Goal: Task Accomplishment & Management: Manage account settings

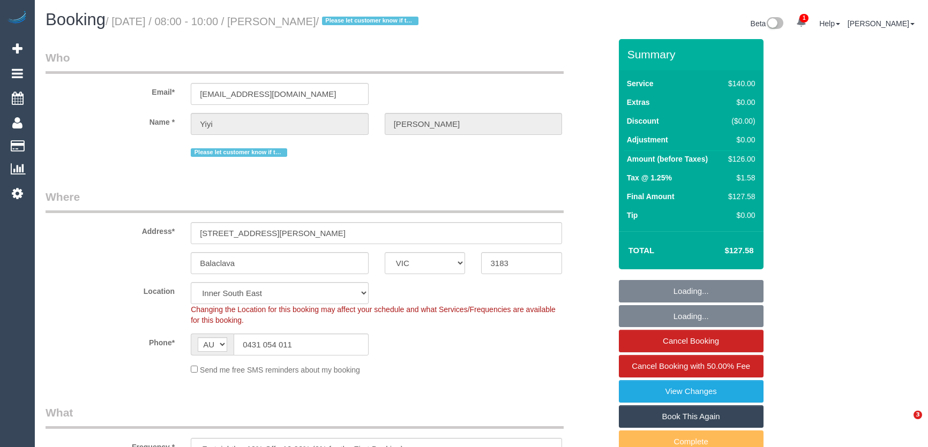
select select "VIC"
select select "number:29"
select select "number:14"
select select "number:19"
select select "number:36"
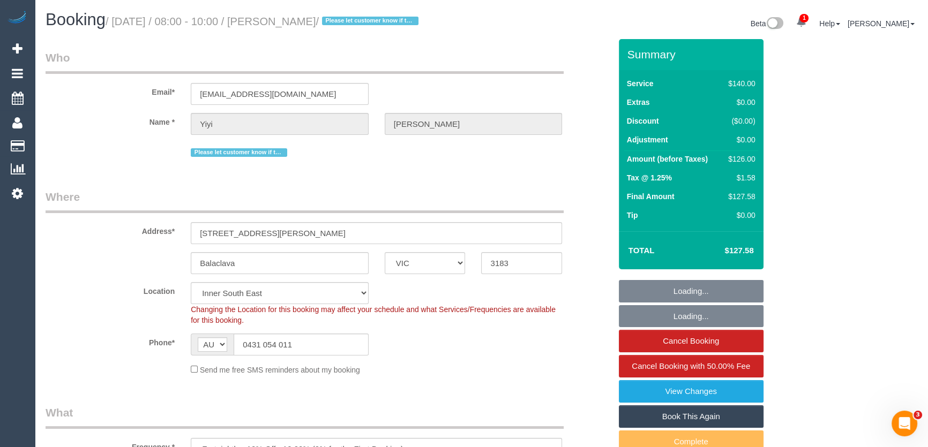
select select "number:34"
select select "number:13"
select select "object:886"
select select "spot1"
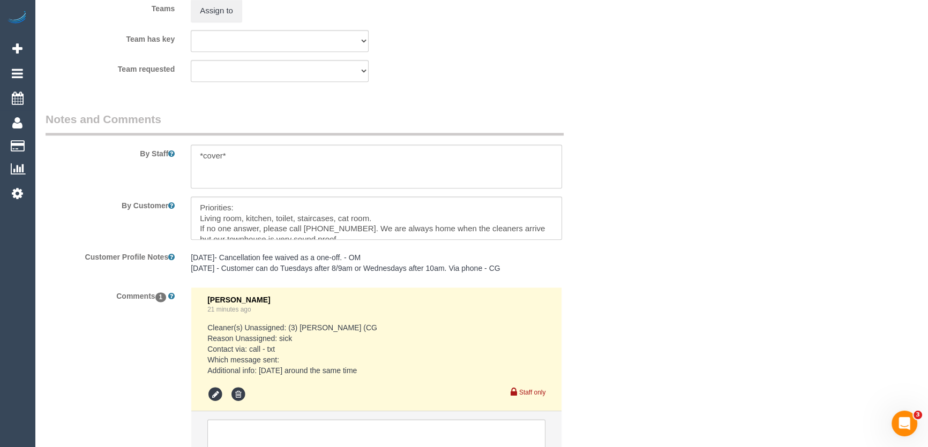
scroll to position [1753, 0]
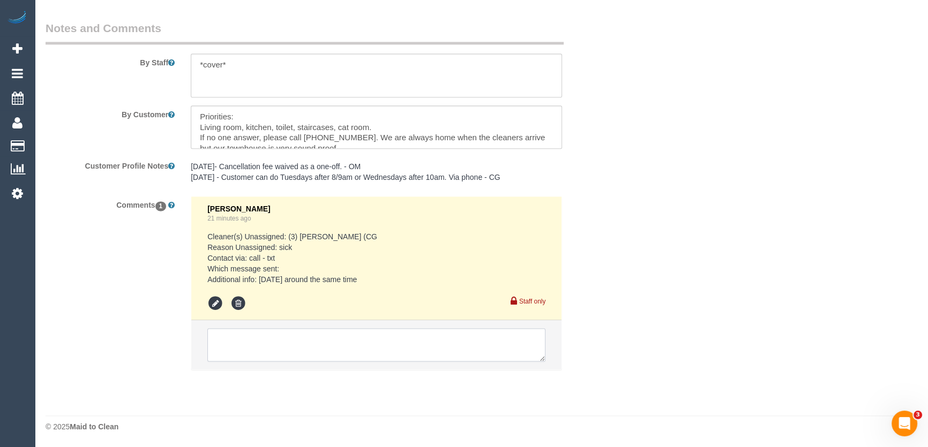
click at [260, 344] on textarea at bounding box center [376, 344] width 338 height 33
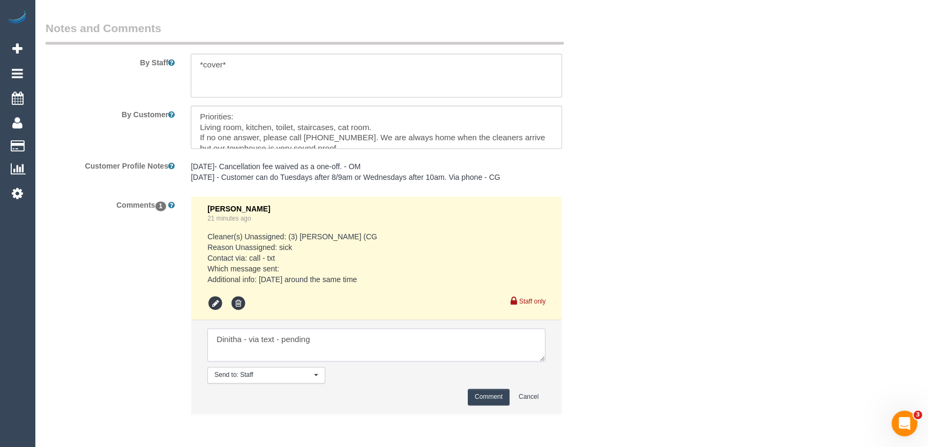
type textarea "Dinitha - via text - pending"
click at [484, 400] on button "Comment" at bounding box center [489, 397] width 42 height 17
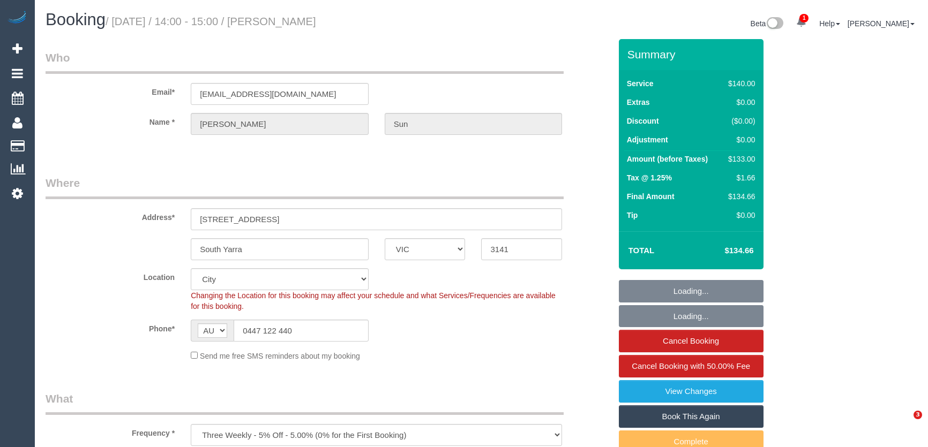
select select "VIC"
select select "number:28"
select select "number:14"
select select "number:18"
select select "number:24"
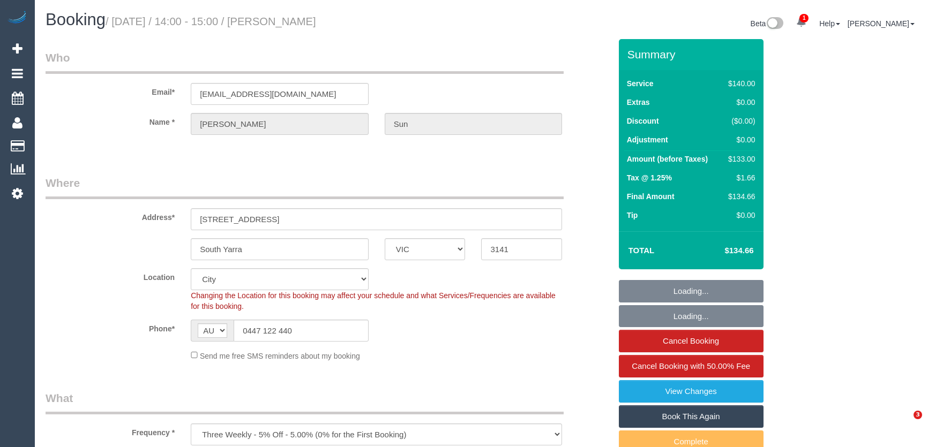
select select "object:909"
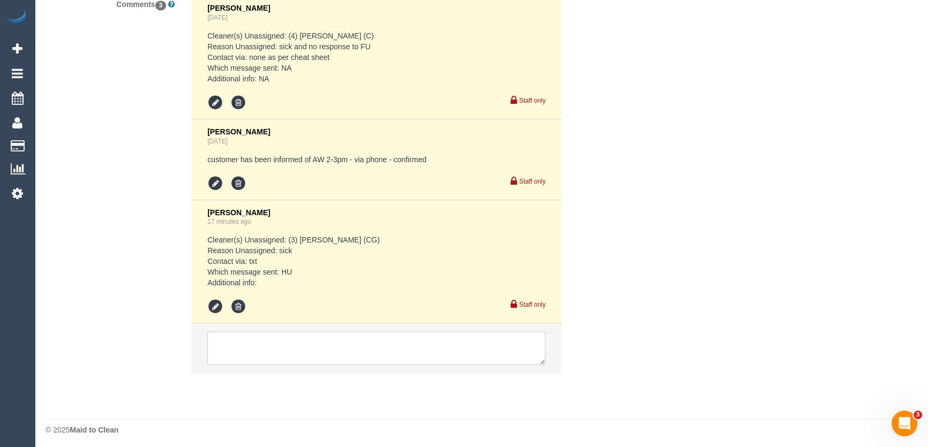
scroll to position [2109, 0]
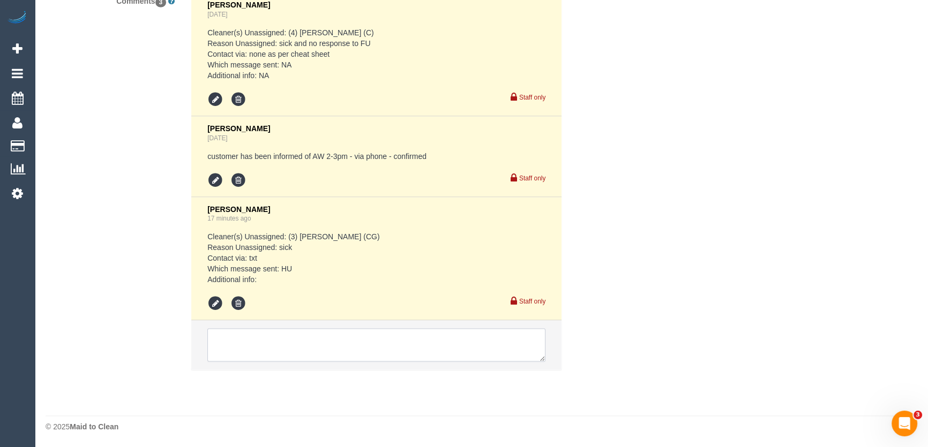
click at [263, 335] on textarea at bounding box center [376, 344] width 338 height 33
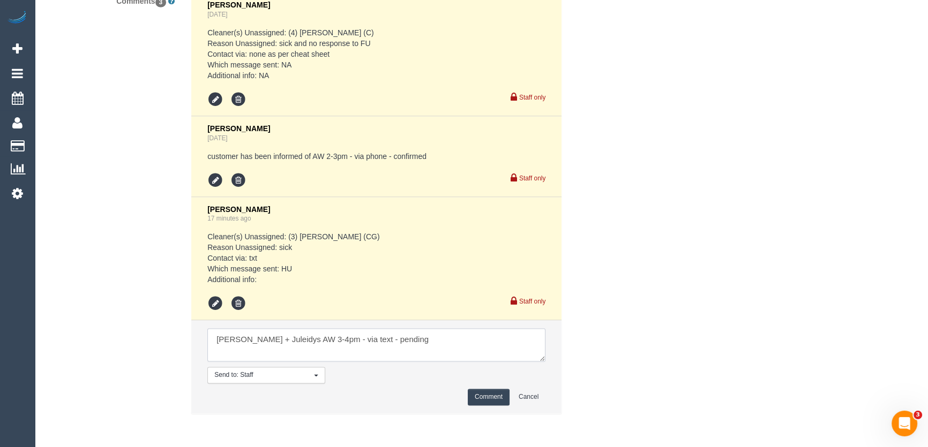
type textarea "Cris + Juleidys AW 3-4pm - via text - pending"
click at [489, 400] on button "Comment" at bounding box center [489, 397] width 42 height 17
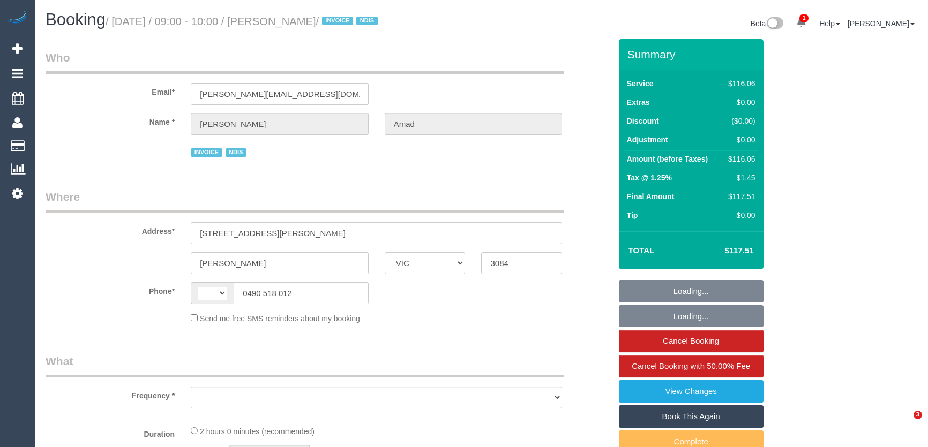
select select "VIC"
select select "string:AU"
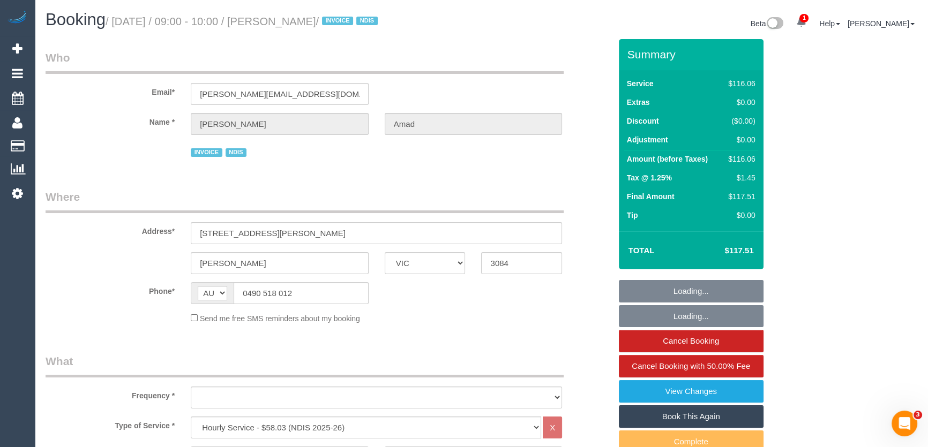
select select "object:644"
select select "number:28"
select select "number:14"
select select "number:19"
select select "number:25"
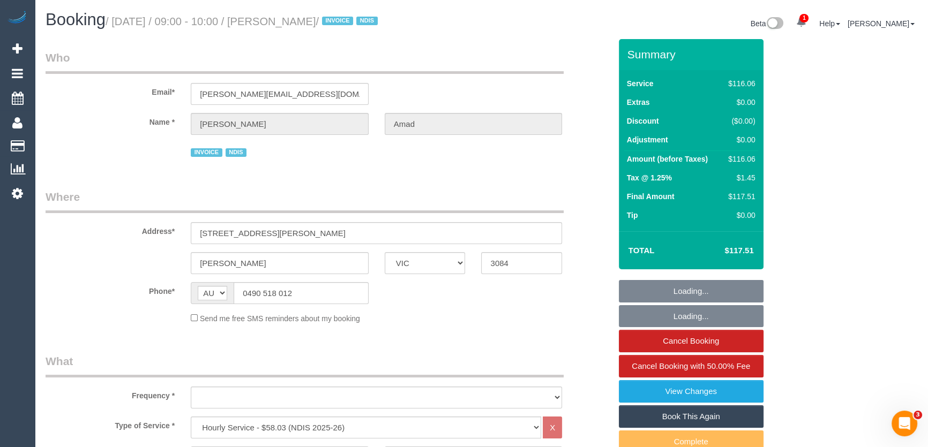
select select "number:34"
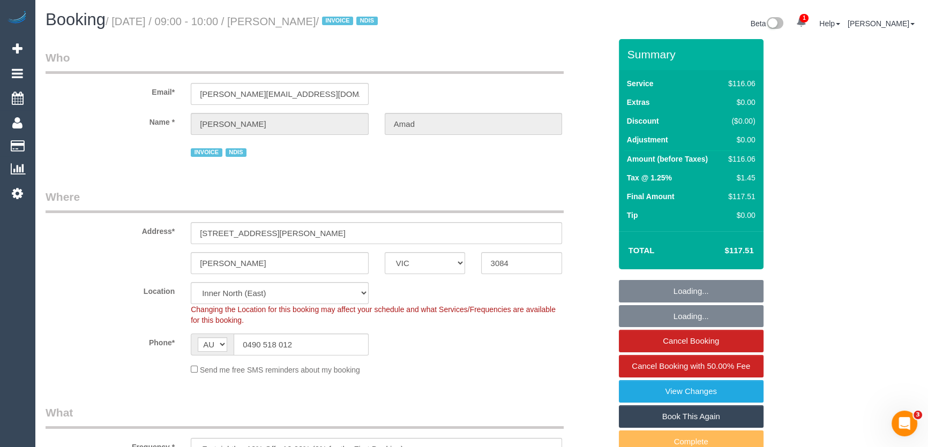
select select "object:800"
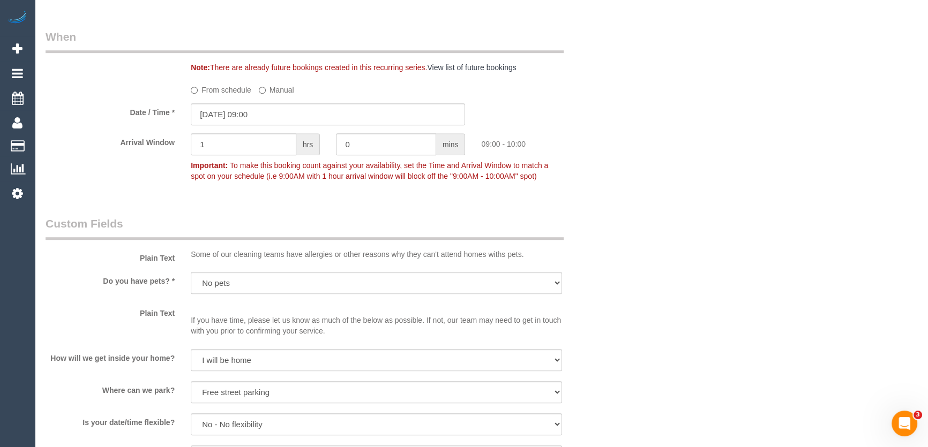
scroll to position [730, 0]
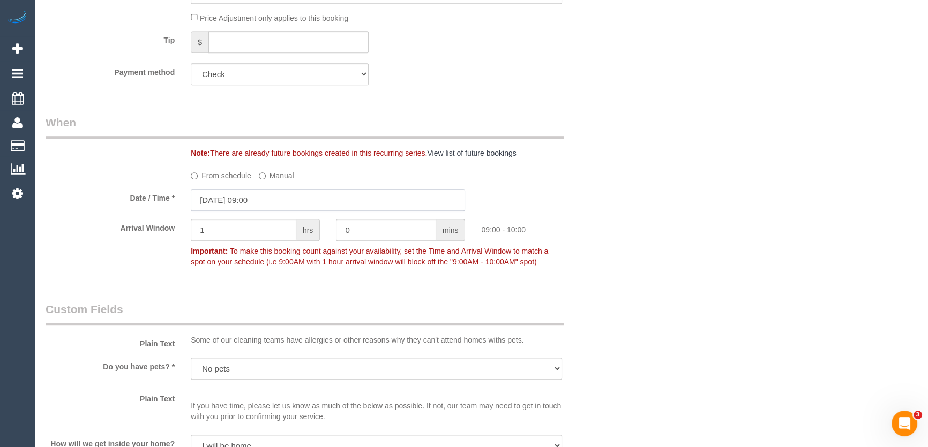
click at [279, 200] on input "09/09/2025 09:00" at bounding box center [328, 200] width 274 height 22
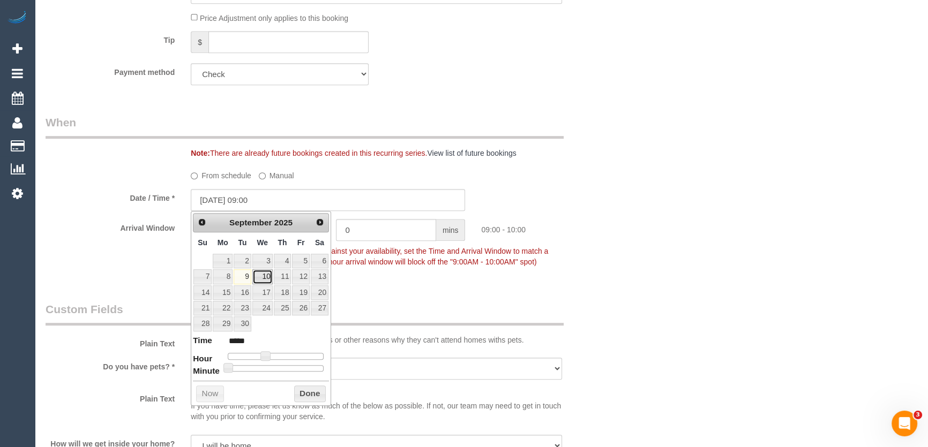
click at [259, 275] on link "10" at bounding box center [262, 277] width 20 height 14
type input "10/09/2025 09:00"
click at [390, 283] on div "Who Email* paige@maelasupportservices.com.au Name * Judith Amad INVOICE NDIS Wh…" at bounding box center [328, 374] width 581 height 2130
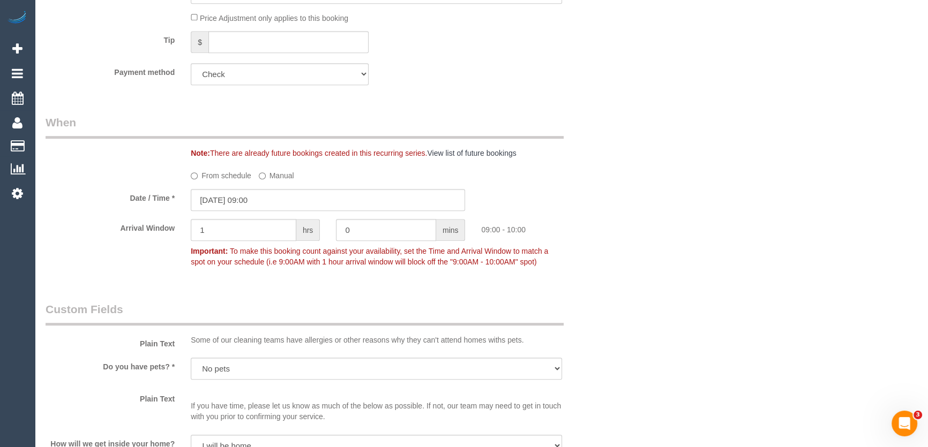
click at [220, 148] on div "Note: There are already future bookings created in this recurring series. View …" at bounding box center [401, 153] width 436 height 11
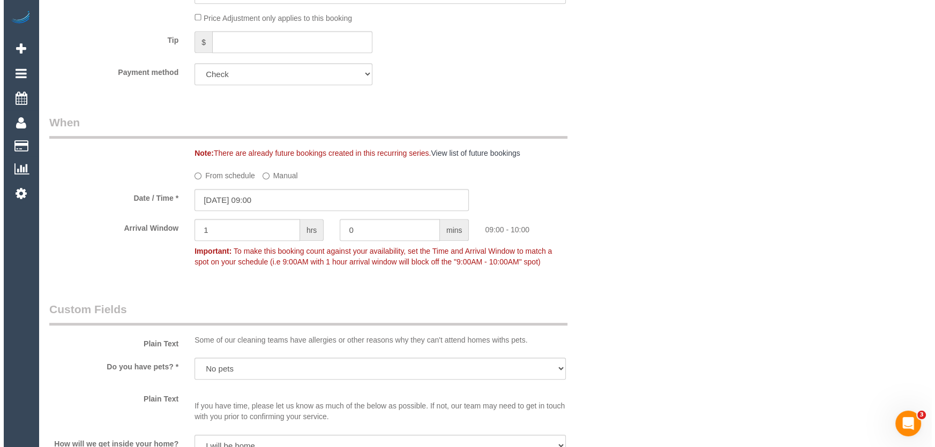
scroll to position [1266, 0]
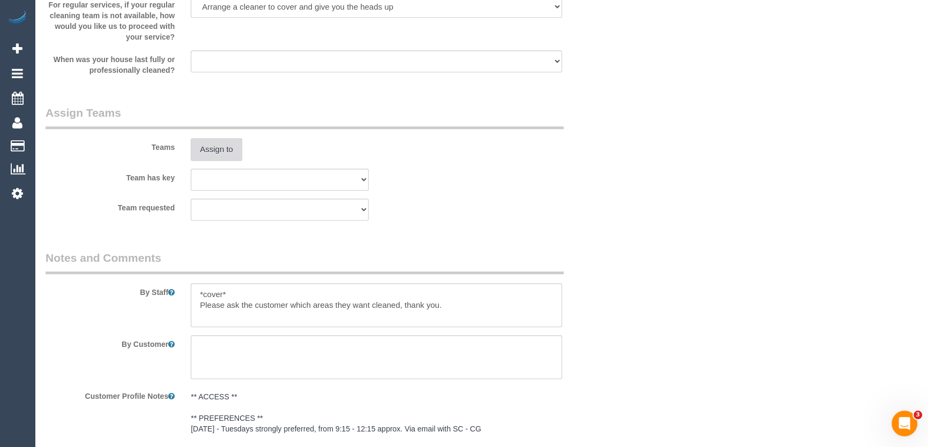
click at [215, 148] on button "Assign to" at bounding box center [216, 149] width 51 height 23
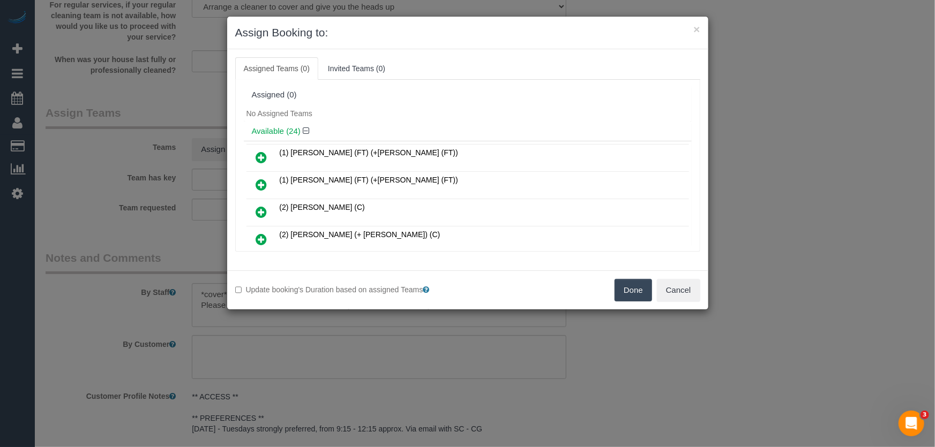
scroll to position [469, 0]
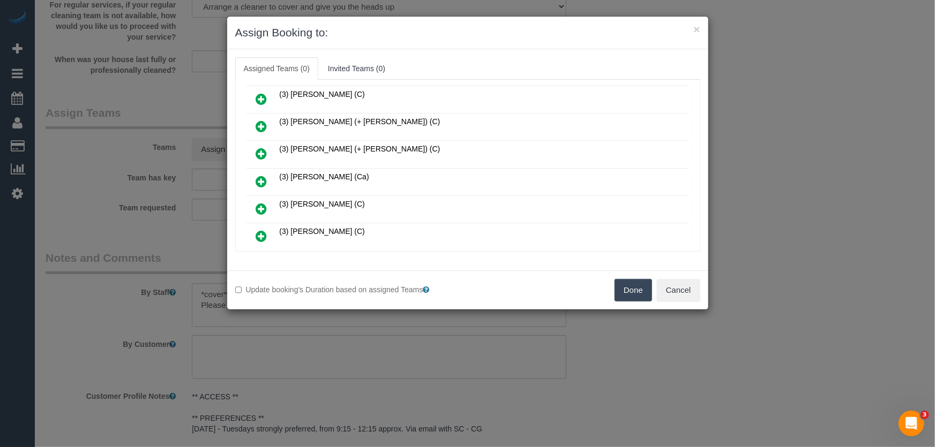
click at [261, 175] on icon at bounding box center [261, 181] width 11 height 13
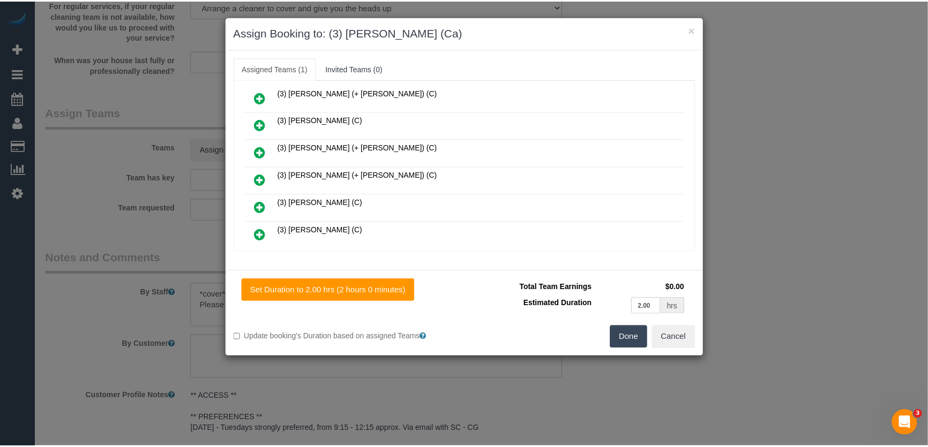
scroll to position [495, 0]
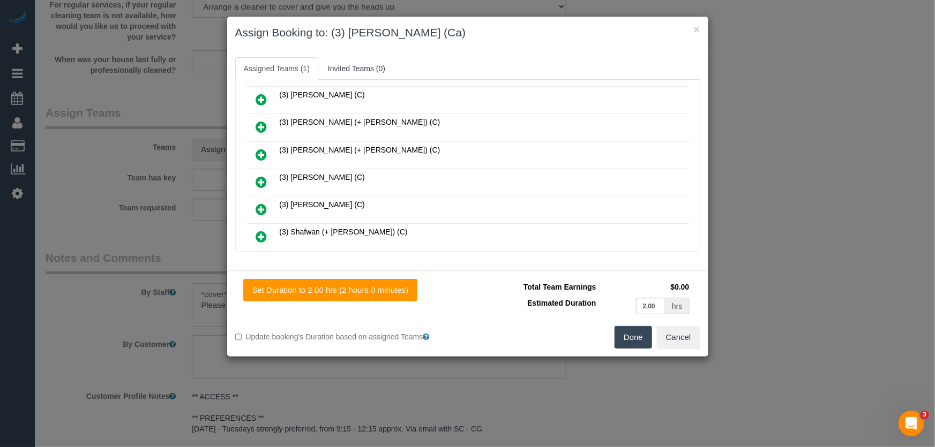
click at [639, 339] on button "Done" at bounding box center [634, 337] width 38 height 23
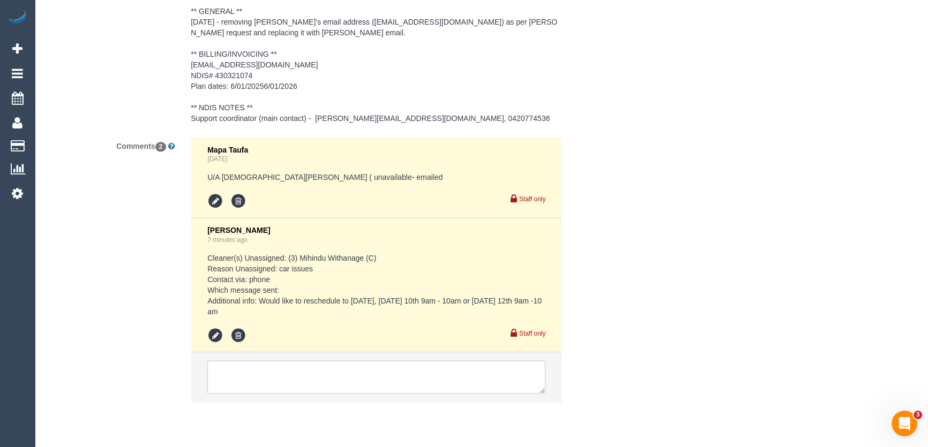
scroll to position [1758, 0]
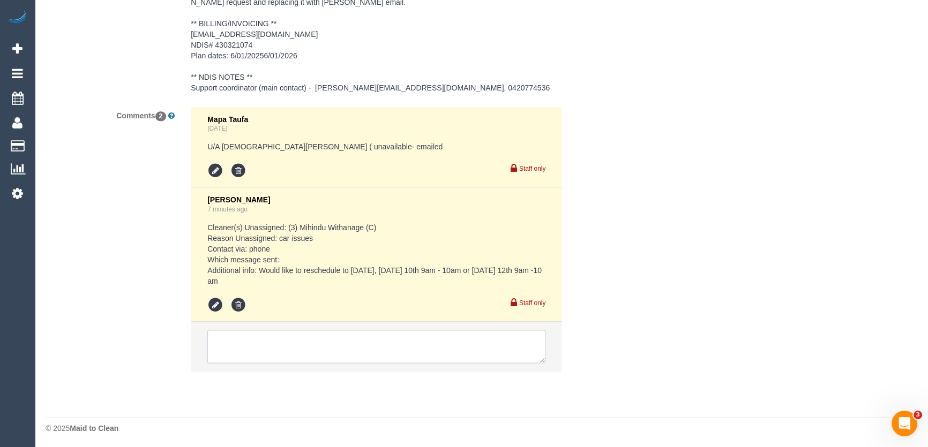
click at [323, 336] on textarea at bounding box center [376, 346] width 338 height 33
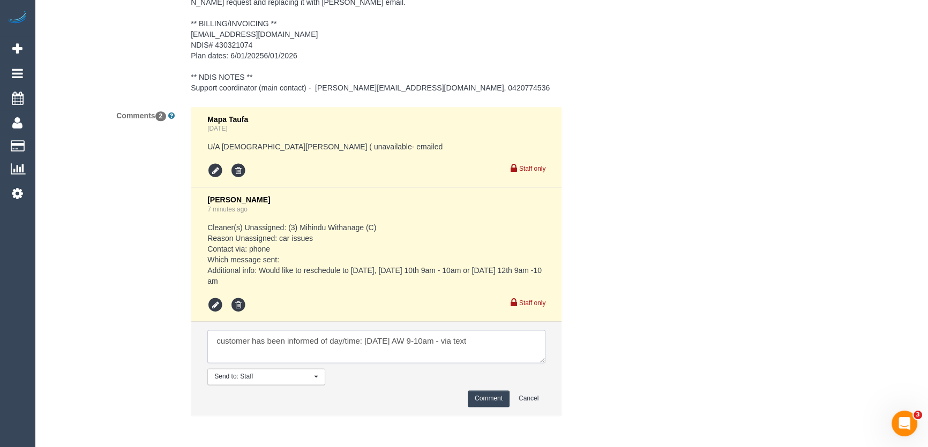
type textarea "customer has been informed of day/time: Wednesday 10/9 AW 9-10am - via text"
click at [483, 397] on button "Comment" at bounding box center [489, 399] width 42 height 17
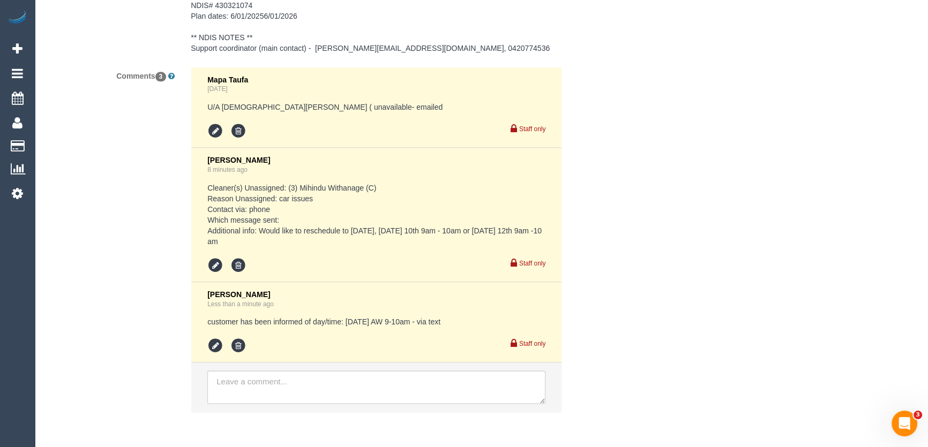
scroll to position [1838, 0]
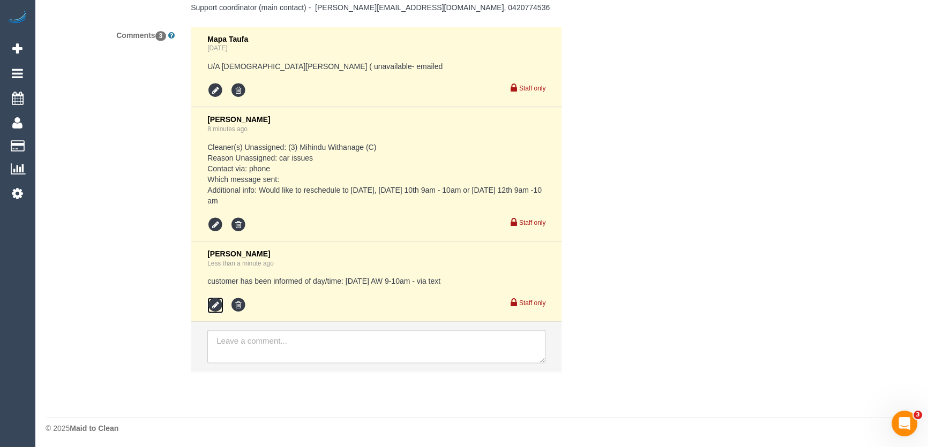
click at [210, 305] on icon at bounding box center [215, 305] width 16 height 16
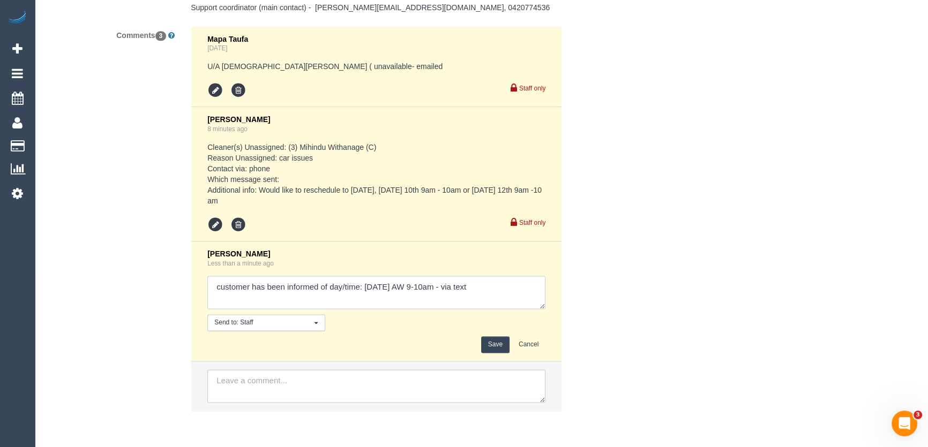
click at [511, 284] on textarea at bounding box center [376, 292] width 338 height 33
type textarea "customer has been informed of day/time: Wednesday 10/9 AW 9-10am - via text App…"
click at [498, 343] on button "Save" at bounding box center [495, 345] width 28 height 17
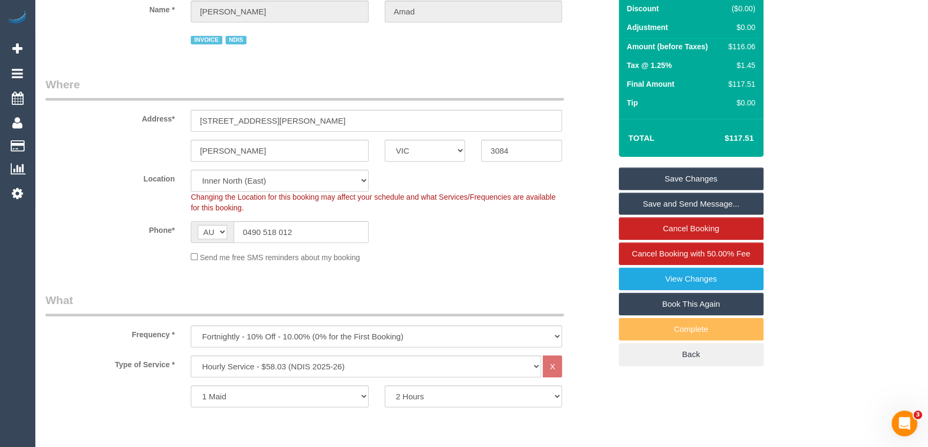
scroll to position [0, 0]
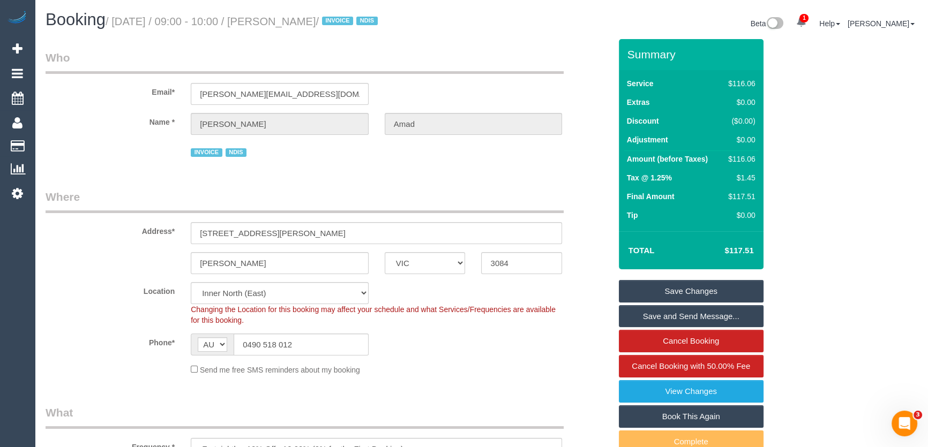
click at [304, 24] on small "/ September 09, 2025 / 09:00 - 10:00 / Judith Amad / INVOICE NDIS" at bounding box center [243, 22] width 275 height 12
copy small "Judith Amad"
click at [309, 345] on input "0490 518 012" at bounding box center [301, 345] width 135 height 22
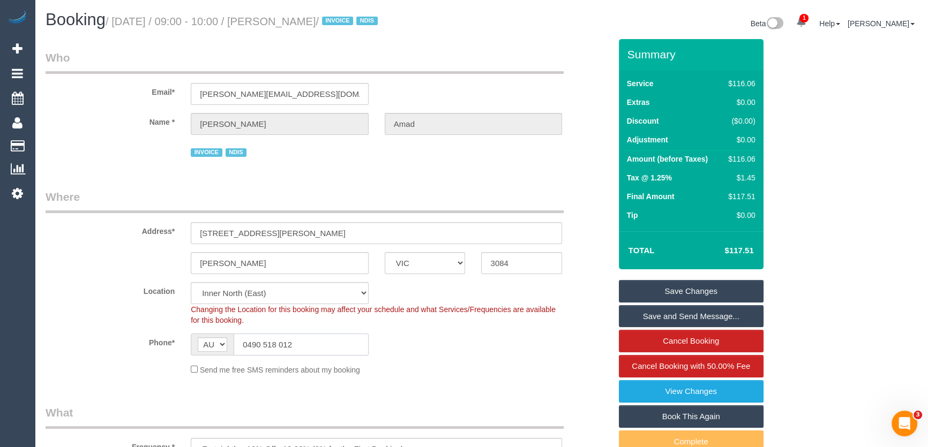
click at [309, 345] on input "0490 518 012" at bounding box center [301, 345] width 135 height 22
drag, startPoint x: 689, startPoint y: 316, endPoint x: 683, endPoint y: 313, distance: 7.2
click at [689, 316] on link "Save and Send Message..." at bounding box center [691, 316] width 145 height 23
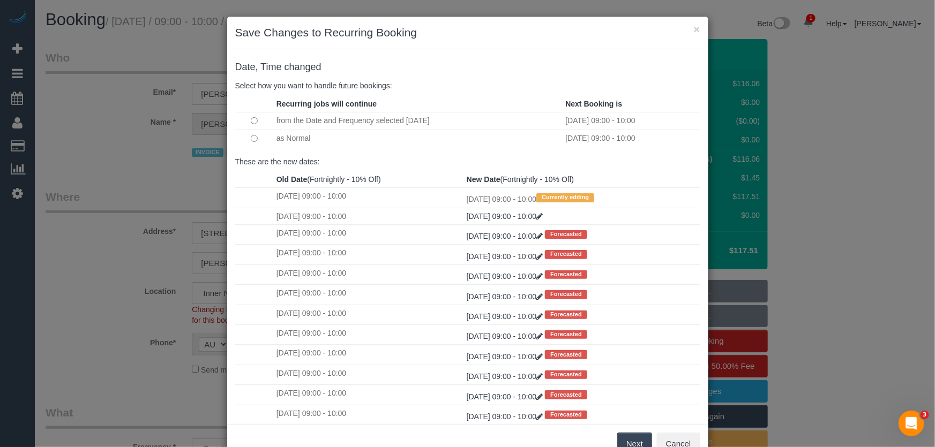
click at [636, 439] on button "Next" at bounding box center [634, 444] width 35 height 23
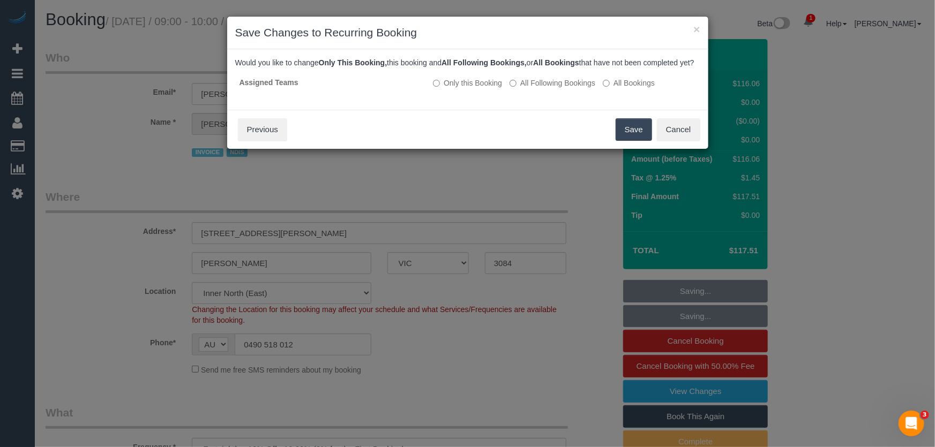
click at [632, 141] on button "Save" at bounding box center [634, 129] width 36 height 23
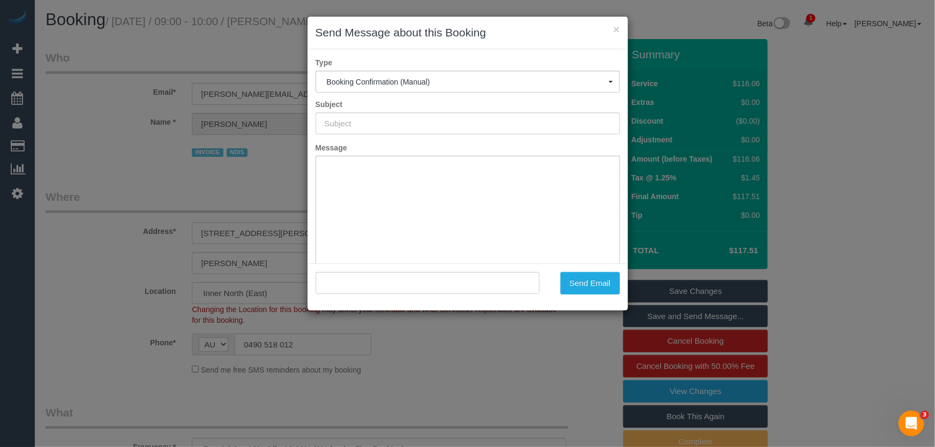
type input "Booking Confirmed"
type input ""Judith Amad" <paige@maelasupportservices.com.au>"
click at [594, 289] on button "Send Email" at bounding box center [589, 283] width 59 height 23
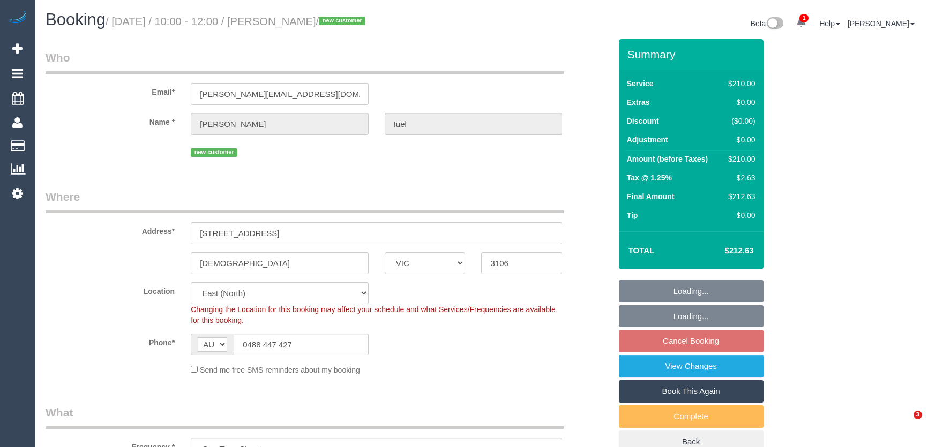
select select "VIC"
select select "180"
select select "number:30"
select select "number:14"
select select "number:19"
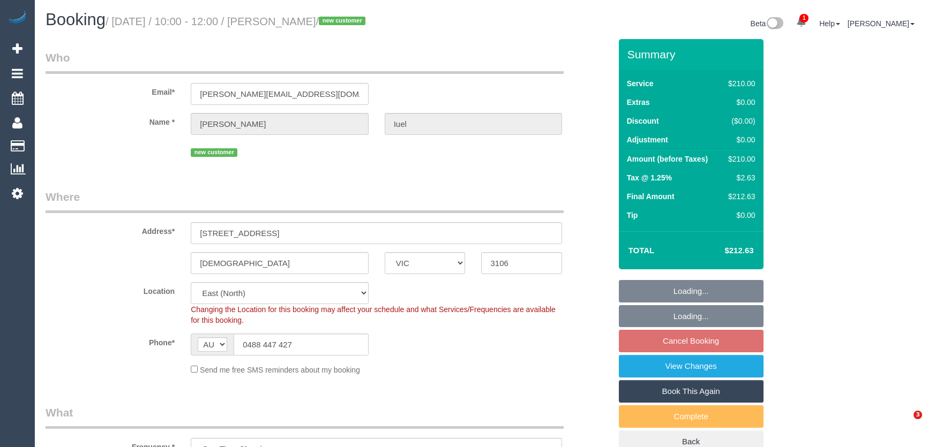
select select "number:25"
select select "number:35"
select select "number:26"
select select "spot1"
select select "VIC"
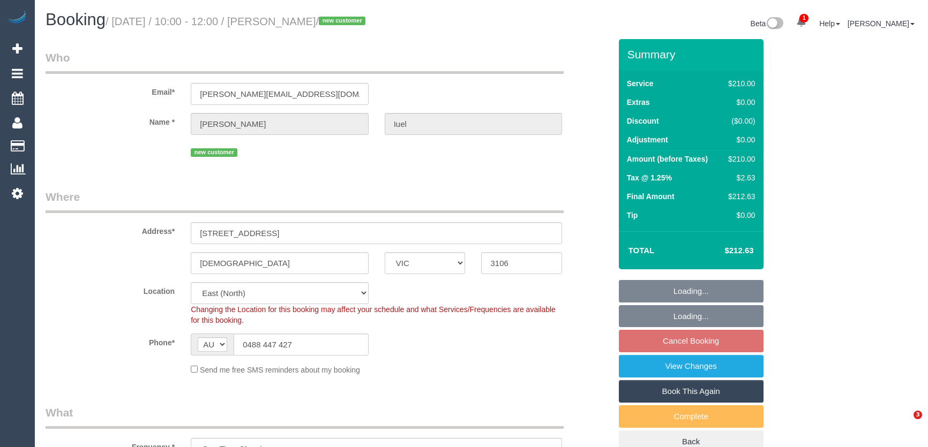
select select "180"
select select "spot1"
select select "number:30"
select select "number:14"
select select "number:19"
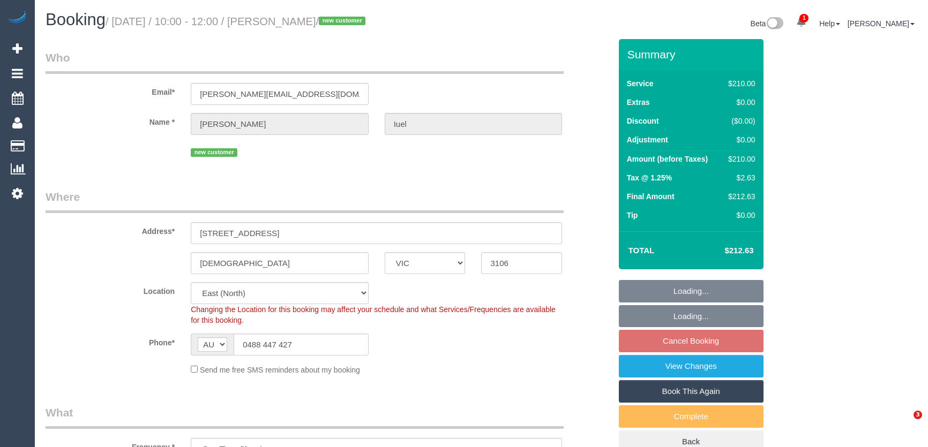
select select "number:25"
select select "number:35"
select select "number:26"
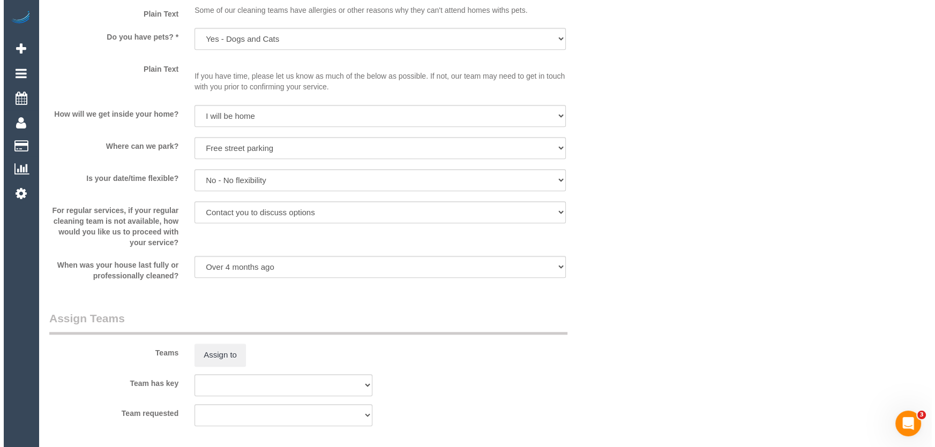
scroll to position [1303, 0]
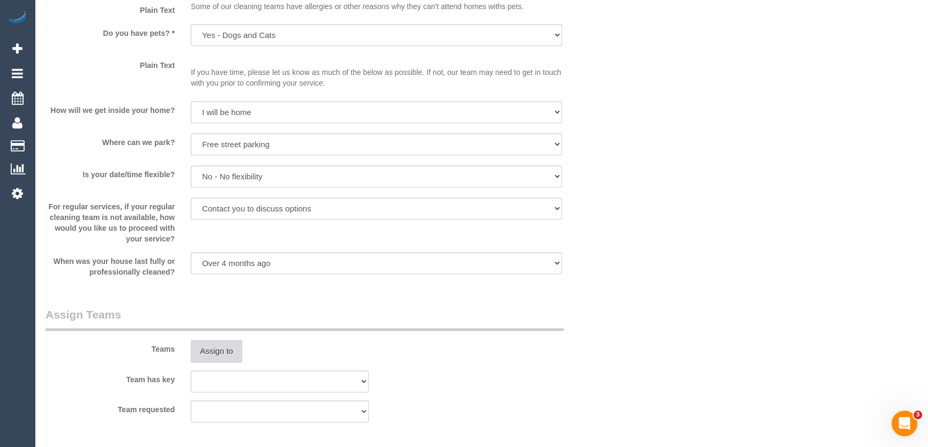
click at [234, 348] on button "Assign to" at bounding box center [216, 351] width 51 height 23
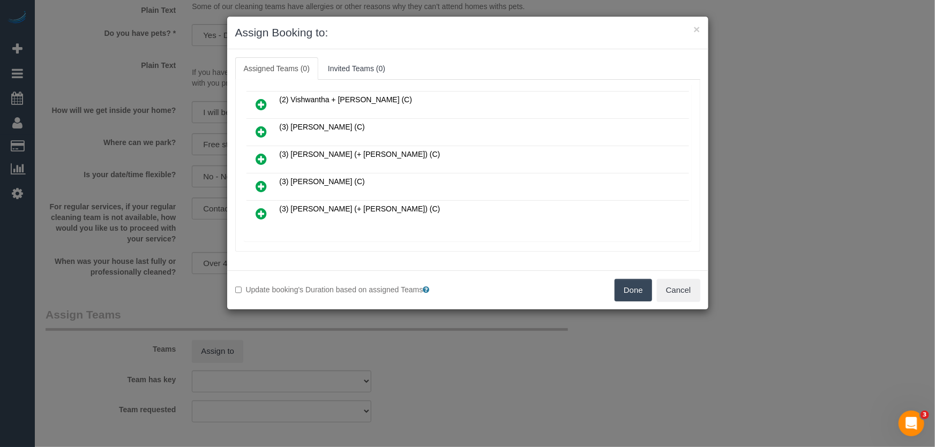
scroll to position [239, 0]
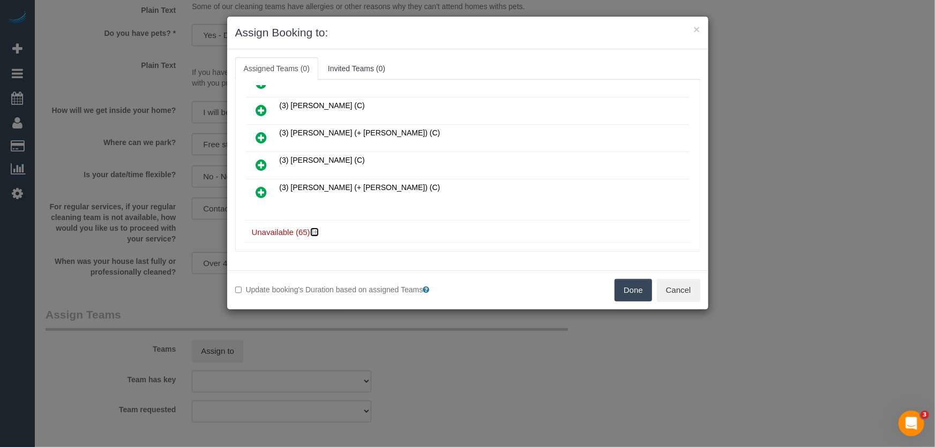
click at [318, 228] on icon at bounding box center [315, 232] width 6 height 8
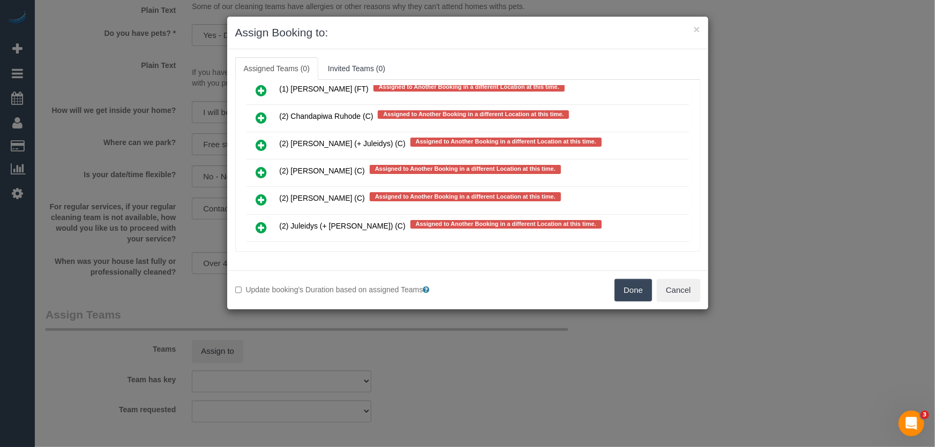
click at [262, 193] on icon at bounding box center [261, 199] width 11 height 13
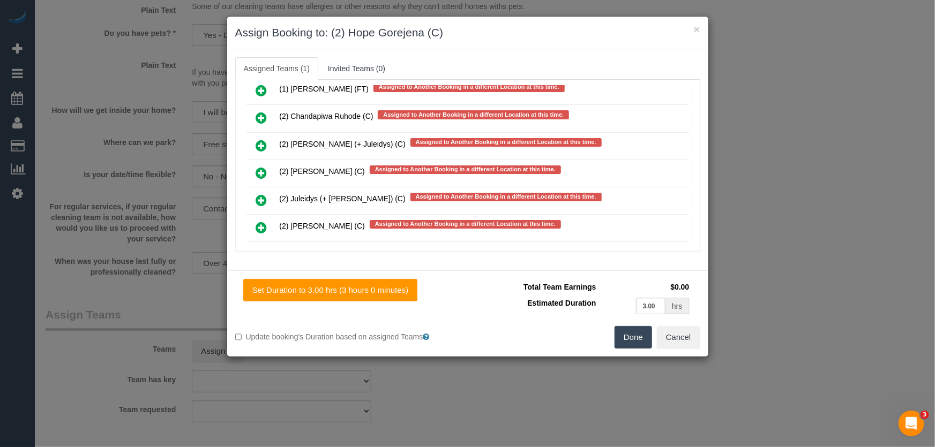
click at [638, 338] on button "Done" at bounding box center [634, 337] width 38 height 23
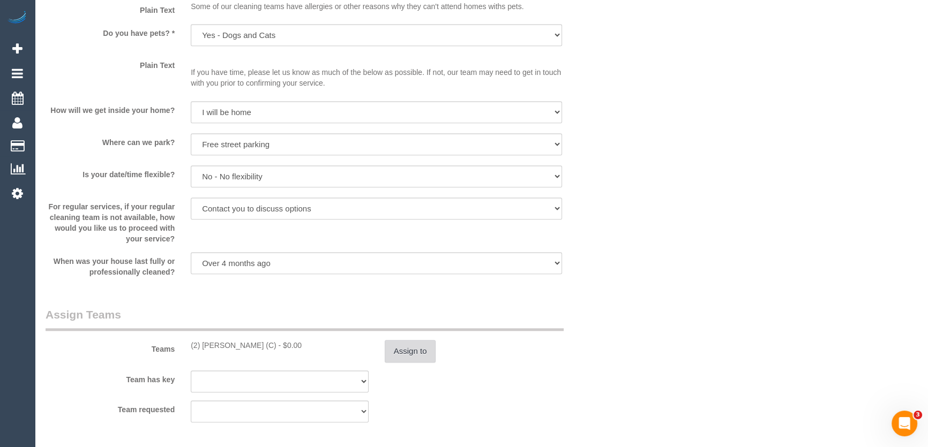
click at [397, 352] on button "Assign to" at bounding box center [410, 351] width 51 height 23
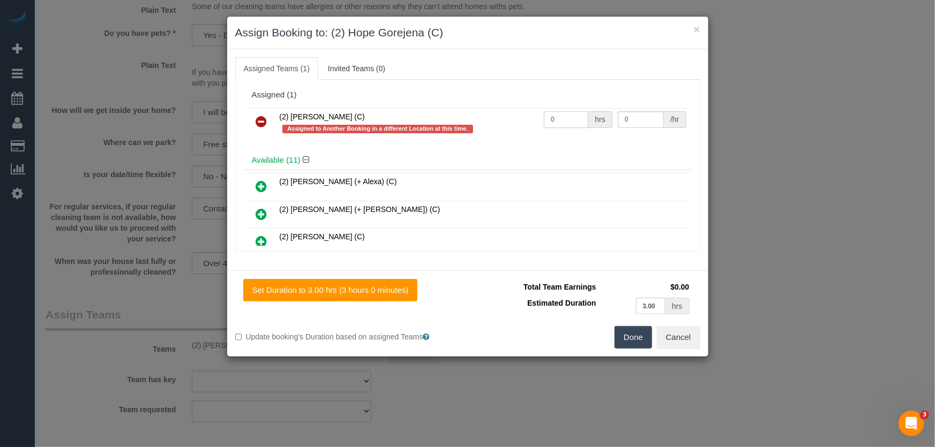
click at [556, 121] on input "0" at bounding box center [566, 119] width 44 height 17
type input "3"
type input "37.5"
click at [637, 344] on button "Done" at bounding box center [634, 337] width 38 height 23
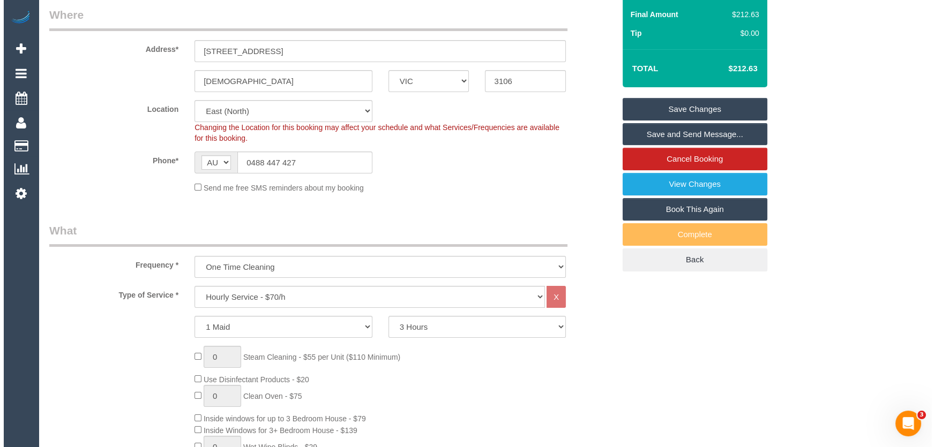
scroll to position [0, 0]
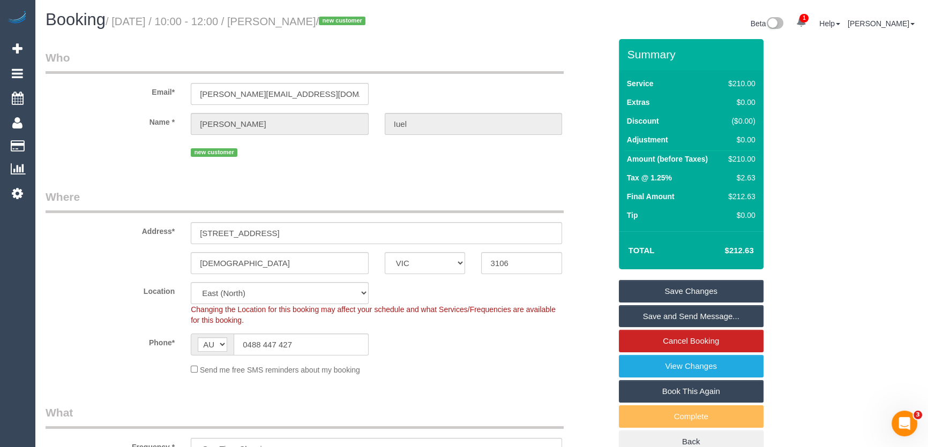
click at [299, 21] on small "/ September 12, 2025 / 10:00 - 12:00 / Jodi Iuel / new customer" at bounding box center [237, 22] width 263 height 12
copy small "Jodi Iuel"
click at [679, 321] on link "Save and Send Message..." at bounding box center [691, 316] width 145 height 23
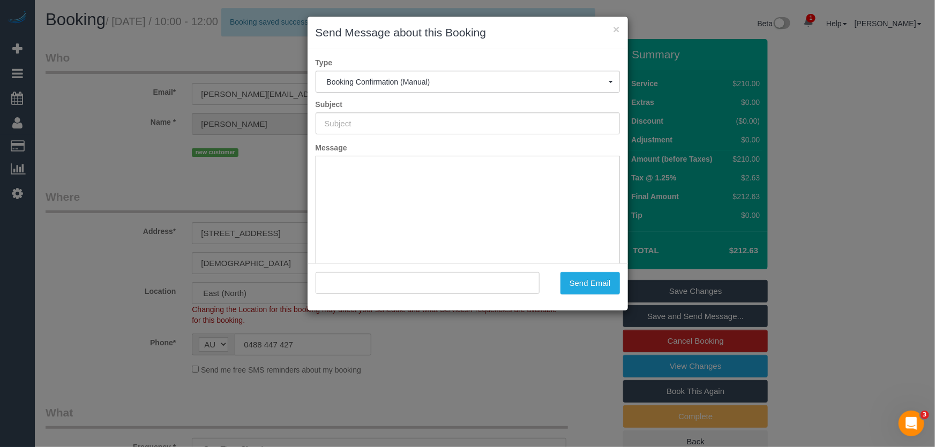
type input "Booking Confirmed"
type input ""Jodi Iuel" <jodi.iuel@gmail.com>"
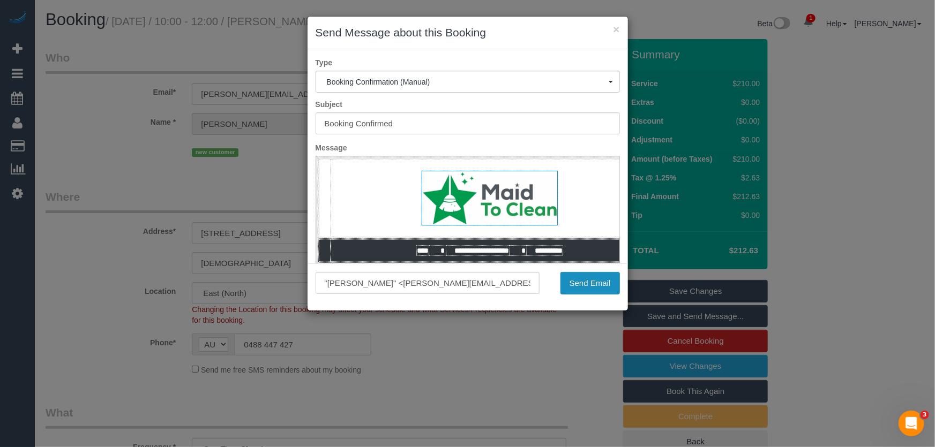
click at [588, 286] on button "Send Email" at bounding box center [589, 283] width 59 height 23
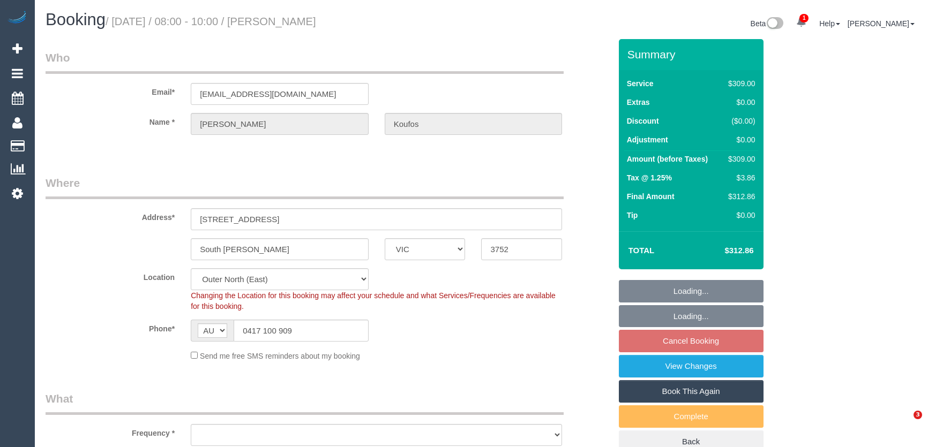
select select "VIC"
select select "string:stripe-pm_1S4wHk2GScqysDRVtvOuWHDQ"
select select "number:27"
select select "number:14"
select select "number:19"
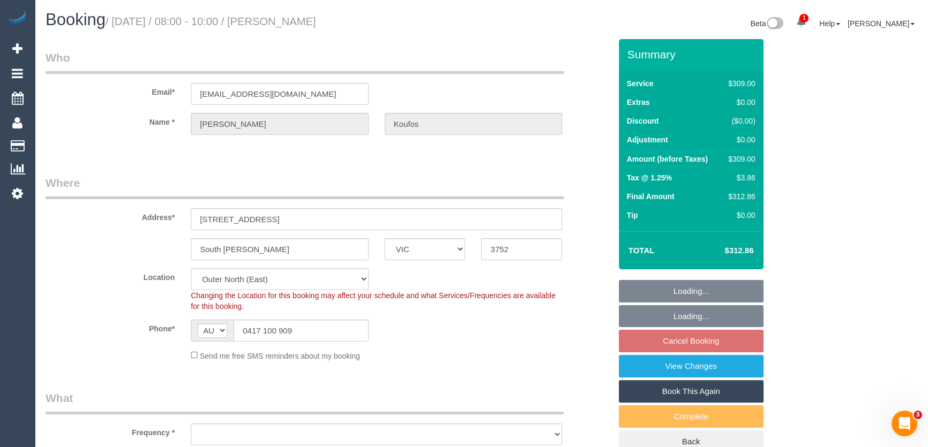
select select "number:25"
select select "number:13"
select select "object:1197"
select select "spot1"
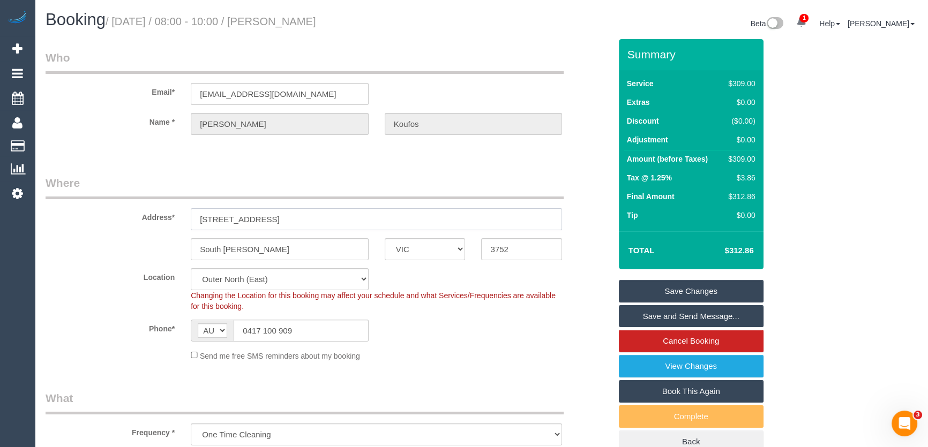
click at [297, 225] on input "25 Red Oaks Way" at bounding box center [376, 219] width 371 height 22
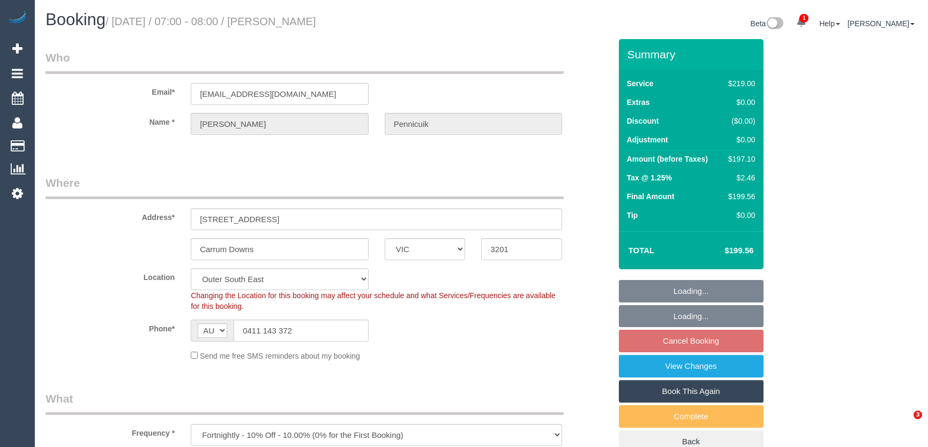
select select "VIC"
select select "number:28"
select select "number:15"
select select "number:19"
select select "number:22"
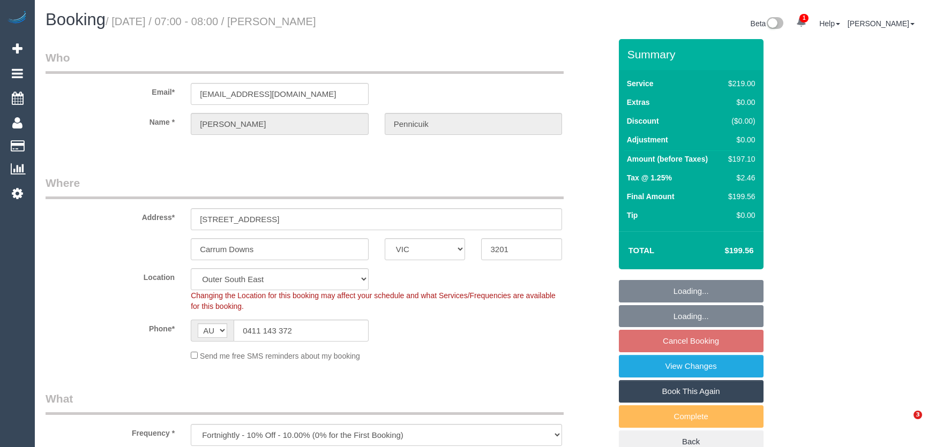
select select "number:35"
select select "number:26"
select select "spot1"
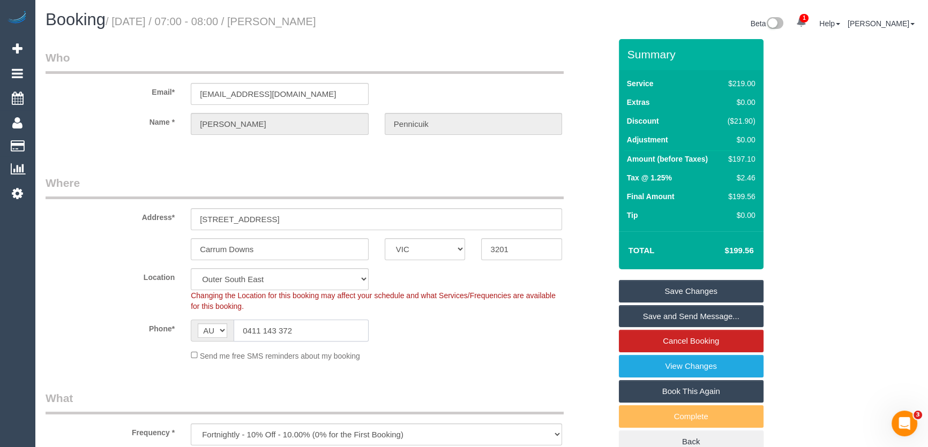
click at [316, 332] on input "0411 143 372" at bounding box center [301, 331] width 135 height 22
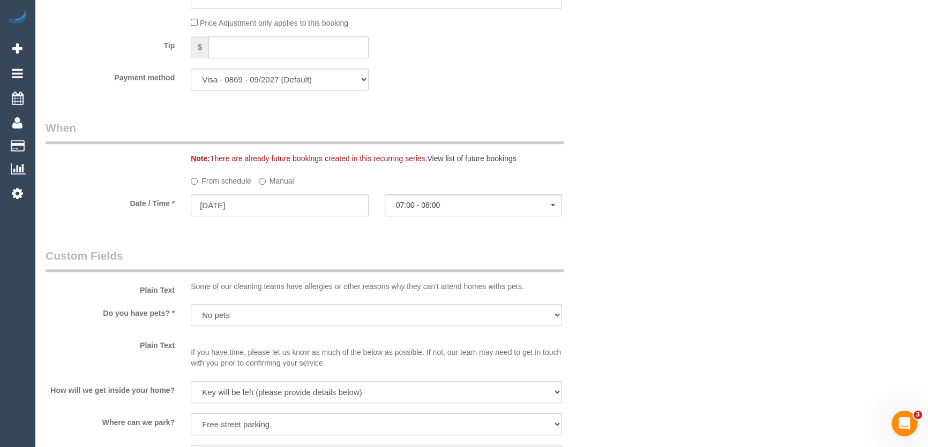
scroll to position [1120, 0]
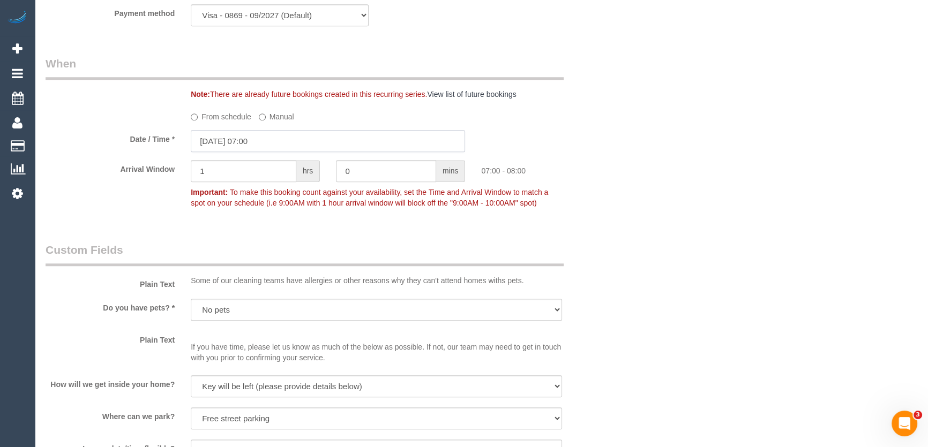
click at [287, 148] on input "[DATE] 07:00" at bounding box center [328, 141] width 274 height 22
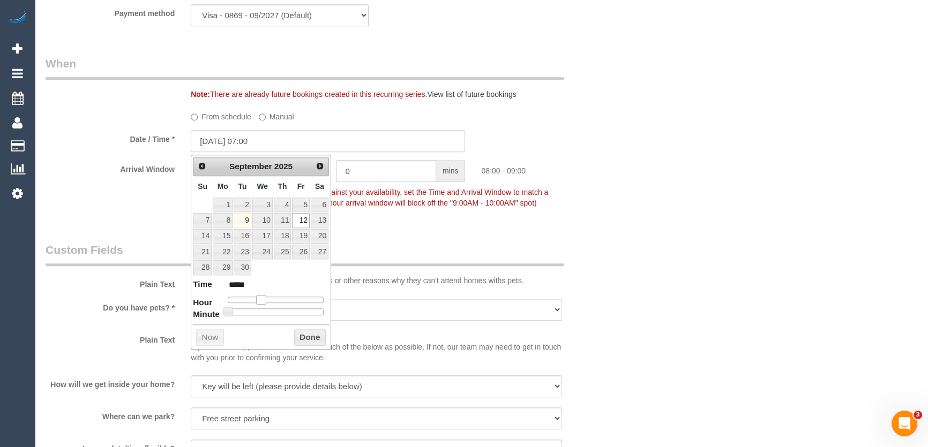
type input "[DATE] 08:00"
type input "*****"
type input "[DATE] 09:00"
type input "*****"
type input "[DATE] 10:00"
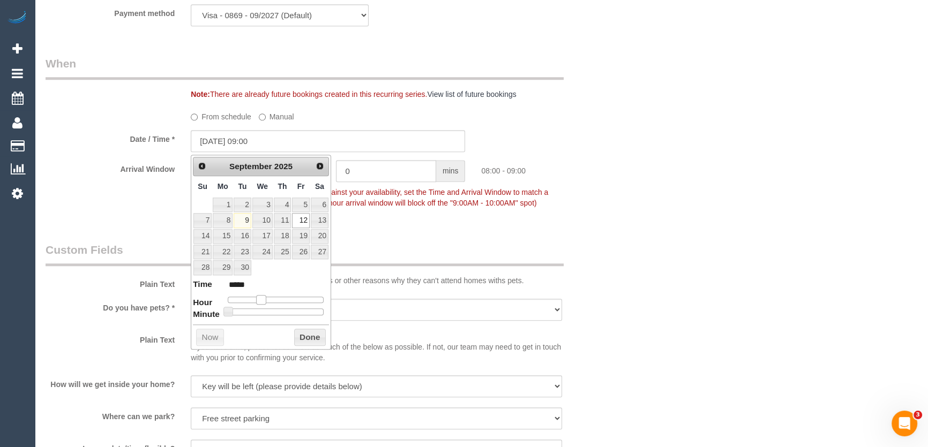
type input "*****"
type input "12/09/2025 09:00"
type input "*****"
click at [266, 300] on span at bounding box center [265, 300] width 10 height 10
click at [397, 233] on div "Who Email* wenpen1005@gmail.com Name * Wendy Pennicuik Where Address* 285 McCor…" at bounding box center [328, 122] width 581 height 2407
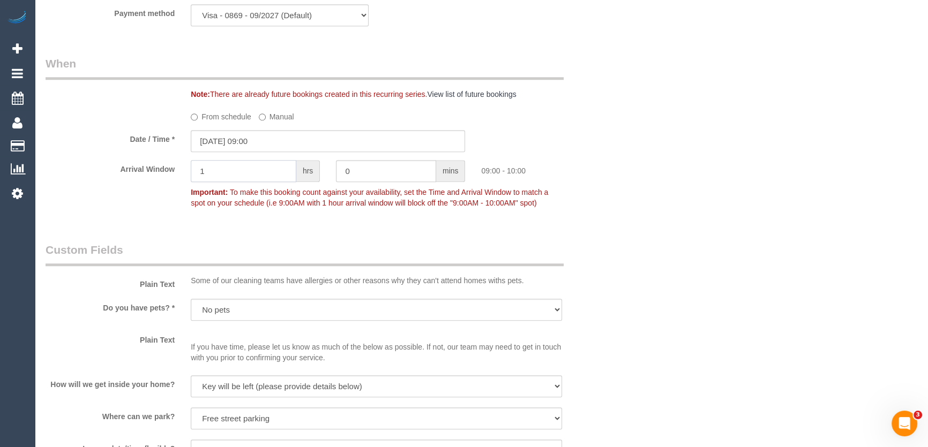
click at [234, 176] on input "1" at bounding box center [244, 171] width 106 height 22
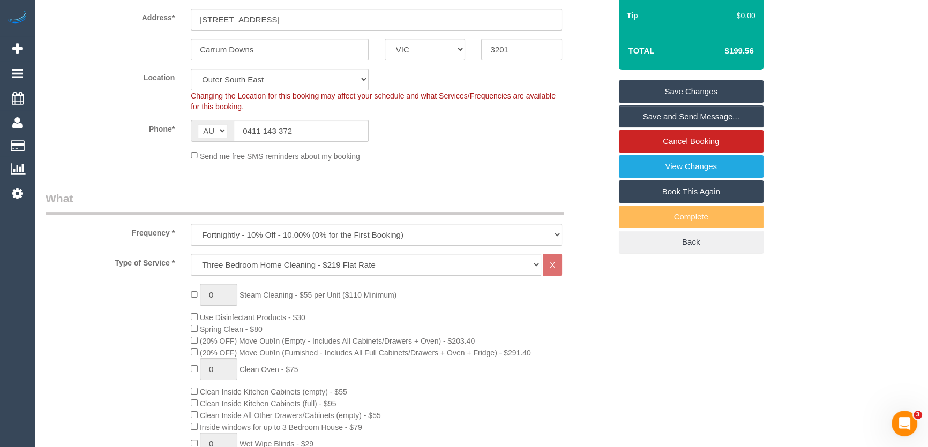
scroll to position [0, 0]
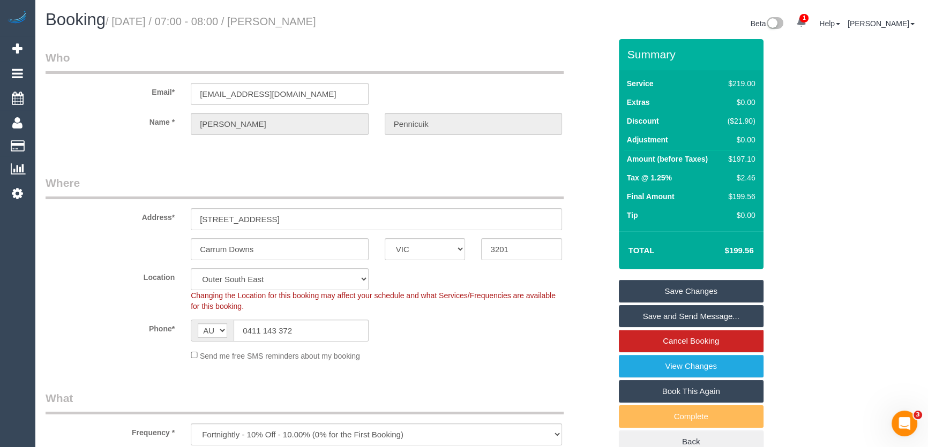
type input "2"
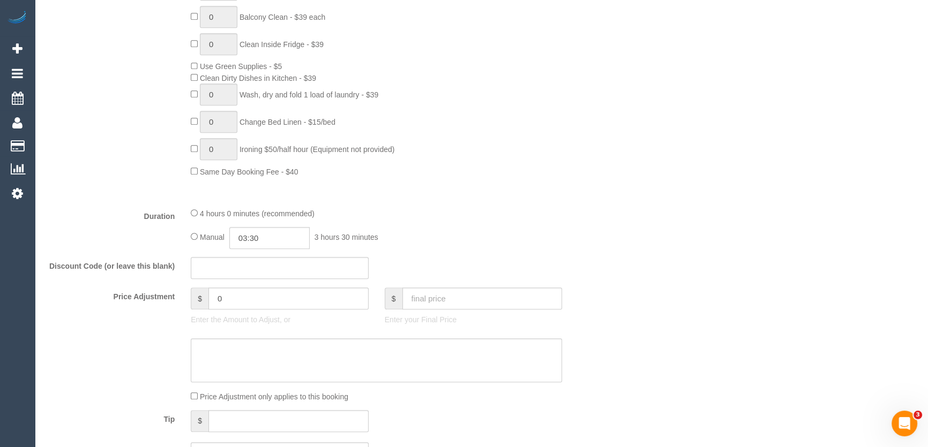
scroll to position [730, 0]
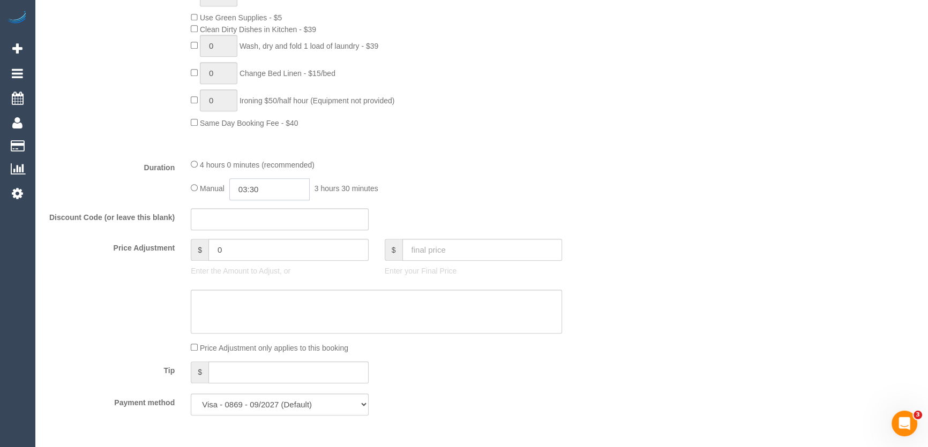
click at [273, 190] on input "03:30" at bounding box center [269, 189] width 80 height 22
click at [564, 186] on div "4 hours 0 minutes (recommended) Manual 03:30 3 hours 30 minutes" at bounding box center [376, 180] width 387 height 42
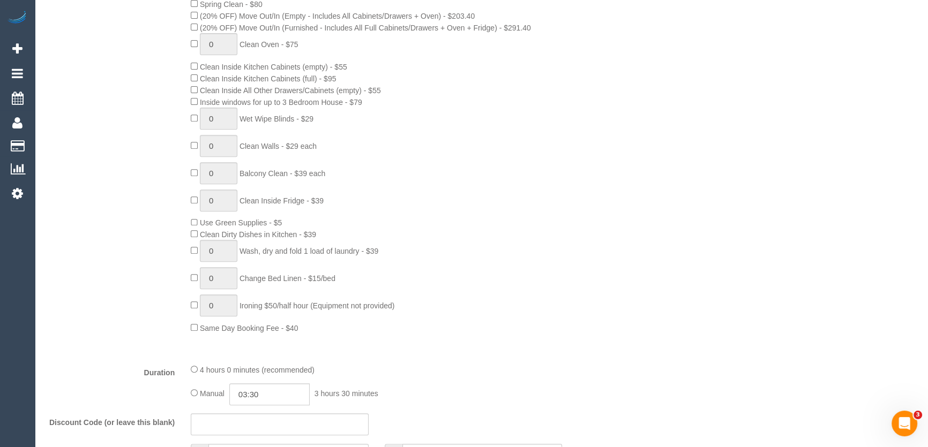
scroll to position [633, 0]
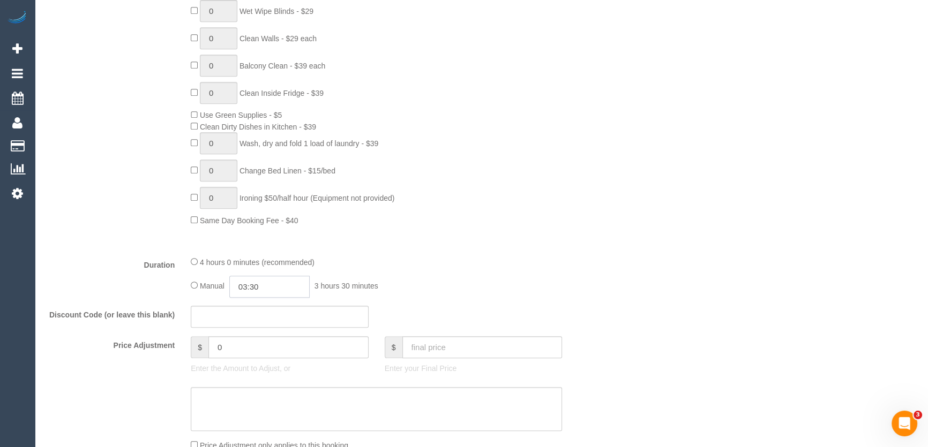
click at [275, 288] on input "03:30" at bounding box center [269, 287] width 80 height 22
type input "02:00"
click at [270, 313] on li "02:00" at bounding box center [258, 319] width 48 height 14
click at [527, 233] on div "Type of Service * Hourly Service - $70/h Hourly Service - $65/h Hourly Service …" at bounding box center [328, 34] width 565 height 427
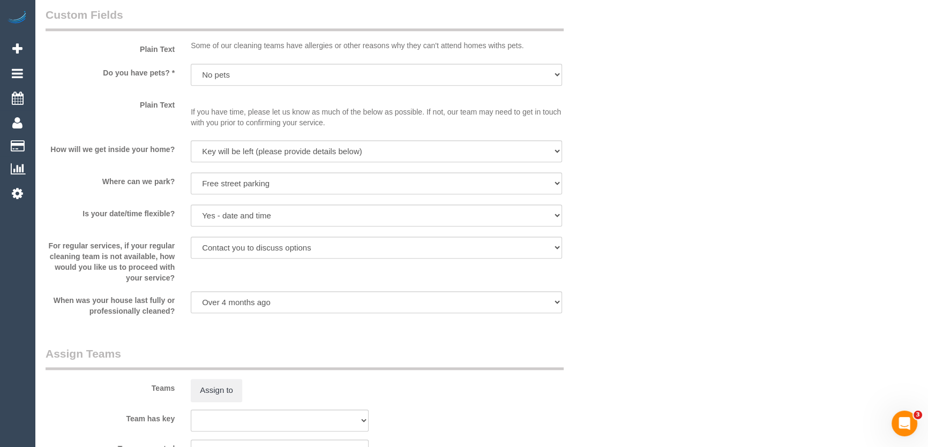
scroll to position [1461, 0]
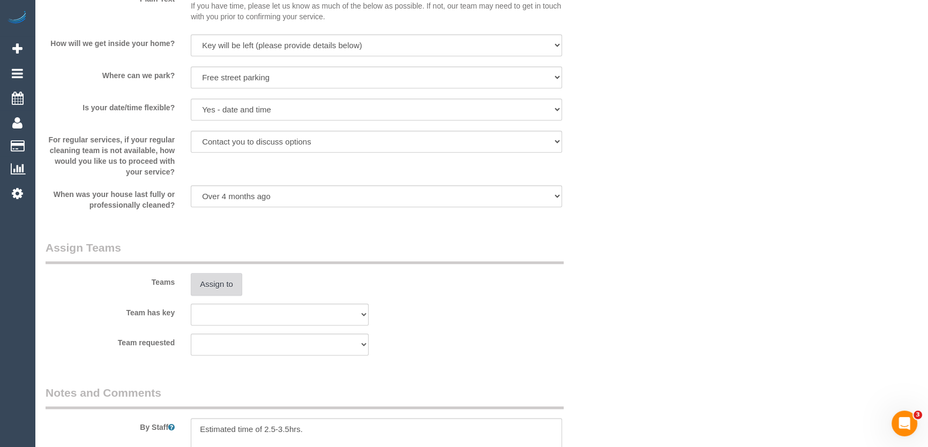
click at [226, 282] on button "Assign to" at bounding box center [216, 284] width 51 height 23
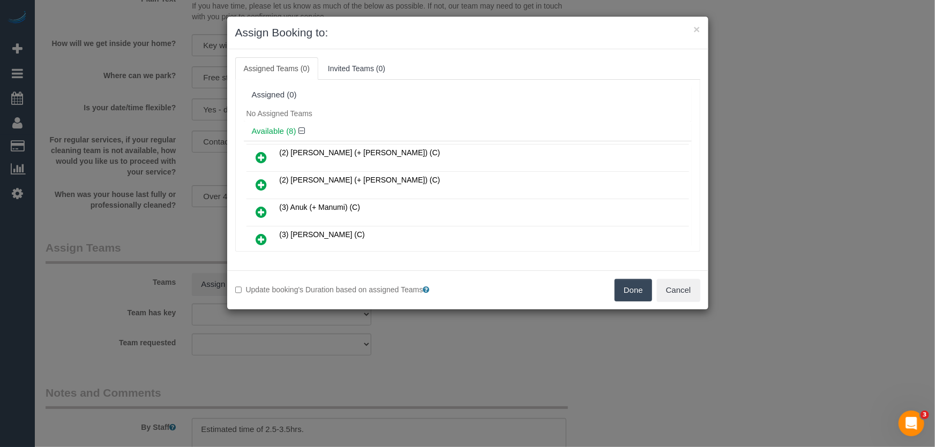
click at [260, 153] on icon at bounding box center [261, 157] width 11 height 13
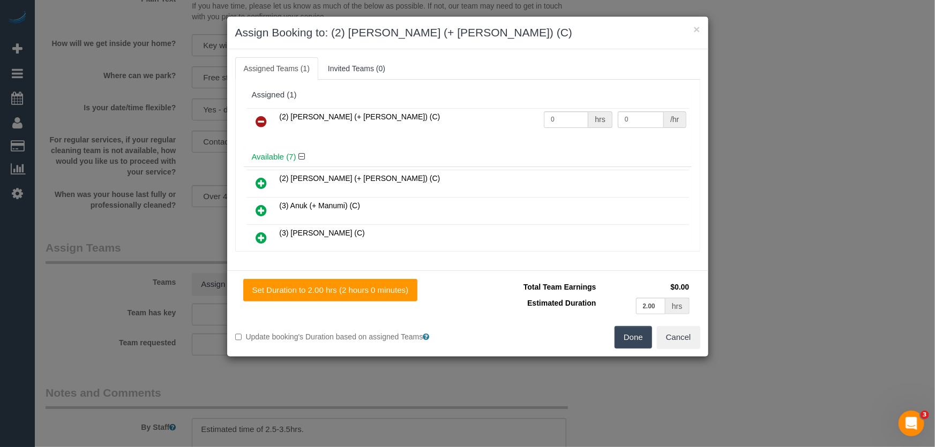
click at [264, 185] on icon at bounding box center [261, 183] width 11 height 13
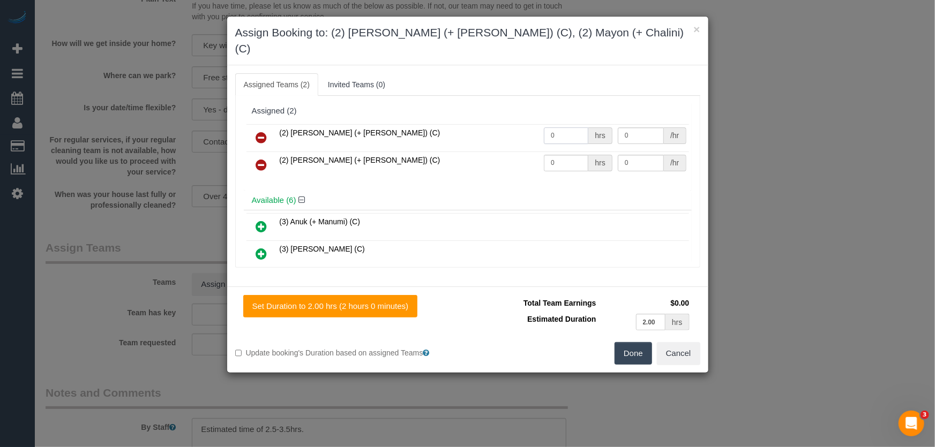
click at [565, 128] on input "0" at bounding box center [566, 136] width 44 height 17
type input "1"
type input "62.5"
click at [558, 155] on input "0" at bounding box center [566, 163] width 44 height 17
type input "1"
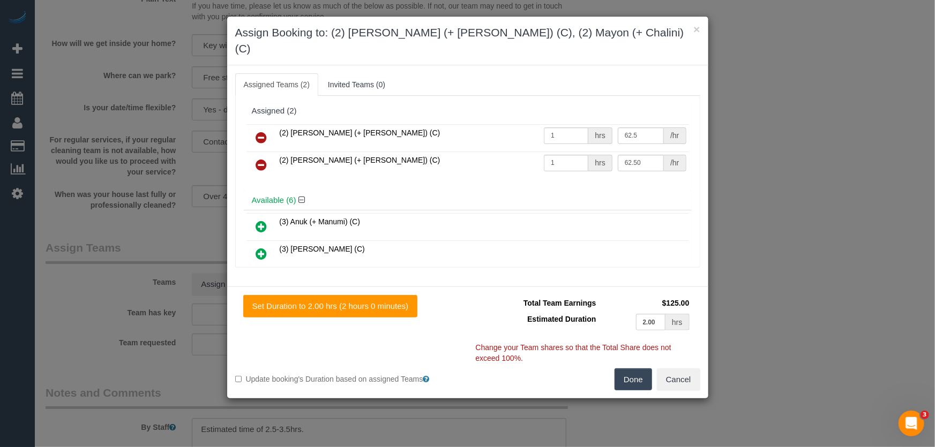
type input "62.5"
drag, startPoint x: 631, startPoint y: 358, endPoint x: 612, endPoint y: 352, distance: 20.3
click at [633, 369] on button "Done" at bounding box center [634, 380] width 38 height 23
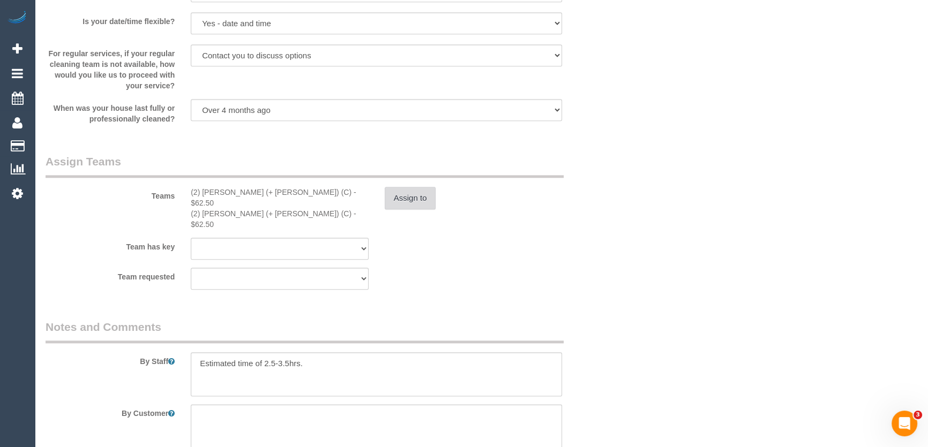
scroll to position [1656, 0]
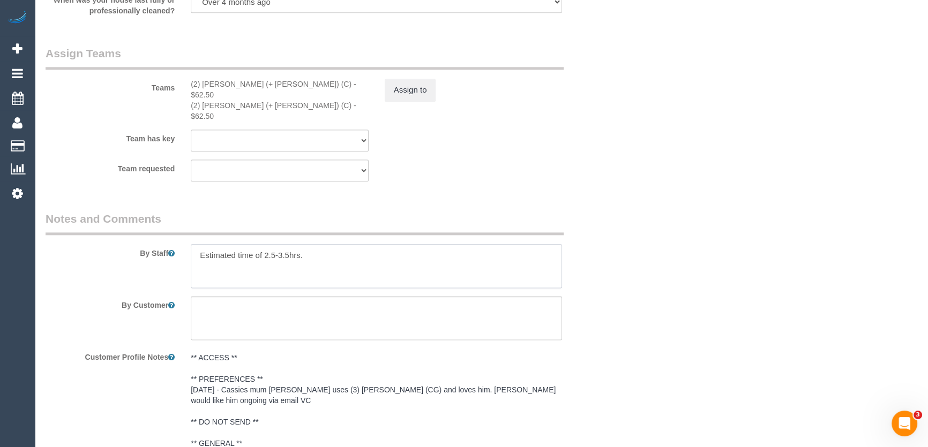
click at [287, 244] on textarea at bounding box center [376, 266] width 371 height 44
click at [195, 244] on textarea at bounding box center [376, 266] width 371 height 44
click at [323, 256] on textarea at bounding box center [376, 266] width 371 height 44
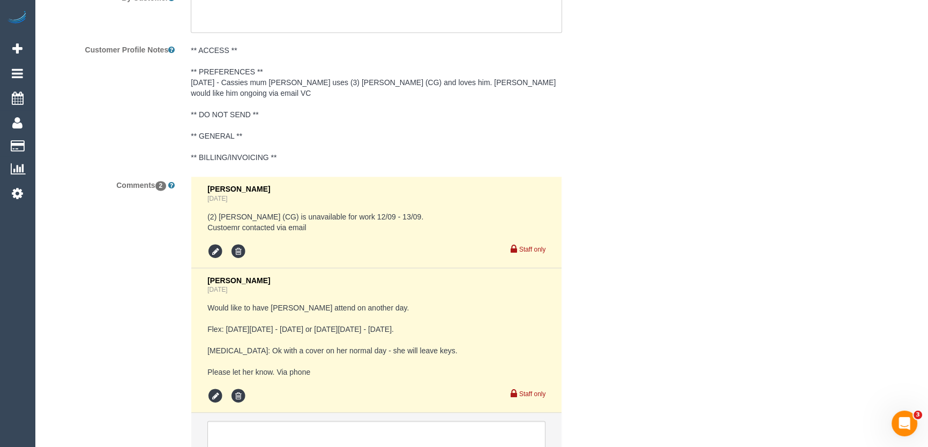
scroll to position [2037, 0]
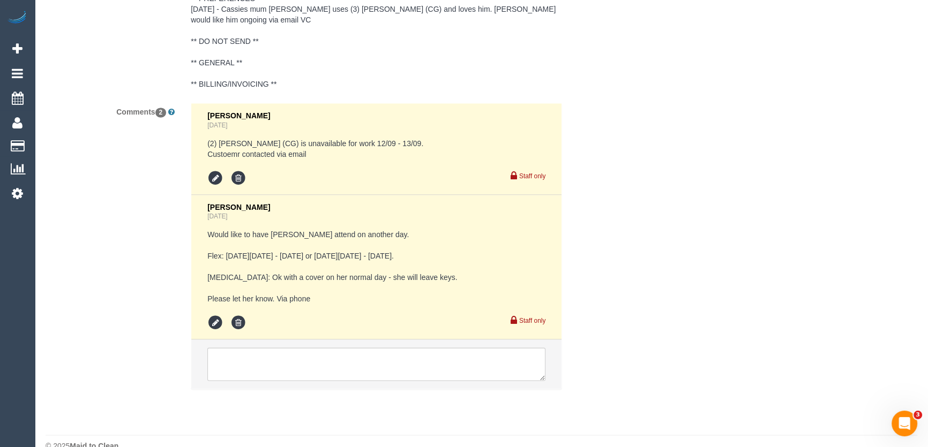
type textarea "*cover* Estimated time of 3-4hrs. Customer will leave key in letterbox, please …"
click at [279, 348] on textarea at bounding box center [376, 364] width 338 height 33
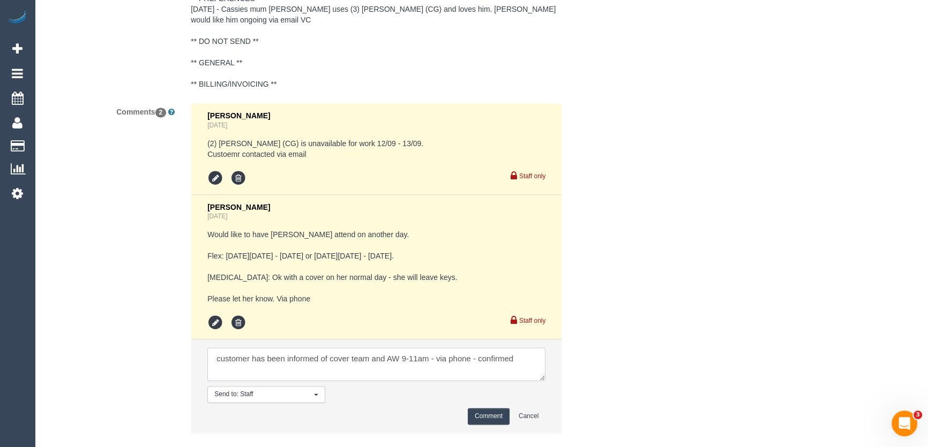
type textarea "customer has been informed of cover team and AW 9-11am - via phone - confirmed"
click at [488, 408] on button "Comment" at bounding box center [489, 416] width 42 height 17
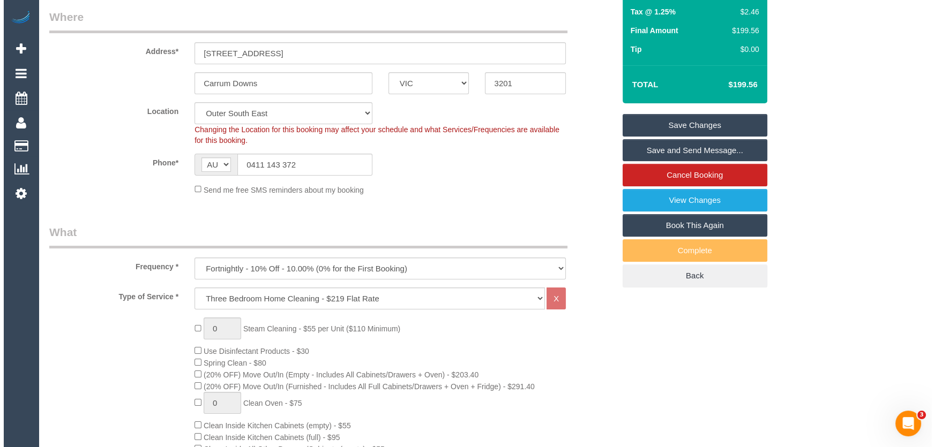
scroll to position [0, 0]
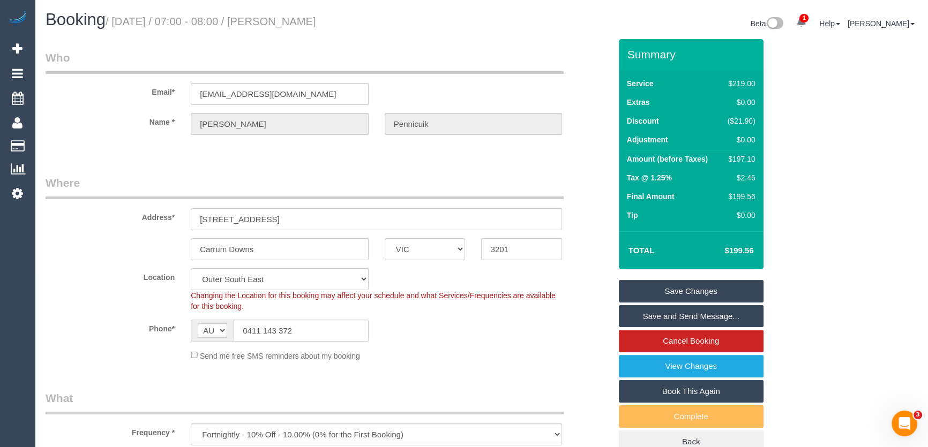
click at [306, 20] on small "/ September 12, 2025 / 07:00 - 08:00 / Wendy Pennicuik" at bounding box center [211, 22] width 211 height 12
copy small "Wendy Pennicuik"
click at [678, 312] on link "Save and Send Message..." at bounding box center [691, 316] width 145 height 23
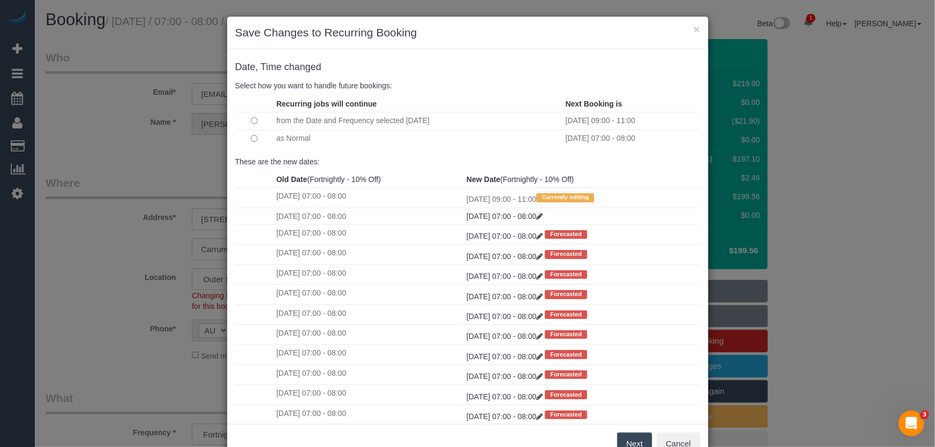
click at [634, 439] on button "Next" at bounding box center [634, 444] width 35 height 23
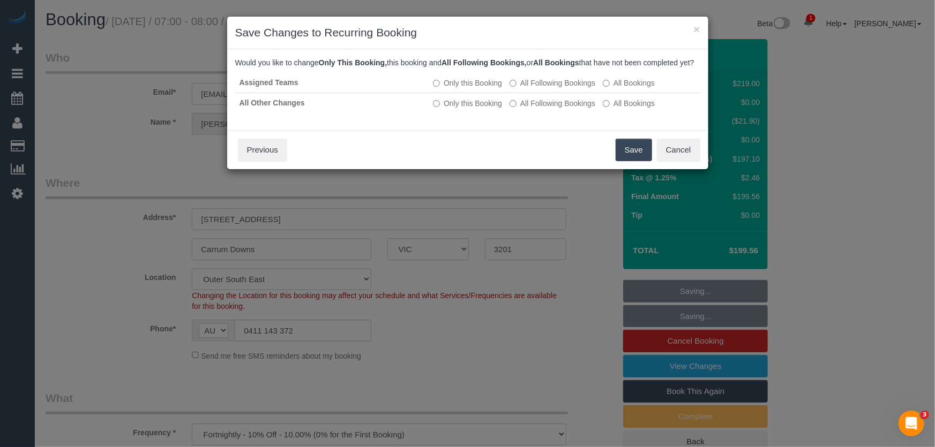
click at [630, 161] on button "Save" at bounding box center [634, 150] width 36 height 23
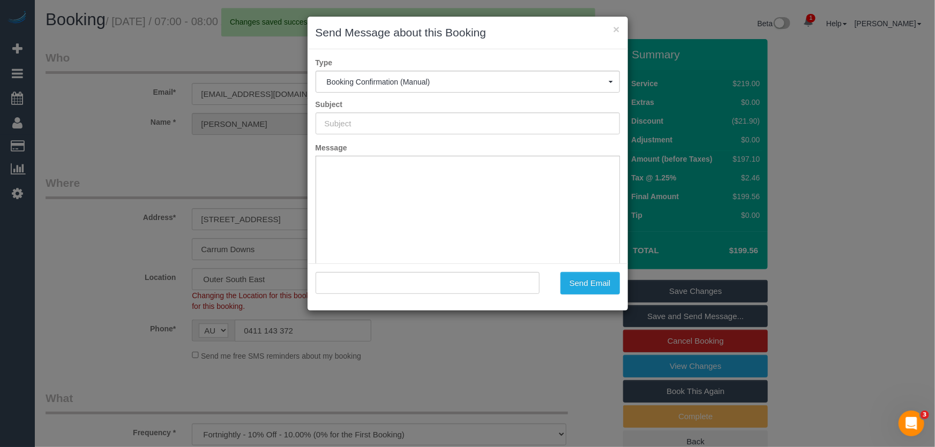
type input "Booking Confirmed"
type input ""Wendy Pennicuik" <wenpen1005@gmail.com>"
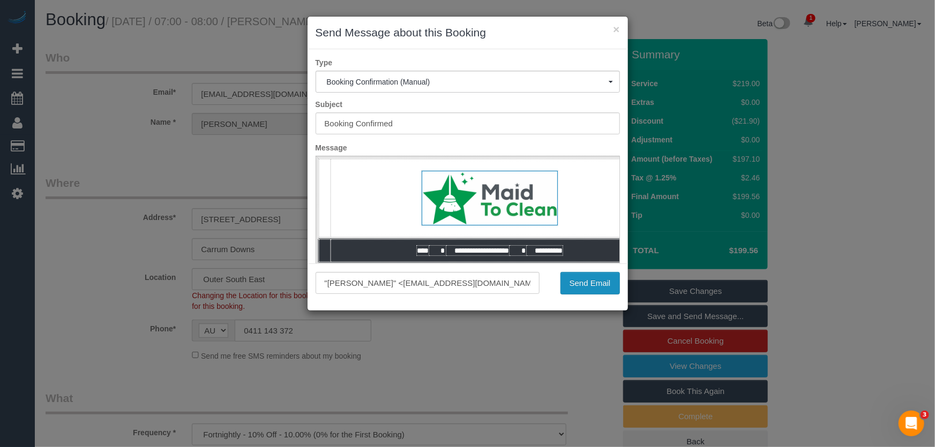
click at [595, 290] on button "Send Email" at bounding box center [589, 283] width 59 height 23
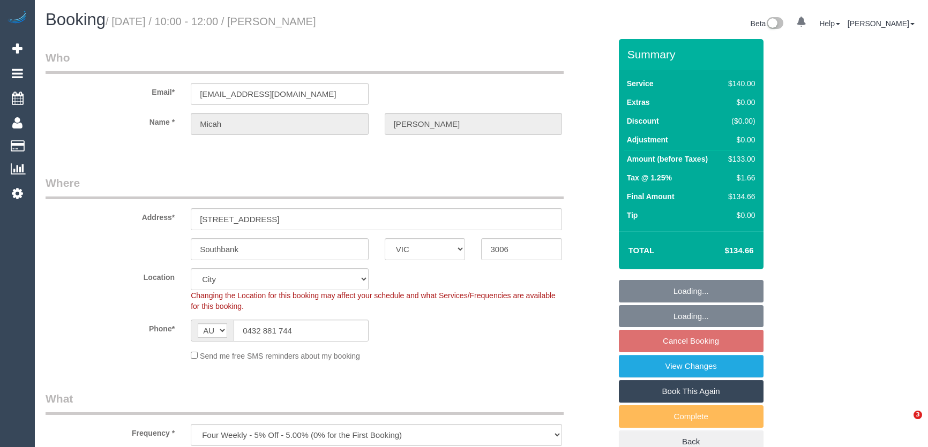
select select "VIC"
select select "number:29"
select select "number:14"
select select "number:20"
select select "number:22"
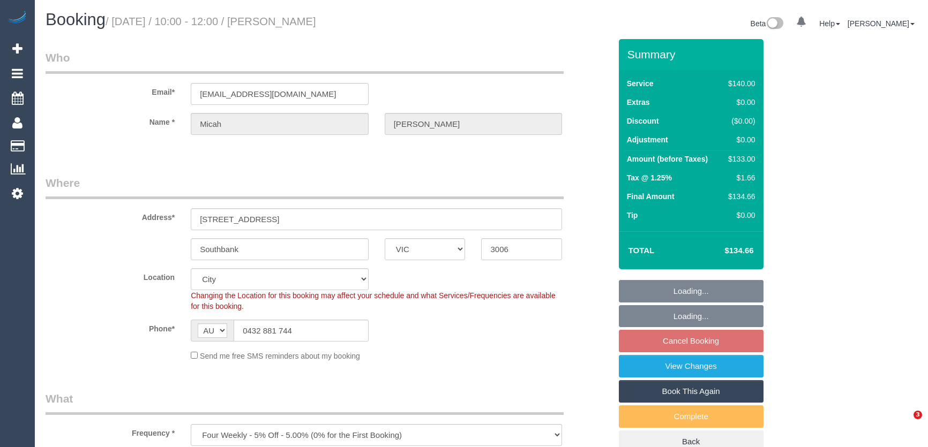
select select "number:34"
select select "number:13"
select select "object:1250"
select select "spot1"
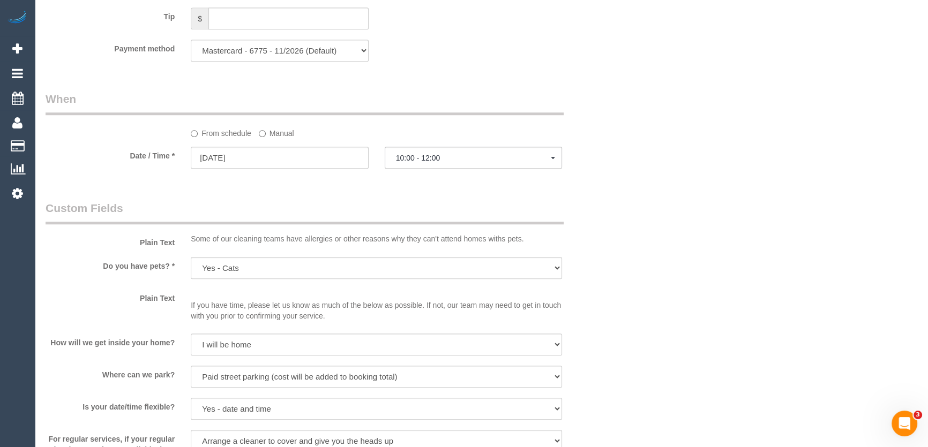
scroll to position [1072, 0]
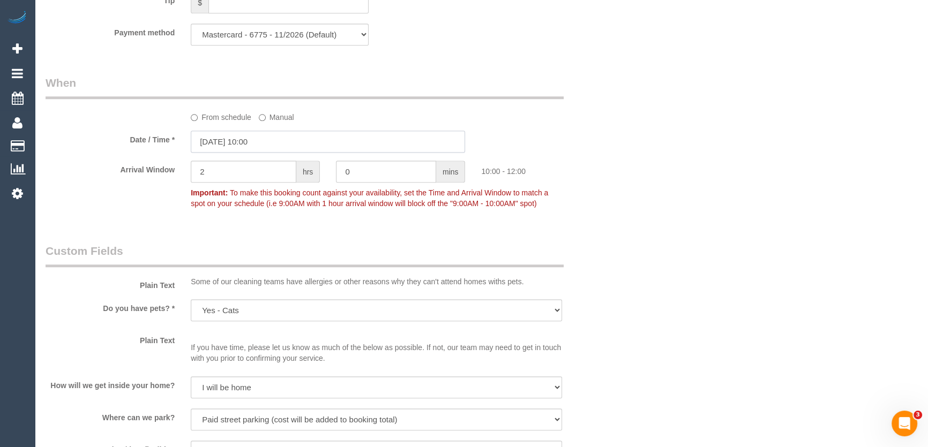
click at [276, 144] on input "[DATE] 10:00" at bounding box center [328, 142] width 274 height 22
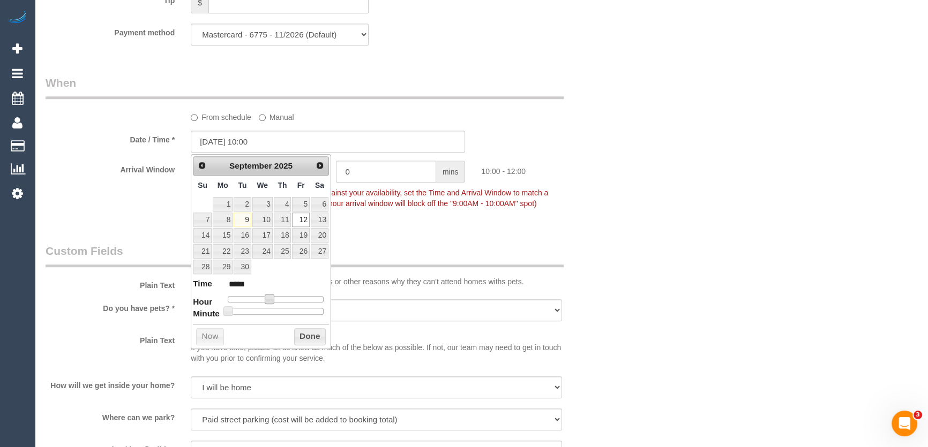
type input "[DATE] 11:00"
type input "*****"
type input "[DATE] 12:00"
type input "*****"
type input "[DATE] 13:00"
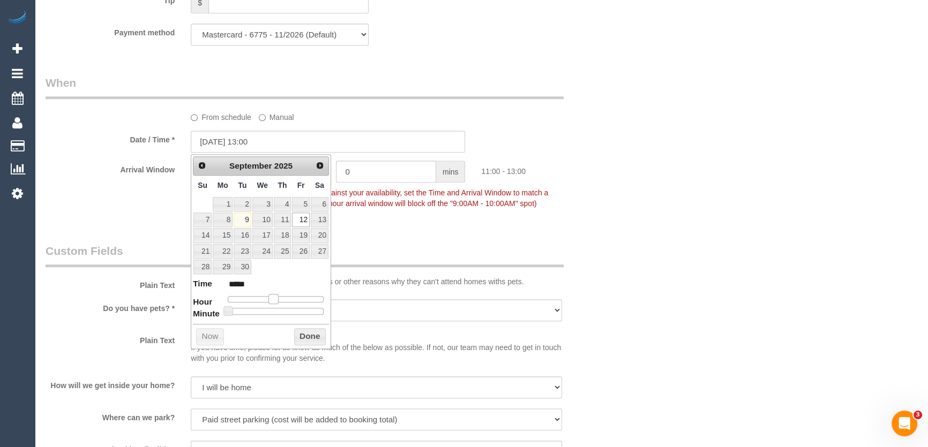
type input "*****"
drag, startPoint x: 270, startPoint y: 296, endPoint x: 283, endPoint y: 296, distance: 13.4
click at [283, 296] on span at bounding box center [282, 299] width 10 height 10
click at [450, 220] on fieldset "When From schedule Manual Date / Time * [DATE] 13:00 Arrival Window 2 hrs 0 min…" at bounding box center [328, 148] width 565 height 147
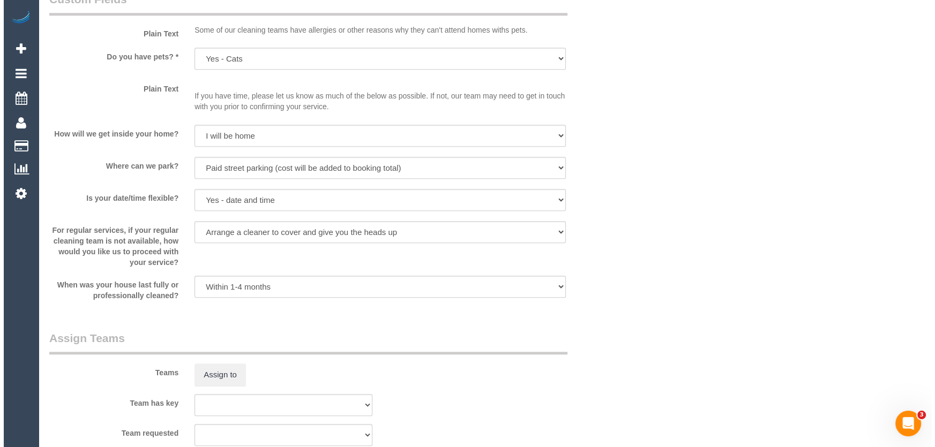
scroll to position [1412, 0]
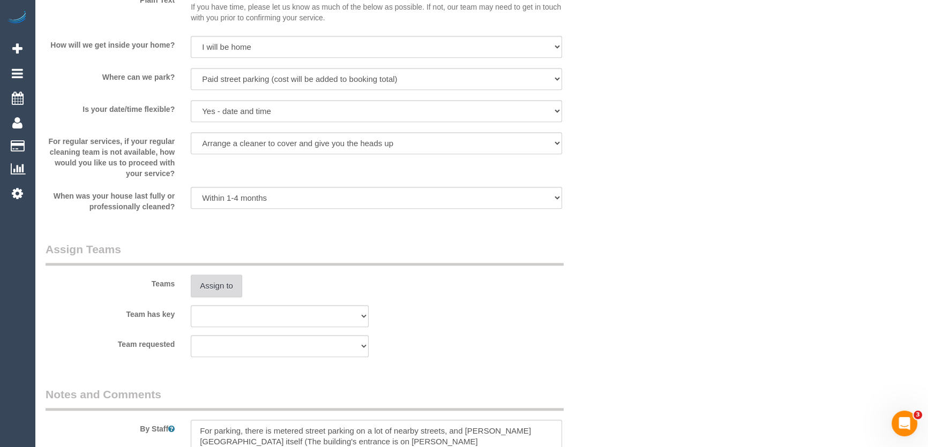
click at [220, 283] on button "Assign to" at bounding box center [216, 286] width 51 height 23
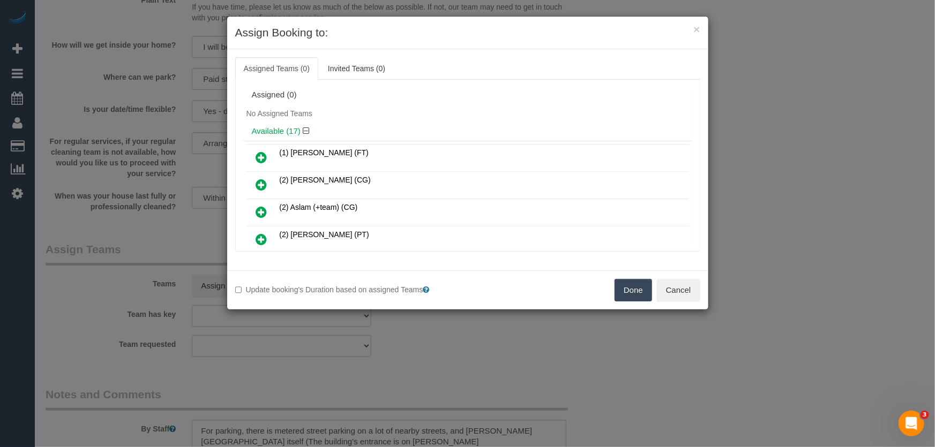
click at [263, 237] on icon at bounding box center [261, 239] width 11 height 13
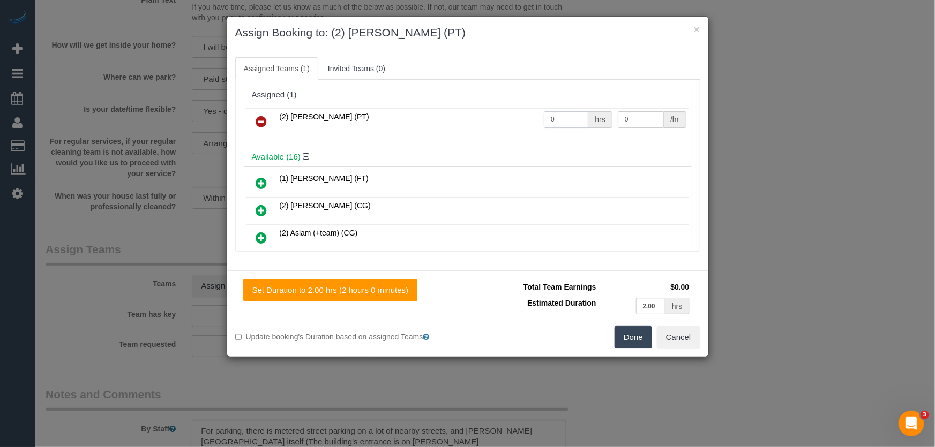
click at [575, 116] on input "0" at bounding box center [566, 119] width 44 height 17
type input "2"
type input "37.5"
click at [631, 331] on button "Done" at bounding box center [634, 337] width 38 height 23
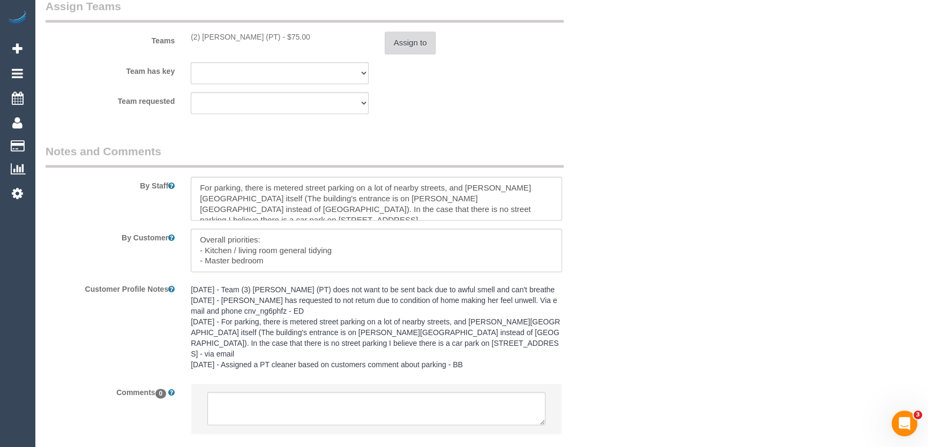
scroll to position [1709, 0]
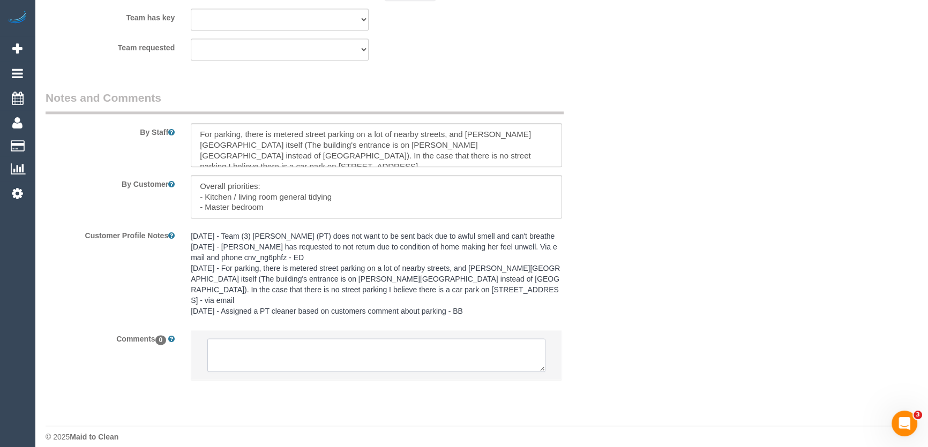
click at [289, 348] on textarea at bounding box center [376, 355] width 338 height 33
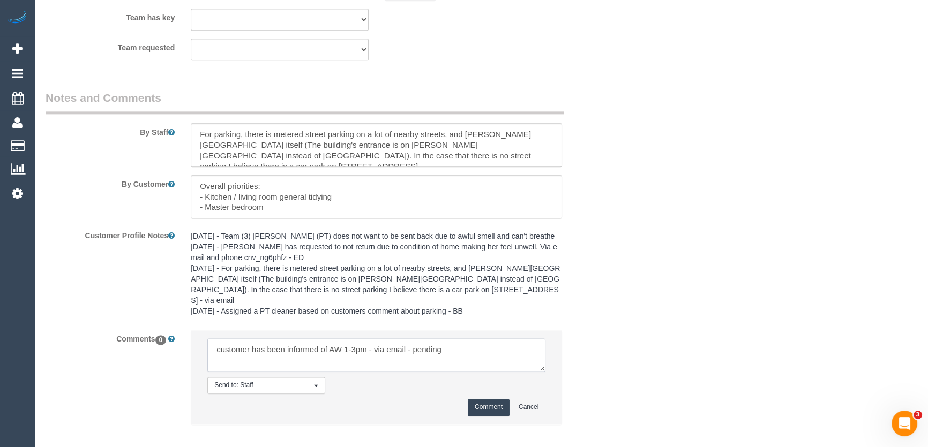
type textarea "customer has been informed of AW 1-3pm - via email - pending"
click at [482, 399] on button "Comment" at bounding box center [489, 407] width 42 height 17
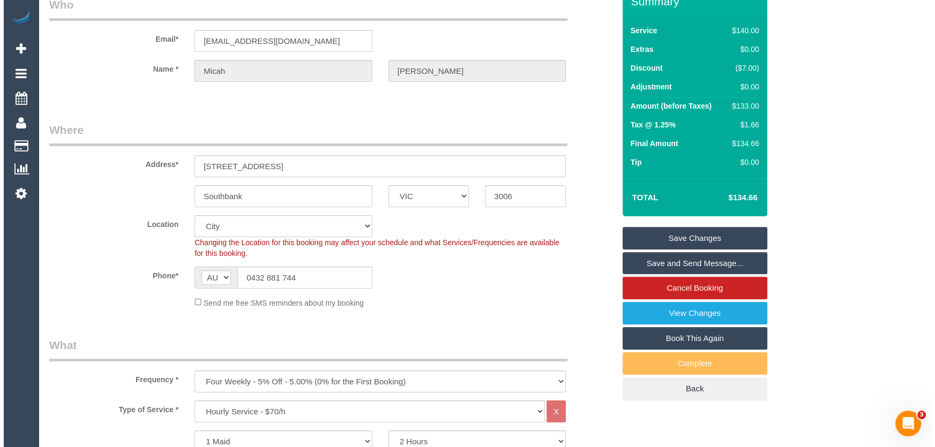
scroll to position [0, 0]
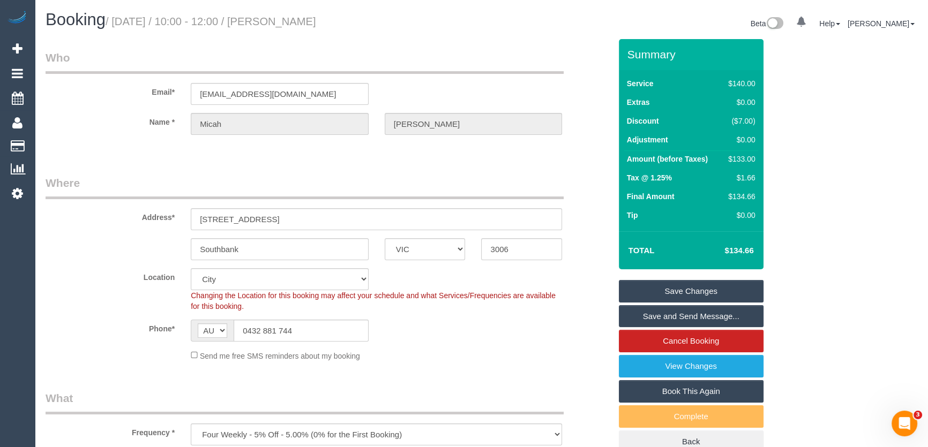
click at [306, 22] on small "/ [DATE] / 10:00 - 12:00 / [PERSON_NAME]" at bounding box center [211, 22] width 211 height 12
copy small "[PERSON_NAME]"
click at [305, 84] on input "[EMAIL_ADDRESS][DOMAIN_NAME]" at bounding box center [280, 94] width 178 height 22
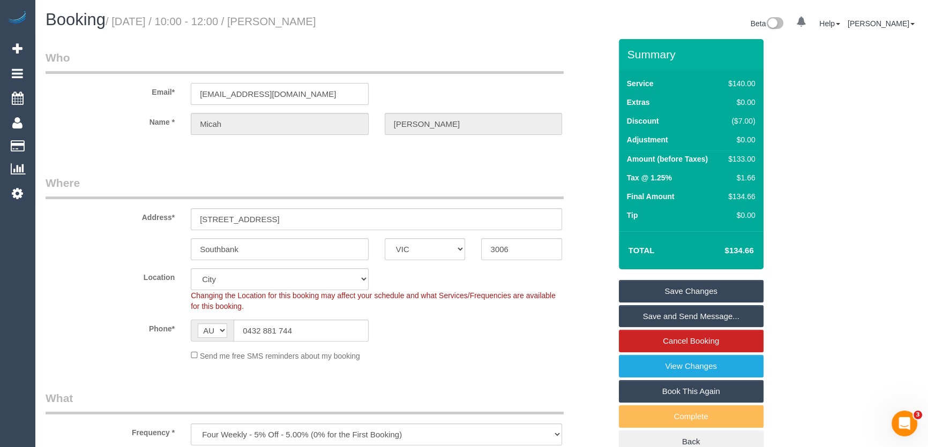
click at [305, 84] on input "[EMAIL_ADDRESS][DOMAIN_NAME]" at bounding box center [280, 94] width 178 height 22
drag, startPoint x: 686, startPoint y: 293, endPoint x: 707, endPoint y: 296, distance: 20.5
click at [686, 293] on link "Save Changes" at bounding box center [691, 291] width 145 height 23
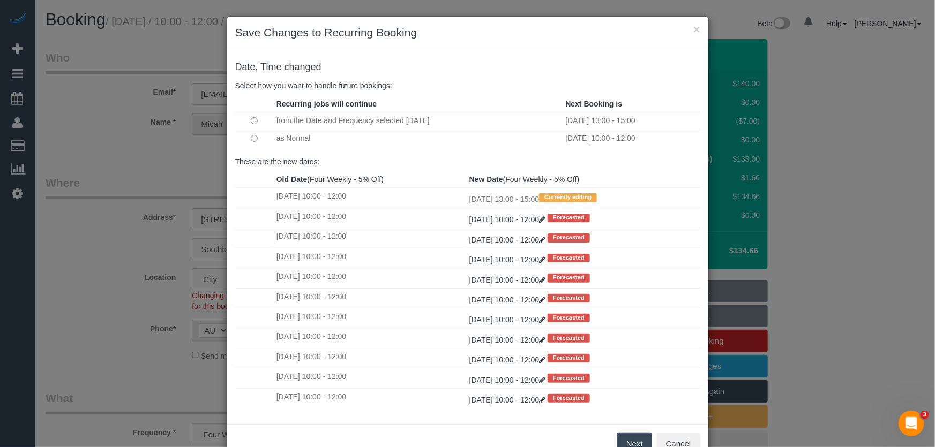
click at [631, 442] on button "Next" at bounding box center [634, 444] width 35 height 23
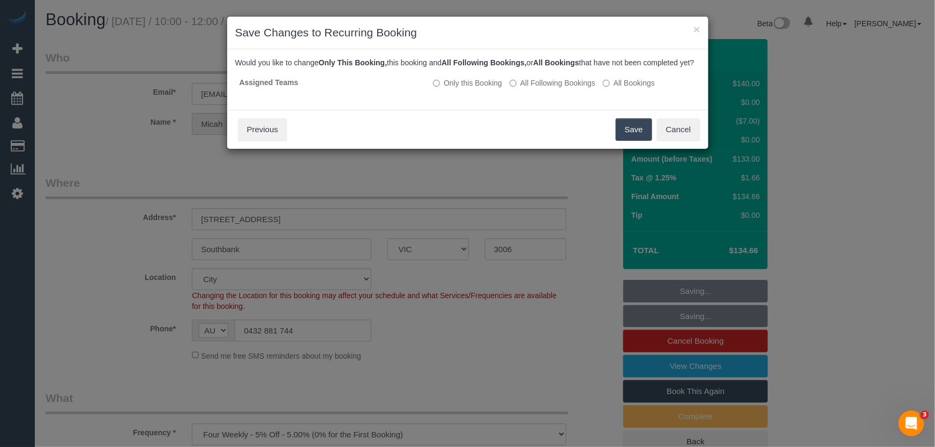
click at [630, 136] on button "Save" at bounding box center [634, 129] width 36 height 23
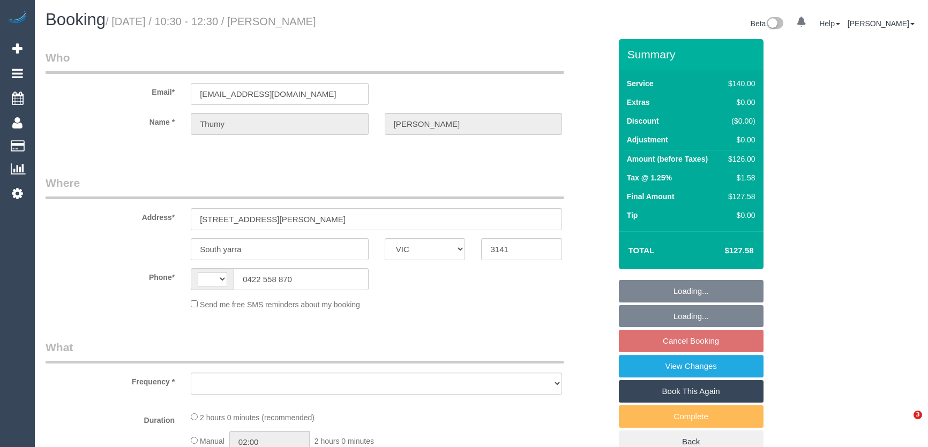
select select "VIC"
select select "string:AU"
select select "object:545"
select select "string:stripe-pm_1IvJmk2GScqysDRVx8pmyf8X"
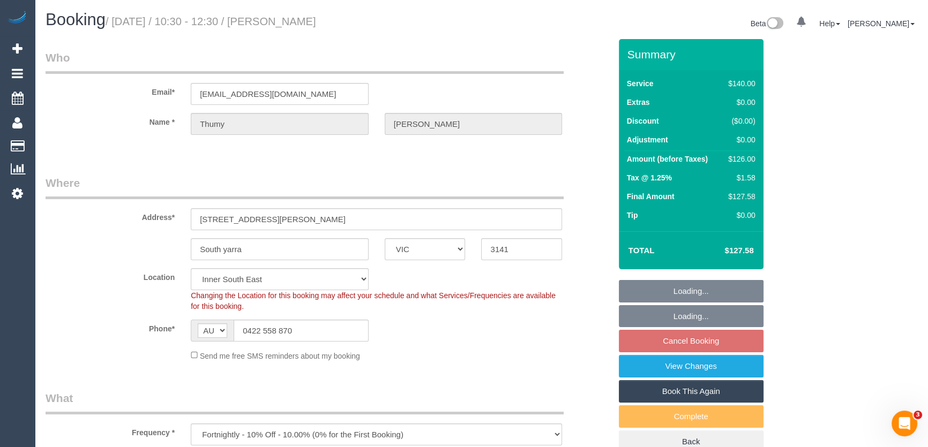
select select "number:27"
select select "number:14"
select select "number:21"
select select "number:25"
select select "number:34"
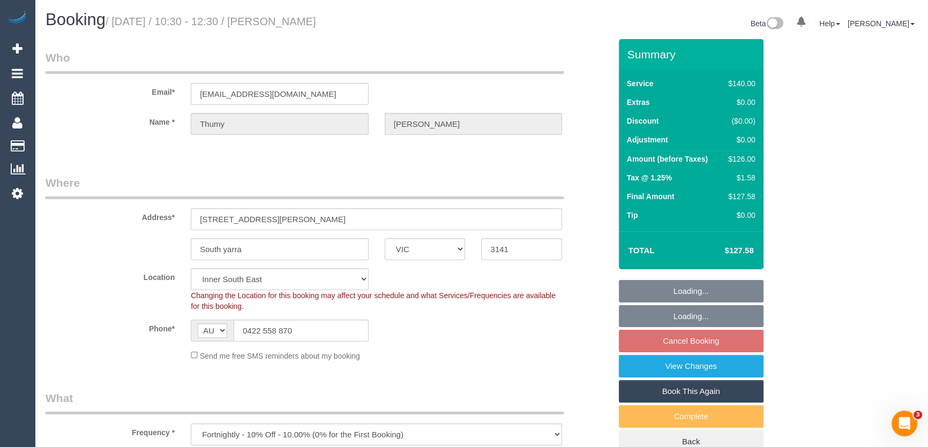
select select "number:12"
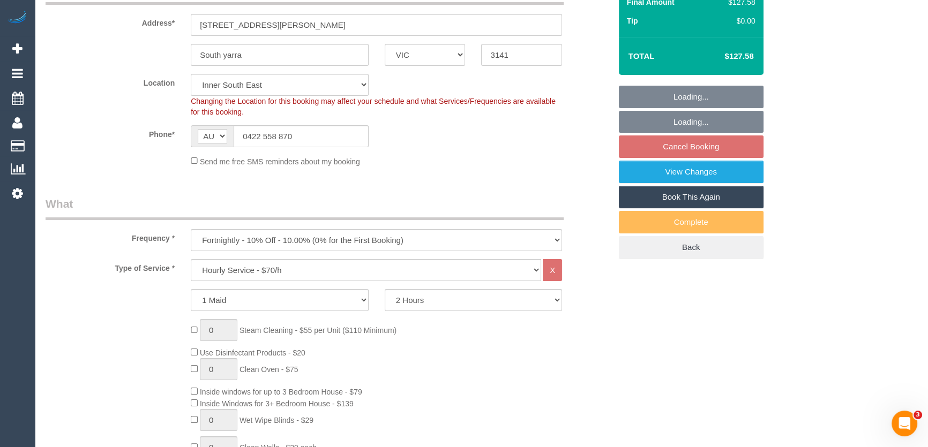
select select "object:1436"
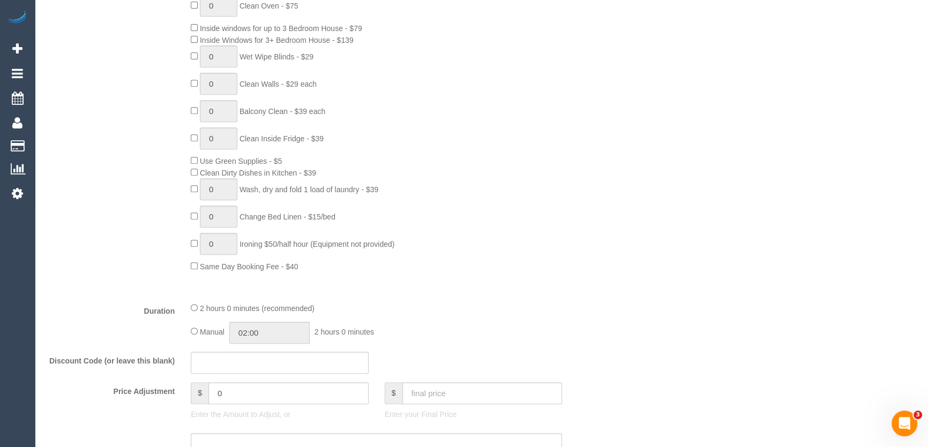
scroll to position [633, 0]
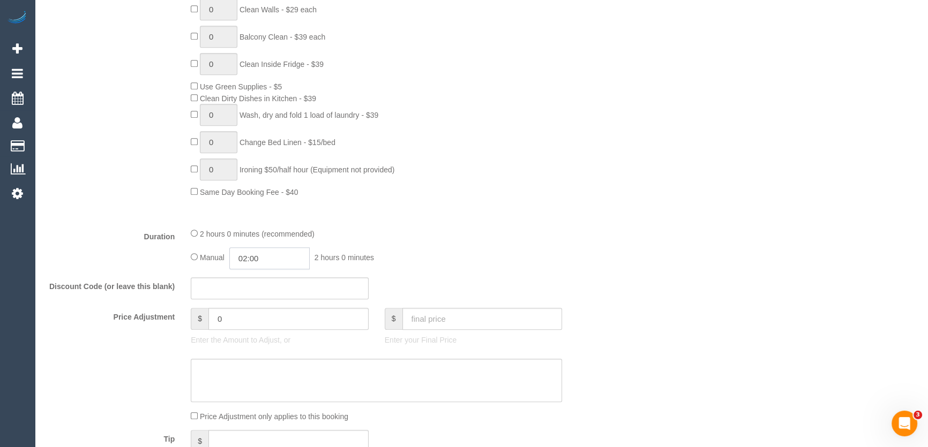
click at [281, 266] on input "02:00" at bounding box center [269, 259] width 80 height 22
type input "01:00"
click at [263, 281] on li "01:00" at bounding box center [258, 284] width 48 height 14
click at [543, 243] on div "2 hours 0 minutes (recommended) Manual 01:00 1 hour 0 minutes" at bounding box center [376, 249] width 387 height 42
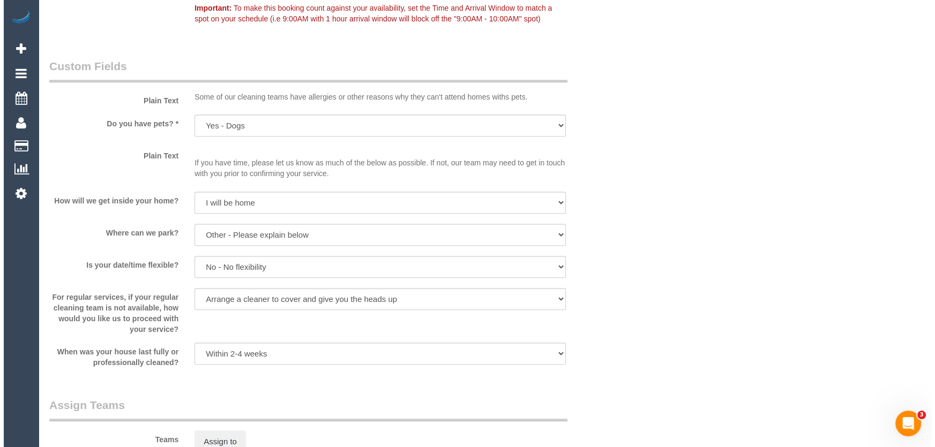
scroll to position [1364, 0]
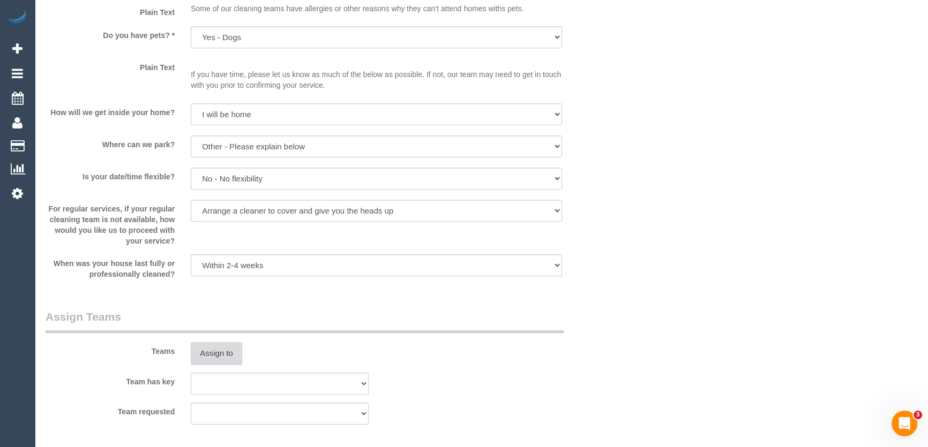
click at [225, 350] on button "Assign to" at bounding box center [216, 353] width 51 height 23
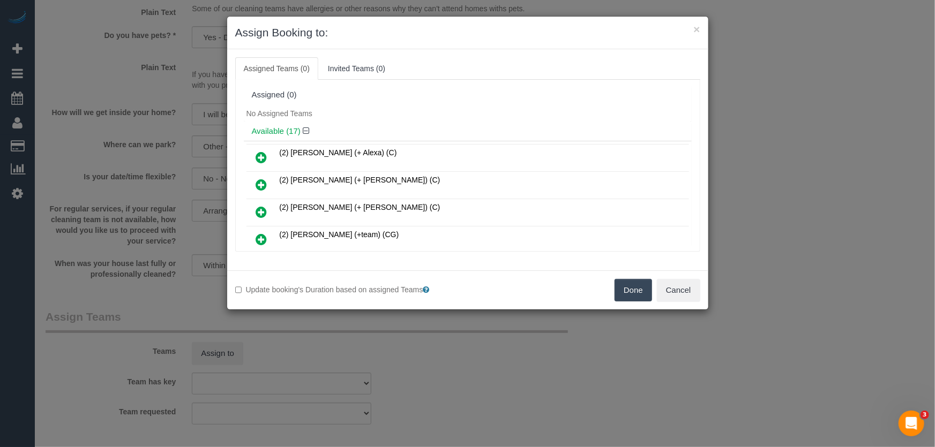
click at [263, 155] on icon at bounding box center [261, 157] width 11 height 13
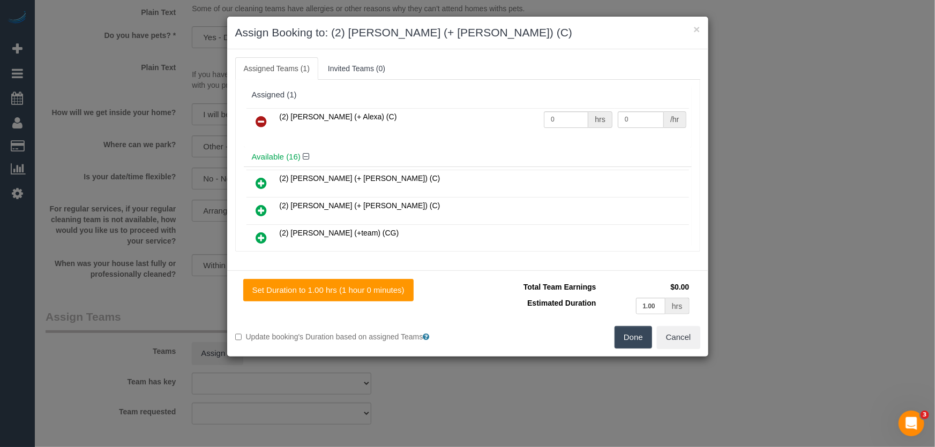
click at [262, 178] on icon at bounding box center [261, 183] width 11 height 13
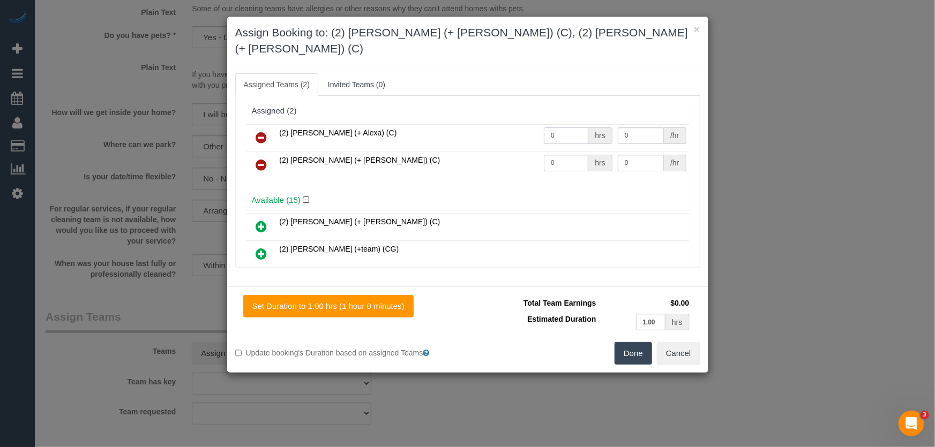
click at [573, 128] on input "0" at bounding box center [566, 136] width 44 height 17
type input "1"
type input "37.5"
click at [563, 155] on input "0" at bounding box center [566, 163] width 44 height 17
type input "1"
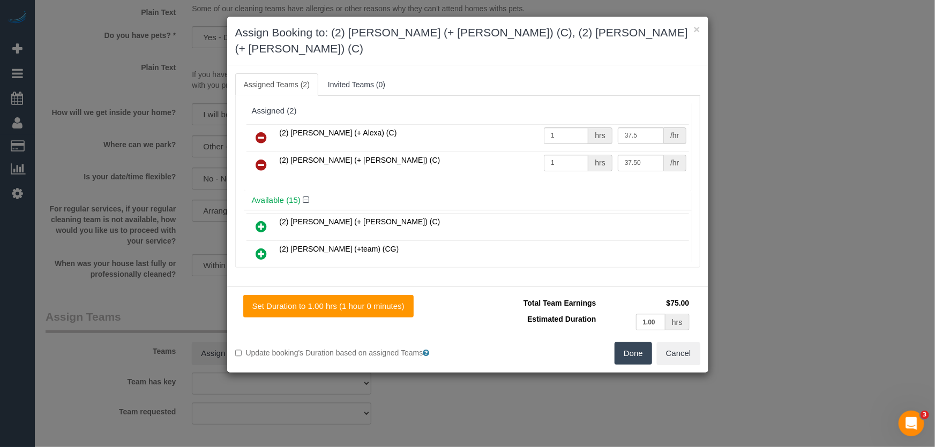
type input "37.5"
click at [635, 342] on button "Done" at bounding box center [634, 353] width 38 height 23
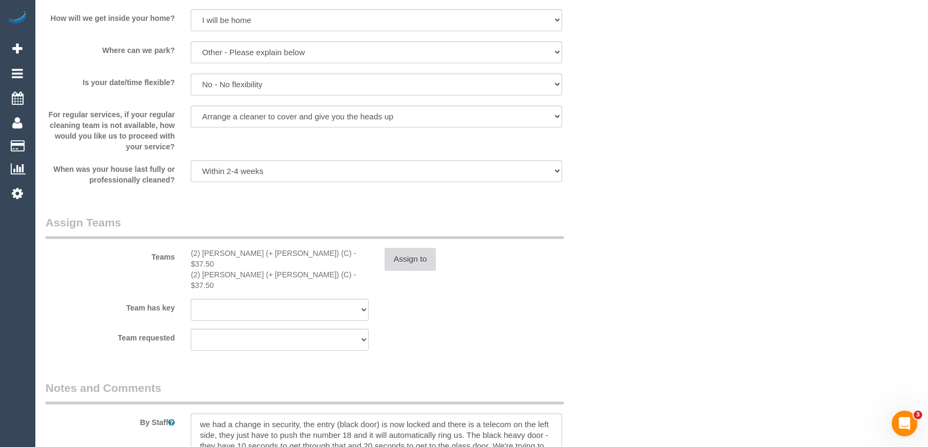
scroll to position [1510, 0]
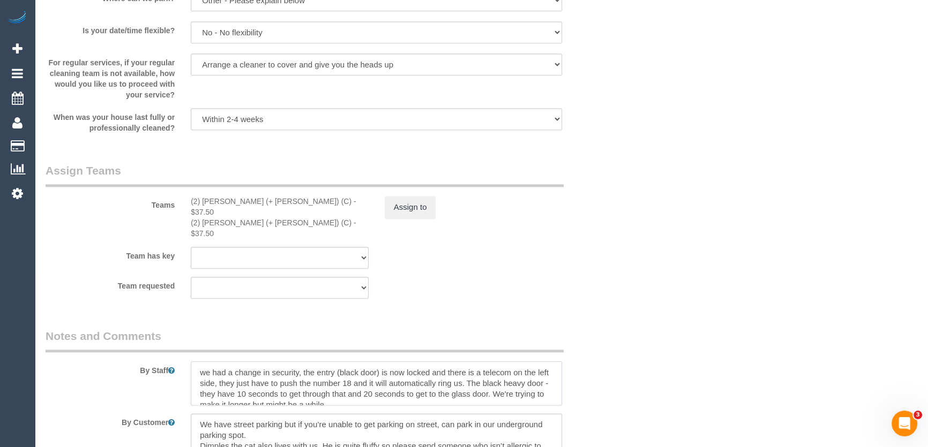
click at [198, 362] on textarea at bounding box center [376, 384] width 371 height 44
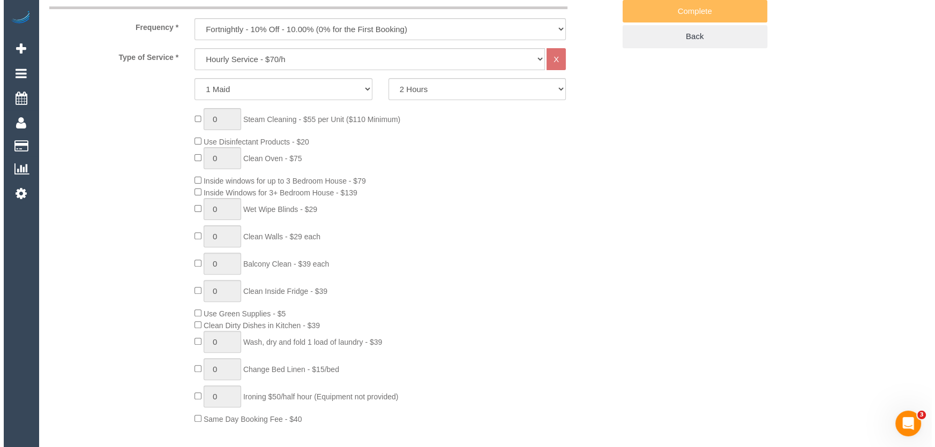
scroll to position [0, 0]
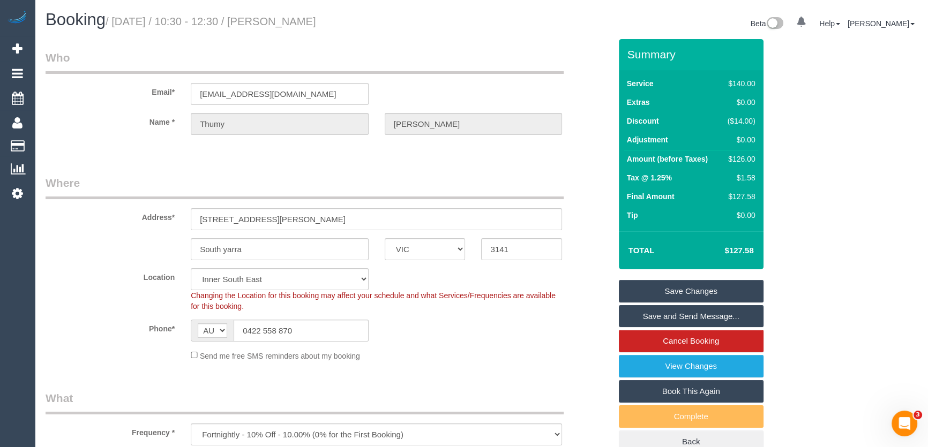
type textarea "*cover* we had a change in security, the entry (black door) is now locked and t…"
click at [315, 17] on small "/ [DATE] / 10:30 - 12:30 / [PERSON_NAME]" at bounding box center [211, 22] width 211 height 12
copy small "[PERSON_NAME]"
click at [662, 320] on link "Save and Send Message..." at bounding box center [691, 316] width 145 height 23
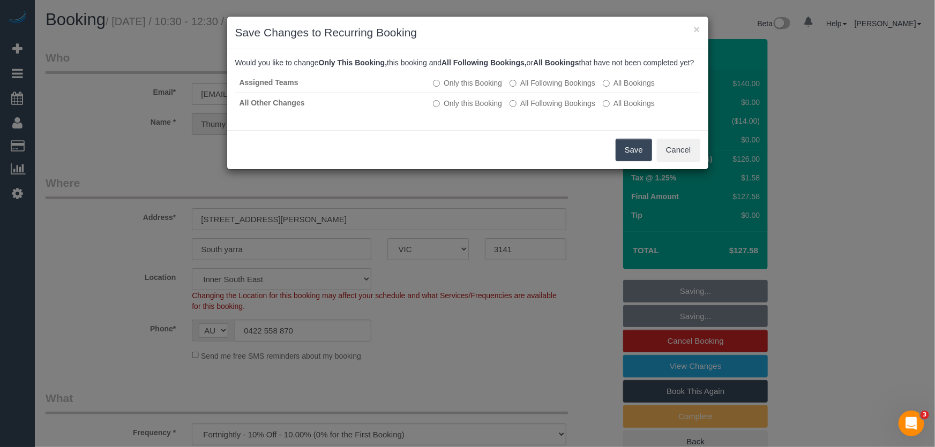
click at [625, 160] on button "Save" at bounding box center [634, 150] width 36 height 23
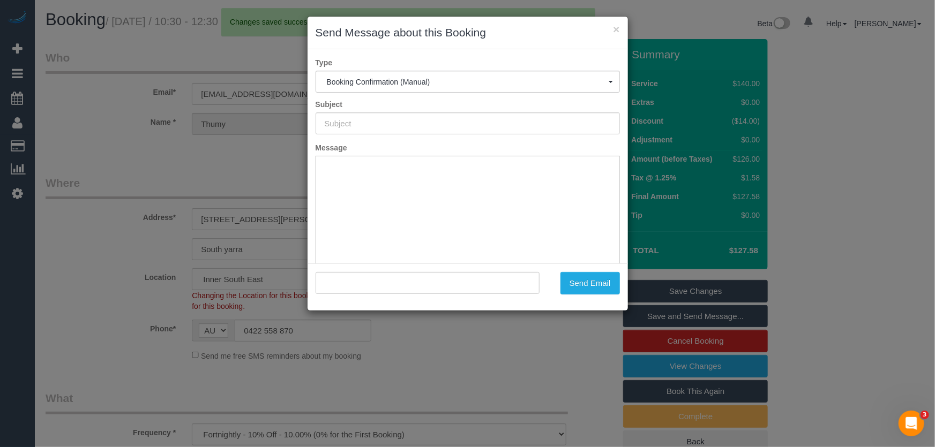
type input "Booking Confirmed"
type input ""Thumy Pham" <2mi2mi@gmail.com>"
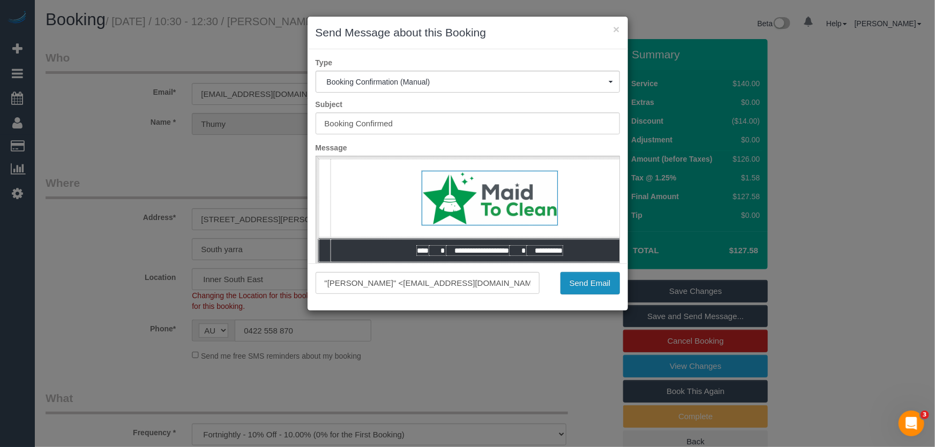
click at [588, 286] on button "Send Email" at bounding box center [589, 283] width 59 height 23
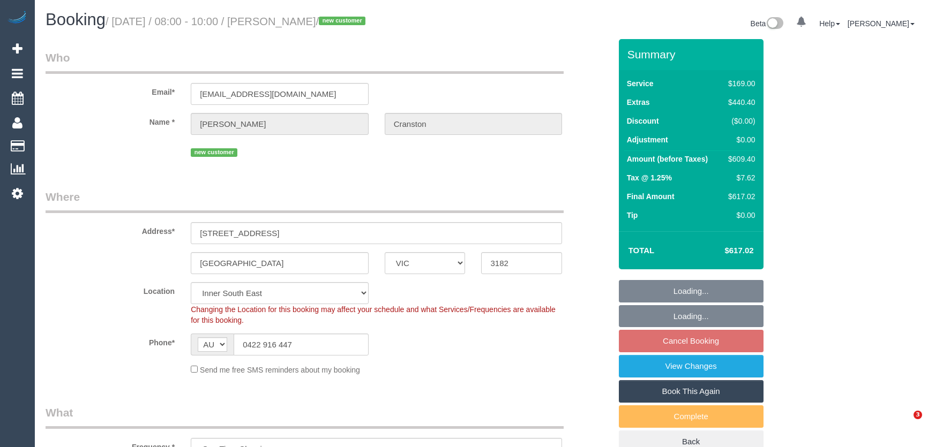
select select "VIC"
select select "spot19"
select select "number:28"
select select "number:14"
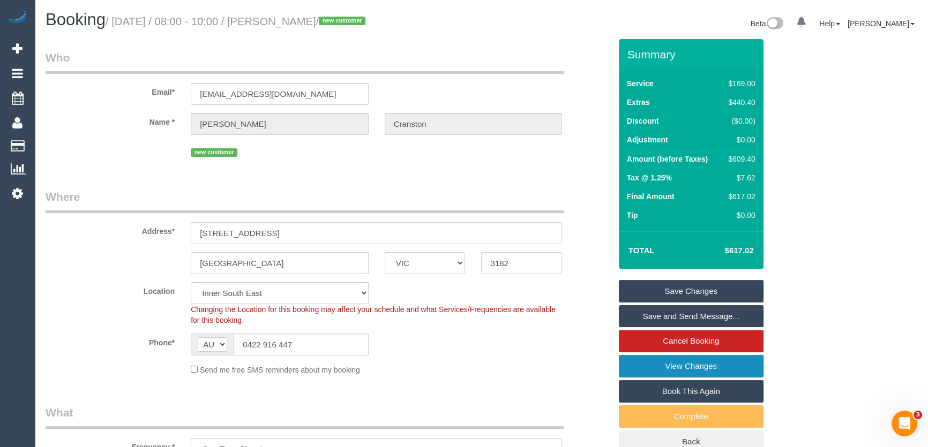
click at [681, 364] on link "View Changes" at bounding box center [691, 366] width 145 height 23
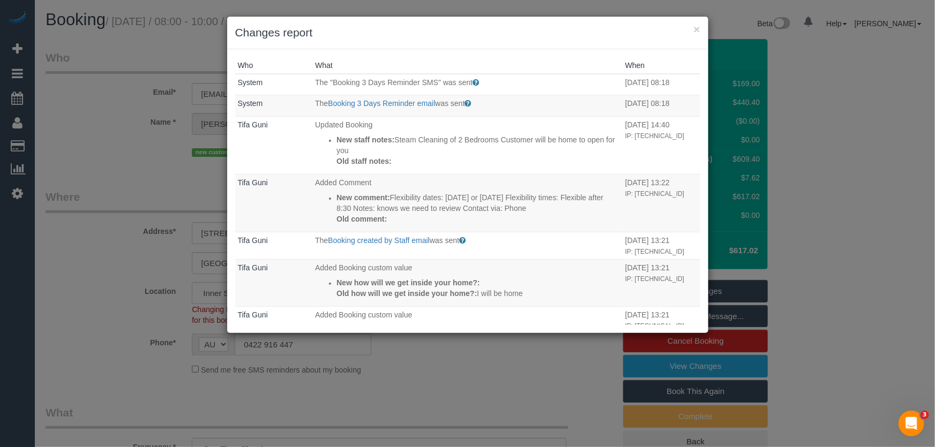
click at [136, 177] on div "× Changes report Who What When System The "Booking 3 Days Reminder SMS" was sen…" at bounding box center [467, 223] width 935 height 447
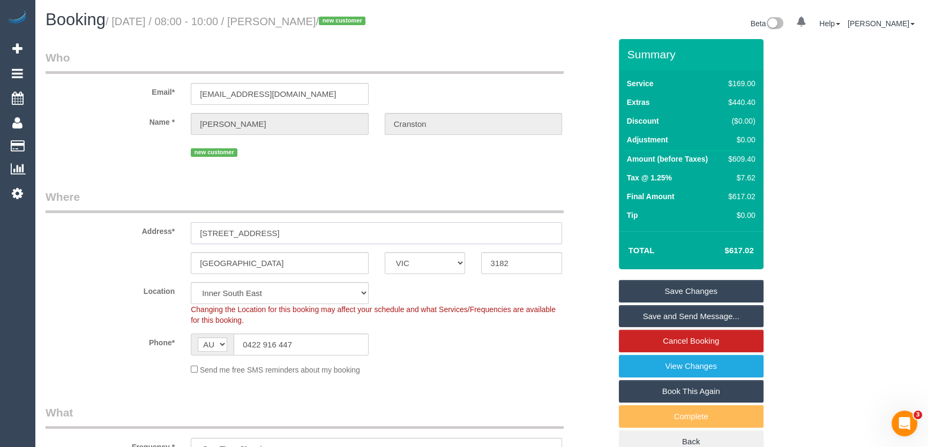
click at [267, 233] on input "1 wellington St" at bounding box center [376, 233] width 371 height 22
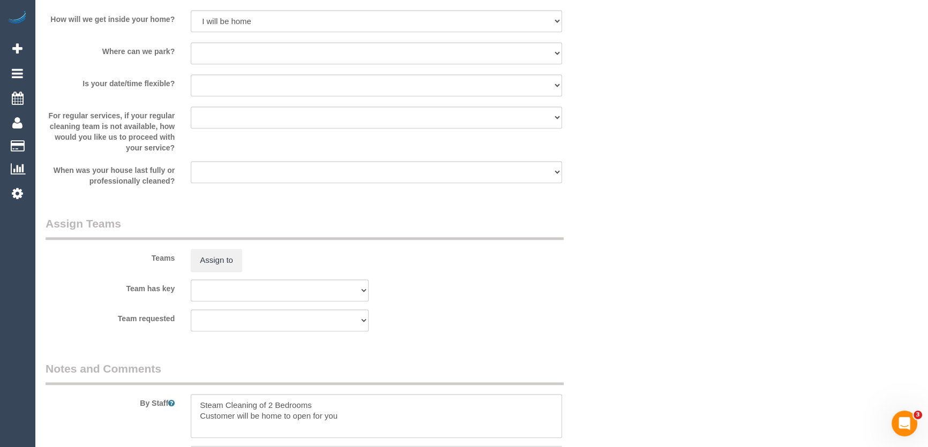
scroll to position [1510, 0]
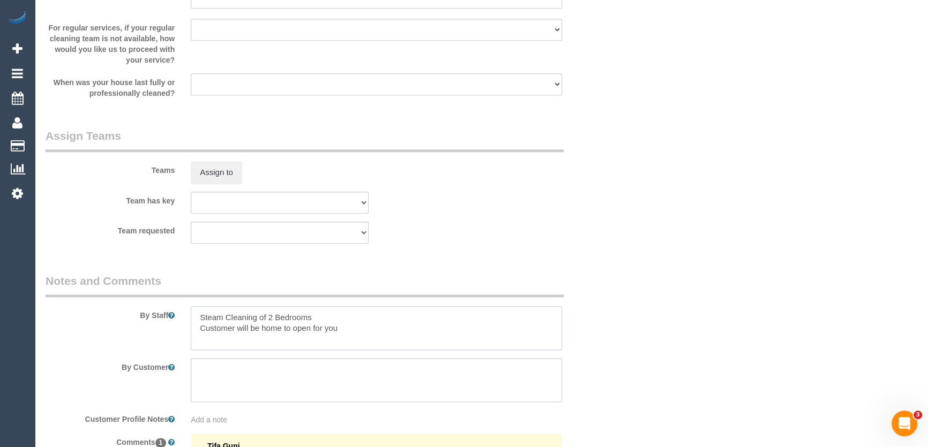
click at [327, 317] on textarea at bounding box center [376, 328] width 371 height 44
type textarea "Steam Cleaning of 1 bedroom Customer will be home to open for you"
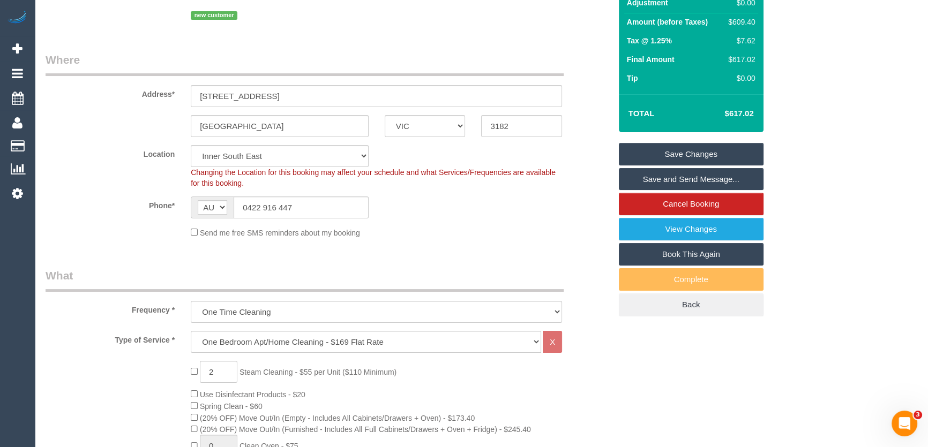
scroll to position [243, 0]
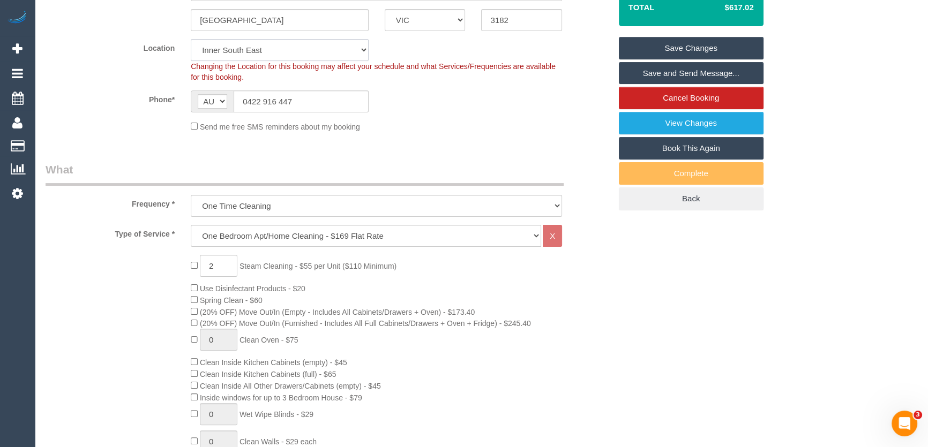
click at [242, 54] on select "Office City East (North) East (South) Inner East Inner North (East) Inner North…" at bounding box center [280, 50] width 178 height 22
select select "50"
click at [191, 39] on select "Office City East (North) East (South) Inner East Inner North (East) Inner North…" at bounding box center [280, 50] width 178 height 22
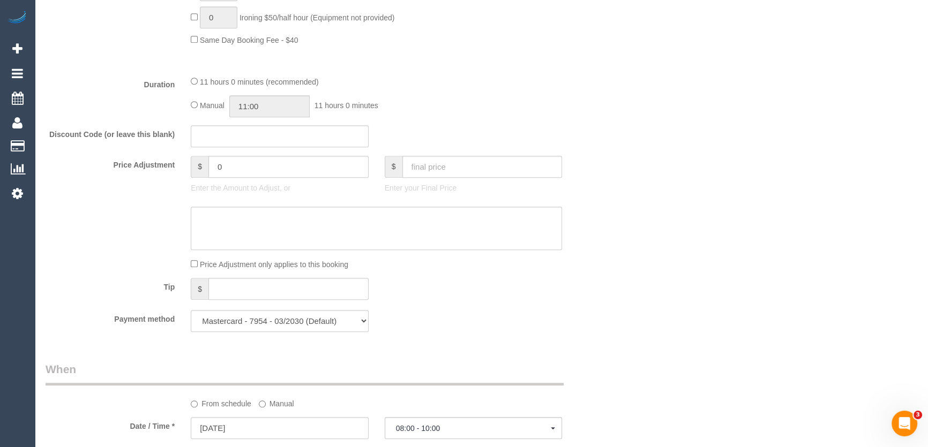
select select "object:2140"
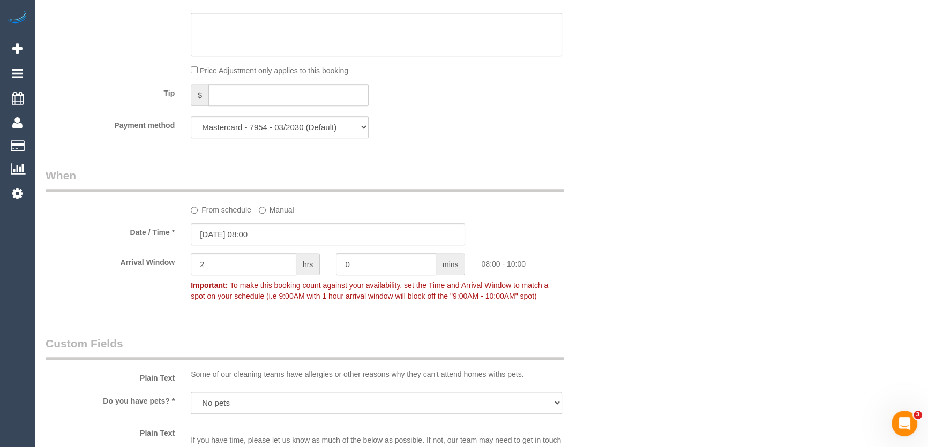
scroll to position [1023, 0]
click at [281, 235] on input "12/09/2025 08:00" at bounding box center [328, 233] width 274 height 22
click at [276, 239] on input "12/09/2025 08:00" at bounding box center [328, 233] width 274 height 22
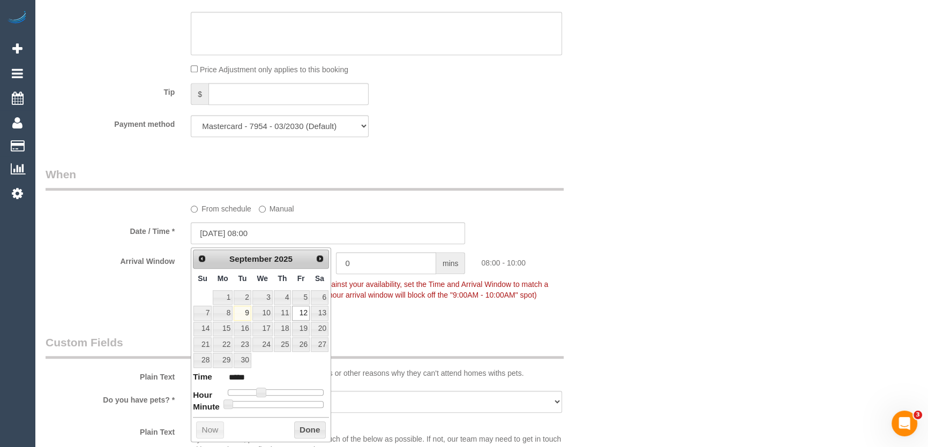
click at [233, 404] on span at bounding box center [228, 405] width 10 height 10
type input "12/09/2025 08:15"
type input "*****"
type input "12/09/2025 08:20"
type input "*****"
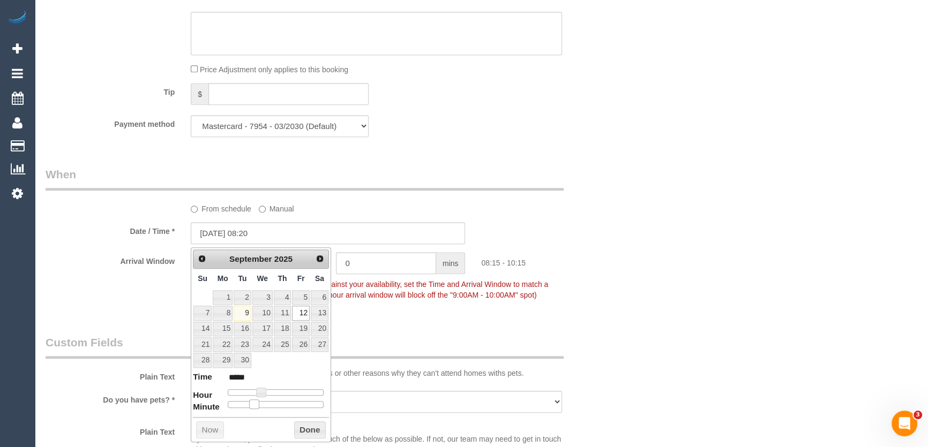
type input "12/09/2025 08:25"
type input "*****"
type input "12/09/2025 08:30"
type input "*****"
drag, startPoint x: 253, startPoint y: 401, endPoint x: 278, endPoint y: 402, distance: 24.2
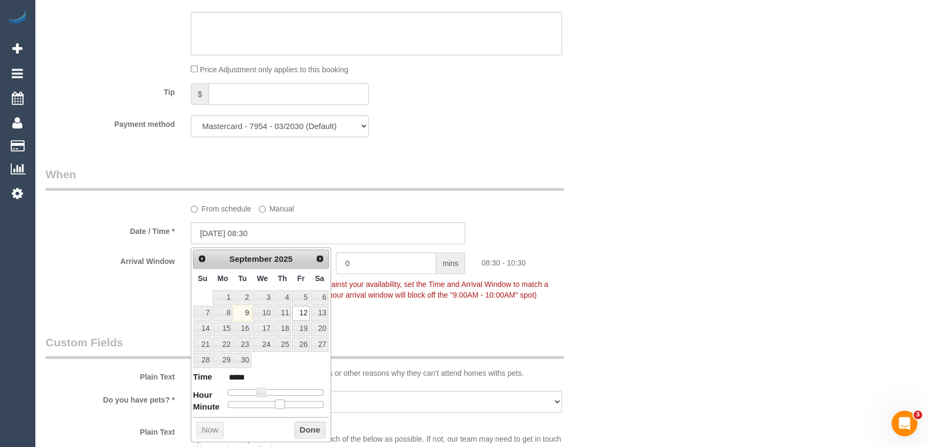
click at [278, 402] on span at bounding box center [280, 405] width 10 height 10
click at [391, 320] on div "Who Email* alison.cranston91@gmail.com Name * Alison Cranston new customer Wher…" at bounding box center [328, 99] width 581 height 2166
click at [466, 329] on div "Who Email* alison.cranston91@gmail.com Name * Alison Cranston new customer Wher…" at bounding box center [328, 99] width 581 height 2166
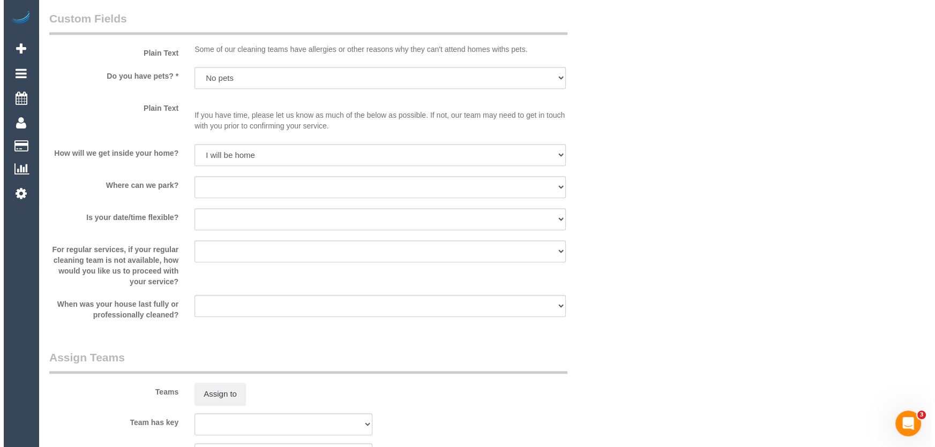
scroll to position [1412, 0]
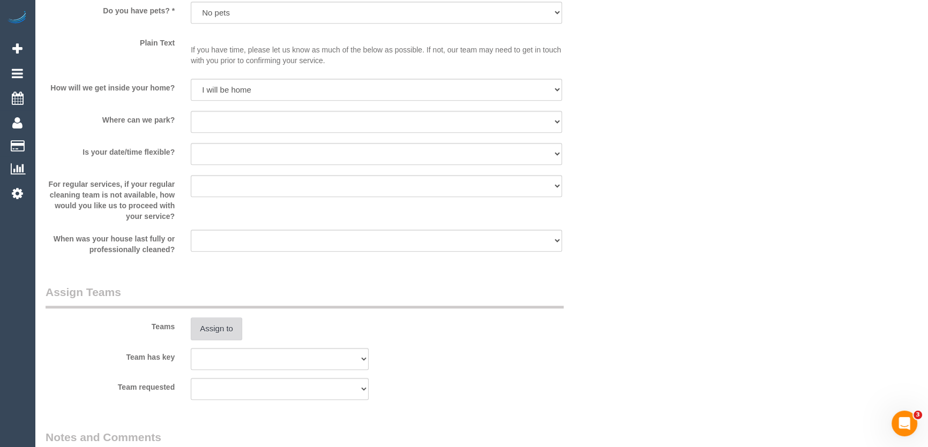
click at [215, 328] on button "Assign to" at bounding box center [216, 329] width 51 height 23
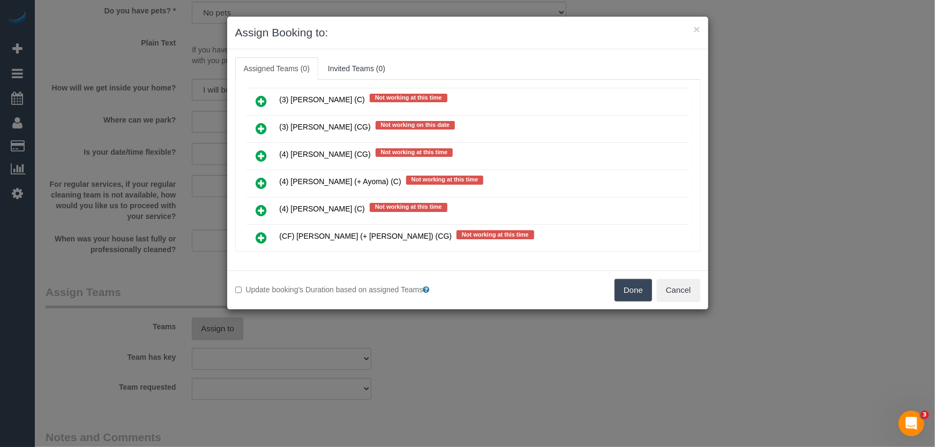
scroll to position [5079, 0]
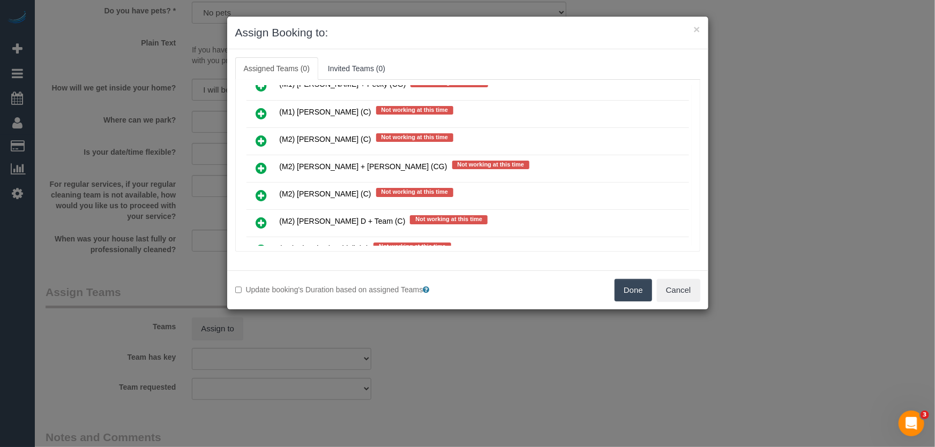
click at [262, 271] on icon at bounding box center [261, 277] width 11 height 13
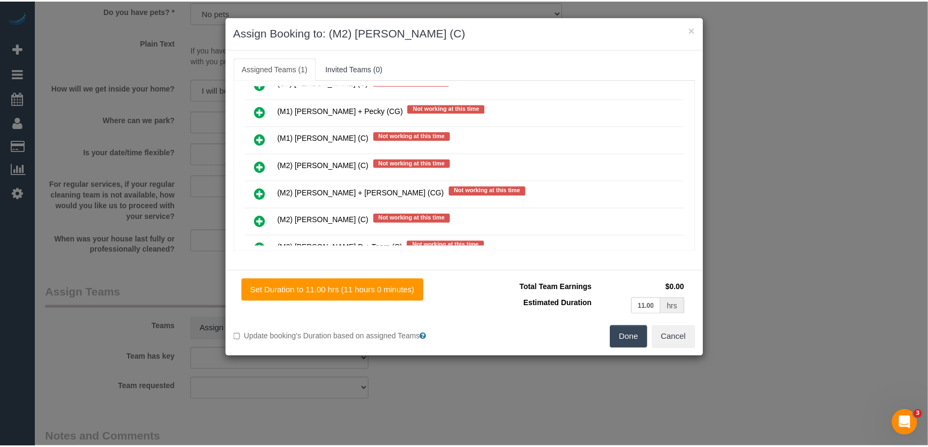
scroll to position [5104, 0]
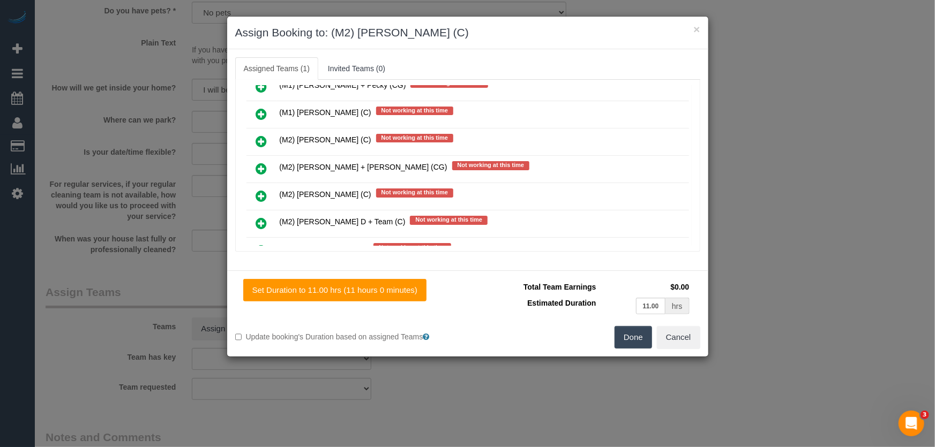
click at [632, 338] on button "Done" at bounding box center [634, 337] width 38 height 23
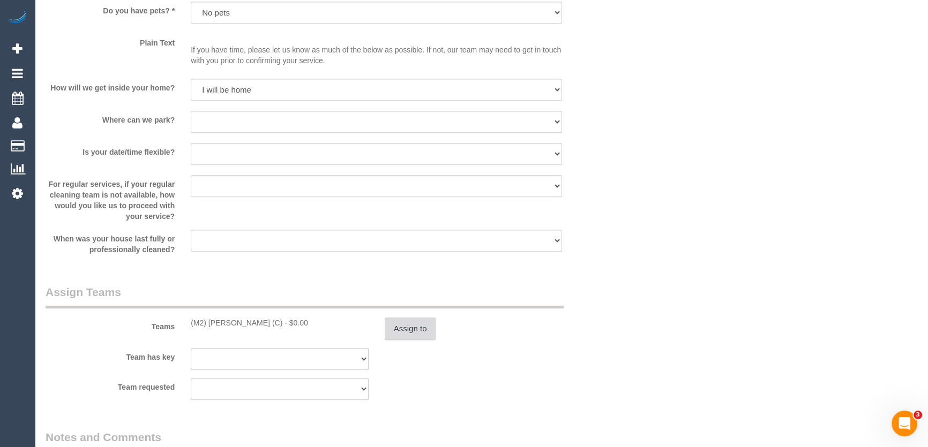
click at [420, 329] on button "Assign to" at bounding box center [410, 329] width 51 height 23
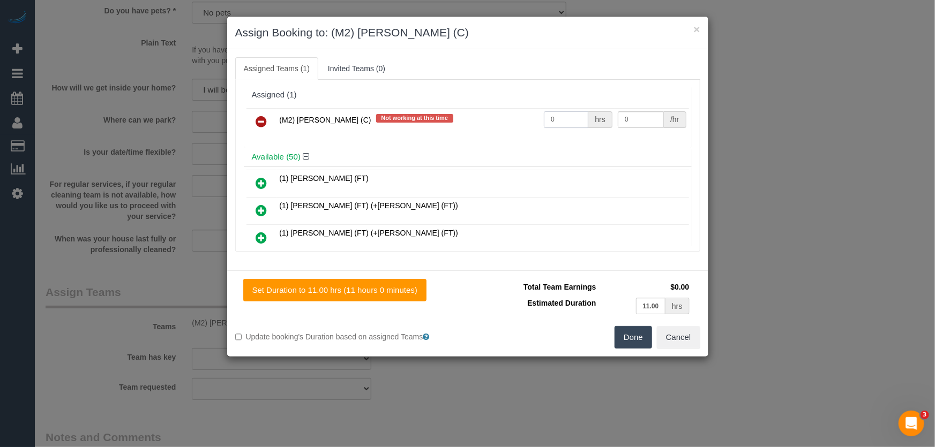
click at [565, 123] on input "0" at bounding box center [566, 119] width 44 height 17
type input "1"
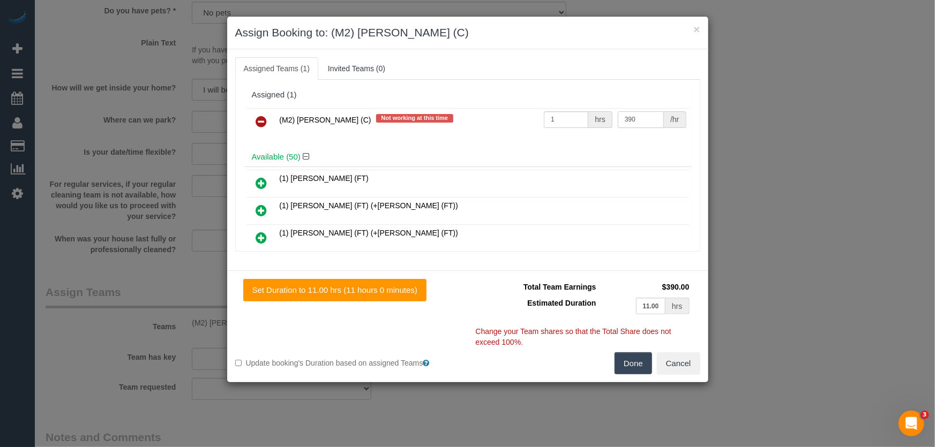
type input "390"
click at [630, 365] on button "Done" at bounding box center [634, 364] width 38 height 23
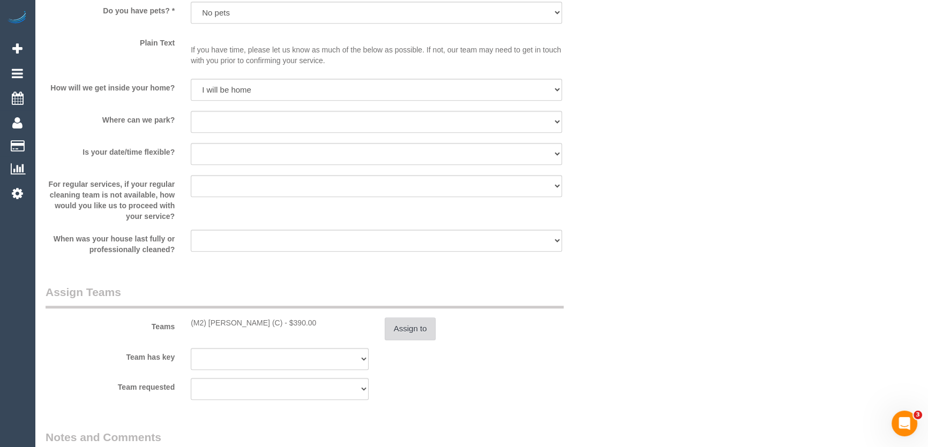
scroll to position [1559, 0]
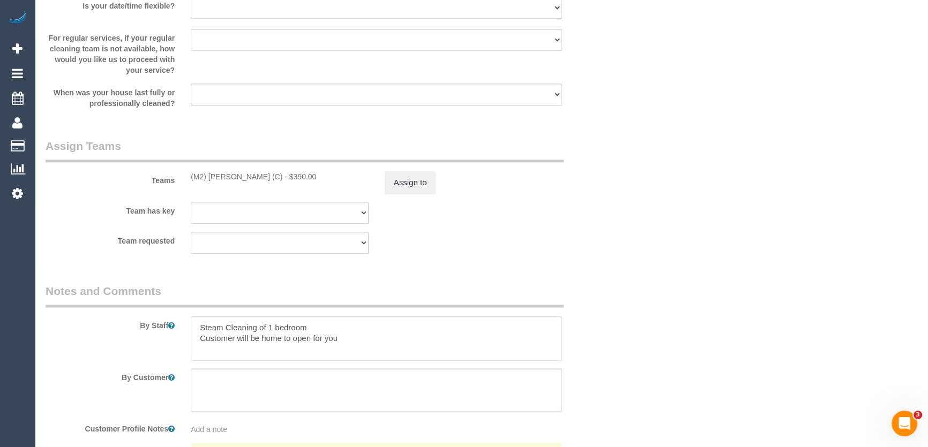
click at [193, 326] on textarea at bounding box center [376, 339] width 371 height 44
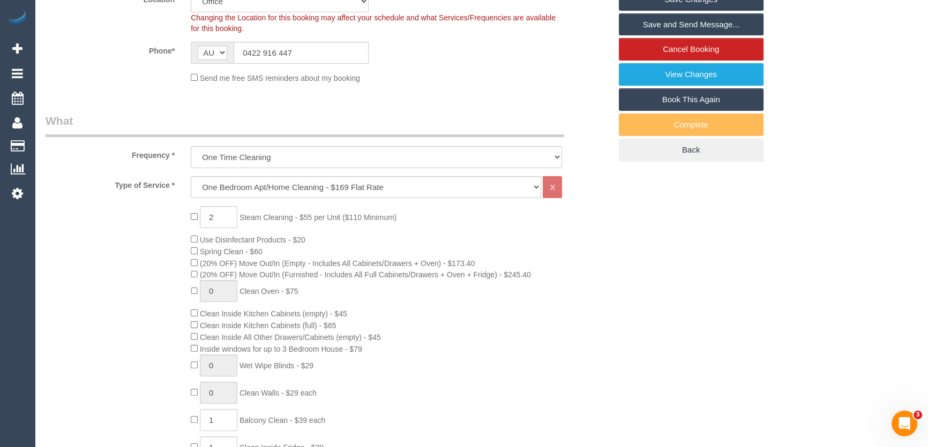
scroll to position [0, 0]
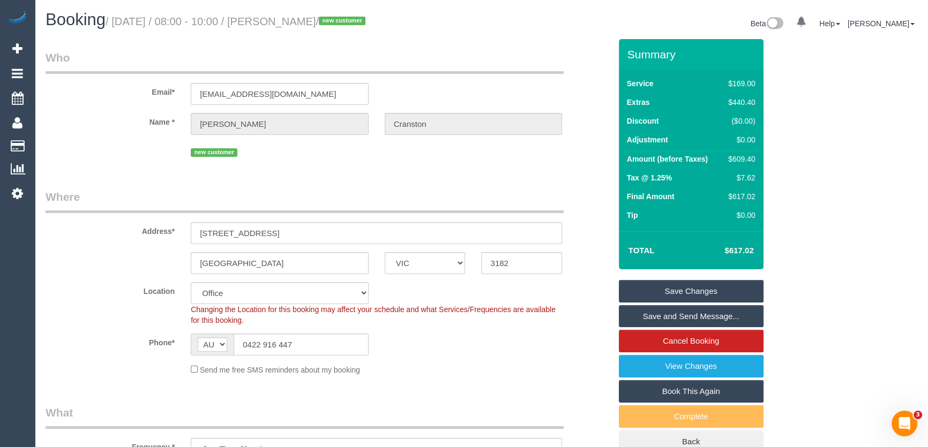
type textarea "Estimated time: Steam Cleaning of 1 bedroom Customer will be home to open for y…"
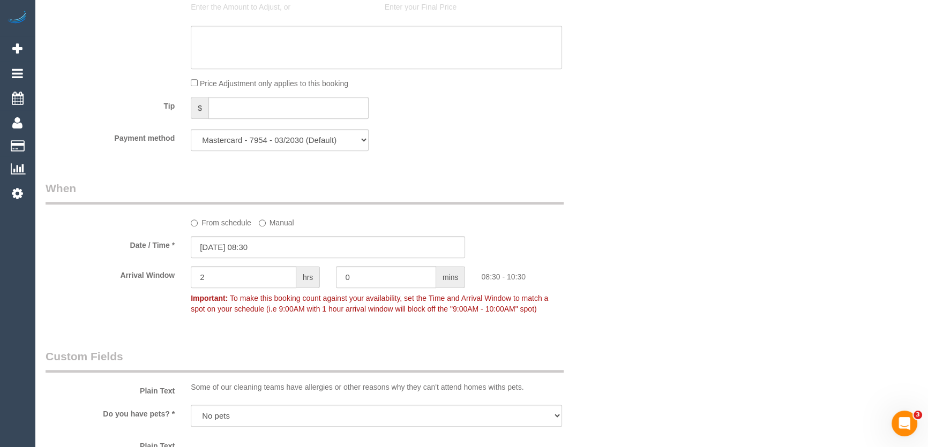
scroll to position [877, 0]
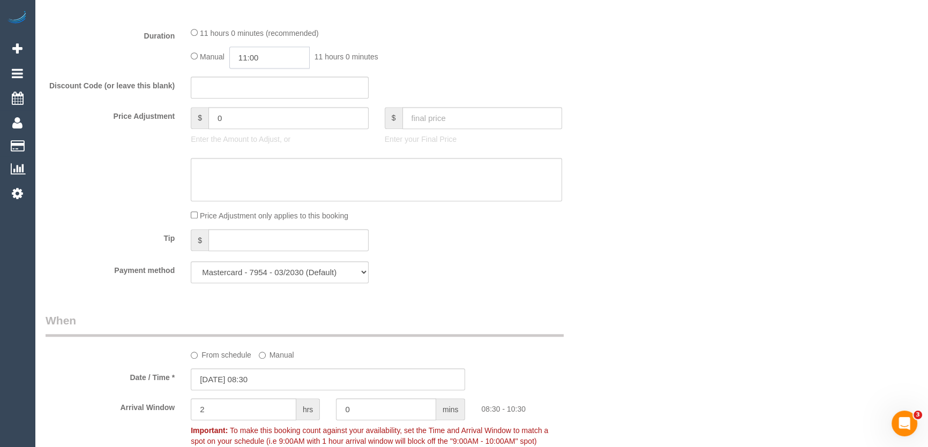
click at [282, 61] on input "11:00" at bounding box center [269, 58] width 80 height 22
type input "10:00"
click at [267, 83] on li "10:00" at bounding box center [258, 85] width 48 height 14
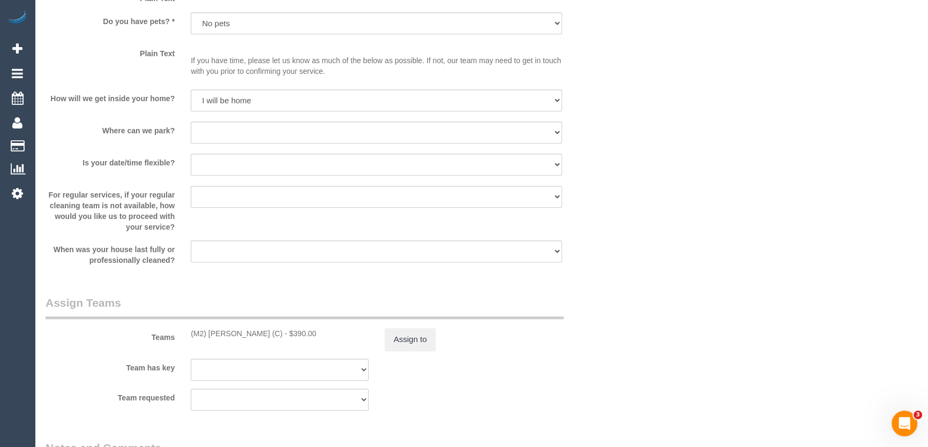
scroll to position [1510, 0]
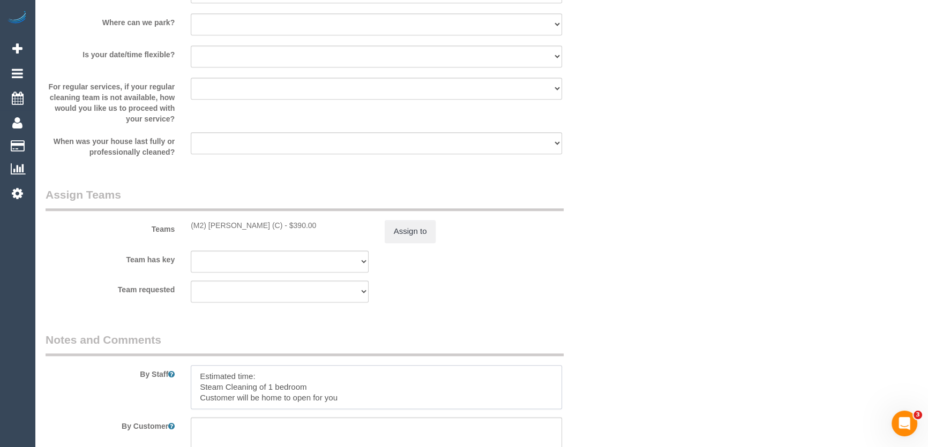
click at [266, 382] on textarea at bounding box center [376, 387] width 371 height 44
type textarea "Estimated time: 7-9 hours + Steam Cleaning Steam Cleaning of 1 bedroom Customer…"
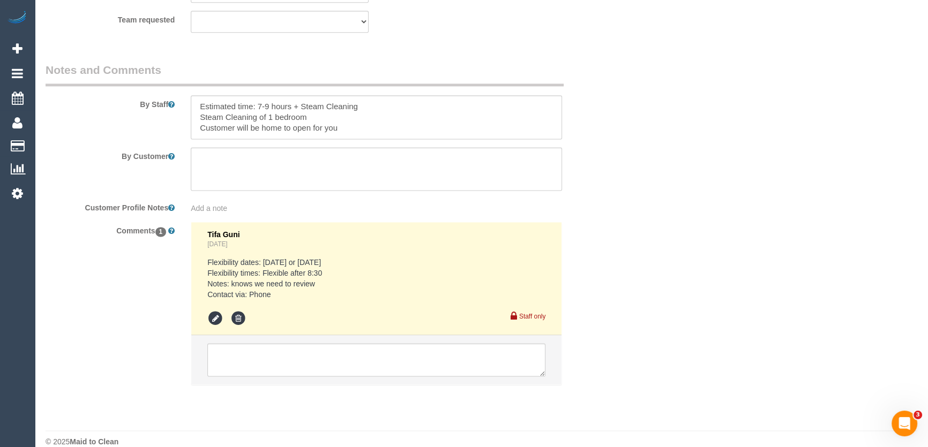
scroll to position [1797, 0]
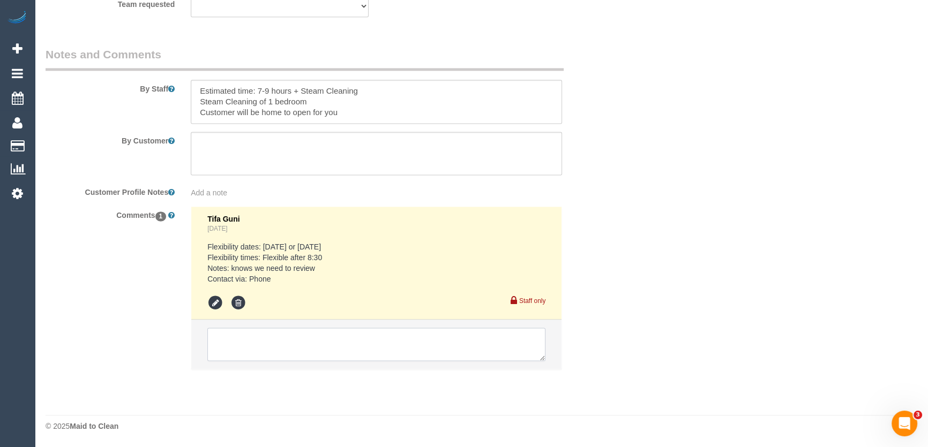
click at [268, 350] on textarea at bounding box center [376, 344] width 338 height 33
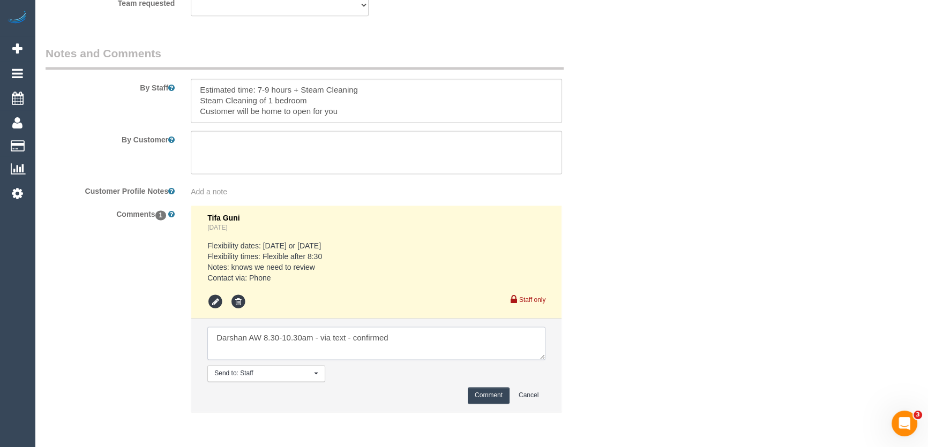
type textarea "Darshan AW 8.30-10.30am - via text - confirmed"
click at [495, 395] on button "Comment" at bounding box center [489, 395] width 42 height 17
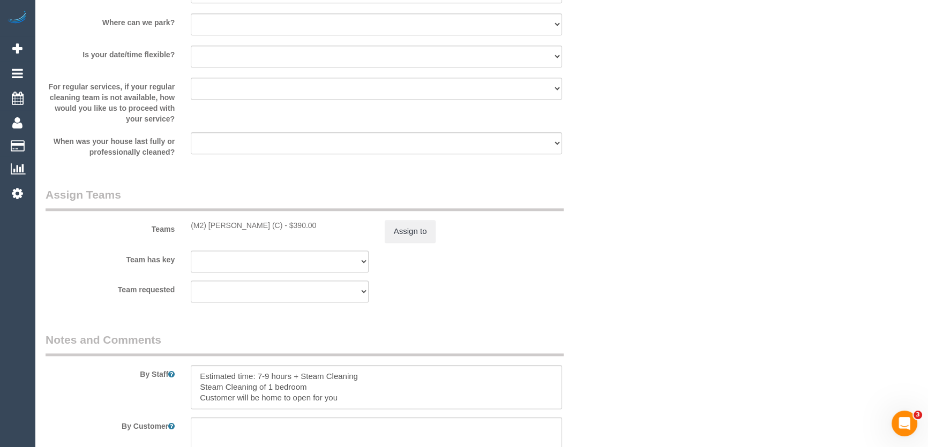
scroll to position [1656, 0]
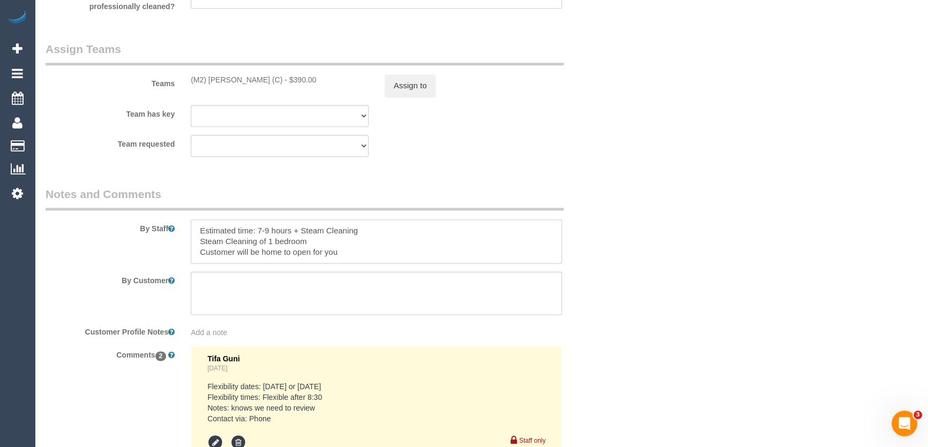
click at [364, 255] on textarea at bounding box center [376, 242] width 371 height 44
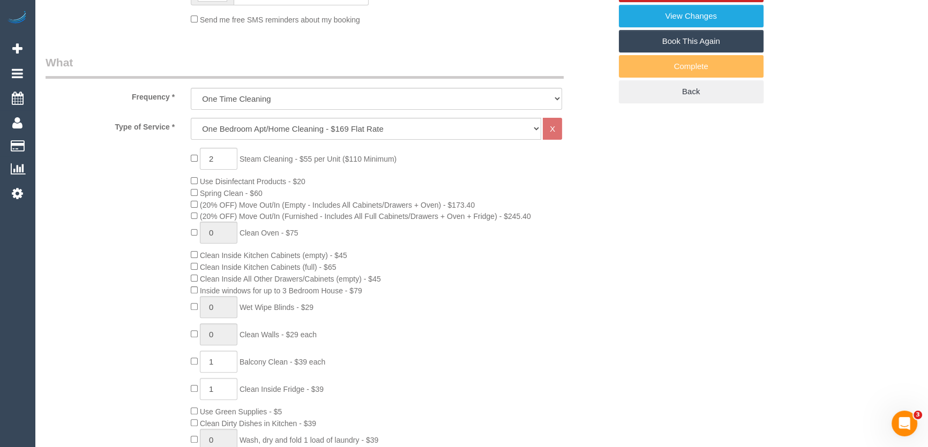
scroll to position [195, 0]
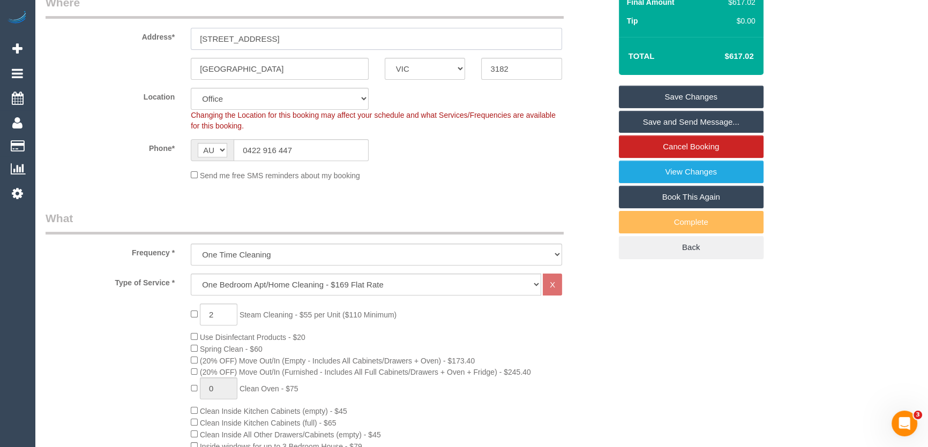
click at [295, 36] on input "1 wellington St" at bounding box center [376, 39] width 371 height 22
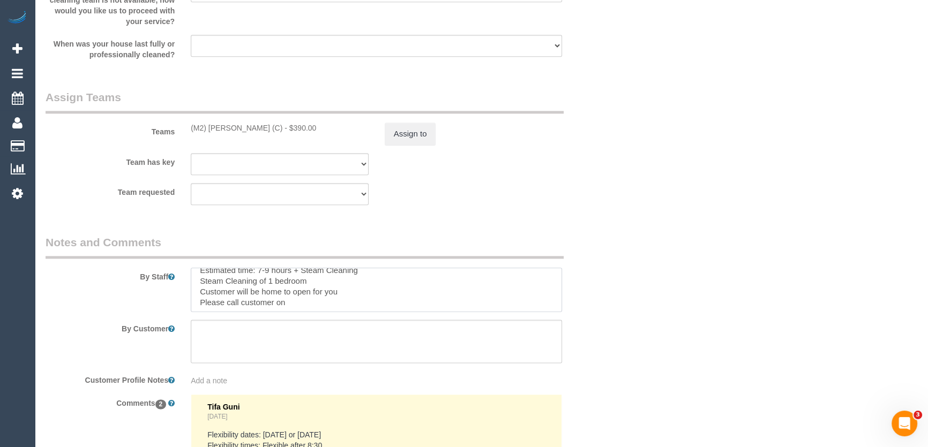
scroll to position [11, 0]
click at [329, 301] on textarea at bounding box center [376, 290] width 371 height 44
paste textarea "1 wellington St"
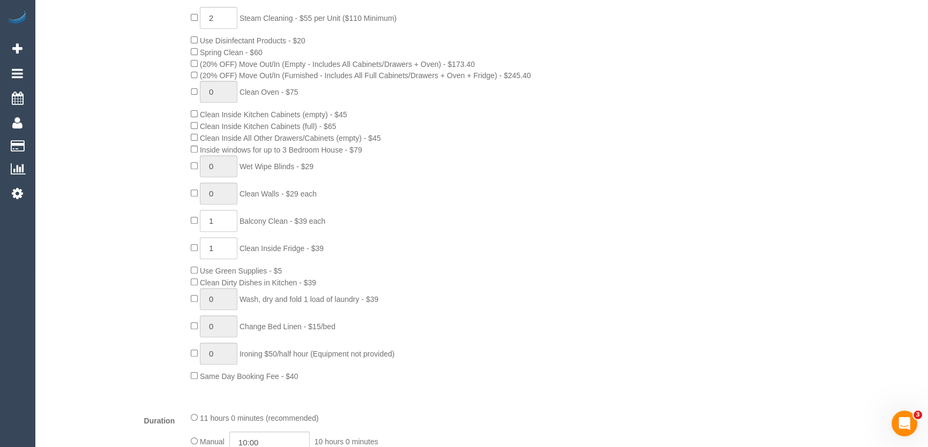
scroll to position [292, 0]
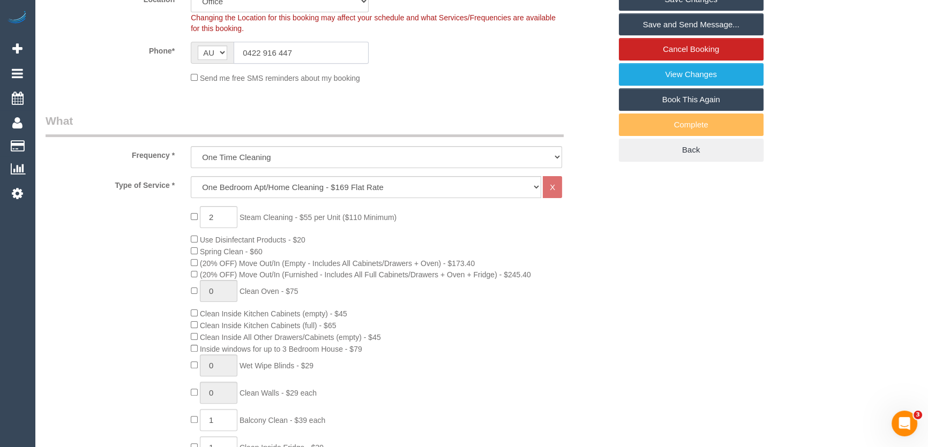
click at [316, 48] on input "0422 916 447" at bounding box center [301, 53] width 135 height 22
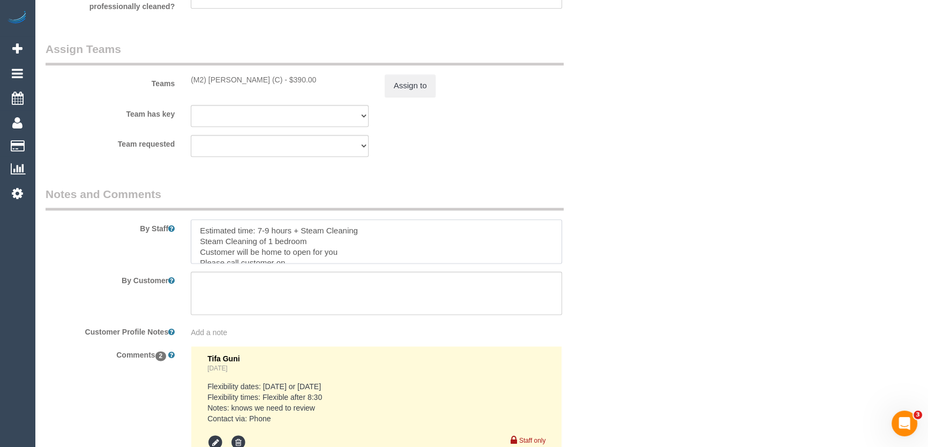
scroll to position [11, 0]
click at [294, 252] on textarea at bounding box center [376, 242] width 371 height 44
paste textarea "0422 916 447"
type textarea "Estimated time: 7-9 hours + Steam Cleaning Steam Cleaning of 1 bedroom Customer…"
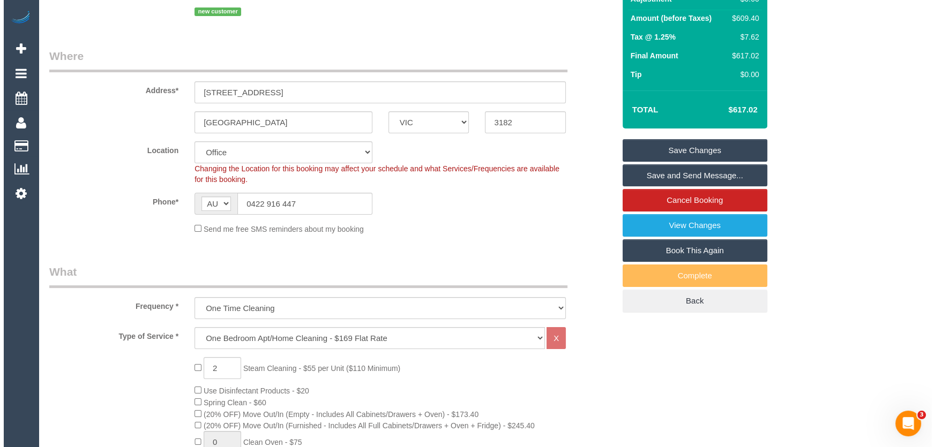
scroll to position [0, 0]
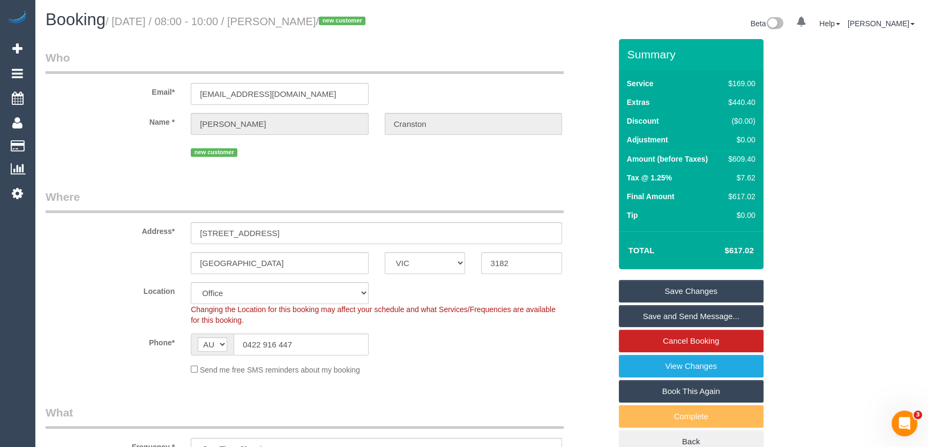
click at [312, 23] on small "/ September 12, 2025 / 08:00 - 10:00 / Alison Cranston / new customer" at bounding box center [237, 22] width 263 height 12
copy small "Alison Cranston"
click at [698, 314] on link "Save and Send Message..." at bounding box center [691, 316] width 145 height 23
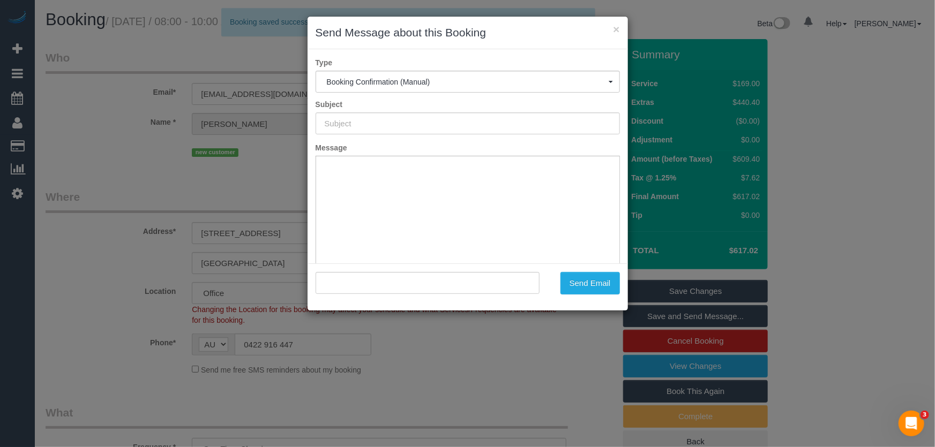
type input "Booking Confirmed"
type input ""Alison Cranston" <alison.cranston91@gmail.com>"
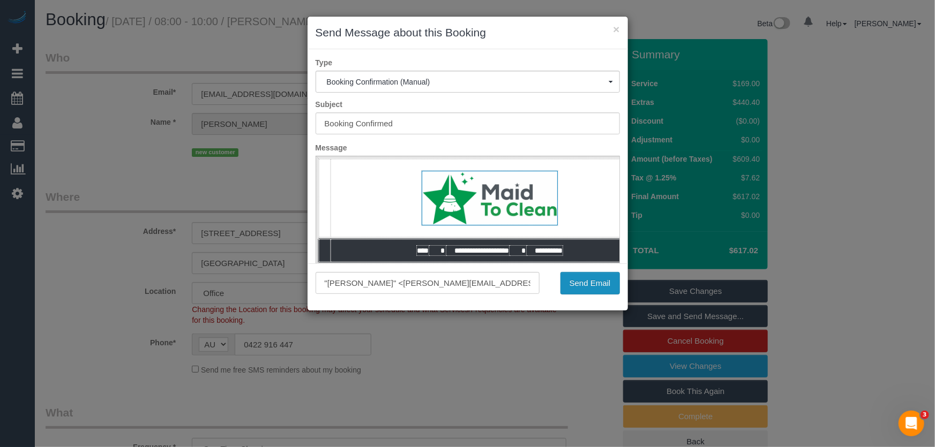
click at [584, 289] on button "Send Email" at bounding box center [589, 283] width 59 height 23
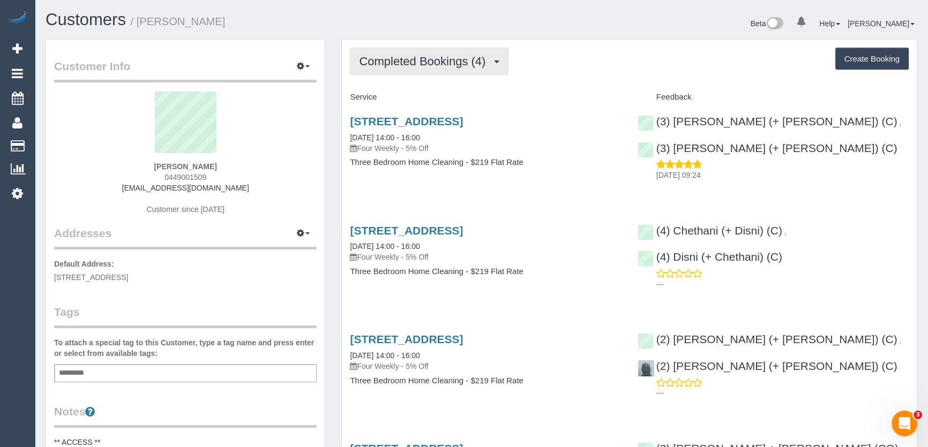
click at [427, 61] on span "Completed Bookings (4)" at bounding box center [425, 61] width 132 height 13
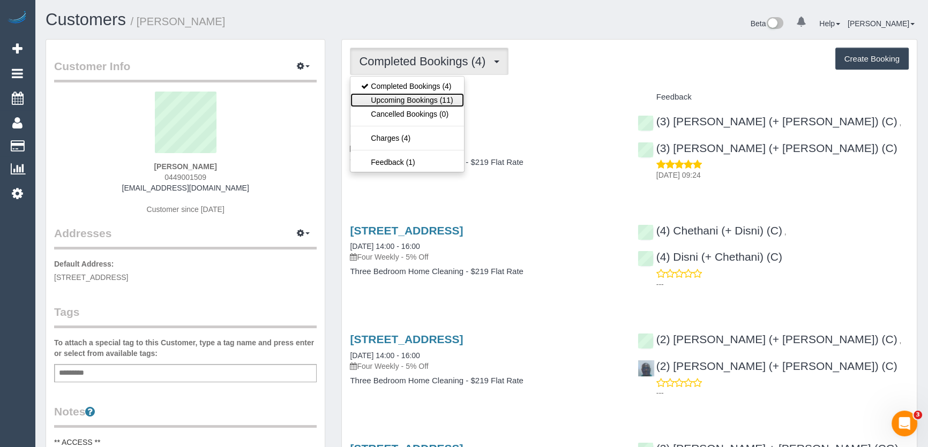
click at [420, 95] on link "Upcoming Bookings (11)" at bounding box center [406, 100] width 113 height 14
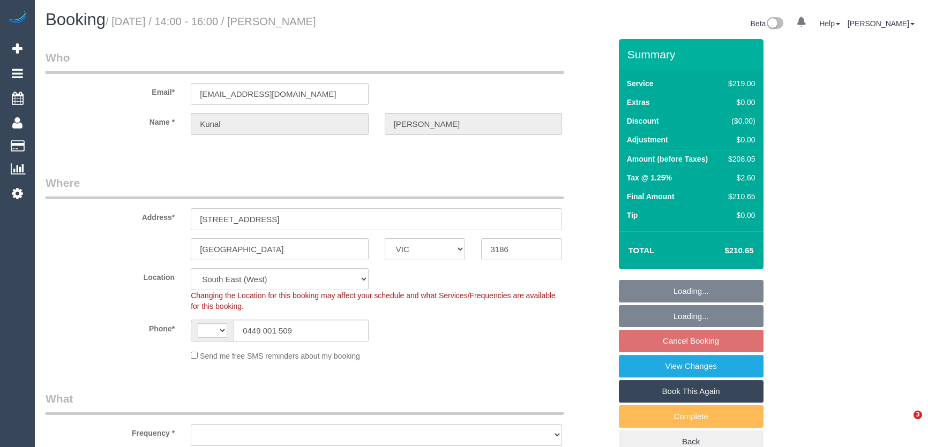
select select "VIC"
select select "string:AU"
select select "object:696"
select select "string:stripe-pm_1ROrAB2GScqysDRVvDkp2DAJ"
select select "number:27"
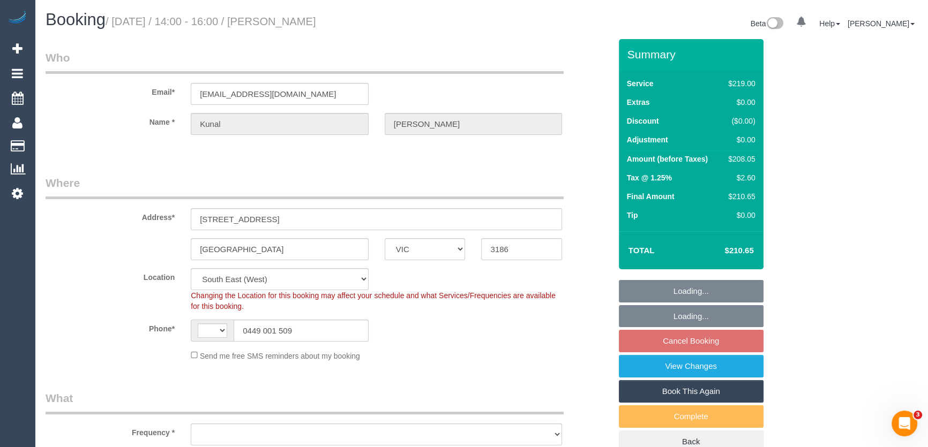
select select "number:14"
select select "number:19"
select select "number:24"
select select "number:34"
select select "number:12"
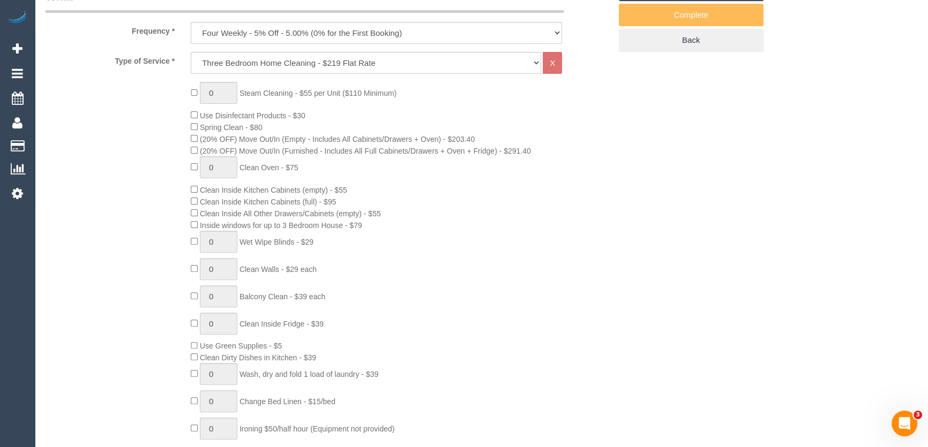
select select "spot3"
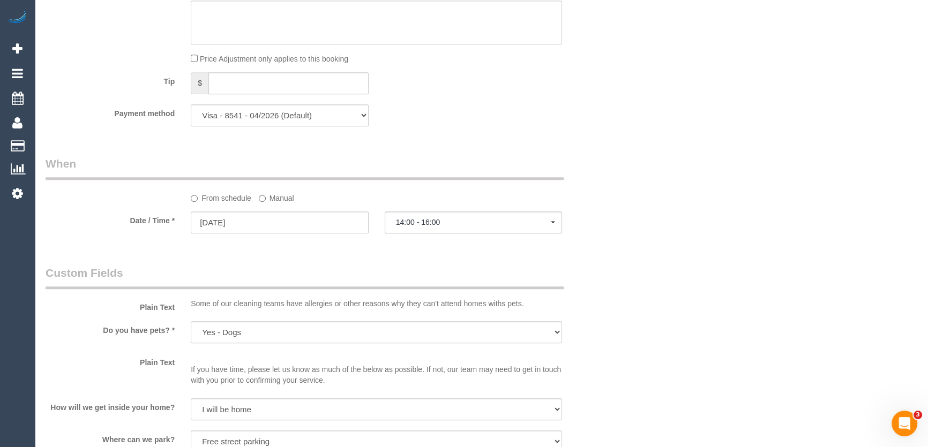
scroll to position [1023, 0]
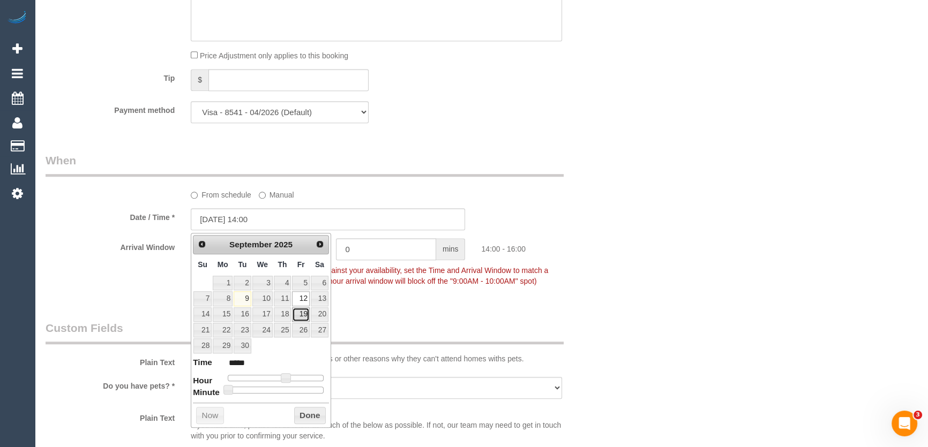
click at [302, 312] on link "19" at bounding box center [300, 315] width 17 height 14
type input "19/09/2025 14:00"
click at [742, 340] on div "Who Email* smartvruk@gmail.com Name * Kunal Singh Where Address* 17 Oakwood Ave…" at bounding box center [482, 159] width 872 height 2286
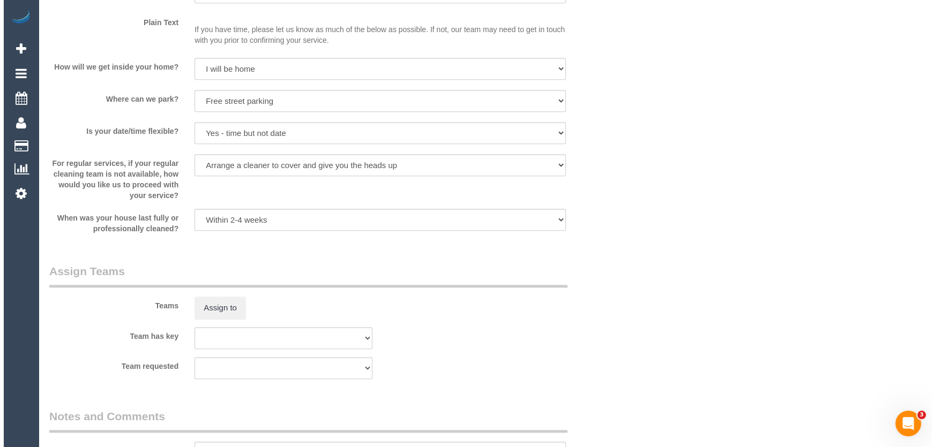
scroll to position [1510, 0]
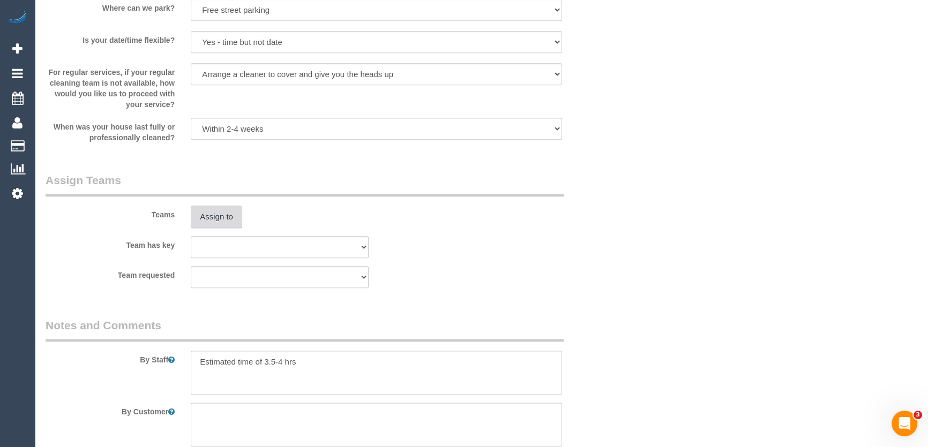
click at [209, 223] on button "Assign to" at bounding box center [216, 217] width 51 height 23
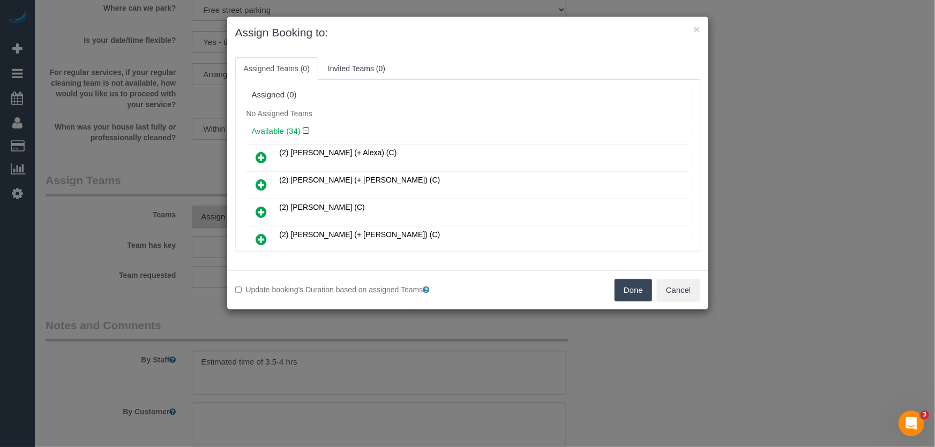
scroll to position [362, 0]
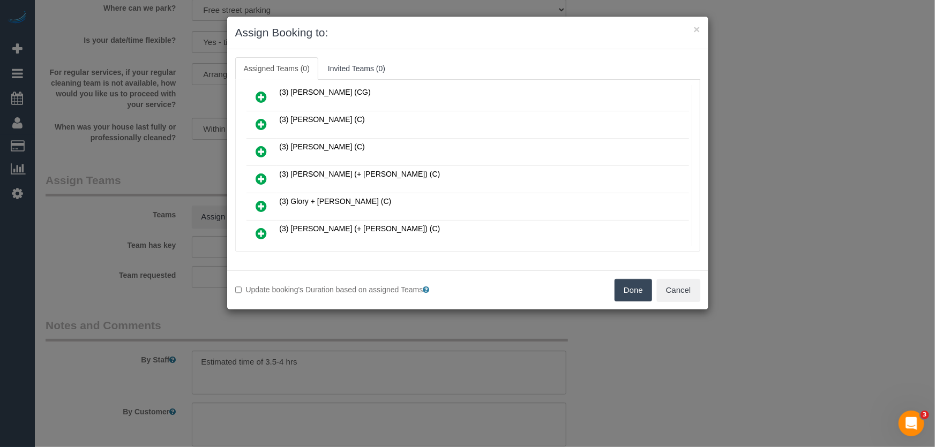
click at [261, 173] on icon at bounding box center [261, 179] width 11 height 13
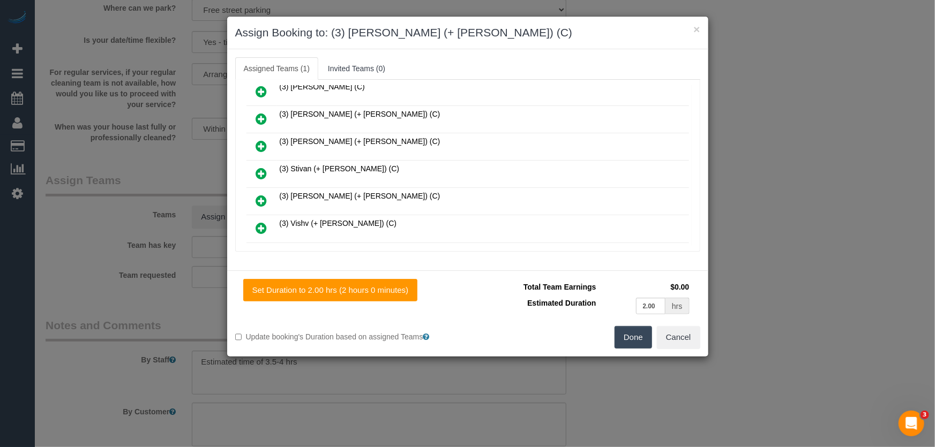
click at [258, 195] on icon at bounding box center [261, 201] width 11 height 13
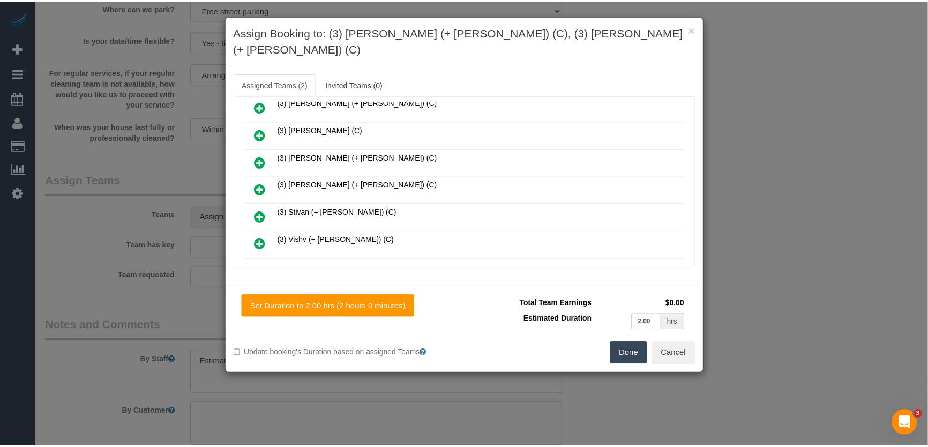
scroll to position [804, 0]
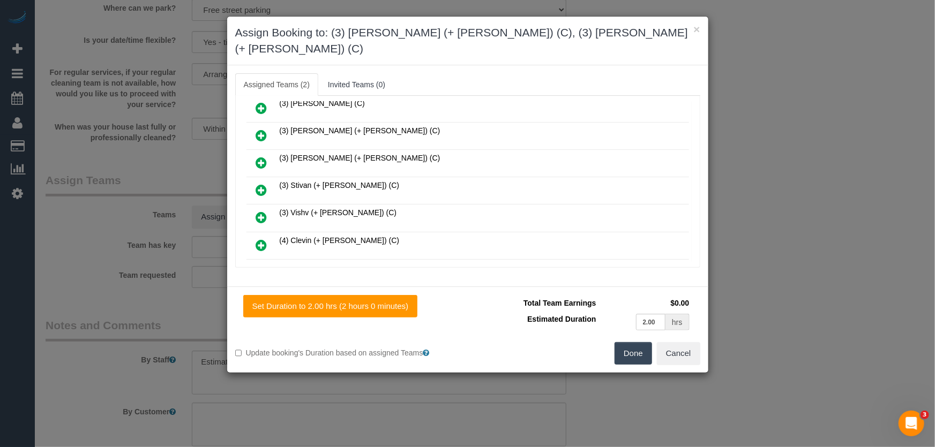
click at [634, 342] on button "Done" at bounding box center [634, 353] width 38 height 23
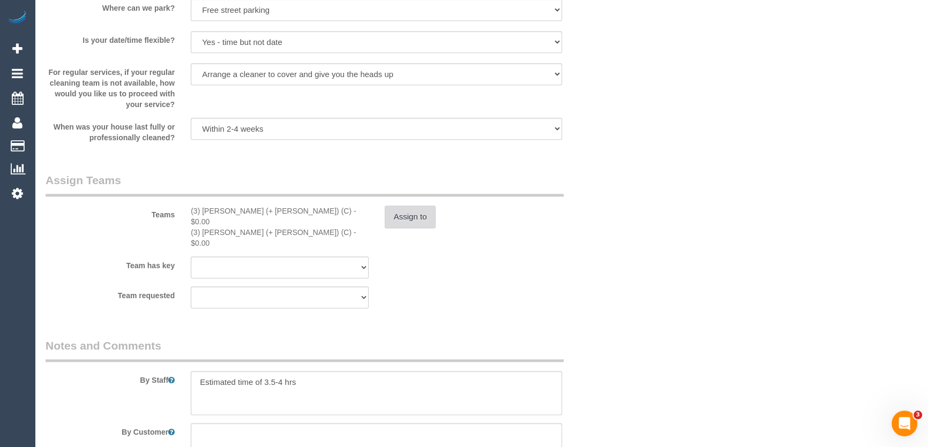
click at [416, 218] on button "Assign to" at bounding box center [410, 217] width 51 height 23
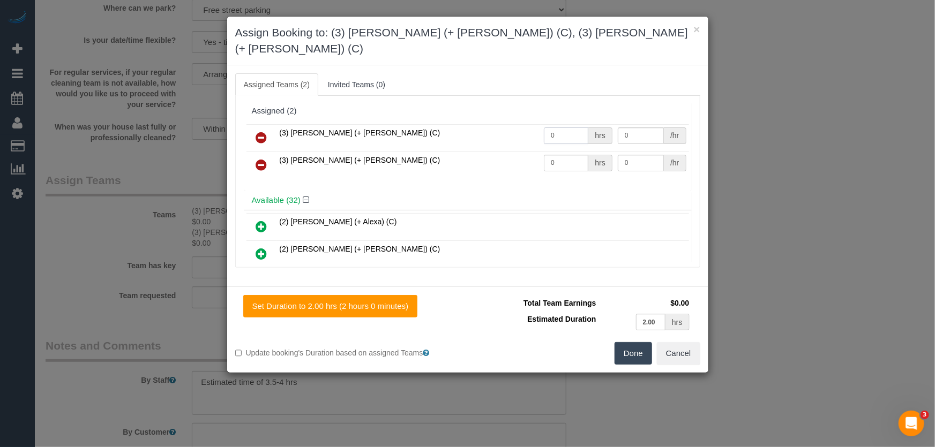
click at [568, 128] on input "0" at bounding box center [566, 136] width 44 height 17
type input "1"
type input "65"
click at [573, 155] on input "0" at bounding box center [566, 163] width 44 height 17
type input "1"
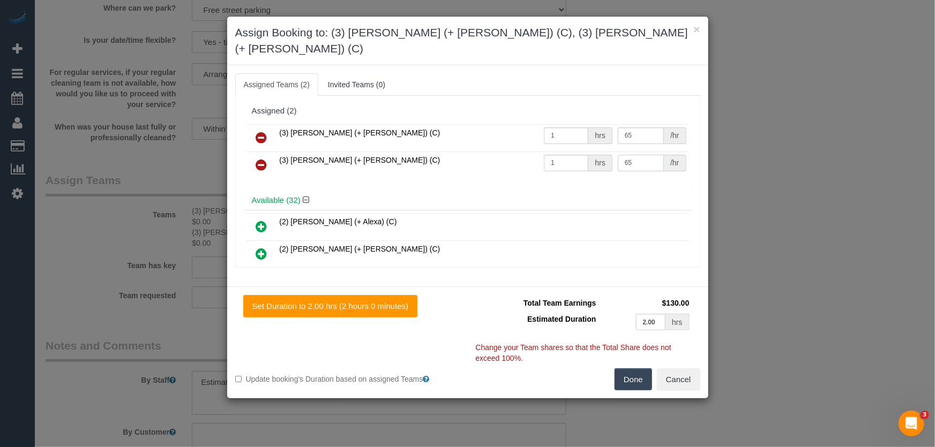
type input "65"
click at [638, 353] on div "Set Duration to 2.00 hrs (2 hours 0 minutes) Total Team Earnings $130.00 Estima…" at bounding box center [467, 343] width 481 height 112
click at [624, 369] on button "Done" at bounding box center [634, 380] width 38 height 23
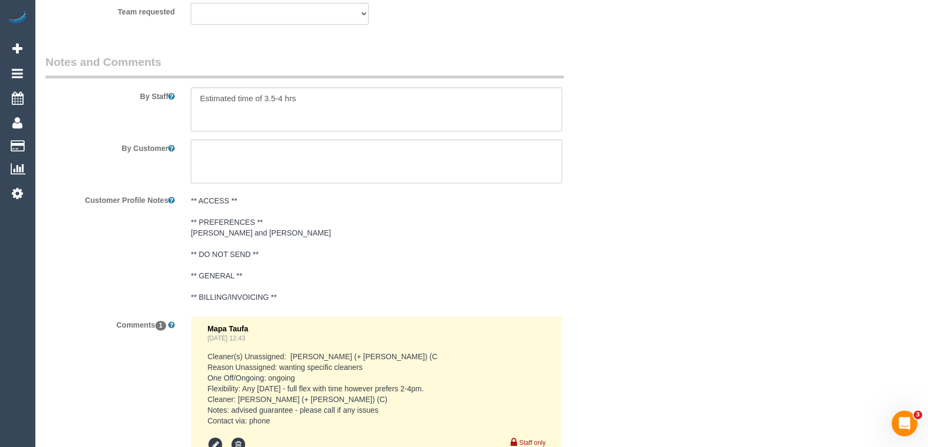
scroll to position [1900, 0]
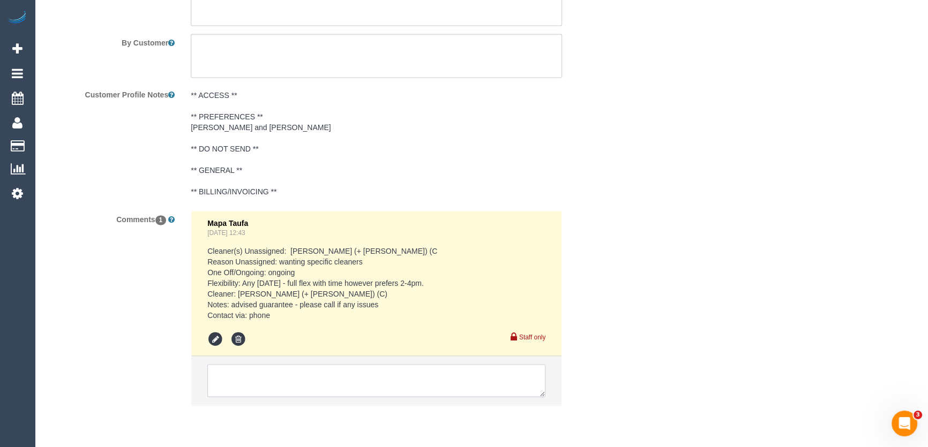
click at [316, 364] on textarea at bounding box center [376, 380] width 338 height 33
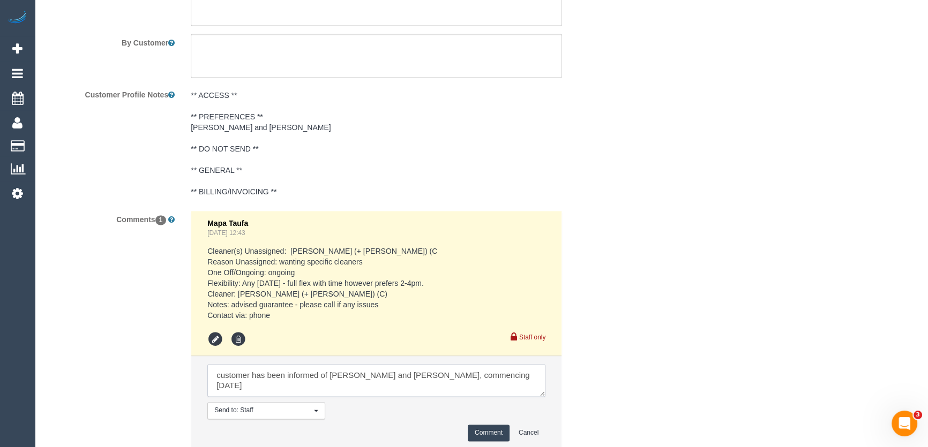
click at [524, 364] on textarea at bounding box center [376, 380] width 338 height 33
type textarea "customer has been informed of Felipe and Tatiana ongoing, commencing on Friday …"
click at [489, 425] on button "Comment" at bounding box center [489, 433] width 42 height 17
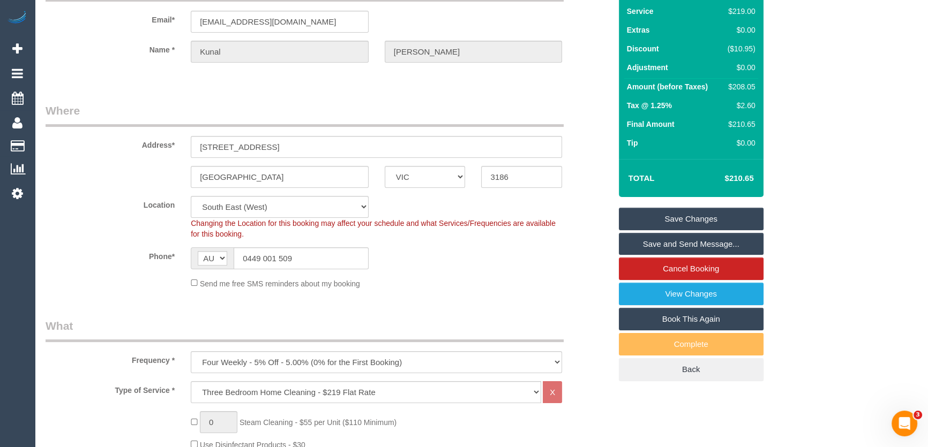
scroll to position [0, 0]
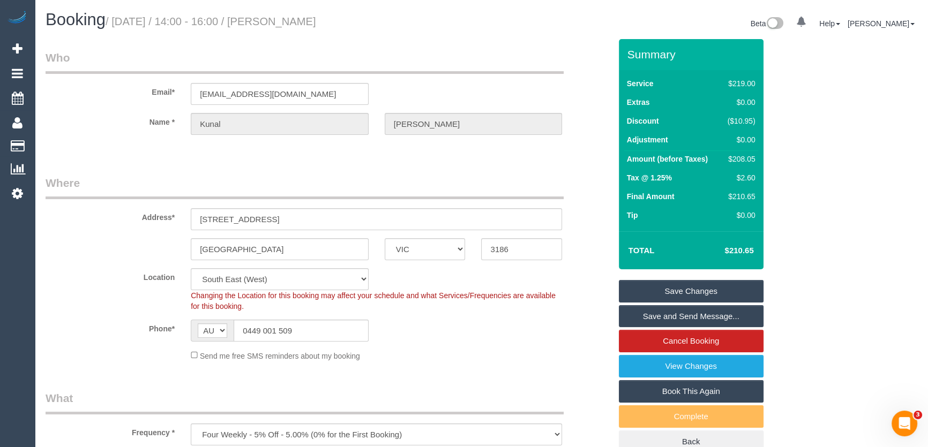
click at [306, 21] on small "/ September 12, 2025 / 14:00 - 16:00 / Kunal Singh" at bounding box center [211, 22] width 211 height 12
copy small "Kunal Singh"
click at [300, 96] on input "smartvruk@gmail.com" at bounding box center [280, 94] width 178 height 22
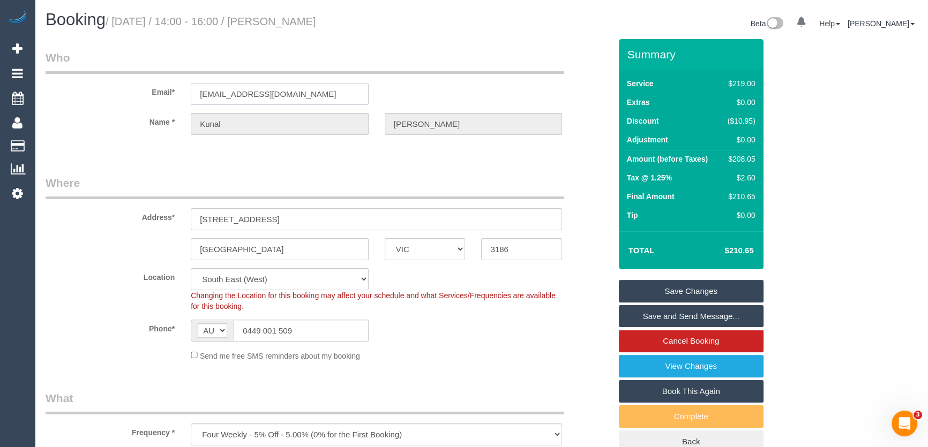
click at [300, 96] on input "smartvruk@gmail.com" at bounding box center [280, 94] width 178 height 22
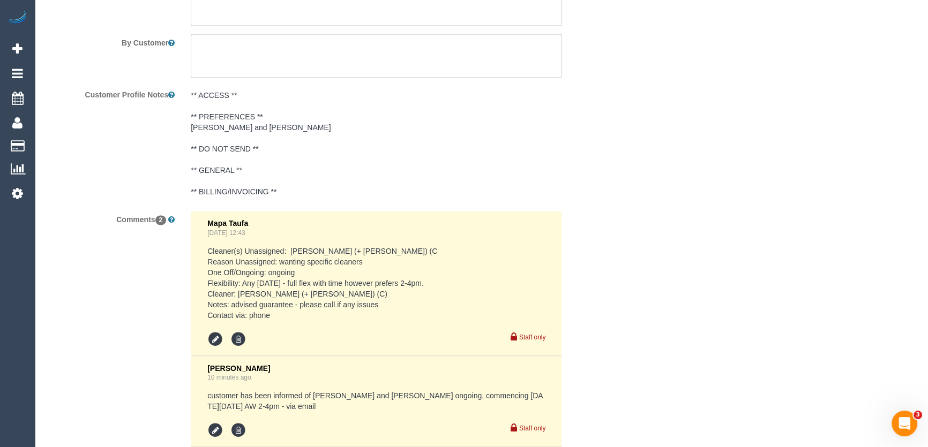
scroll to position [2007, 0]
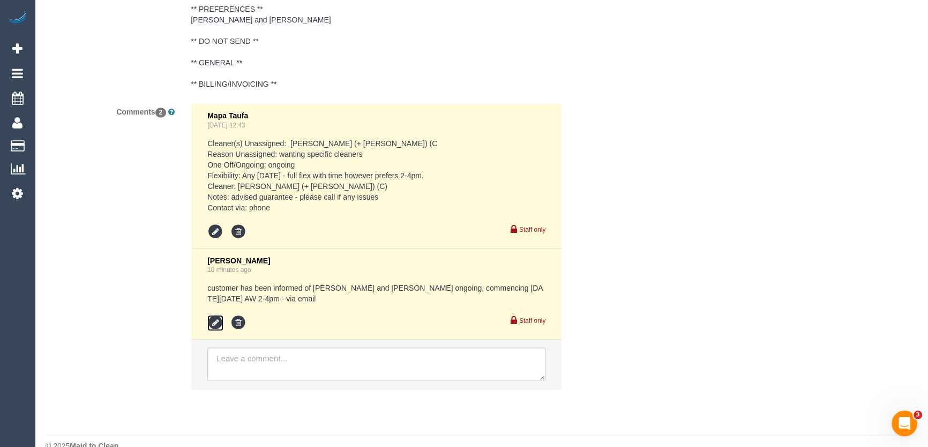
click at [211, 315] on icon at bounding box center [215, 323] width 16 height 16
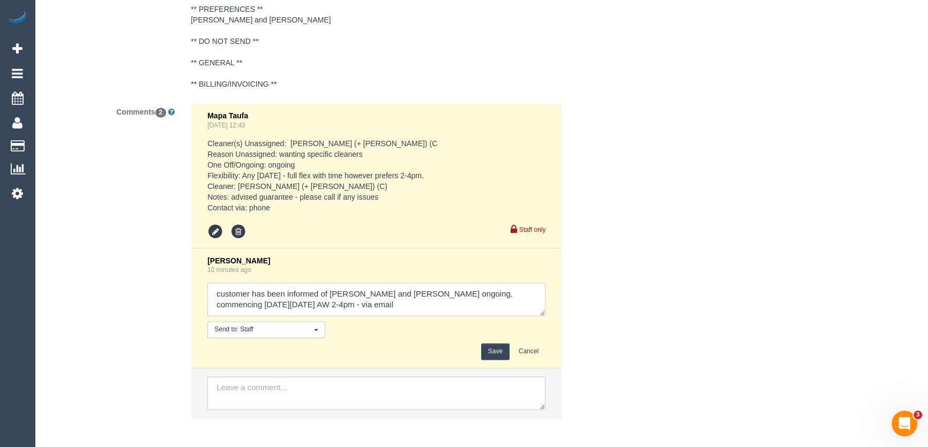
click at [306, 294] on textarea at bounding box center [376, 299] width 338 height 33
type textarea "customer has been informed of Felipe and Tatiana ongoing, commencing on Friday …"
click at [499, 343] on button "Save" at bounding box center [495, 351] width 28 height 17
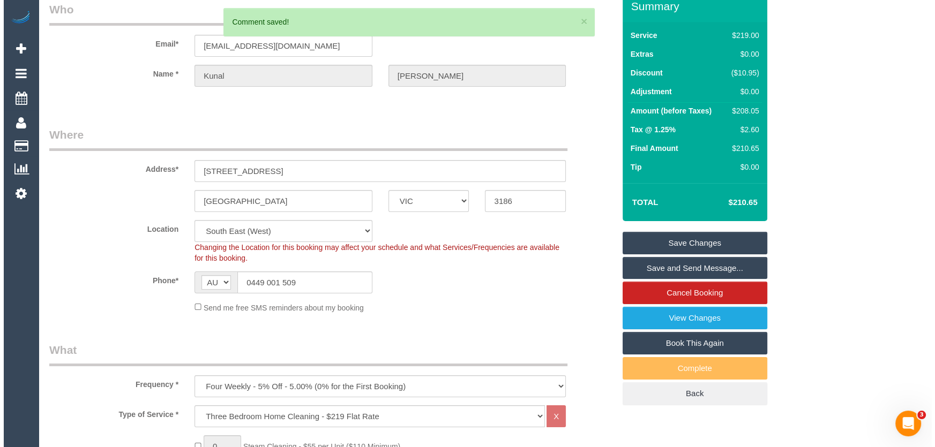
scroll to position [0, 0]
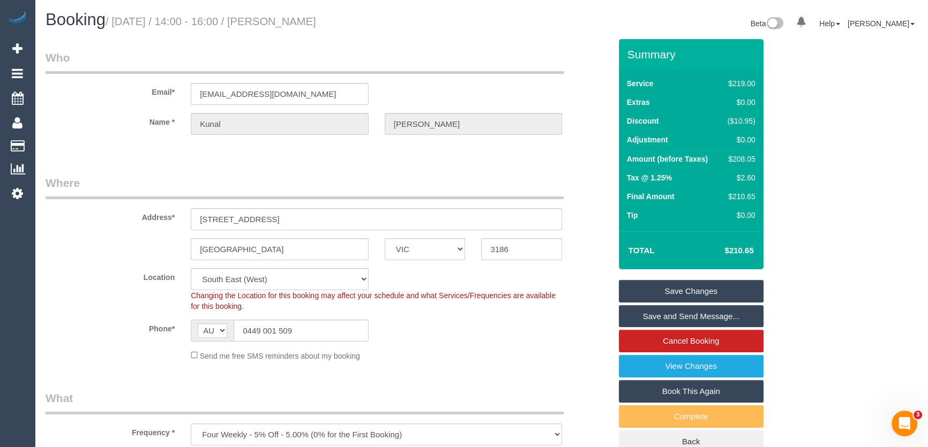
click at [309, 24] on small "/ September 12, 2025 / 14:00 - 16:00 / Kunal Singh" at bounding box center [211, 22] width 211 height 12
copy small "Kunal Singh"
click at [691, 290] on link "Save Changes" at bounding box center [691, 291] width 145 height 23
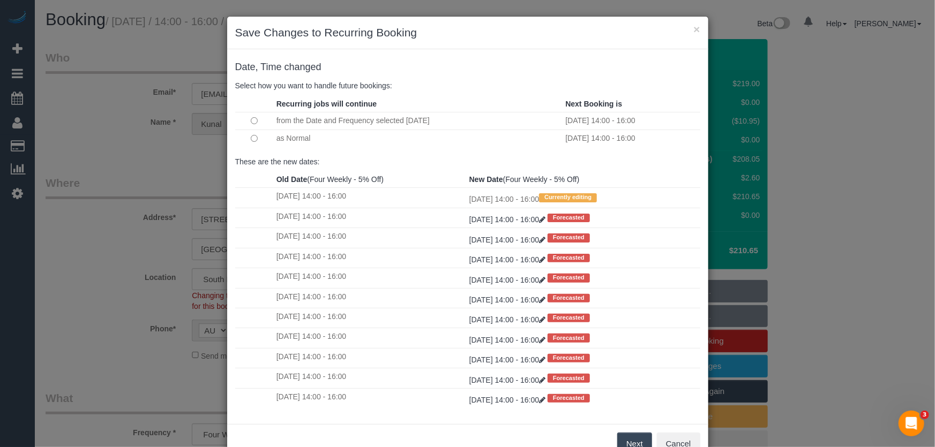
click at [625, 439] on button "Next" at bounding box center [634, 444] width 35 height 23
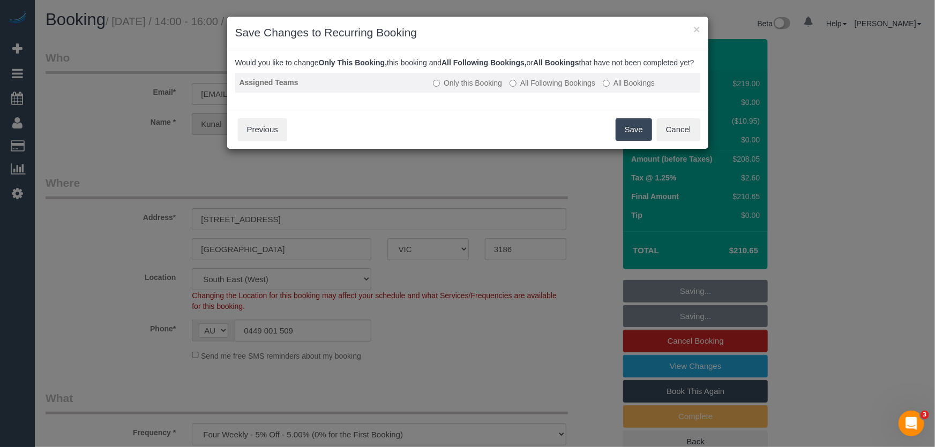
click at [543, 88] on label "All Following Bookings" at bounding box center [553, 83] width 86 height 11
click at [638, 141] on button "Save" at bounding box center [634, 129] width 36 height 23
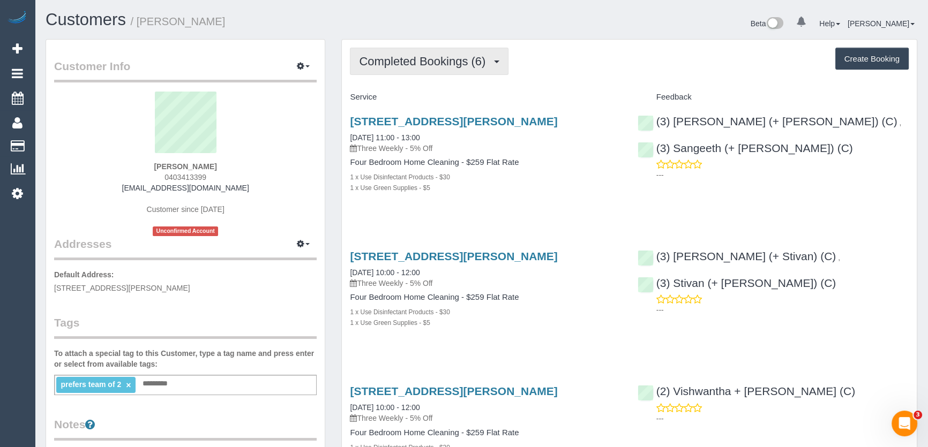
click at [432, 61] on span "Completed Bookings (6)" at bounding box center [425, 61] width 132 height 13
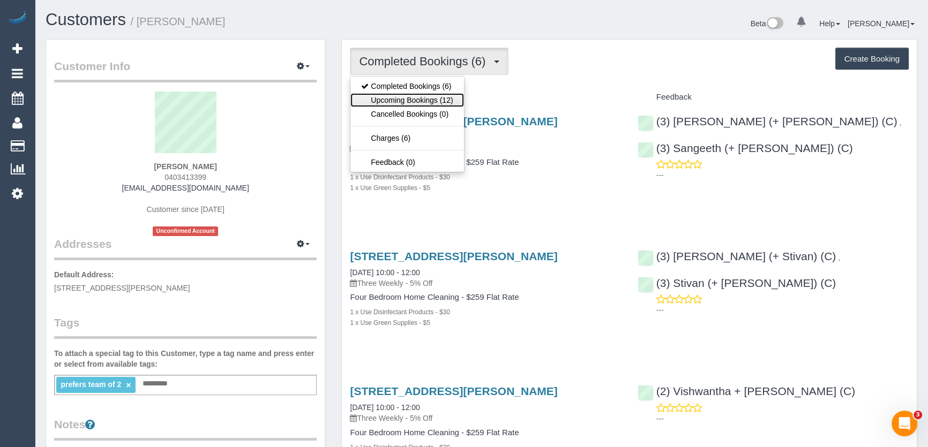
click at [433, 97] on link "Upcoming Bookings (12)" at bounding box center [406, 100] width 113 height 14
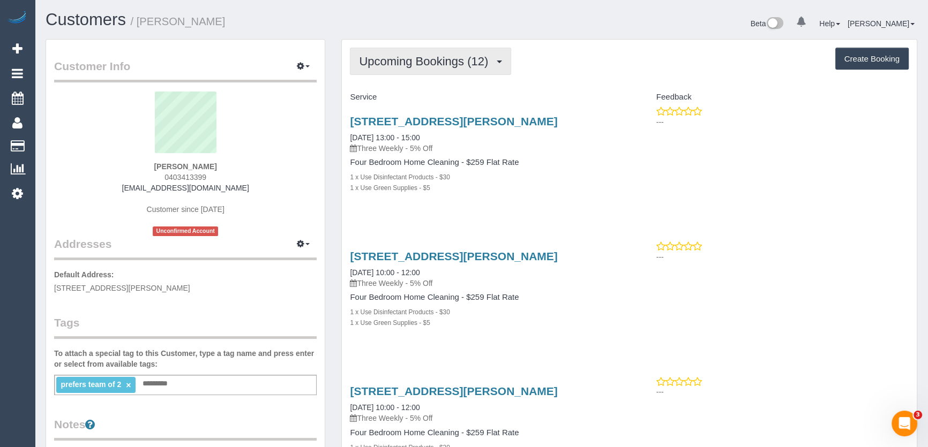
click at [405, 60] on span "Upcoming Bookings (12)" at bounding box center [426, 61] width 134 height 13
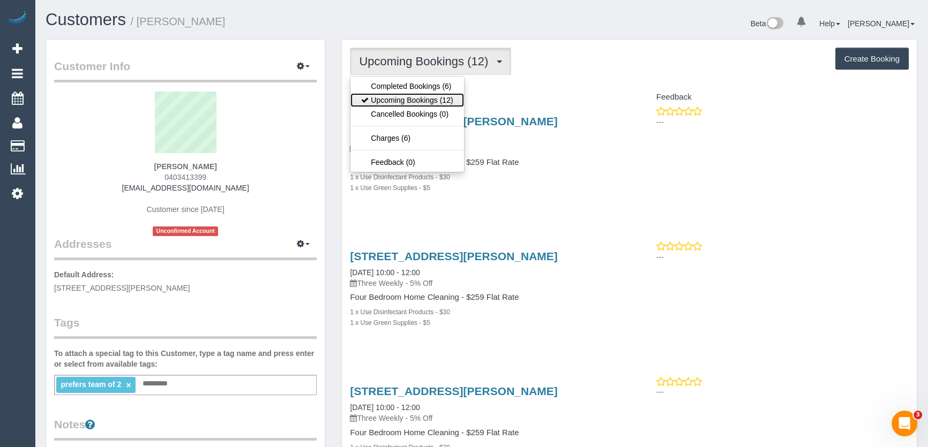
click at [409, 98] on link "Upcoming Bookings (12)" at bounding box center [406, 100] width 113 height 14
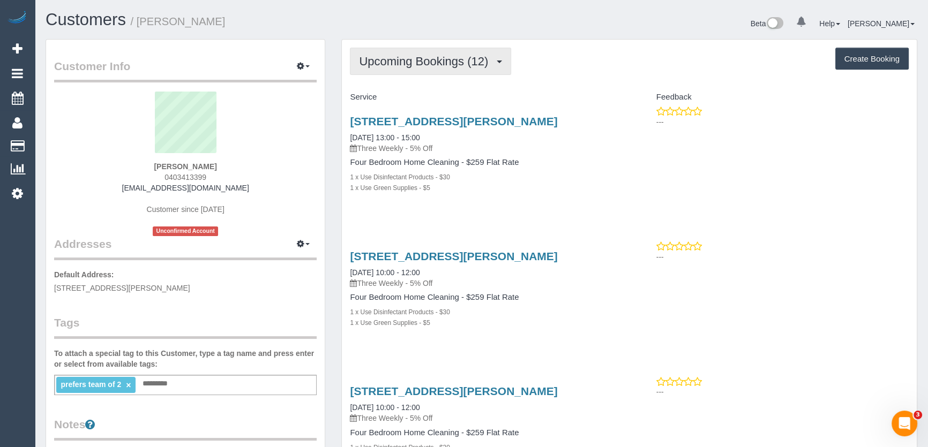
click at [408, 65] on span "Upcoming Bookings (12)" at bounding box center [426, 61] width 134 height 13
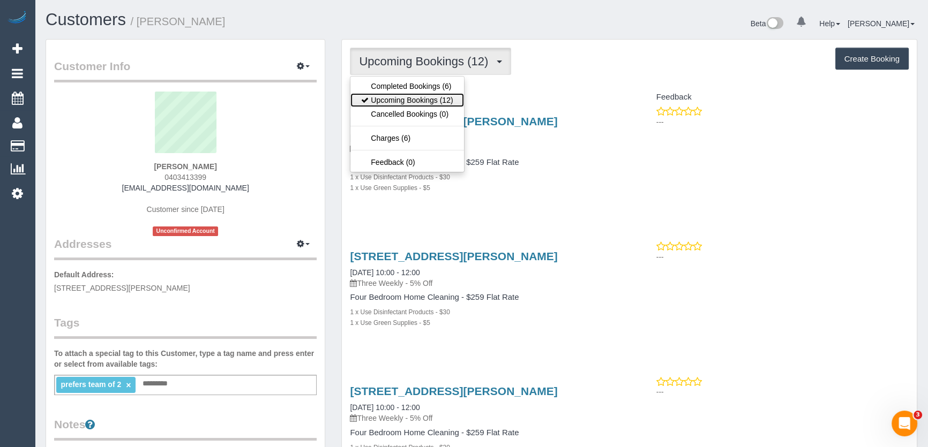
click at [410, 101] on link "Upcoming Bookings (12)" at bounding box center [406, 100] width 113 height 14
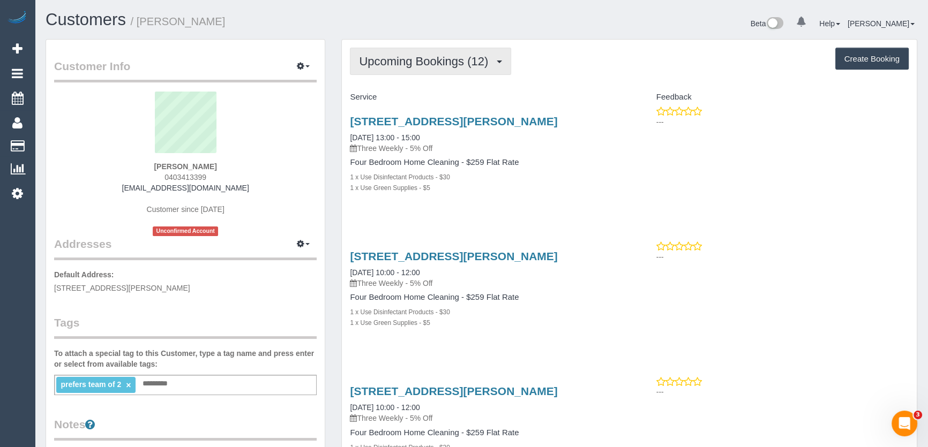
click at [418, 68] on button "Upcoming Bookings (12)" at bounding box center [430, 61] width 161 height 27
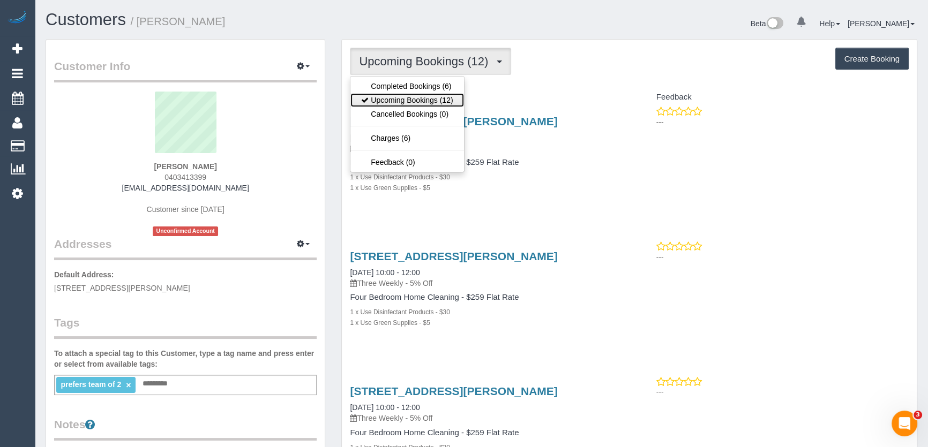
click at [415, 100] on link "Upcoming Bookings (12)" at bounding box center [406, 100] width 113 height 14
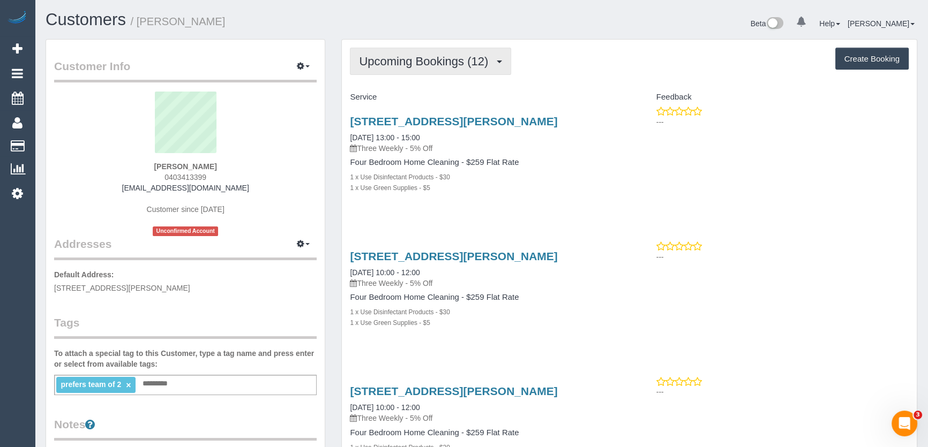
click at [440, 59] on span "Upcoming Bookings (12)" at bounding box center [426, 61] width 134 height 13
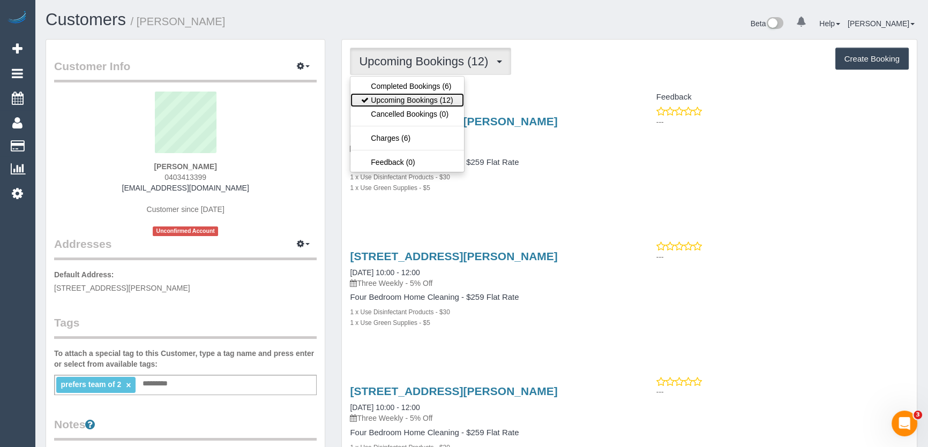
click at [436, 98] on link "Upcoming Bookings (12)" at bounding box center [406, 100] width 113 height 14
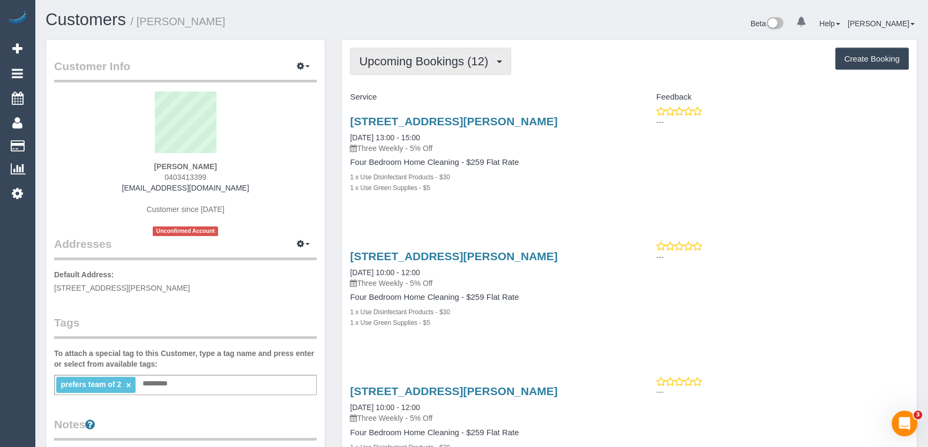
click at [391, 56] on span "Upcoming Bookings (12)" at bounding box center [426, 61] width 134 height 13
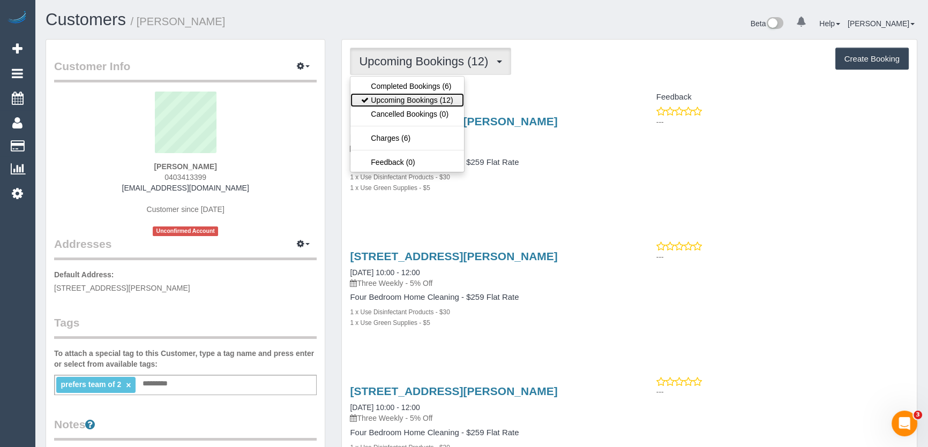
click at [401, 96] on link "Upcoming Bookings (12)" at bounding box center [406, 100] width 113 height 14
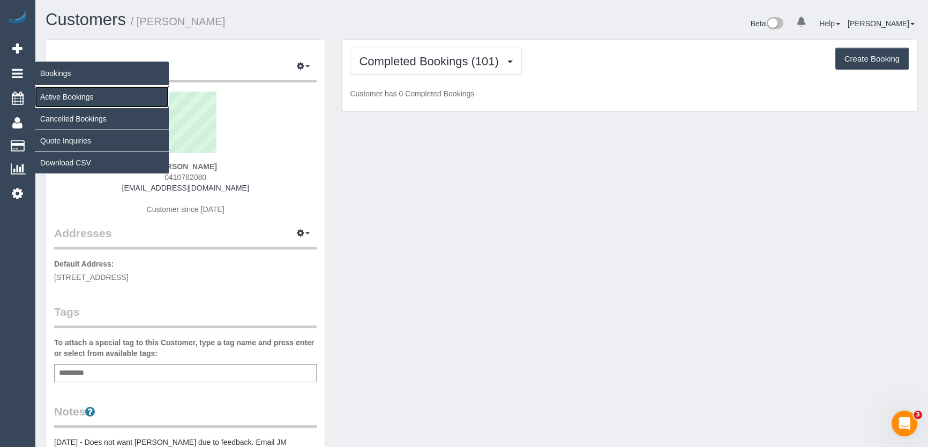
click at [57, 93] on link "Active Bookings" at bounding box center [102, 96] width 134 height 21
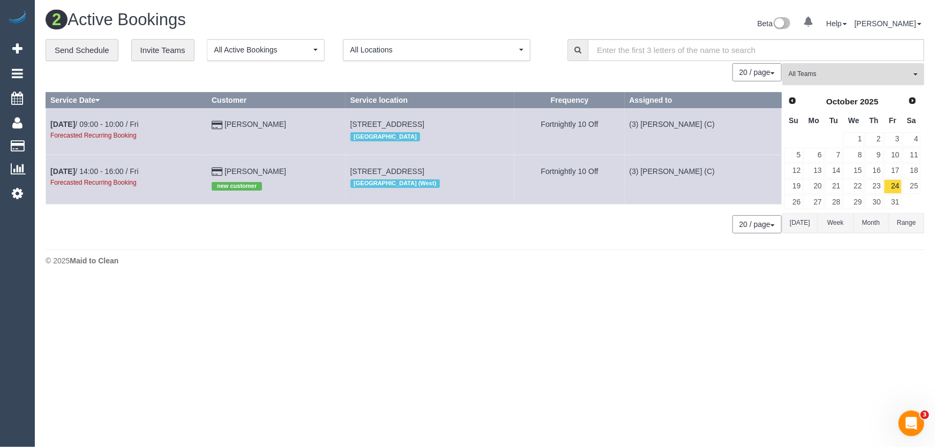
click at [815, 70] on span "All Teams" at bounding box center [850, 74] width 122 height 9
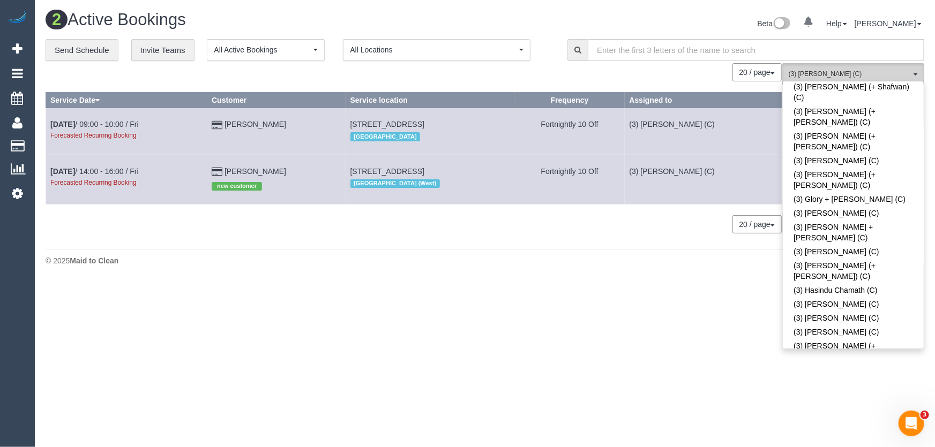
scroll to position [2095, 0]
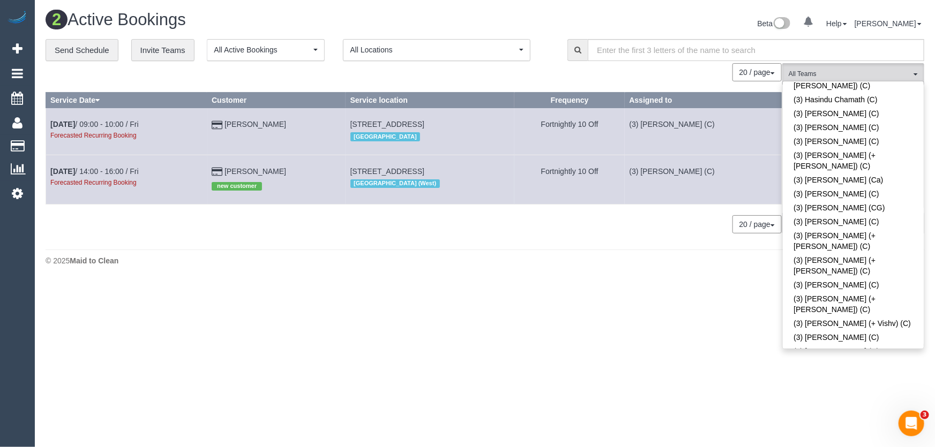
scroll to position [2192, 0]
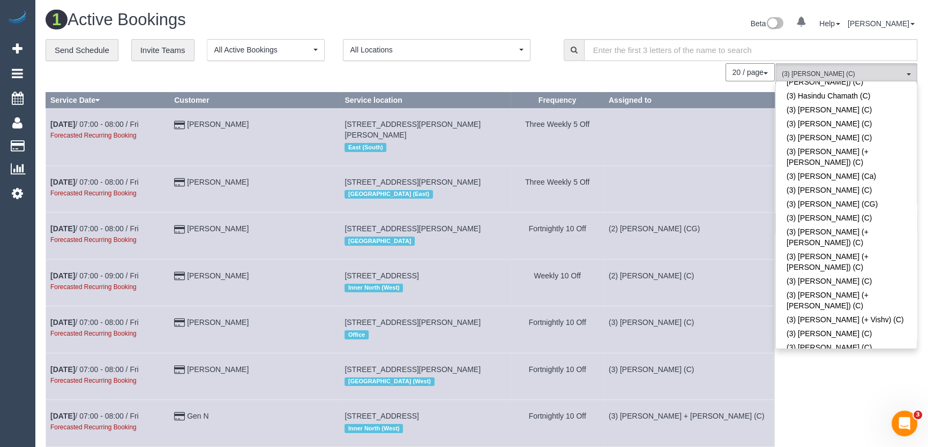
click at [681, 16] on div "Beta 0 Your Notifications You have 0 alerts Help Help Docs Take a Tour Contact …" at bounding box center [704, 25] width 444 height 28
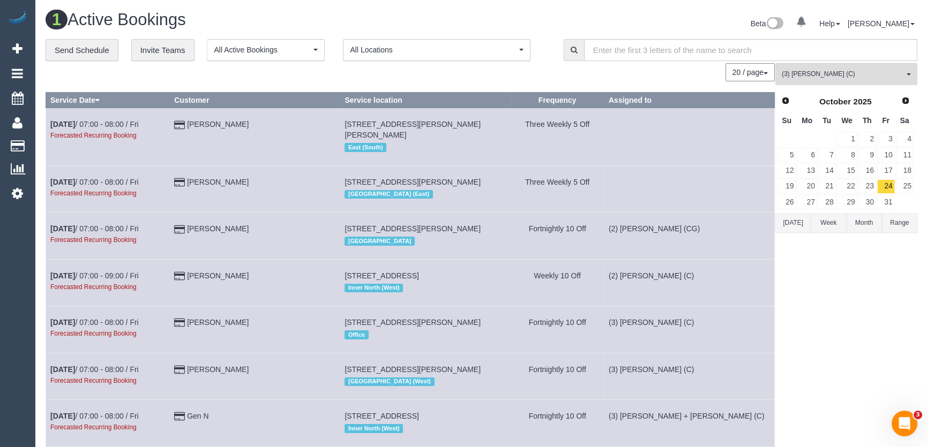
click at [786, 100] on span "Prev" at bounding box center [785, 100] width 9 height 9
click at [890, 153] on link "12" at bounding box center [886, 155] width 18 height 14
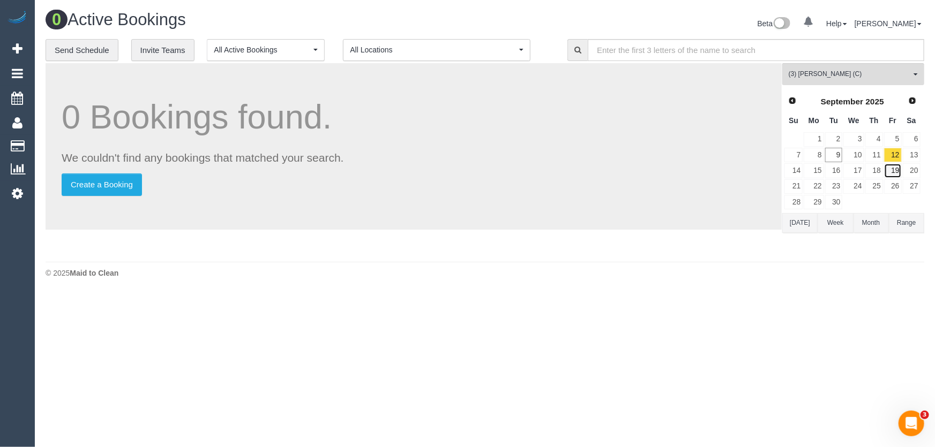
click at [896, 166] on link "19" at bounding box center [893, 170] width 18 height 14
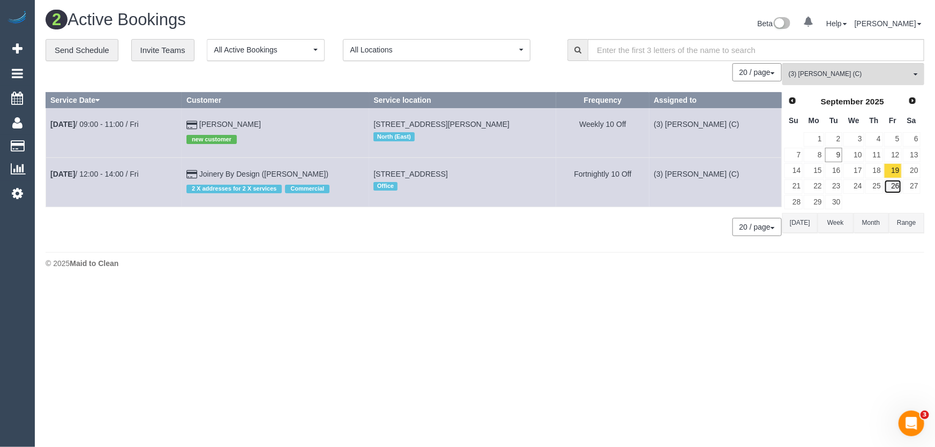
click at [893, 185] on link "26" at bounding box center [893, 187] width 18 height 14
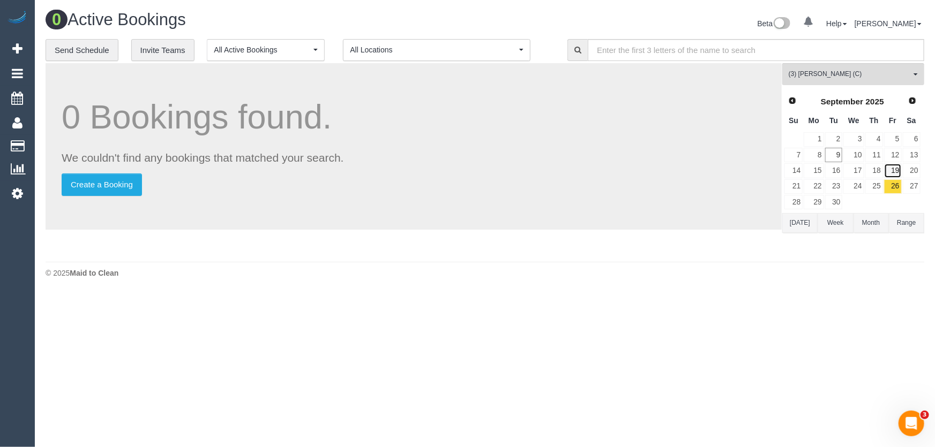
click at [894, 169] on link "19" at bounding box center [893, 170] width 18 height 14
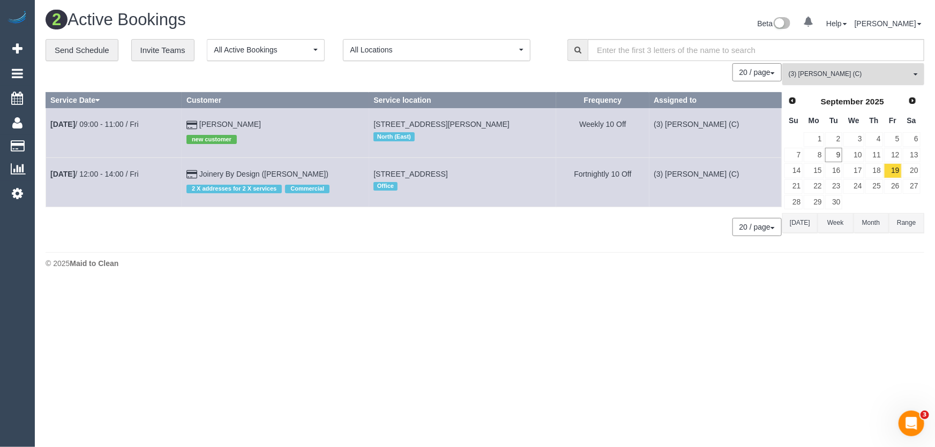
click at [821, 73] on span "(3) [PERSON_NAME] (C)" at bounding box center [850, 74] width 122 height 9
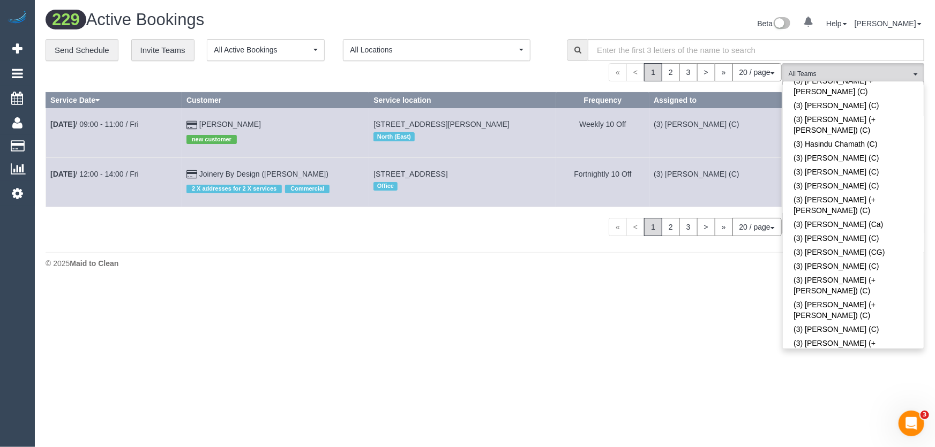
scroll to position [2095, 0]
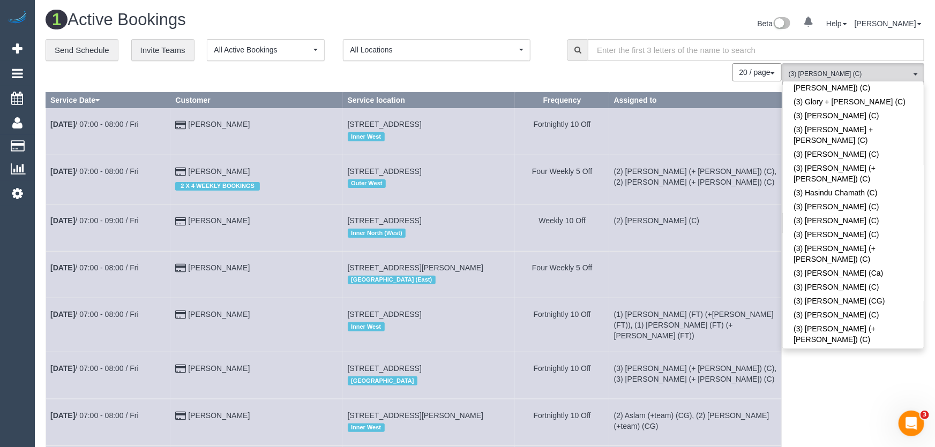
click at [692, 19] on div "Beta 0 Your Notifications You have 0 alerts Help Help Docs Take a Tour Contact …" at bounding box center [708, 25] width 447 height 28
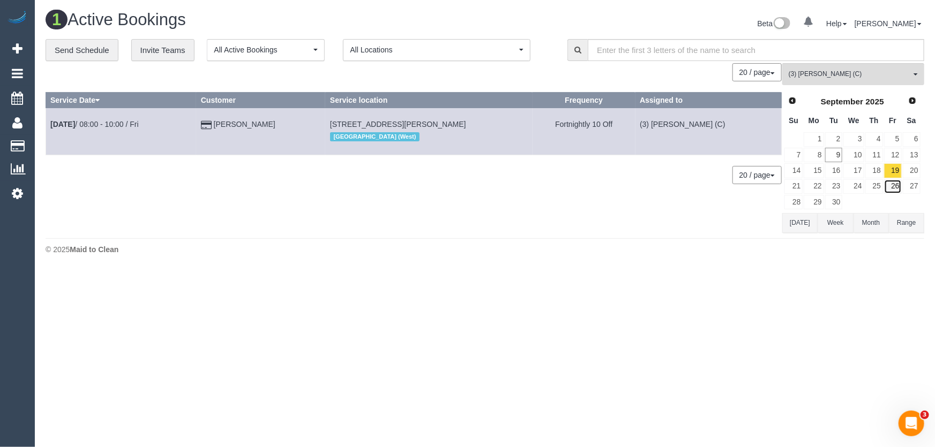
click at [896, 186] on link "26" at bounding box center [893, 187] width 18 height 14
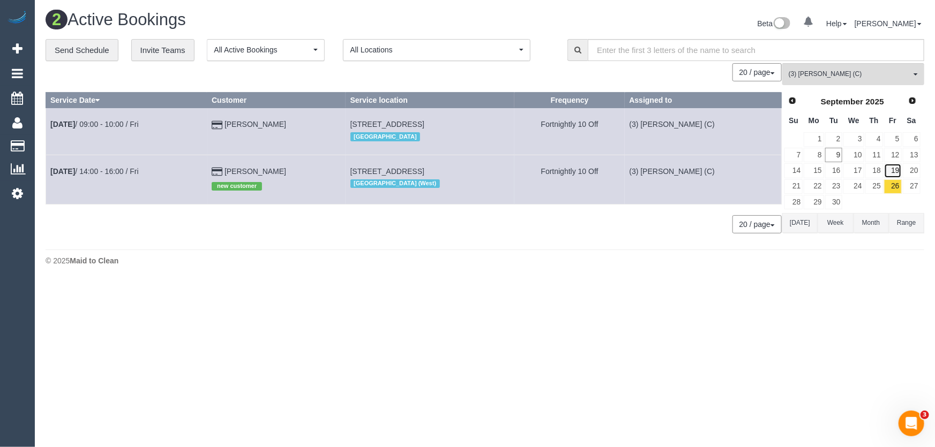
click at [898, 174] on link "19" at bounding box center [893, 170] width 18 height 14
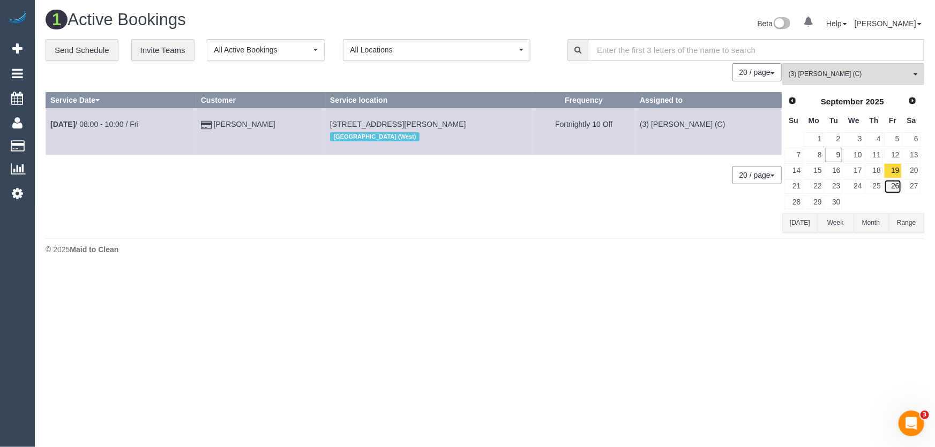
click at [897, 182] on link "26" at bounding box center [893, 187] width 18 height 14
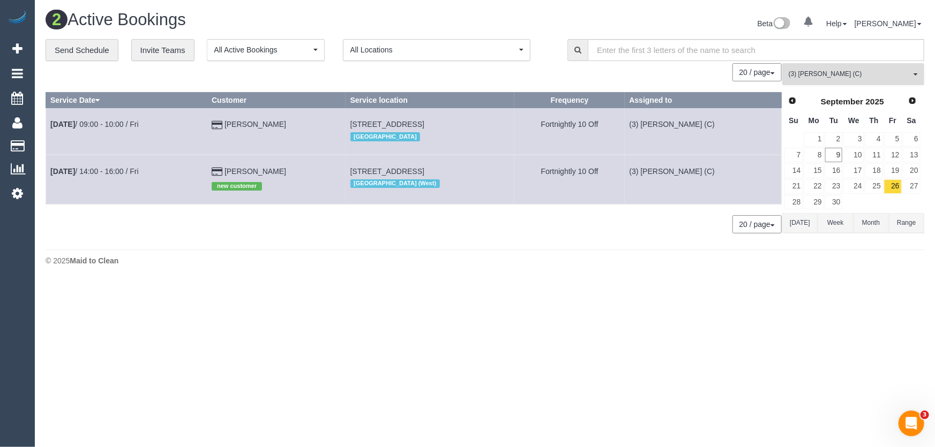
click at [828, 79] on button "(3) [PERSON_NAME] (C) All Teams" at bounding box center [853, 74] width 142 height 22
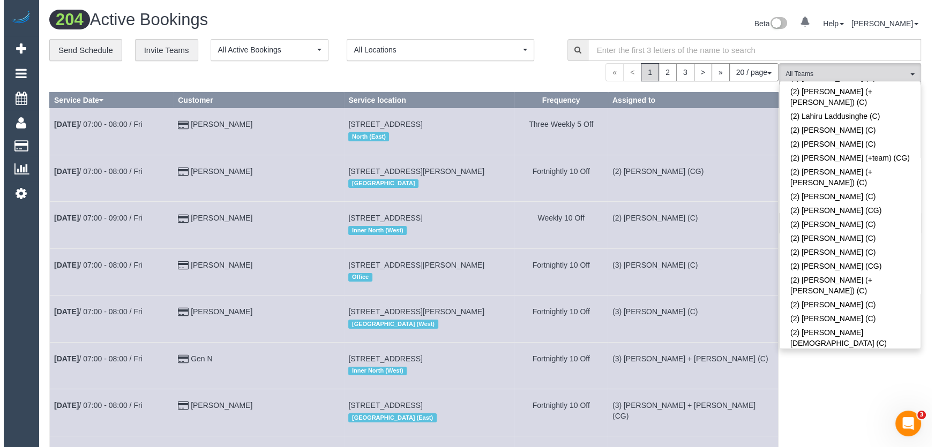
scroll to position [779, 0]
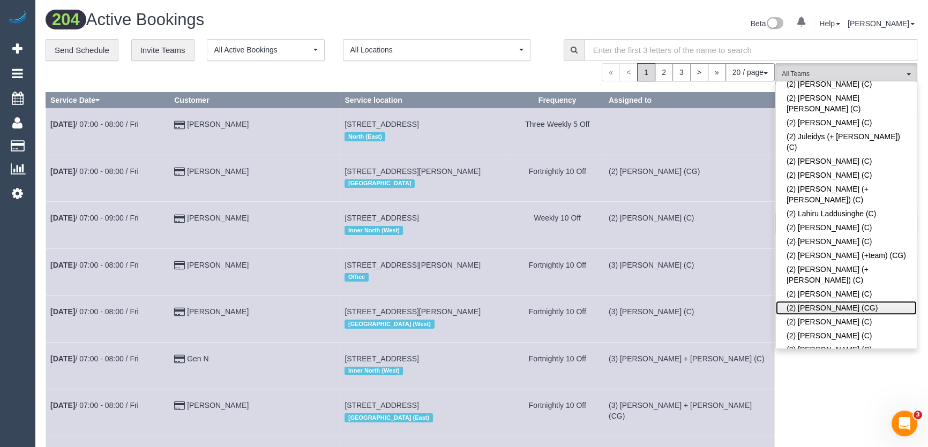
click at [835, 301] on link "(2) [PERSON_NAME] (CG)" at bounding box center [846, 308] width 141 height 14
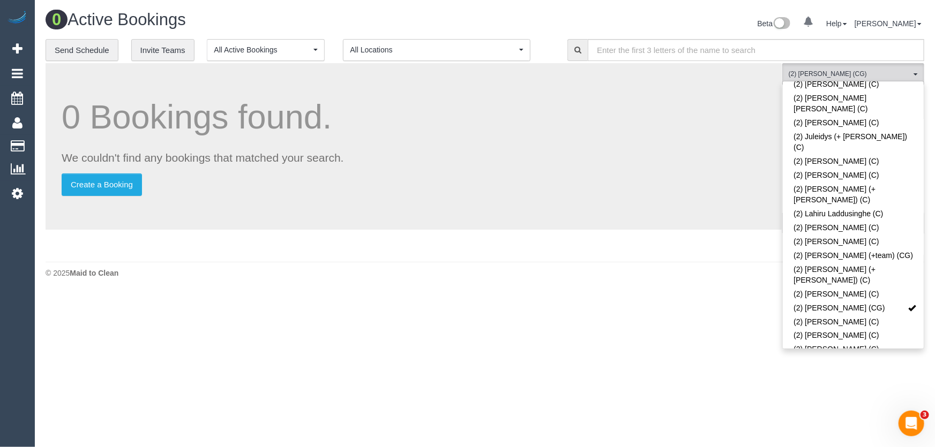
click at [720, 14] on div "Beta 0 Your Notifications You have 0 alerts Help Help Docs Take a Tour Contact …" at bounding box center [708, 25] width 447 height 28
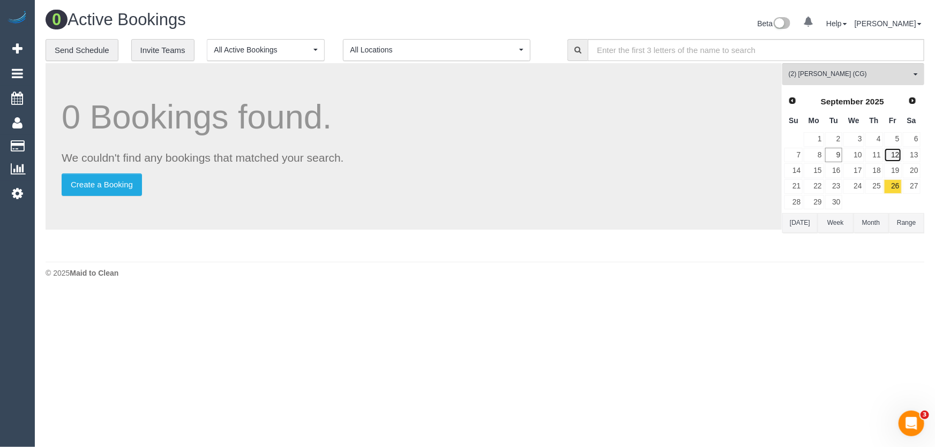
click at [894, 155] on link "12" at bounding box center [893, 155] width 18 height 14
click at [895, 166] on link "19" at bounding box center [893, 170] width 18 height 14
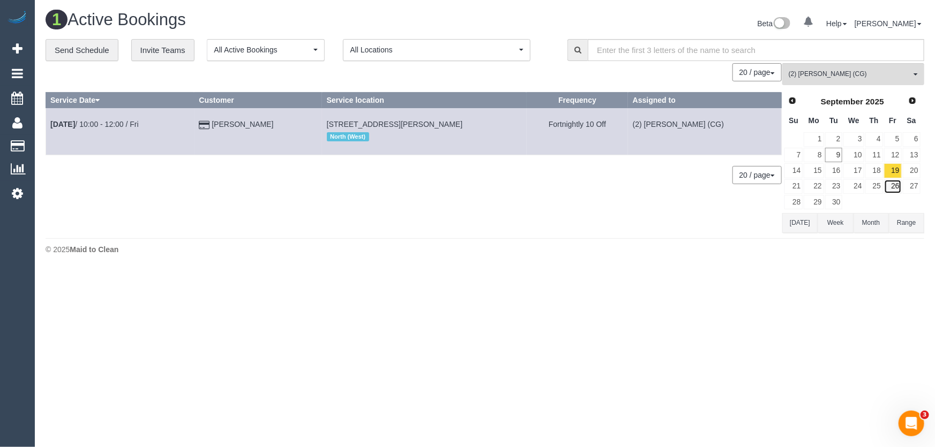
click at [897, 181] on link "26" at bounding box center [893, 187] width 18 height 14
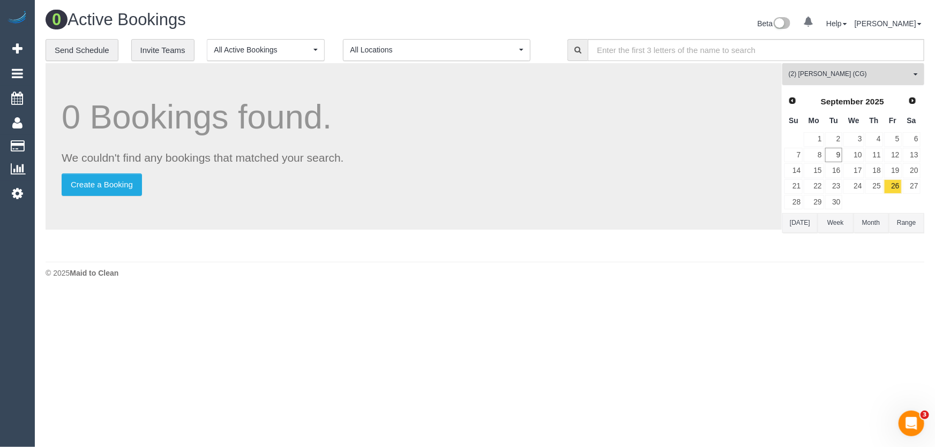
click at [851, 76] on span "(2) Mohd Che Manir (CG)" at bounding box center [850, 74] width 122 height 9
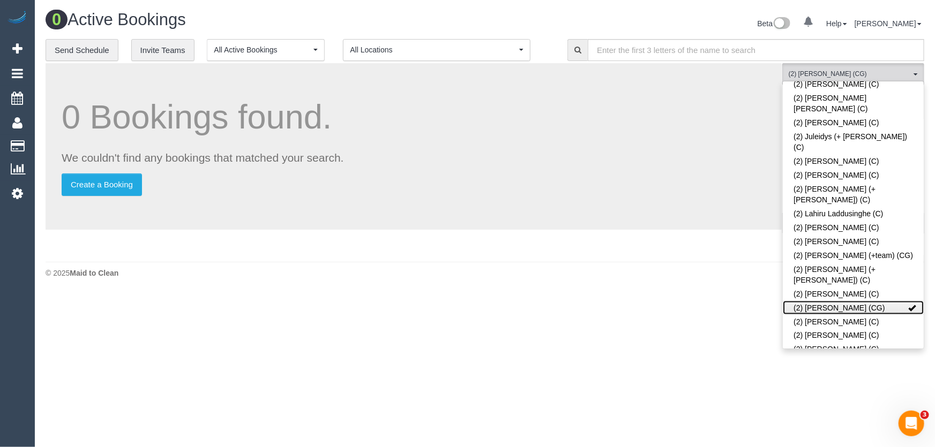
click at [832, 301] on link "(2) Mohd Che Manir (CG)" at bounding box center [853, 308] width 141 height 14
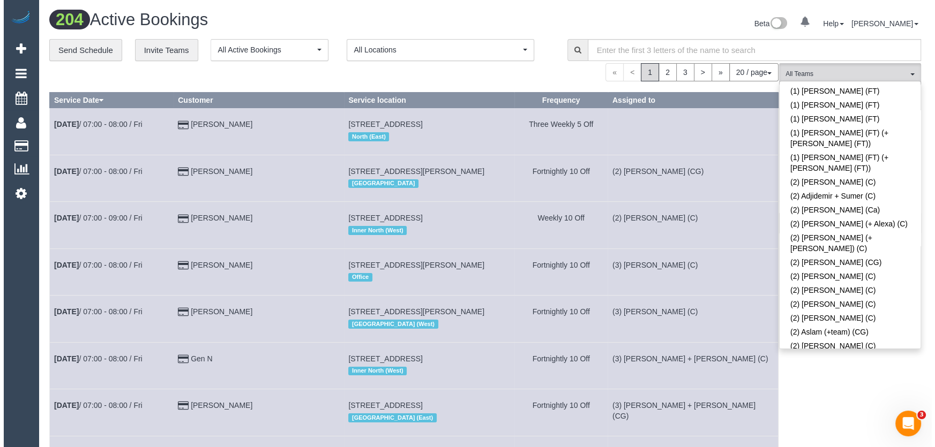
scroll to position [48, 0]
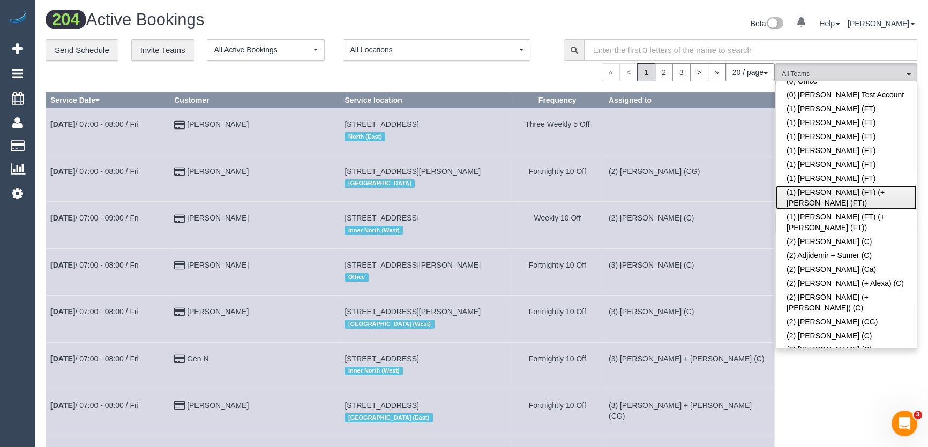
click at [829, 191] on link "(1) Tina (FT) (+Tony (FT))" at bounding box center [846, 197] width 141 height 25
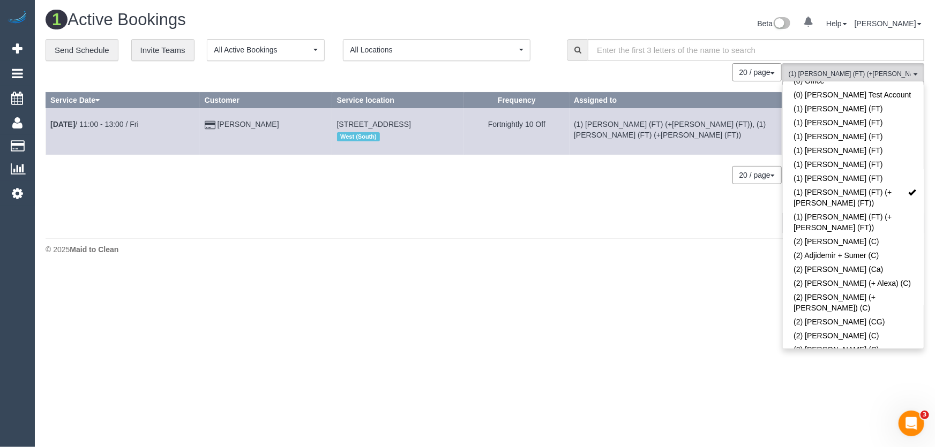
click at [692, 21] on div "Beta 0 Your Notifications You have 0 alerts Help Help Docs Take a Tour Contact …" at bounding box center [708, 25] width 447 height 28
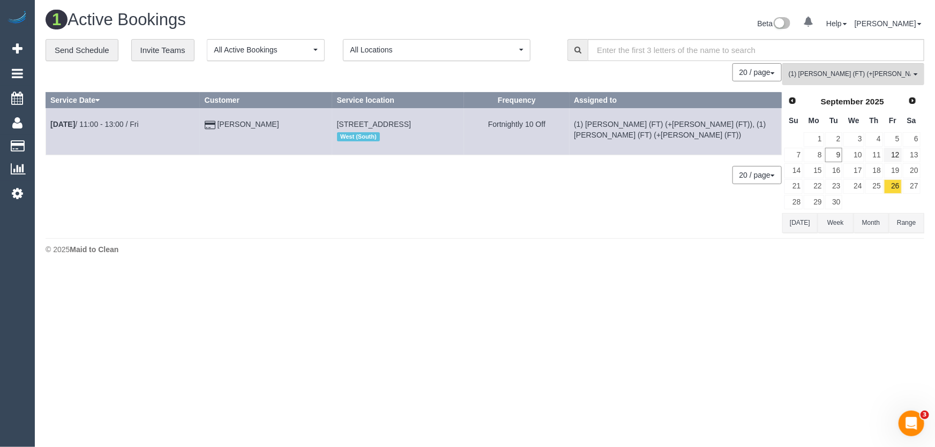
click at [884, 158] on td "12" at bounding box center [893, 155] width 19 height 16
click at [857, 158] on link "10" at bounding box center [853, 155] width 20 height 14
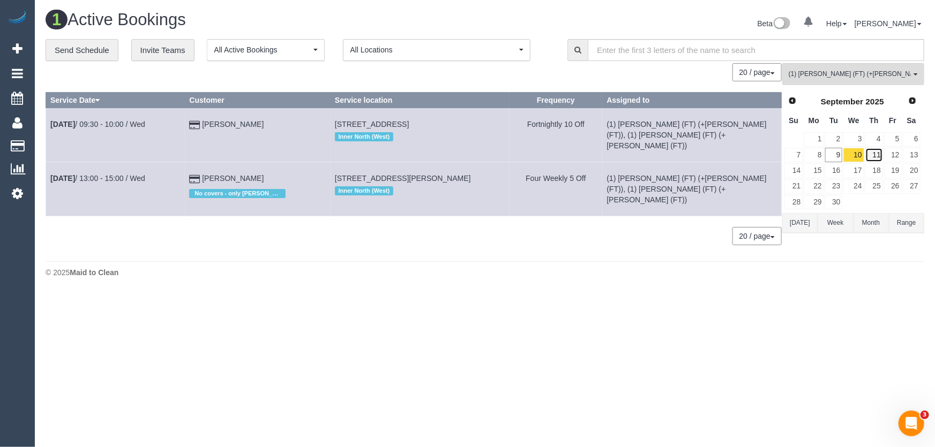
click at [878, 155] on link "11" at bounding box center [874, 155] width 18 height 14
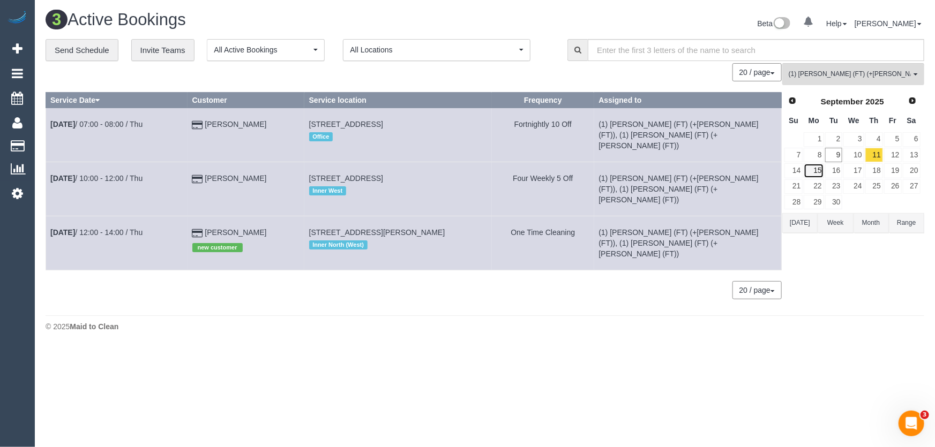
click at [813, 171] on link "15" at bounding box center [814, 170] width 20 height 14
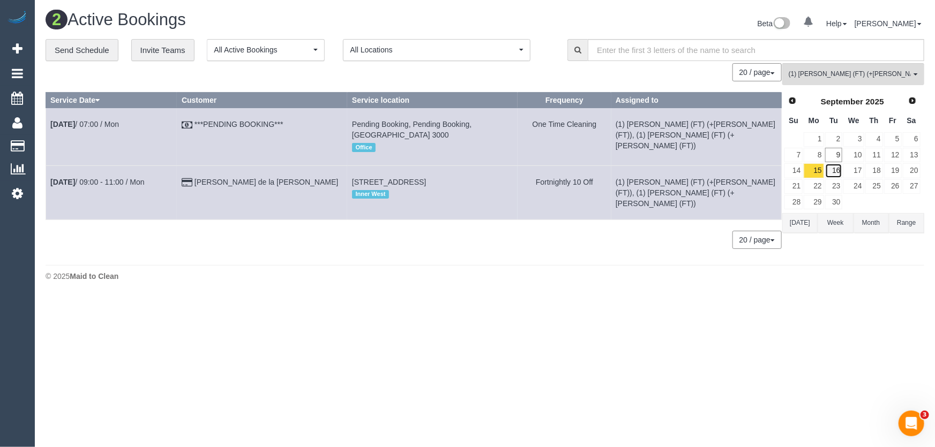
click at [836, 173] on link "16" at bounding box center [834, 170] width 18 height 14
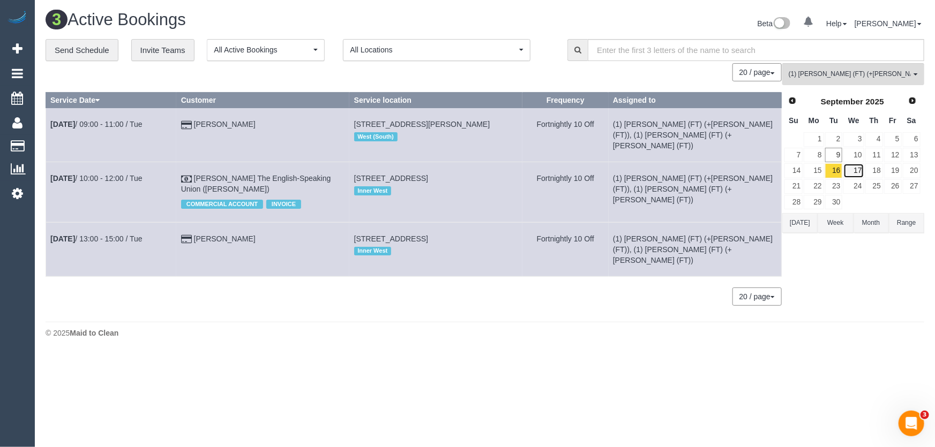
click at [857, 171] on link "17" at bounding box center [853, 170] width 20 height 14
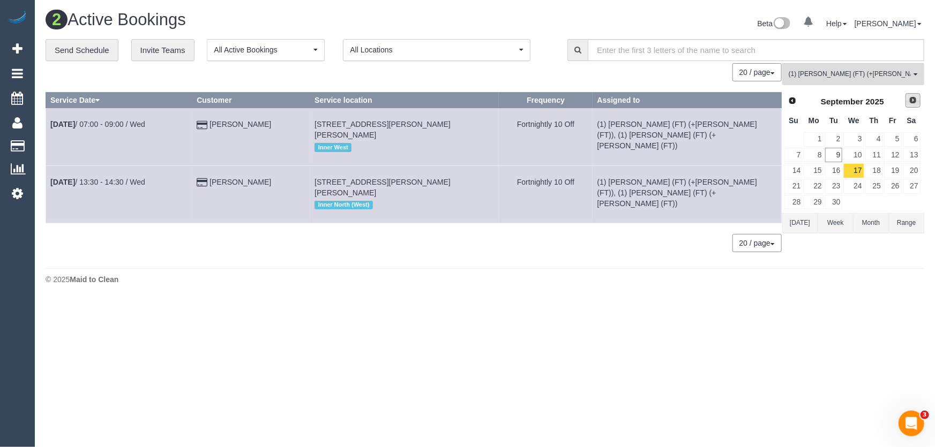
click at [909, 100] on span "Next" at bounding box center [913, 100] width 9 height 9
click at [862, 140] on link "1" at bounding box center [853, 139] width 20 height 14
click at [861, 170] on link "15" at bounding box center [853, 170] width 20 height 14
click at [858, 203] on link "29" at bounding box center [853, 202] width 20 height 14
click at [793, 100] on span "Prev" at bounding box center [792, 100] width 9 height 9
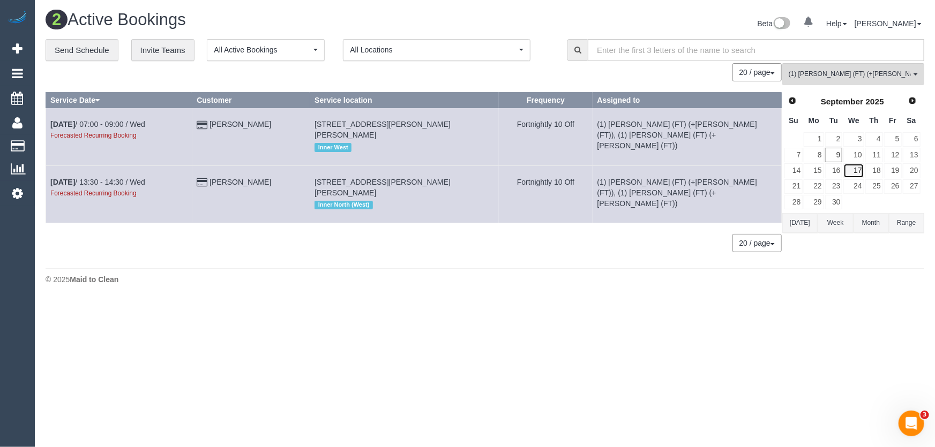
click at [857, 171] on link "17" at bounding box center [853, 170] width 20 height 14
click at [877, 172] on link "18" at bounding box center [874, 170] width 18 height 14
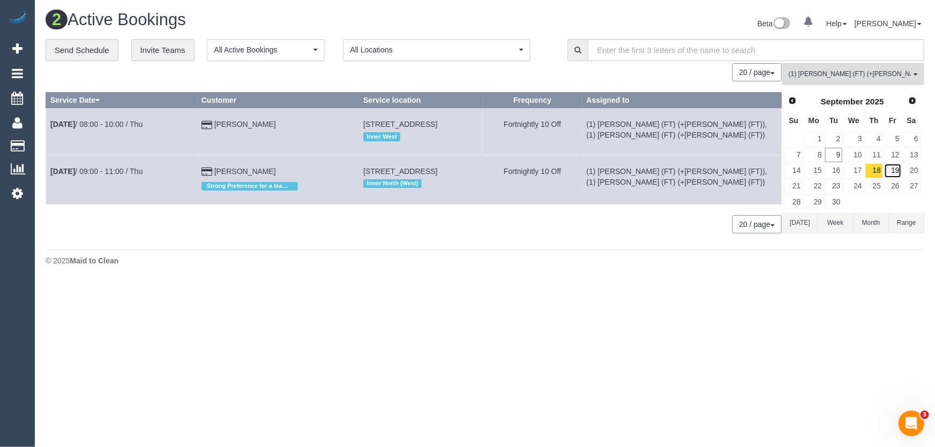
click at [899, 170] on link "19" at bounding box center [893, 170] width 18 height 14
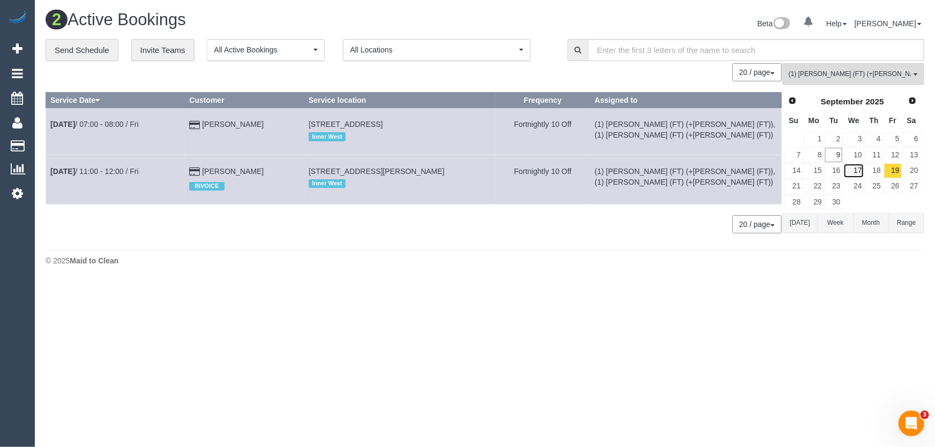
click at [858, 168] on link "17" at bounding box center [853, 170] width 20 height 14
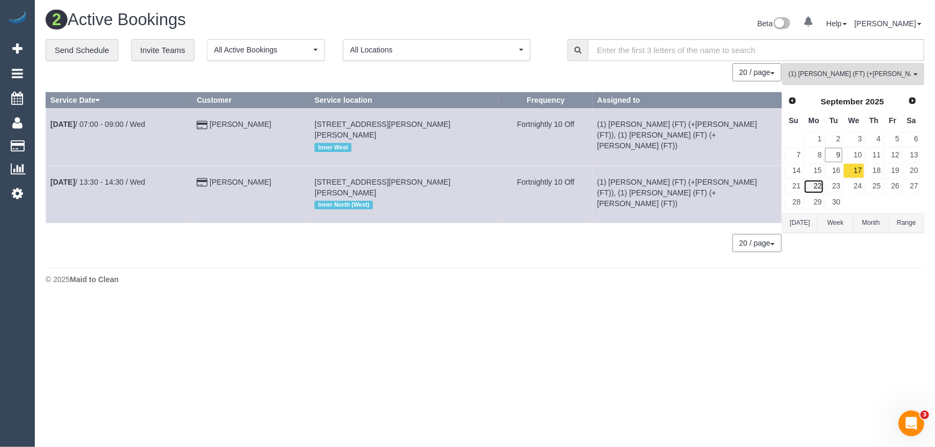
click at [813, 184] on link "22" at bounding box center [814, 187] width 20 height 14
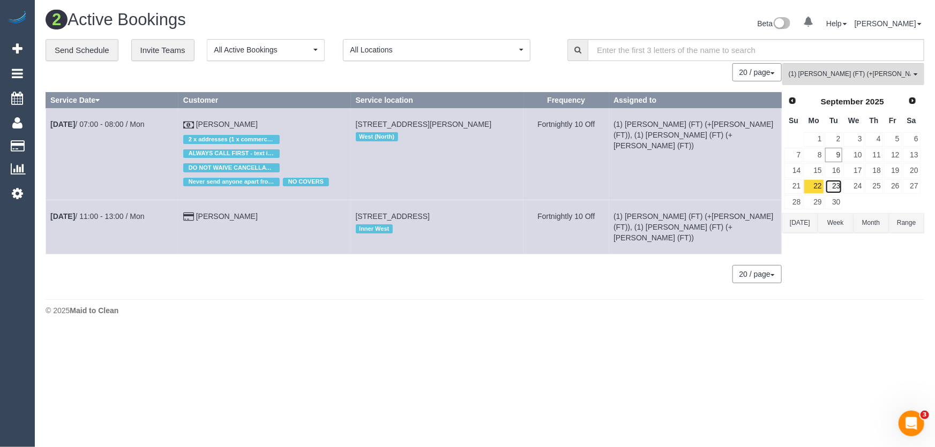
click at [829, 184] on link "23" at bounding box center [834, 187] width 18 height 14
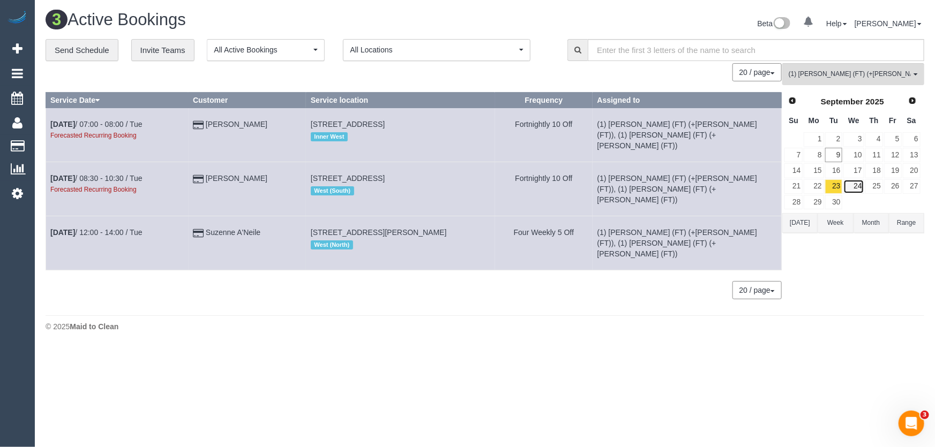
click at [855, 183] on link "24" at bounding box center [853, 187] width 20 height 14
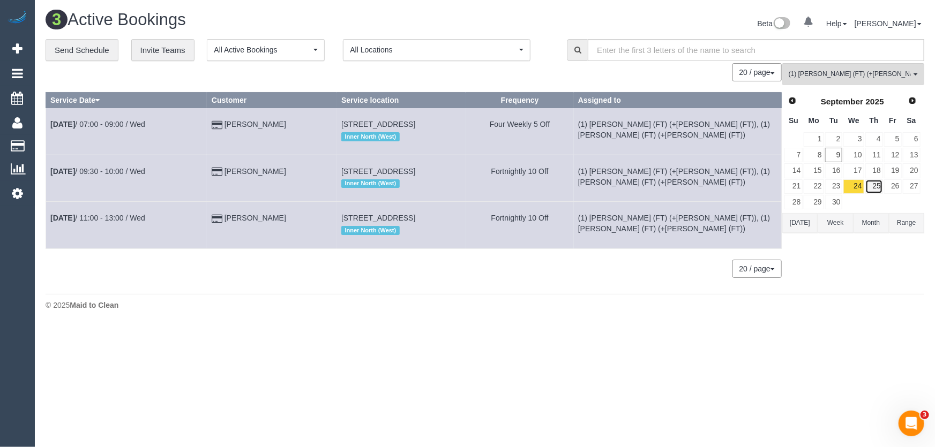
click at [877, 184] on link "25" at bounding box center [874, 187] width 18 height 14
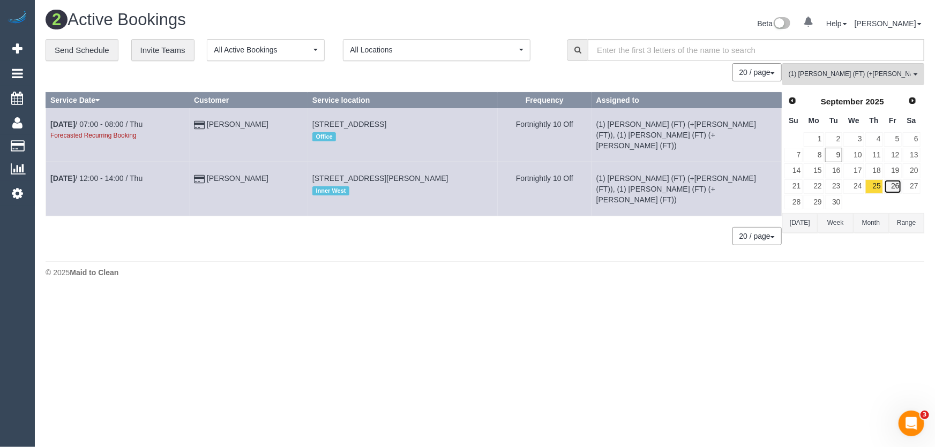
click at [886, 184] on link "26" at bounding box center [893, 187] width 18 height 14
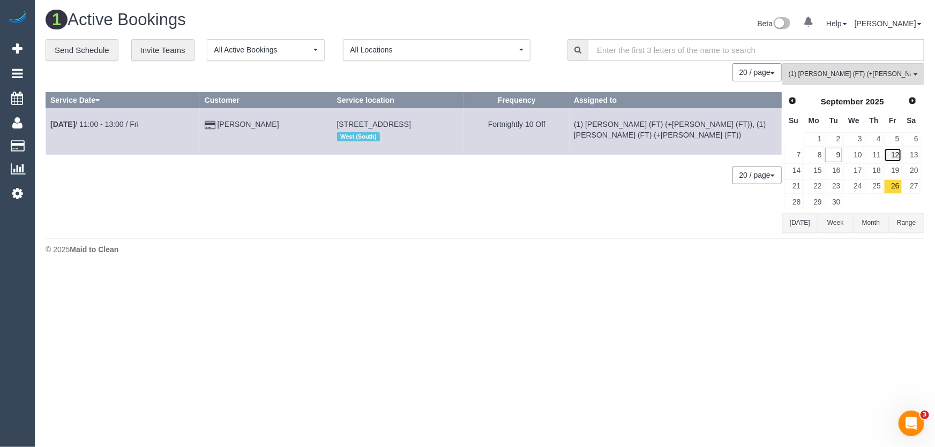
click at [895, 156] on link "12" at bounding box center [893, 155] width 18 height 14
click at [858, 170] on link "17" at bounding box center [853, 170] width 20 height 14
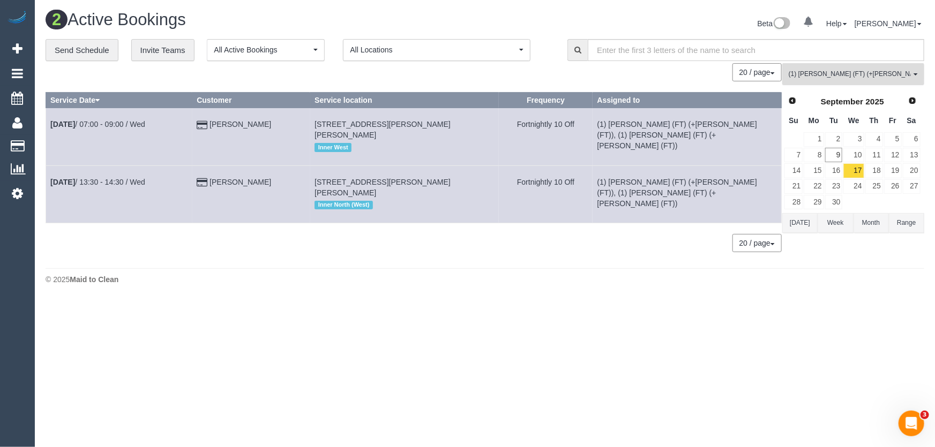
click at [848, 78] on span "(1) [PERSON_NAME] (FT) (+[PERSON_NAME] (FT))" at bounding box center [850, 74] width 122 height 9
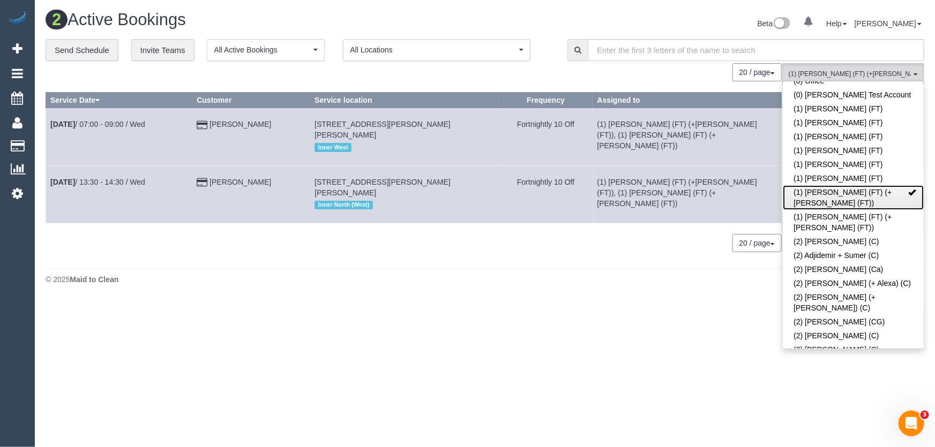
click at [826, 188] on link "(1) [PERSON_NAME] (FT) (+[PERSON_NAME] (FT))" at bounding box center [853, 197] width 141 height 25
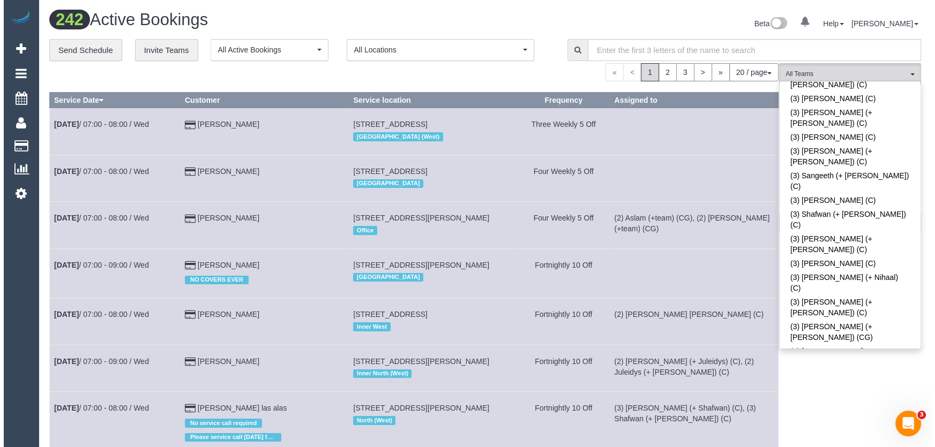
scroll to position [2874, 0]
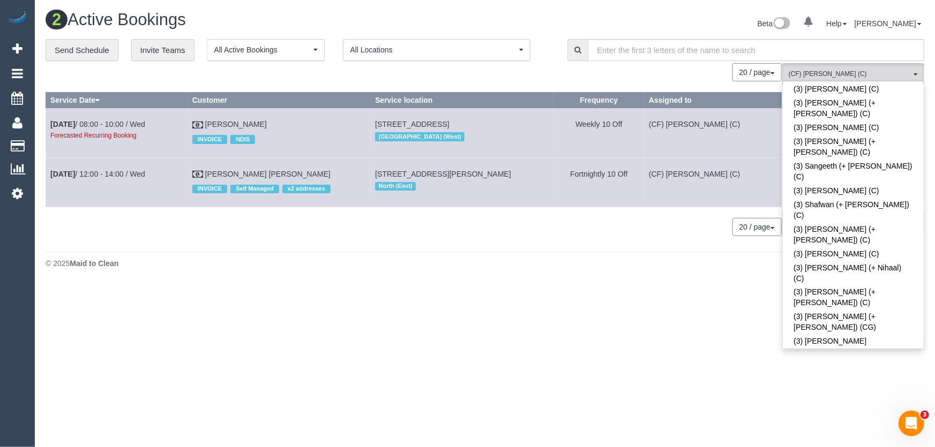
click at [720, 16] on div "Beta 0 Your Notifications You have 0 alerts Help Help Docs Take a Tour Contact …" at bounding box center [708, 25] width 447 height 28
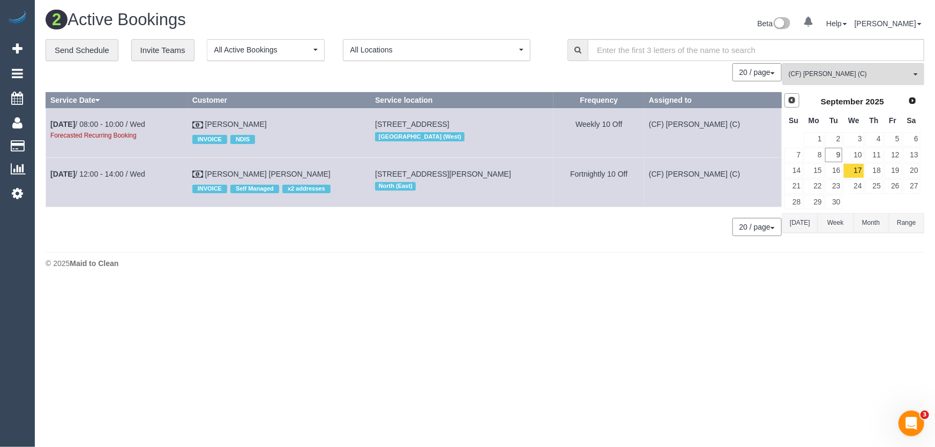
click at [790, 103] on span "Prev" at bounding box center [792, 100] width 9 height 9
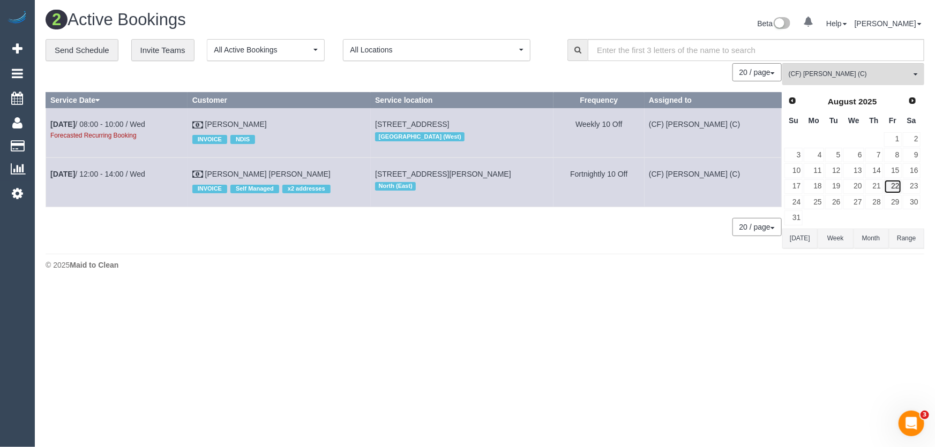
click at [895, 187] on link "22" at bounding box center [893, 187] width 18 height 14
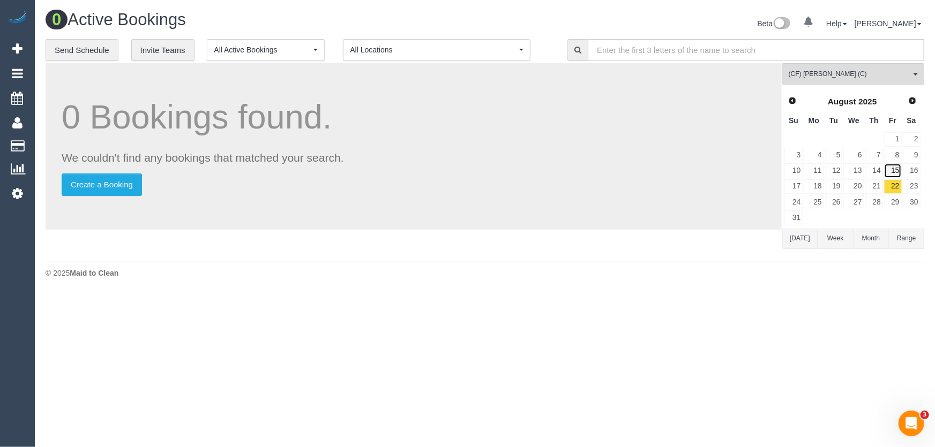
click at [895, 166] on link "15" at bounding box center [893, 170] width 18 height 14
click at [901, 151] on link "8" at bounding box center [893, 155] width 18 height 14
click at [897, 140] on link "1" at bounding box center [893, 139] width 18 height 14
click at [793, 100] on span "Prev" at bounding box center [792, 100] width 9 height 9
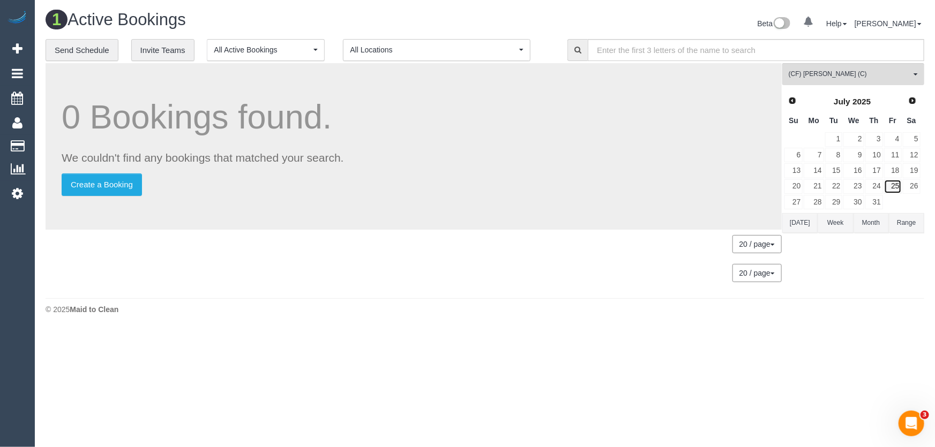
click at [895, 184] on link "25" at bounding box center [893, 187] width 18 height 14
click at [894, 171] on link "18" at bounding box center [893, 170] width 18 height 14
click at [894, 154] on link "11" at bounding box center [893, 155] width 18 height 14
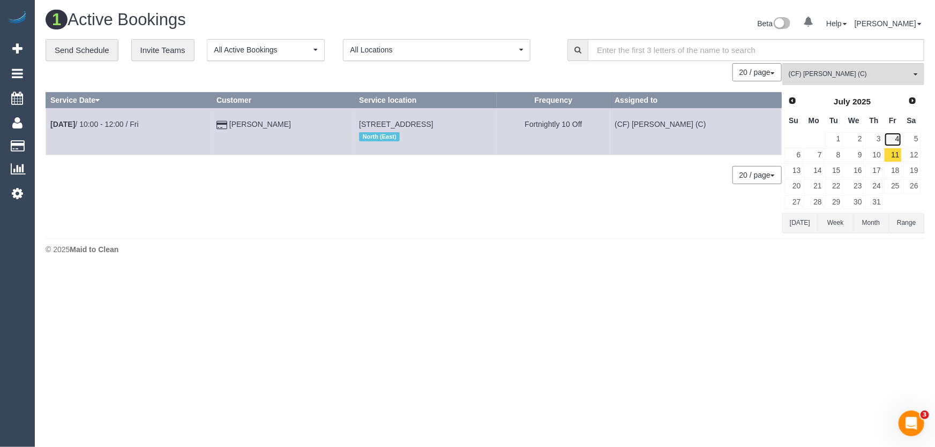
click at [896, 136] on link "4" at bounding box center [893, 139] width 18 height 14
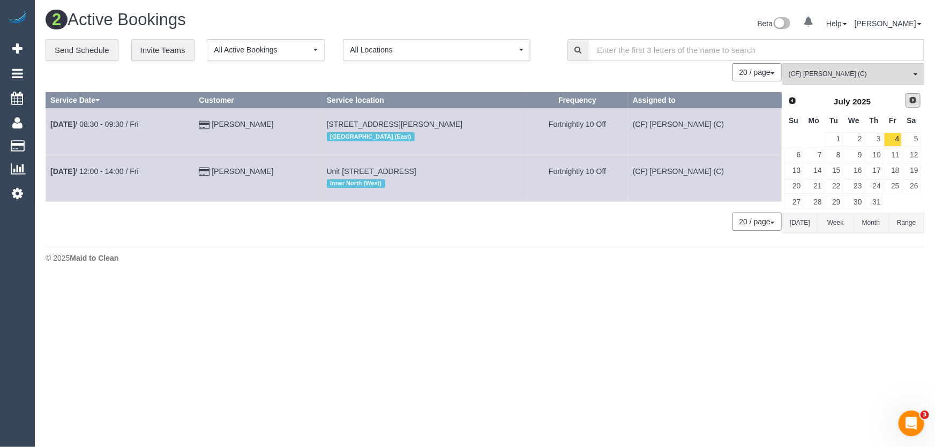
click at [909, 100] on span "Next" at bounding box center [913, 100] width 9 height 9
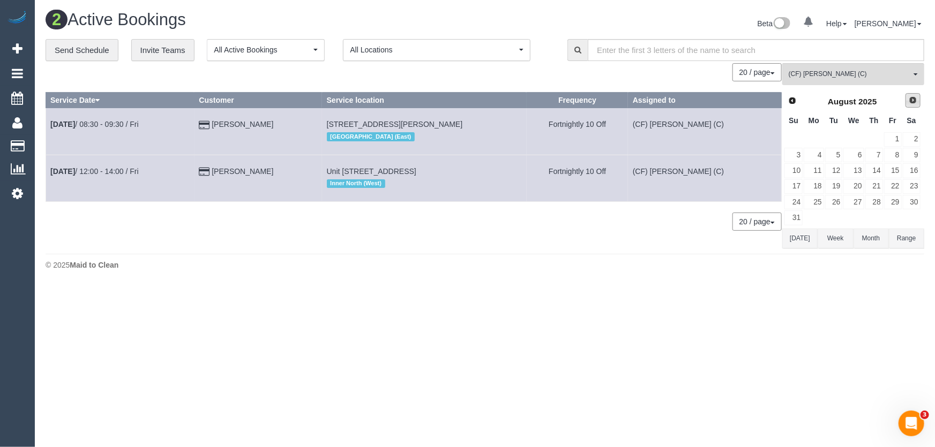
click at [909, 100] on span "Next" at bounding box center [913, 100] width 9 height 9
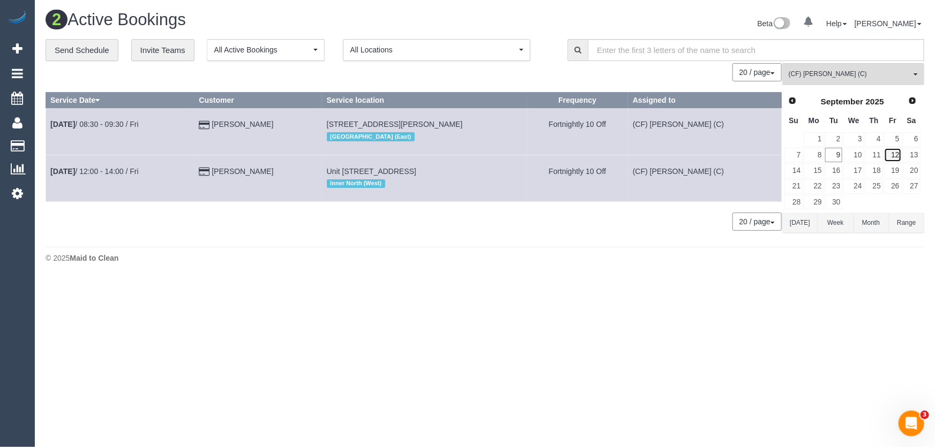
click at [899, 155] on link "12" at bounding box center [893, 155] width 18 height 14
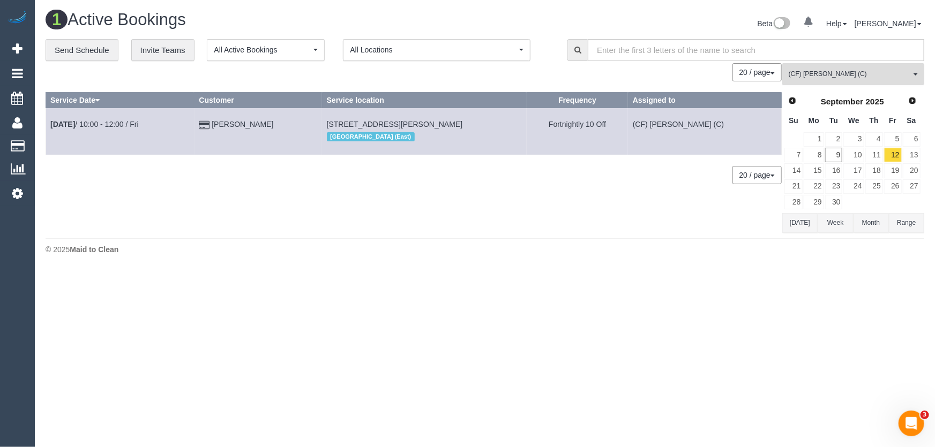
click at [836, 77] on span "(CF) [PERSON_NAME] (C)" at bounding box center [850, 74] width 122 height 9
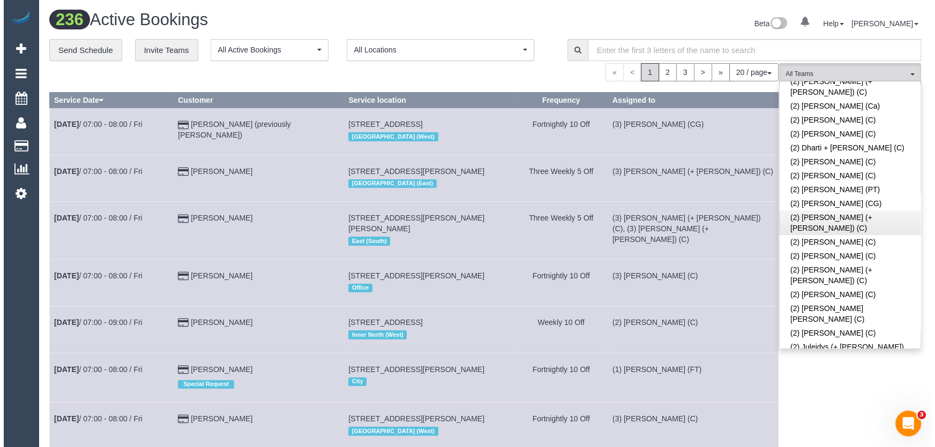
scroll to position [438, 0]
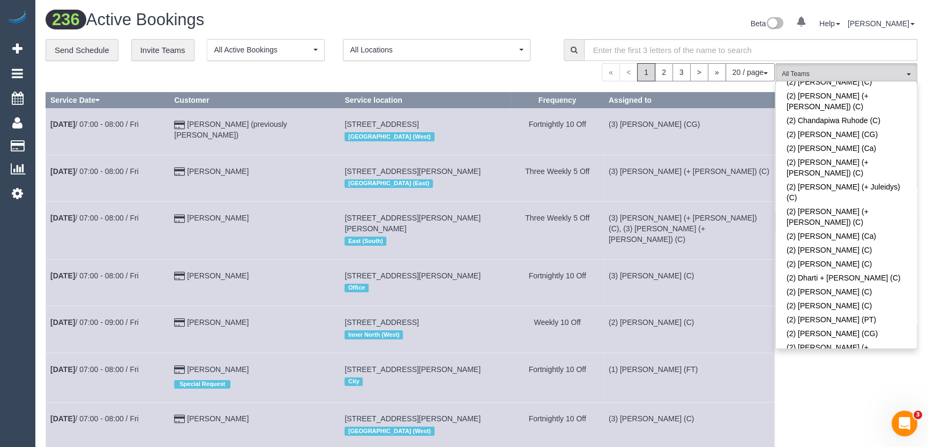
click at [813, 379] on link "(2) [PERSON_NAME] (C)" at bounding box center [846, 386] width 141 height 14
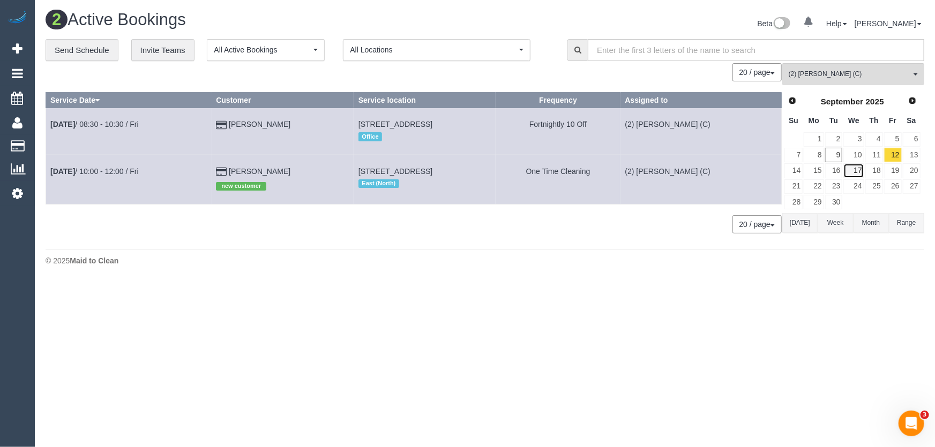
click at [857, 166] on link "17" at bounding box center [853, 170] width 20 height 14
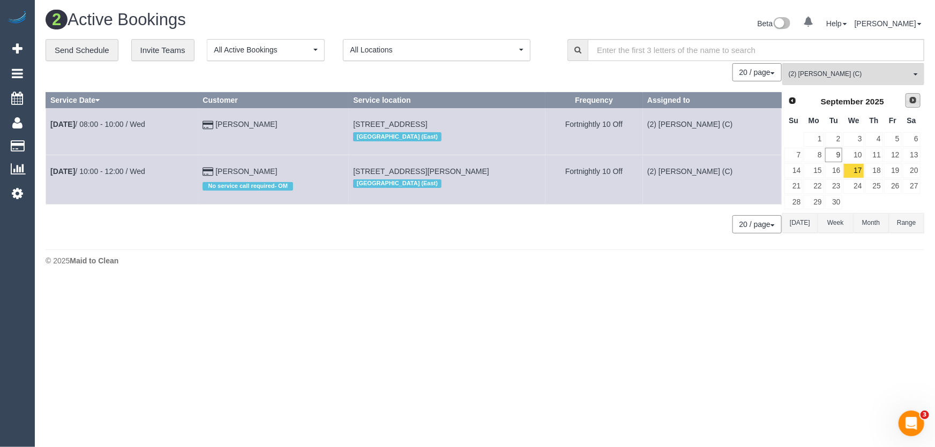
click at [910, 99] on span "Next" at bounding box center [913, 100] width 9 height 9
click at [861, 134] on link "1" at bounding box center [853, 139] width 20 height 14
click at [860, 169] on link "15" at bounding box center [853, 170] width 20 height 14
click at [792, 99] on span "Prev" at bounding box center [792, 100] width 9 height 9
click at [861, 168] on link "17" at bounding box center [853, 170] width 20 height 14
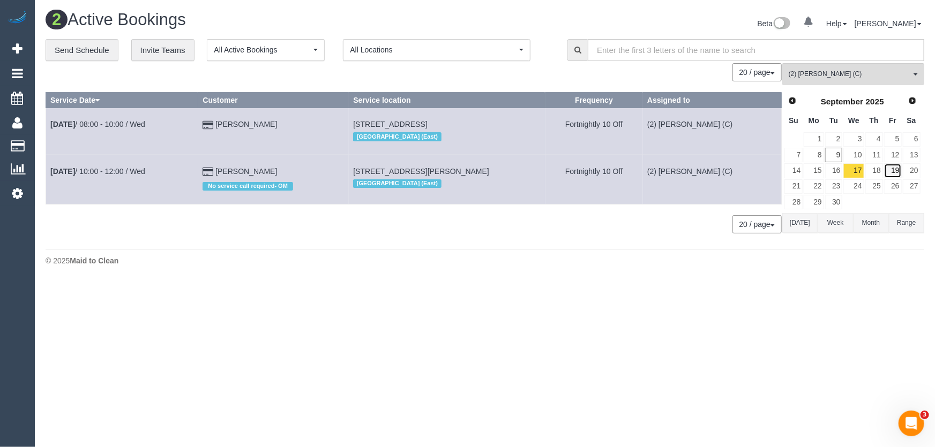
click at [894, 171] on link "19" at bounding box center [893, 170] width 18 height 14
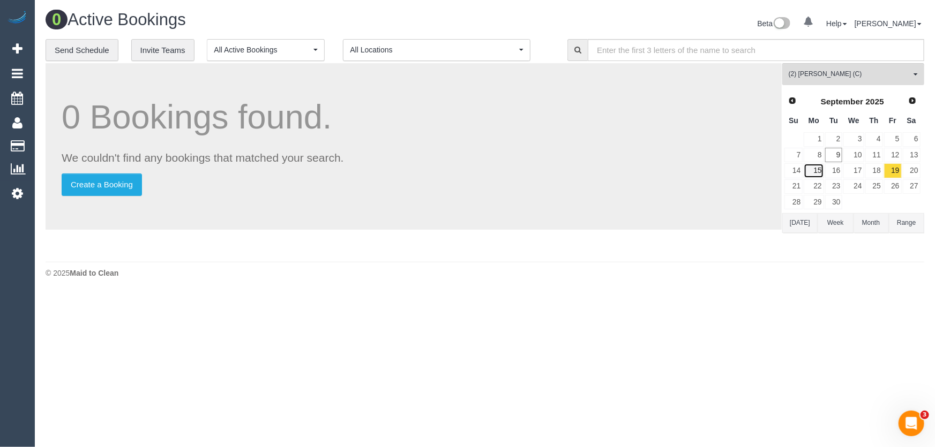
click at [819, 169] on link "15" at bounding box center [814, 170] width 20 height 14
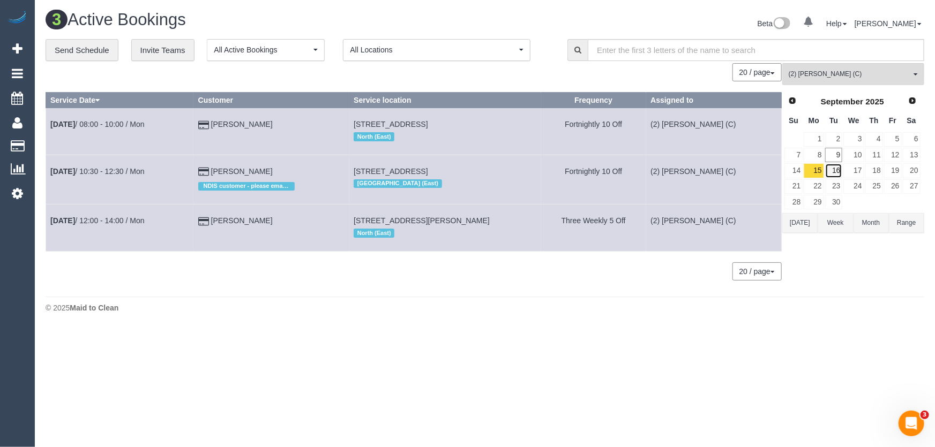
click at [838, 167] on link "16" at bounding box center [834, 170] width 18 height 14
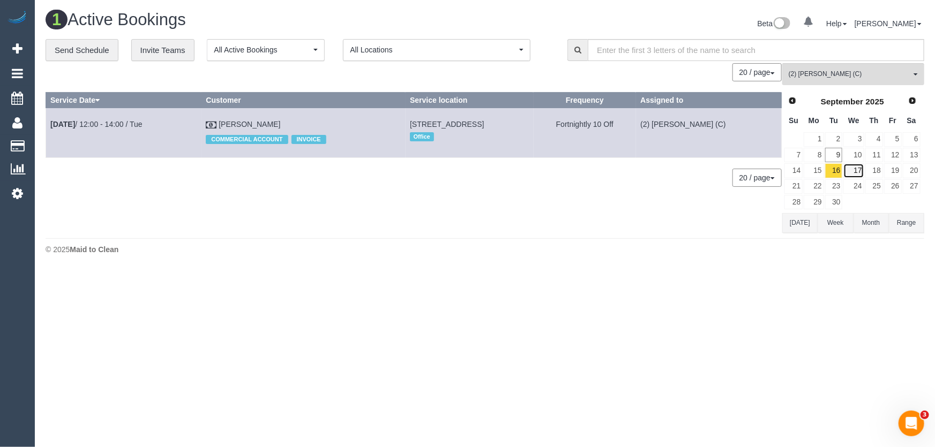
click at [857, 169] on link "17" at bounding box center [853, 170] width 20 height 14
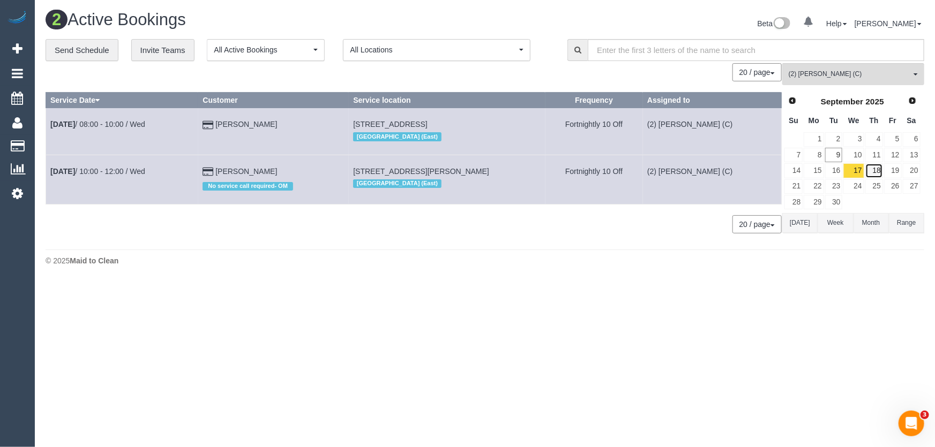
click at [876, 168] on link "18" at bounding box center [874, 170] width 18 height 14
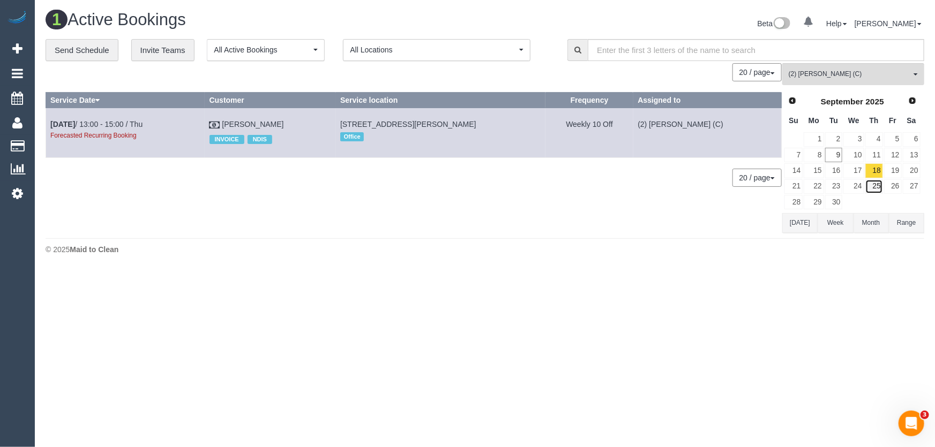
click at [879, 186] on link "25" at bounding box center [874, 187] width 18 height 14
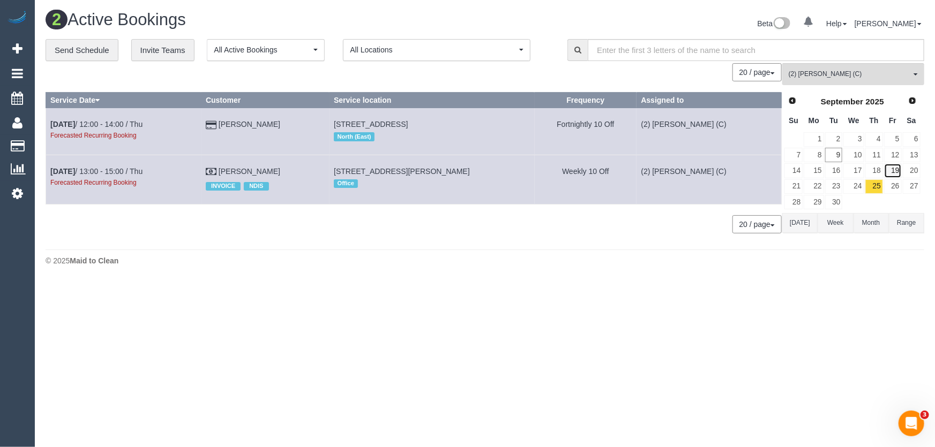
click at [896, 167] on link "19" at bounding box center [893, 170] width 18 height 14
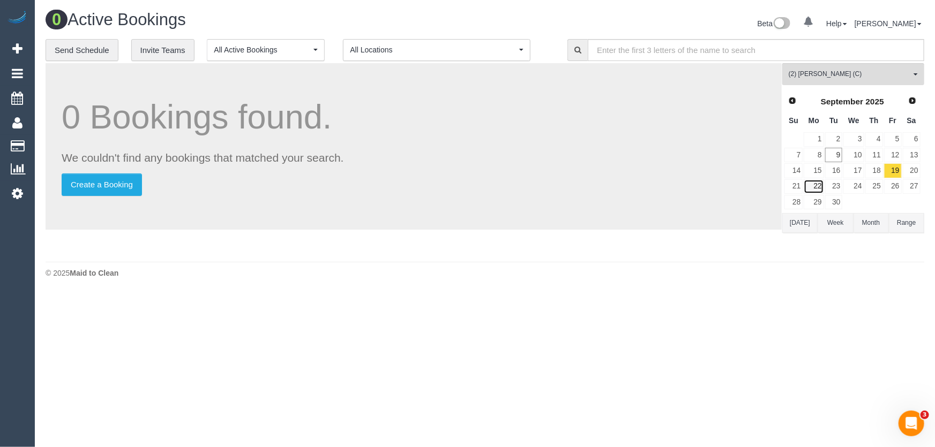
click at [815, 186] on link "22" at bounding box center [814, 187] width 20 height 14
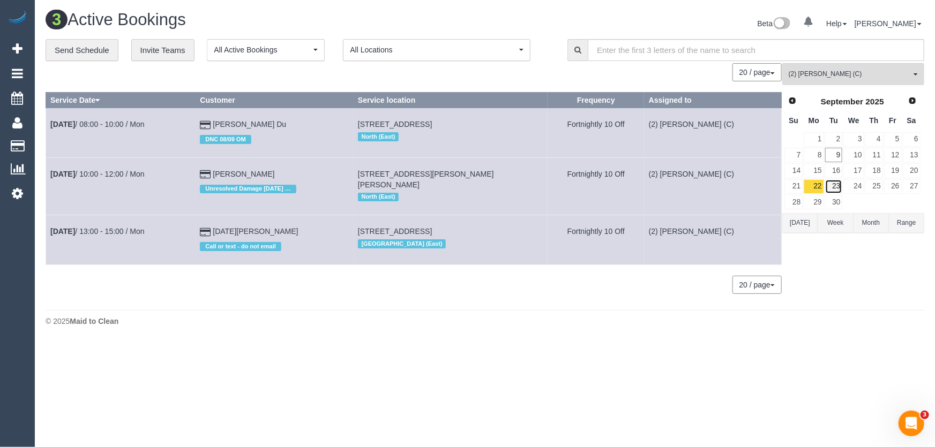
click at [838, 182] on link "23" at bounding box center [834, 187] width 18 height 14
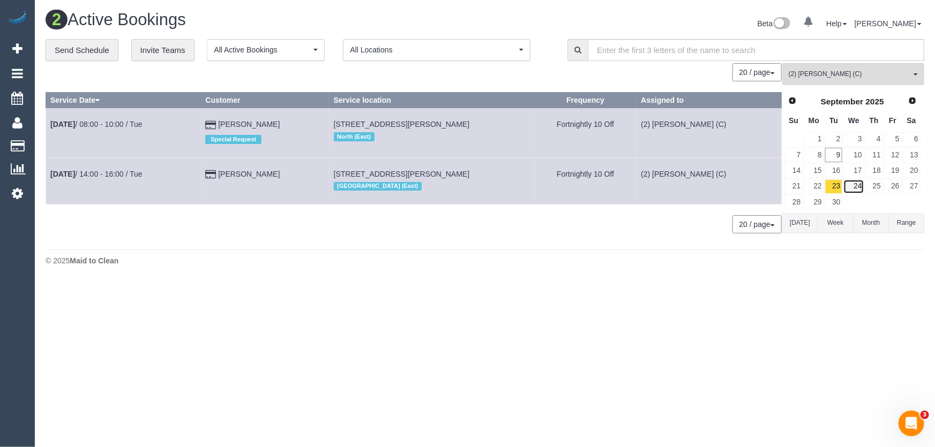
click at [859, 184] on link "24" at bounding box center [853, 187] width 20 height 14
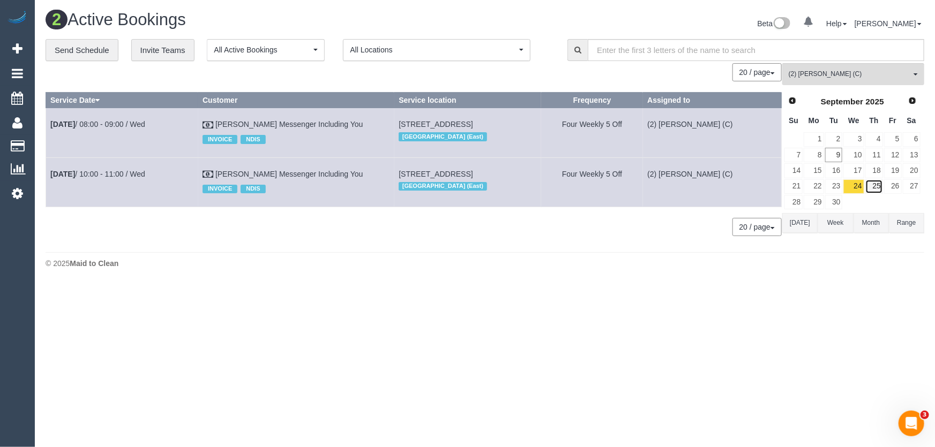
click at [874, 187] on link "25" at bounding box center [874, 187] width 18 height 14
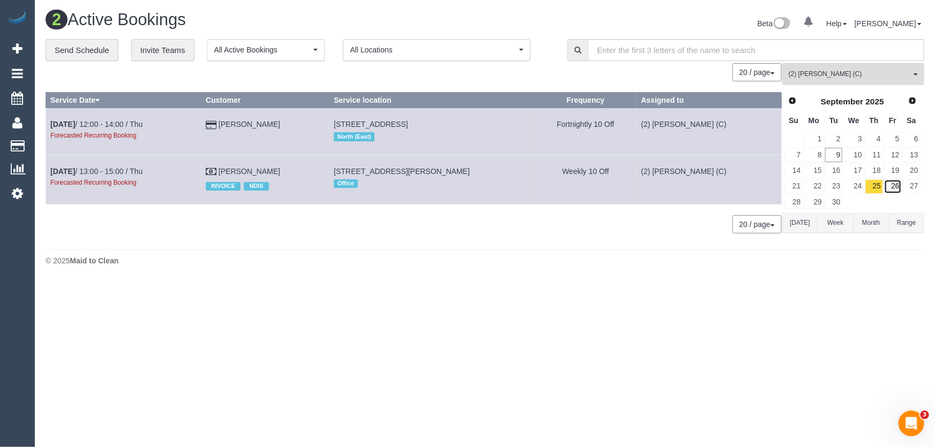
click at [895, 184] on link "26" at bounding box center [893, 187] width 18 height 14
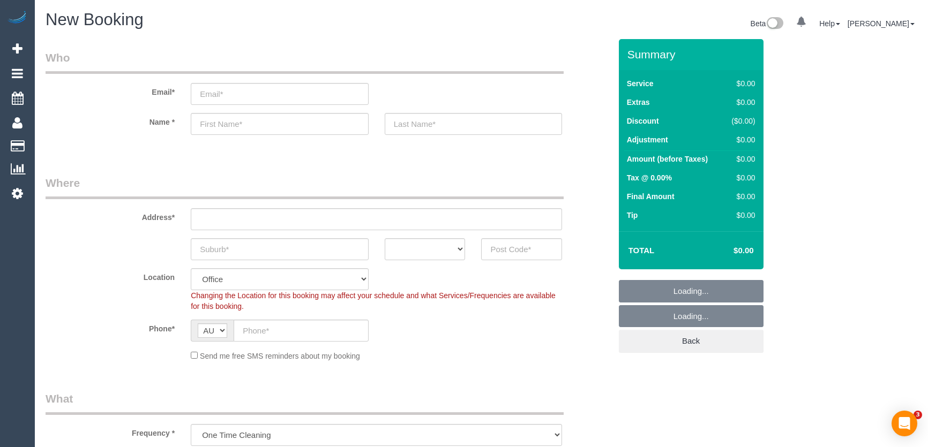
select select "object:2104"
click at [236, 94] on input "email" at bounding box center [280, 94] width 178 height 22
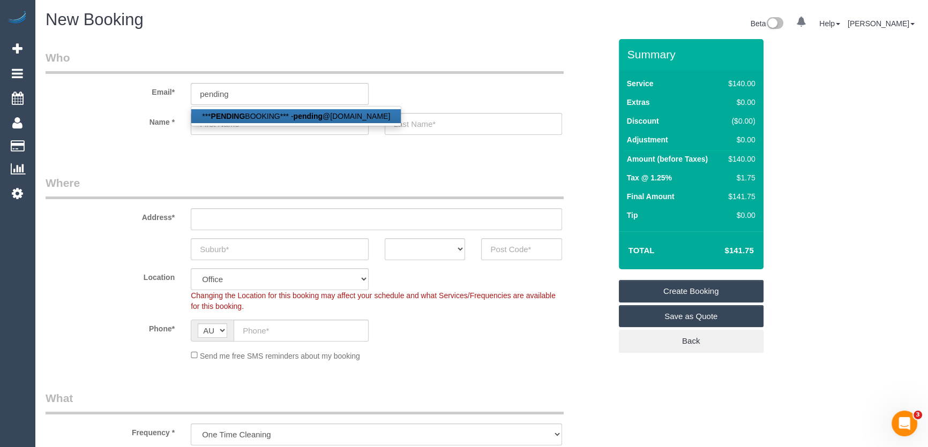
click at [239, 112] on strong "PENDING" at bounding box center [228, 116] width 34 height 9
type input "pending@fakeemail.com.au"
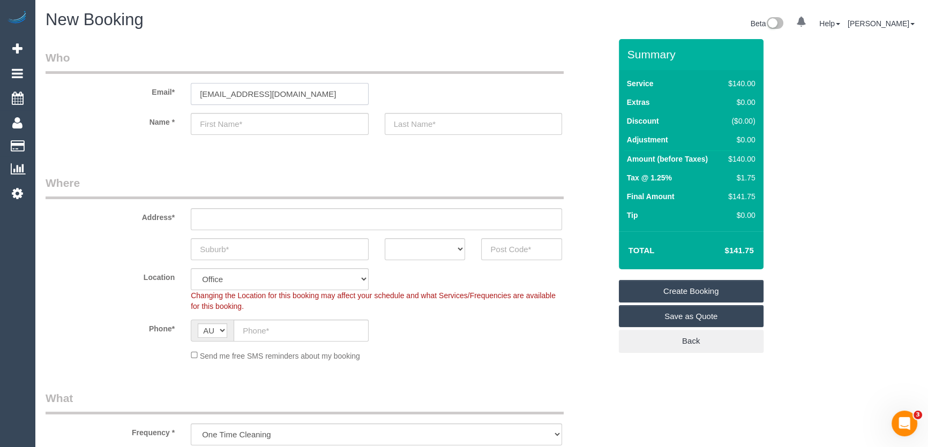
type input "***PENDING"
type input "BOOKING***"
type input "(03) 8391 7026"
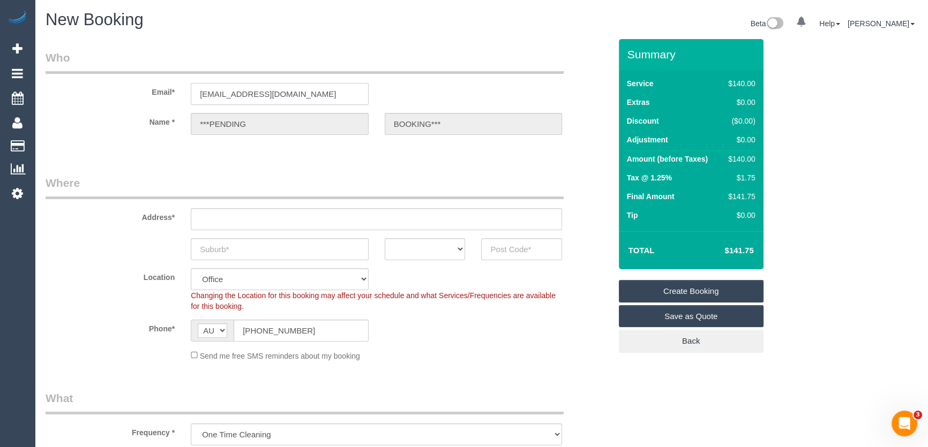
type input "Pending Booking"
select select "VIC"
type input "3000"
select select "54"
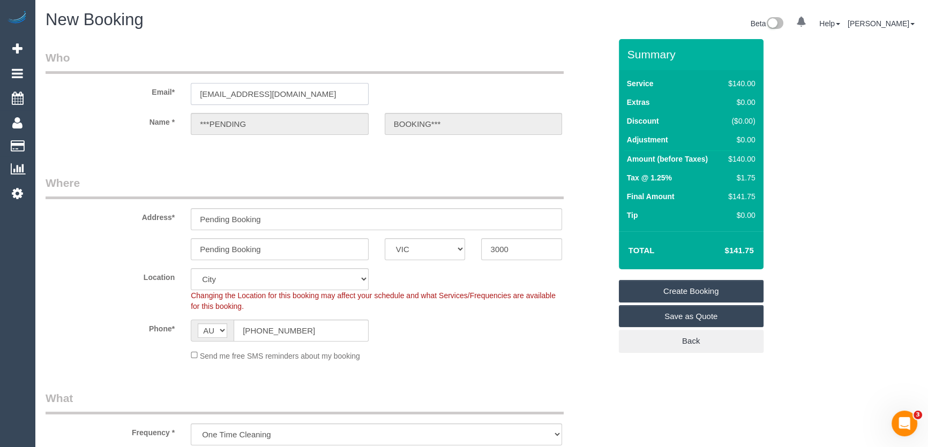
select select "object:2126"
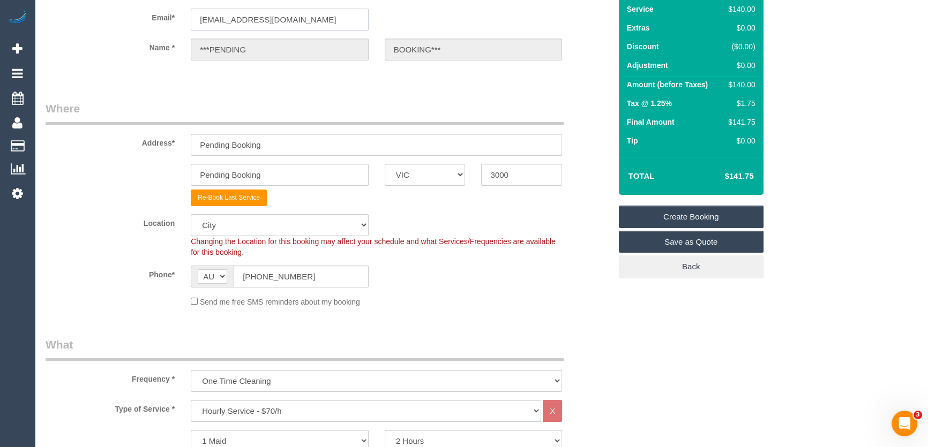
scroll to position [97, 0]
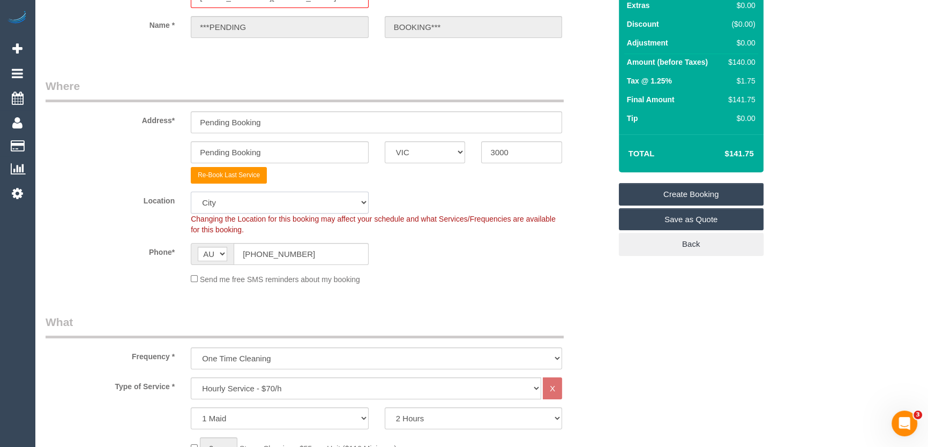
click at [238, 204] on select "Office City East (North) East (South) Inner East Inner North (East) Inner North…" at bounding box center [280, 203] width 178 height 22
select select "50"
click at [191, 192] on select "Office City East (North) East (South) Inner East Inner North (East) Inner North…" at bounding box center [280, 203] width 178 height 22
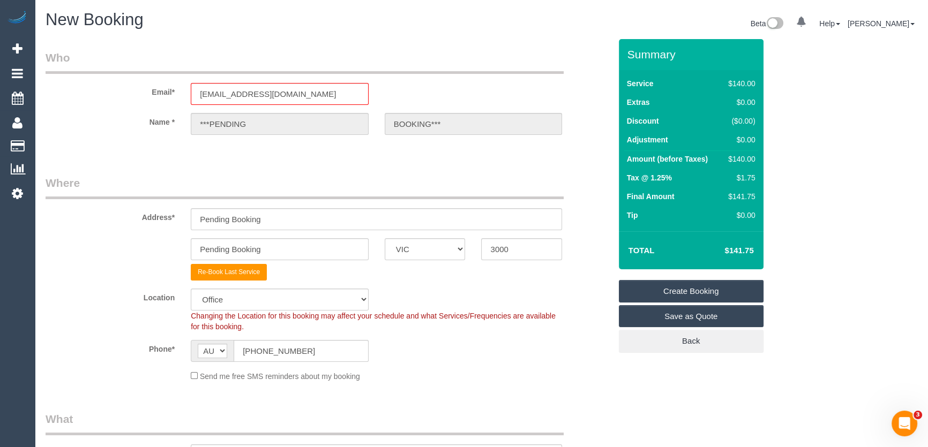
click at [470, 346] on div "Phone* AF AL DZ AD AO AI AQ AG AR AM AW AU AT AZ BS BH BD BB BY BE BZ BJ BM BT …" at bounding box center [328, 351] width 581 height 22
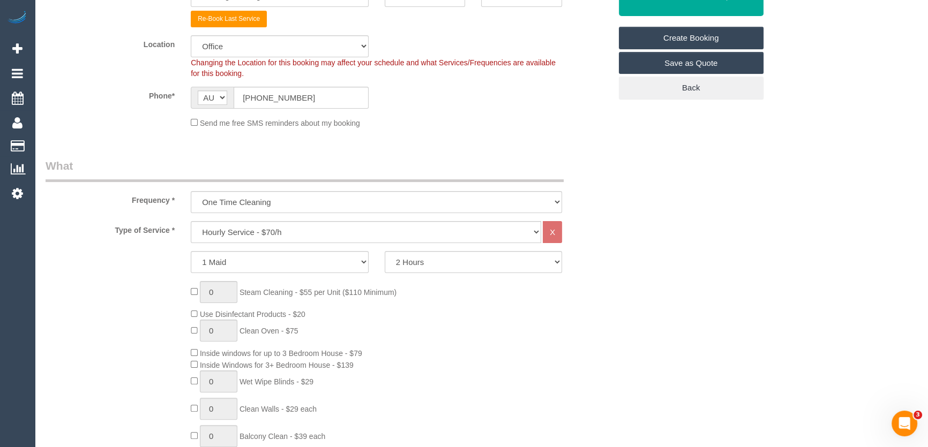
scroll to position [341, 0]
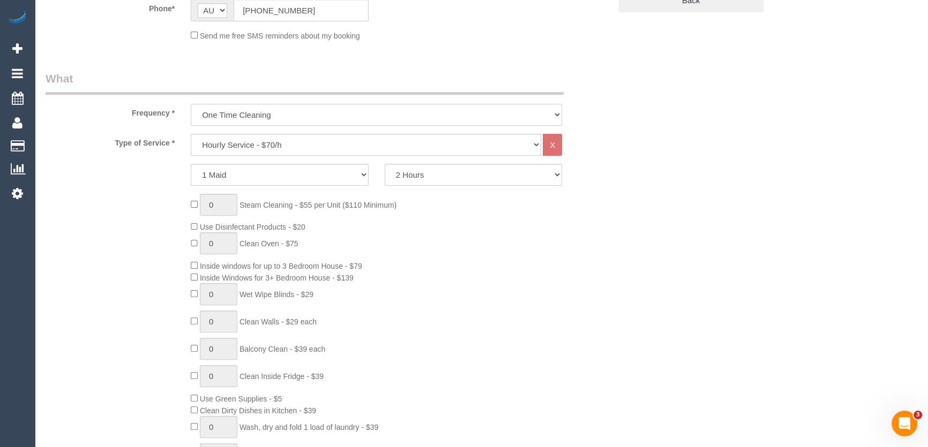
click at [281, 117] on select "One Time Cleaning Weekly - 10% Off - 10.00% (0% for the First Booking) Fortnigh…" at bounding box center [376, 115] width 371 height 22
select select "object:2544"
click at [191, 104] on select "One Time Cleaning Weekly - 10% Off - 10.00% (0% for the First Booking) Fortnigh…" at bounding box center [376, 115] width 371 height 22
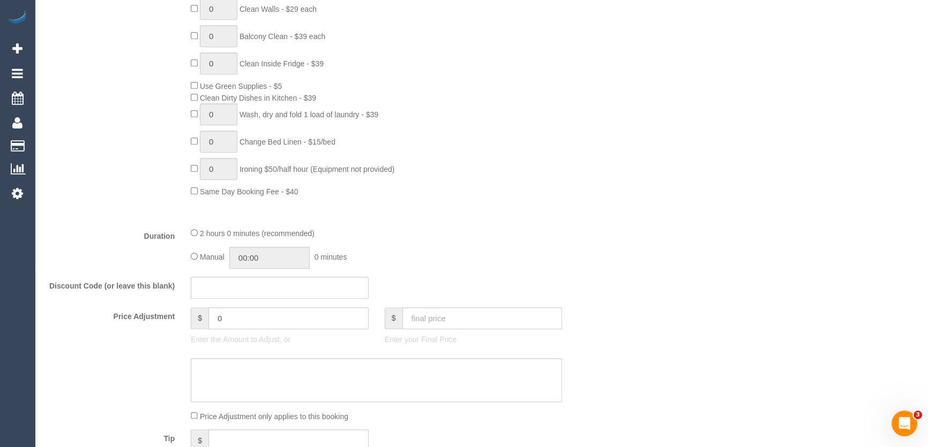
scroll to position [779, 0]
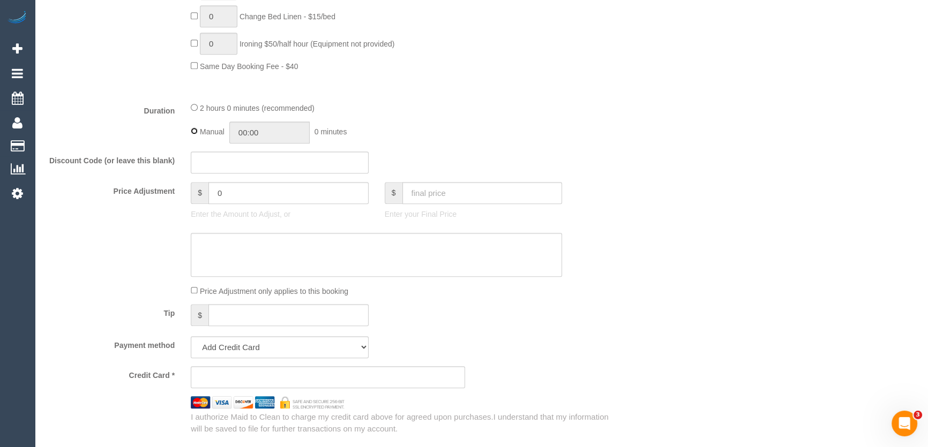
type input "02:00"
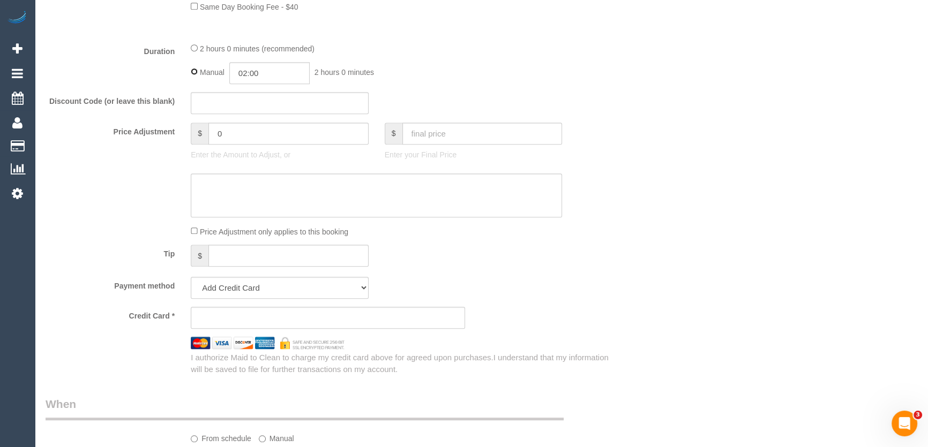
scroll to position [974, 0]
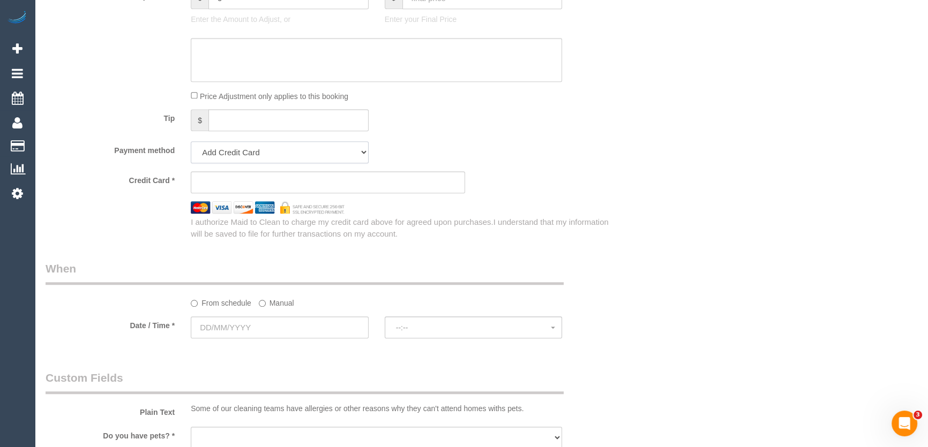
click at [236, 152] on select "Add Credit Card Cash Check Paypal" at bounding box center [280, 152] width 178 height 22
select select "string:check"
click at [191, 143] on select "Add Credit Card Cash Check Paypal" at bounding box center [280, 152] width 178 height 22
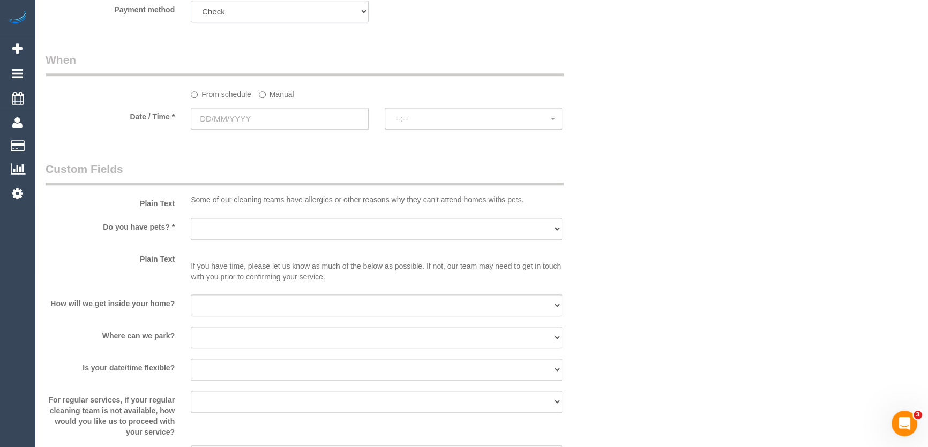
scroll to position [1120, 0]
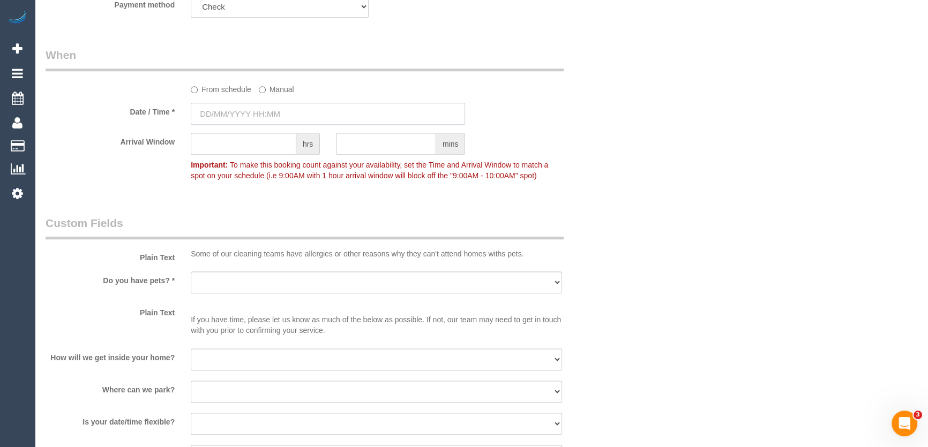
click at [279, 117] on input "text" at bounding box center [328, 114] width 274 height 22
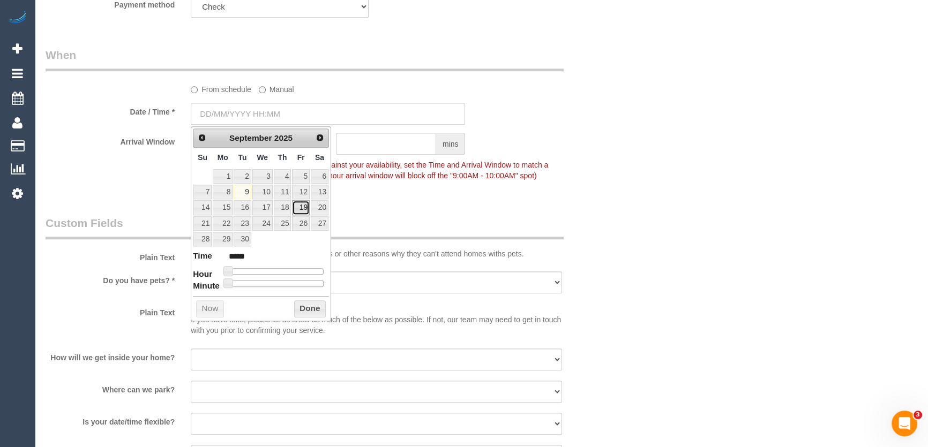
click at [300, 207] on link "19" at bounding box center [300, 207] width 17 height 14
type input "09/09/2025 09:00"
type input "*****"
type input "09/09/2025 10:00"
type input "*****"
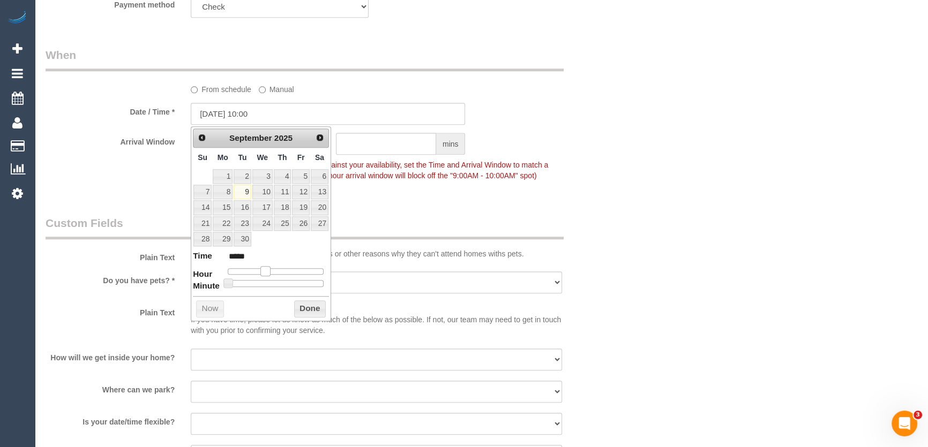
type input "09/09/2025 11:00"
type input "*****"
drag, startPoint x: 259, startPoint y: 270, endPoint x: 273, endPoint y: 271, distance: 13.4
click at [273, 271] on span at bounding box center [273, 271] width 10 height 10
type input "09/09/2025 11:05"
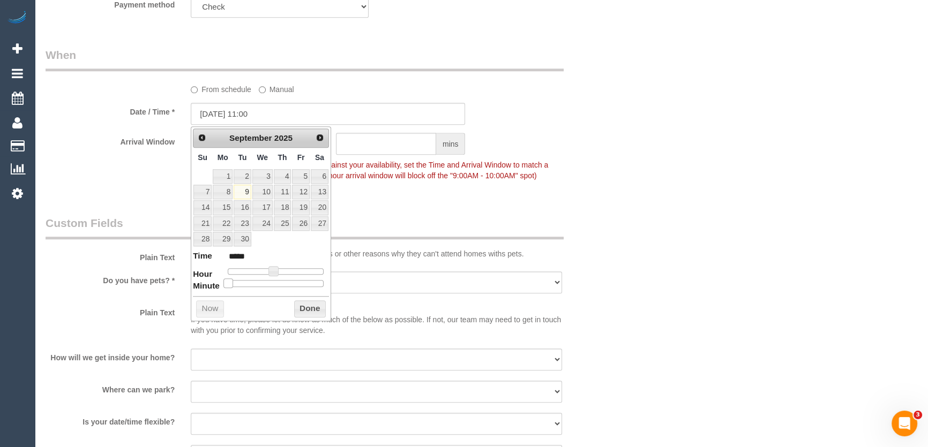
type input "*****"
type input "09/09/2025 11:10"
type input "*****"
type input "09/09/2025 11:15"
type input "*****"
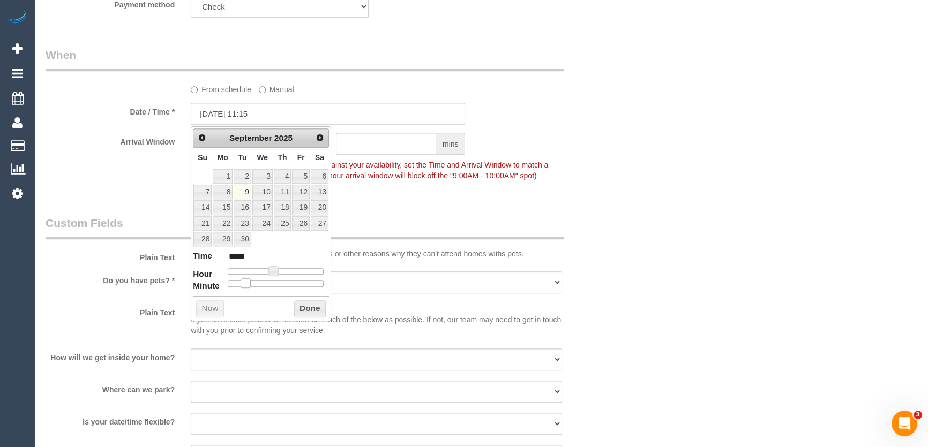
click at [250, 279] on span at bounding box center [246, 284] width 10 height 10
click at [272, 283] on div at bounding box center [276, 283] width 96 height 6
click at [250, 283] on span at bounding box center [246, 284] width 10 height 10
type input "09/09/2025 11:25"
type input "*****"
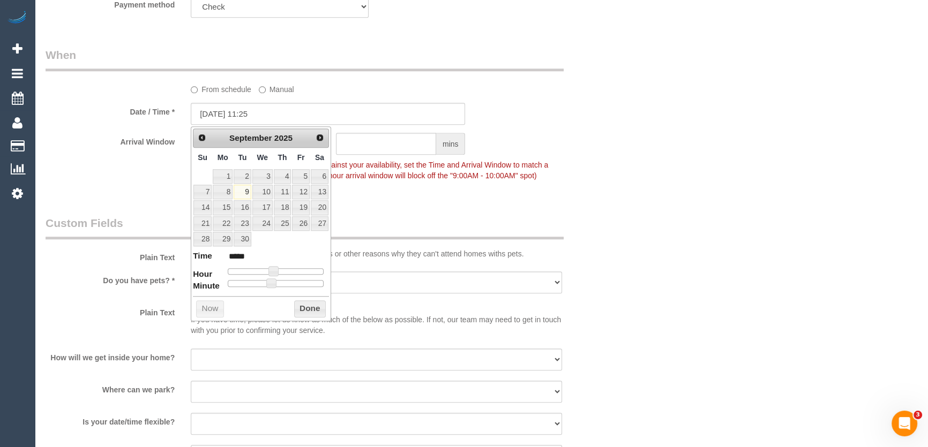
click at [276, 282] on span at bounding box center [271, 284] width 10 height 10
click at [278, 282] on div at bounding box center [276, 283] width 96 height 6
type input "09/09/2025 11:30"
type input "*****"
click at [444, 183] on div "Arrival Window hrs mins Important: To make this booking count against your avai…" at bounding box center [328, 159] width 581 height 53
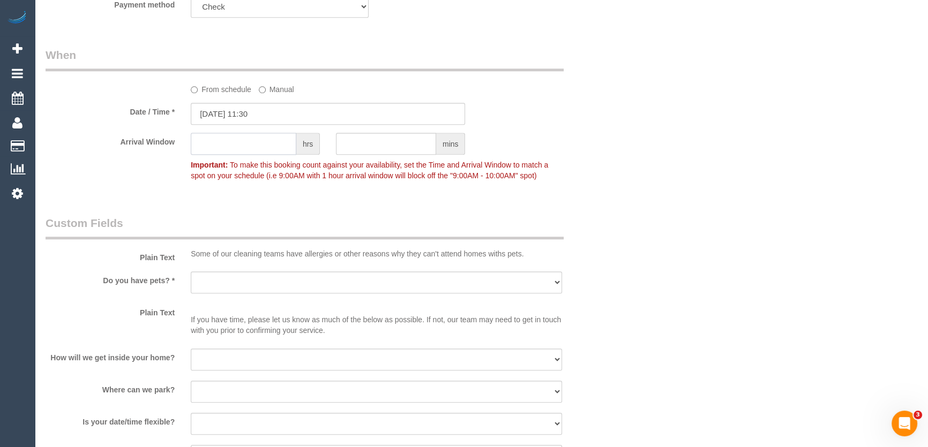
click at [251, 144] on input "text" at bounding box center [244, 144] width 106 height 22
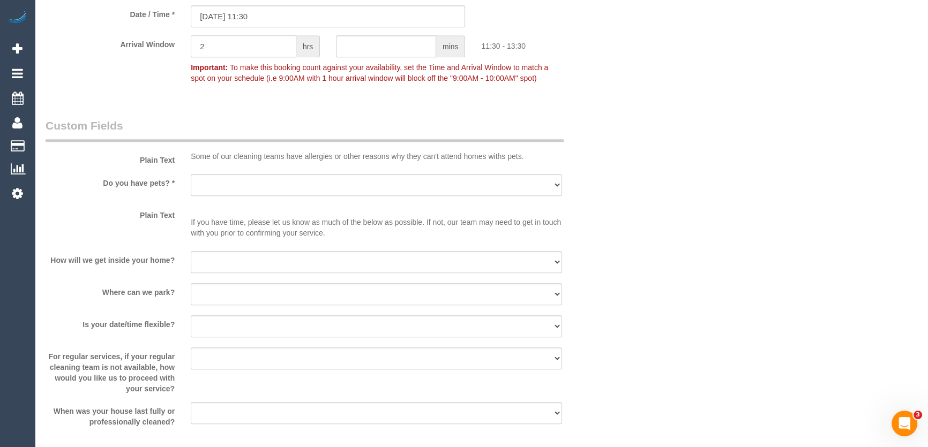
type input "2"
click at [220, 189] on select "Yes - Cats Yes - Dogs No pets Yes - Dogs and Cats Yes - Other" at bounding box center [376, 185] width 371 height 22
select select "number:28"
click at [191, 175] on select "Yes - Cats Yes - Dogs No pets Yes - Dogs and Cats Yes - Other" at bounding box center [376, 185] width 371 height 22
click at [215, 210] on p "If you have time, please let us know as much of the below as possible. If not, …" at bounding box center [376, 222] width 371 height 32
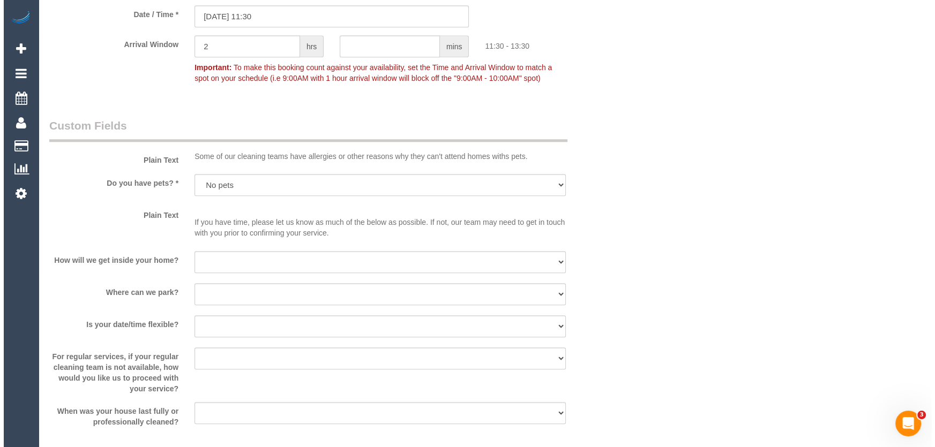
scroll to position [1510, 0]
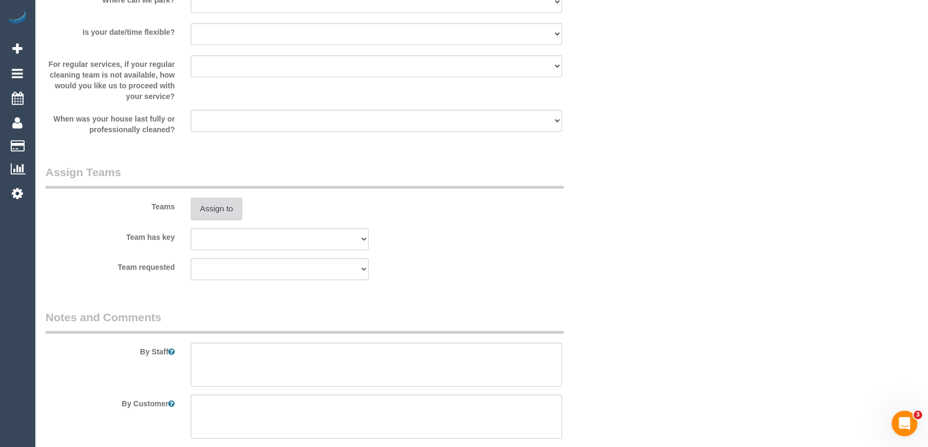
click at [215, 210] on button "Assign to" at bounding box center [216, 209] width 51 height 23
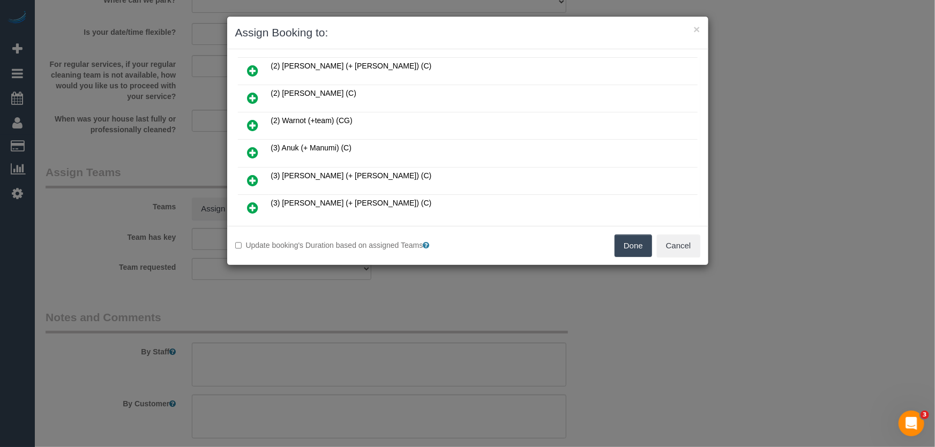
scroll to position [6786, 0]
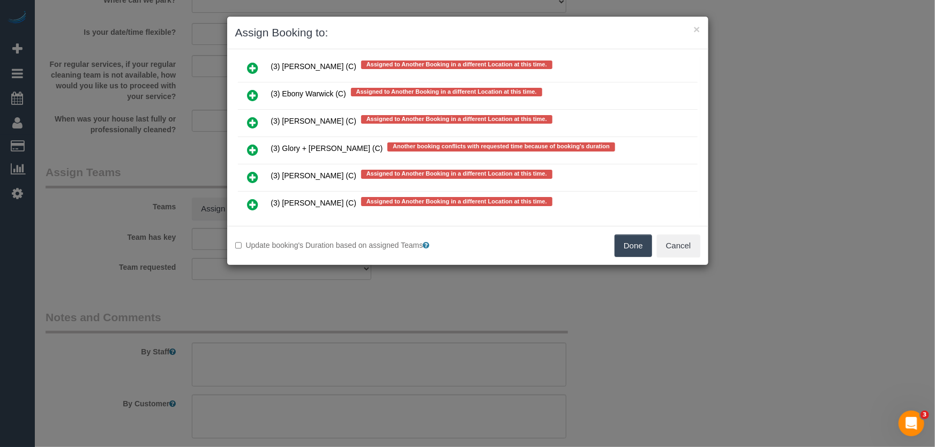
click at [251, 281] on icon at bounding box center [253, 287] width 11 height 13
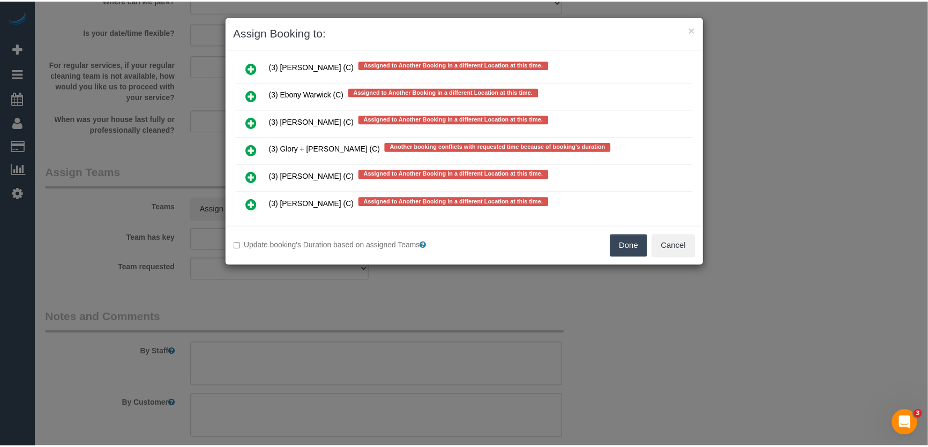
scroll to position [6816, 0]
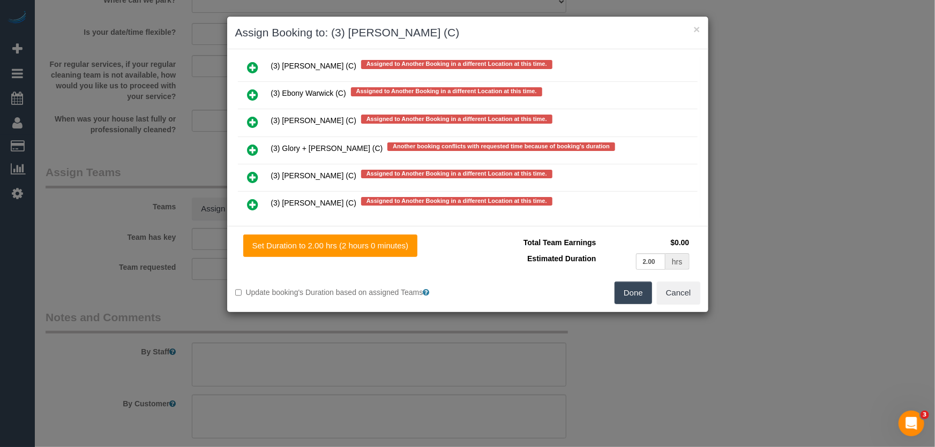
click at [635, 297] on button "Done" at bounding box center [634, 293] width 38 height 23
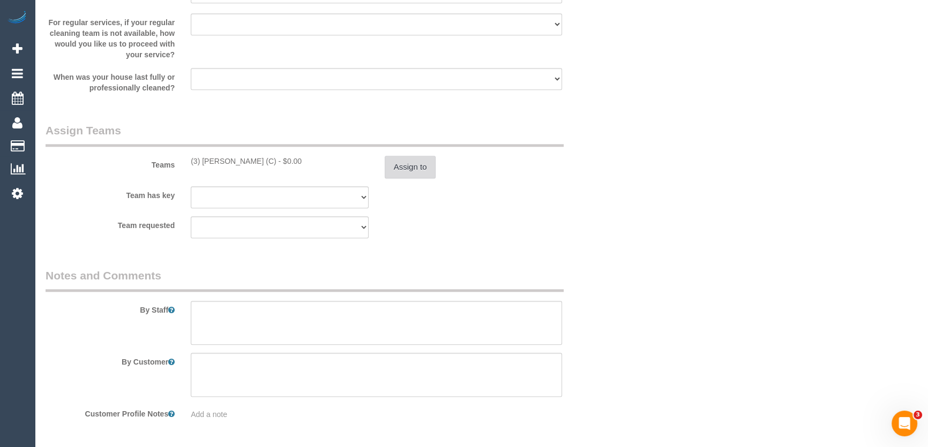
scroll to position [1591, 0]
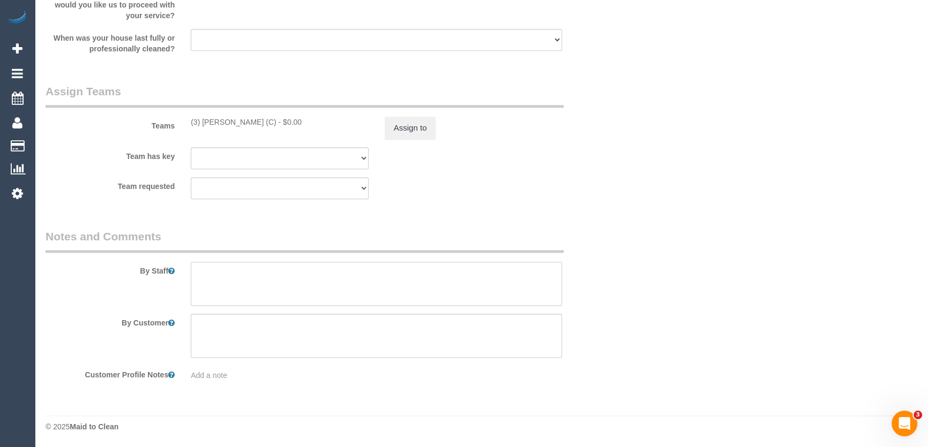
click at [274, 276] on textarea at bounding box center [376, 284] width 371 height 44
type textarea "Sales booking for weekly in Gardenvale"
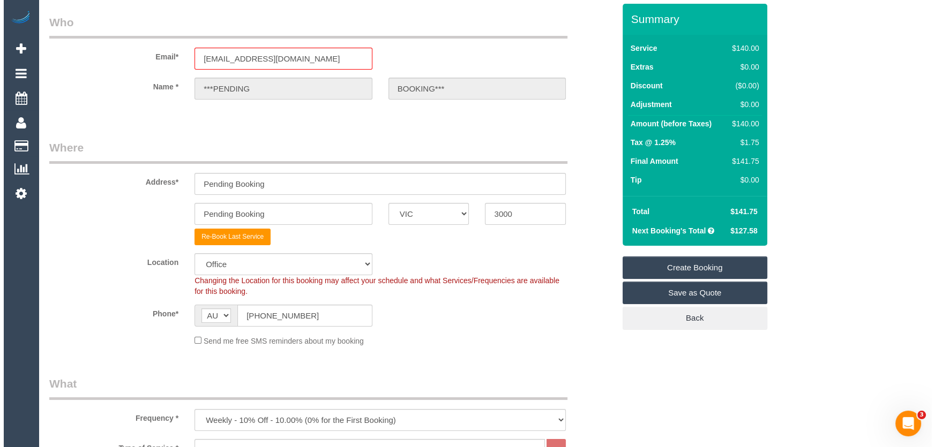
scroll to position [0, 0]
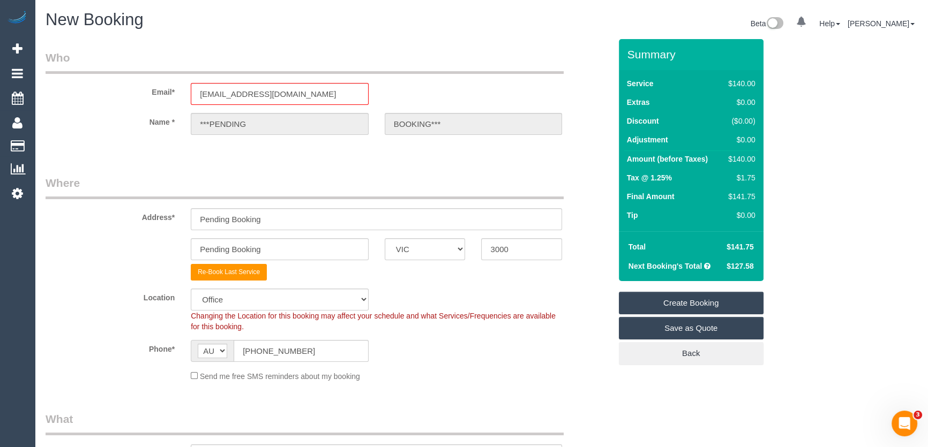
click at [684, 308] on link "Create Booking" at bounding box center [691, 303] width 145 height 23
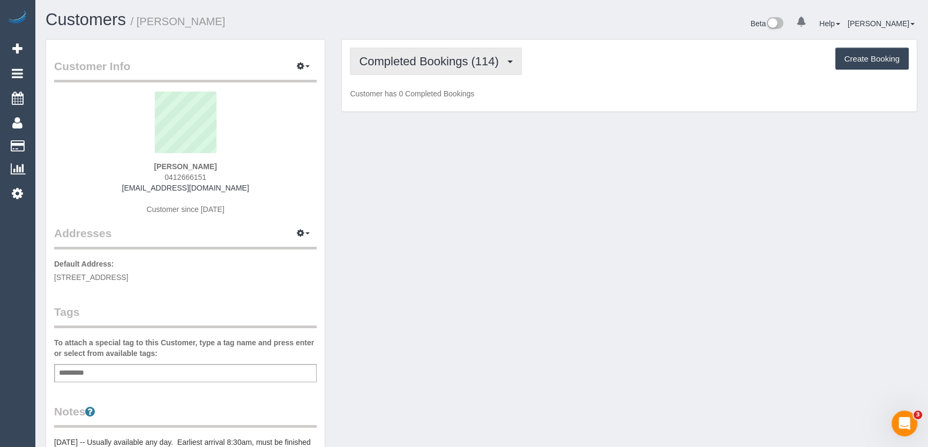
click at [504, 64] on span "Completed Bookings (114)" at bounding box center [431, 61] width 145 height 13
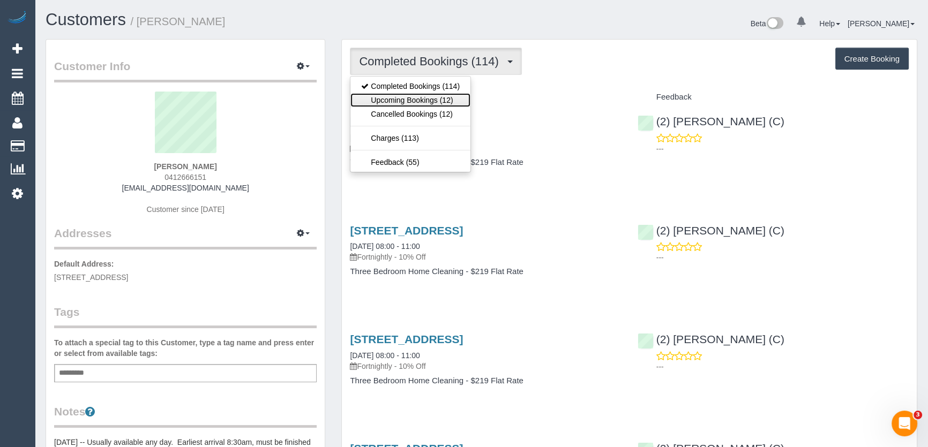
click at [445, 100] on link "Upcoming Bookings (12)" at bounding box center [410, 100] width 120 height 14
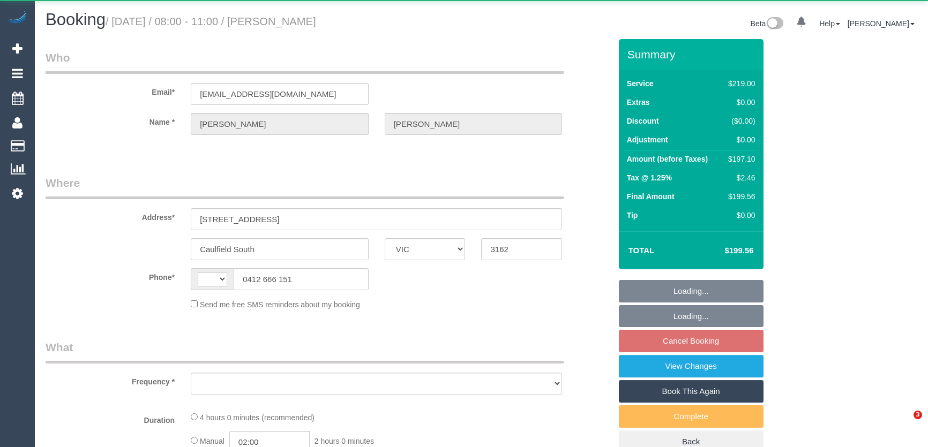
select select "VIC"
select select "string:AU"
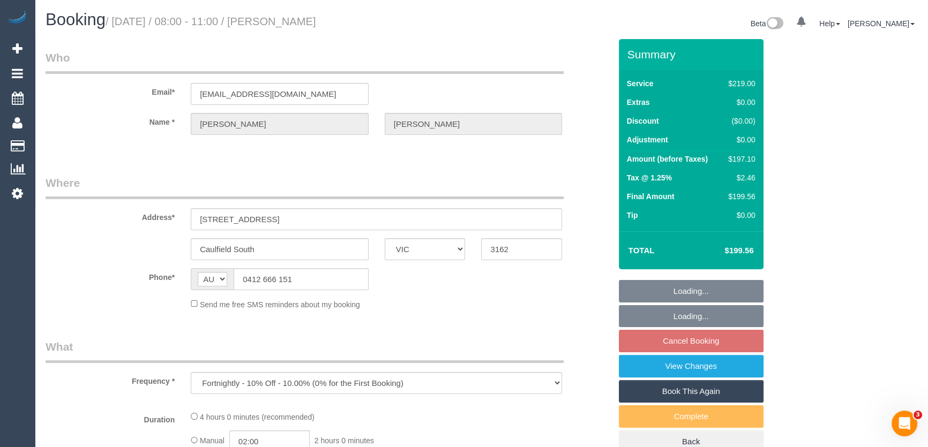
select select "object:593"
select select "string:stripe-pm_1IdQco2GScqysDRVnXvIGH2Q"
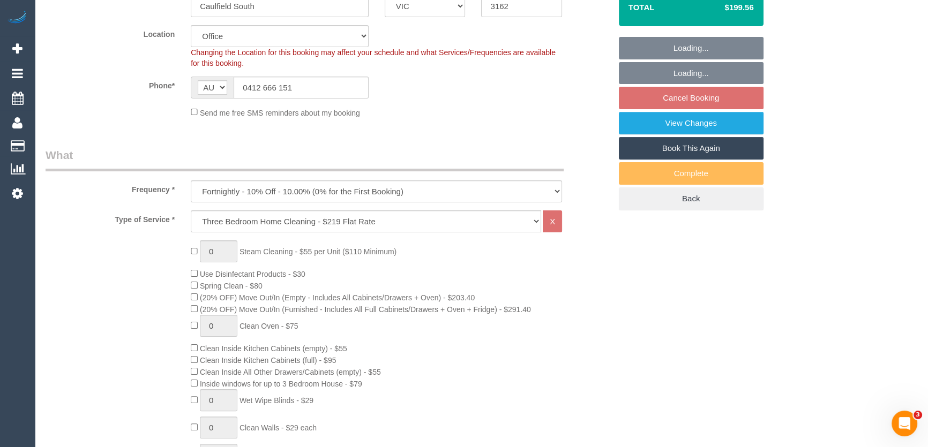
scroll to position [541, 0]
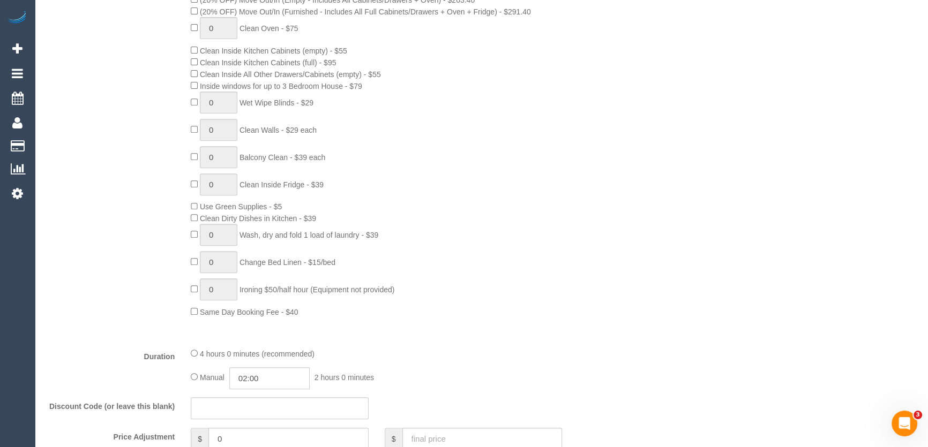
select select "number:28"
select select "number:14"
select select "number:19"
select select "number:35"
select select "object:2135"
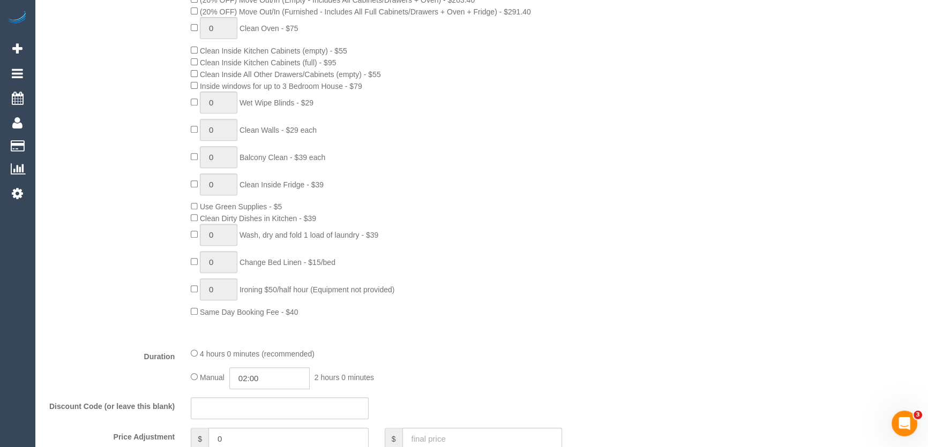
select select "21130"
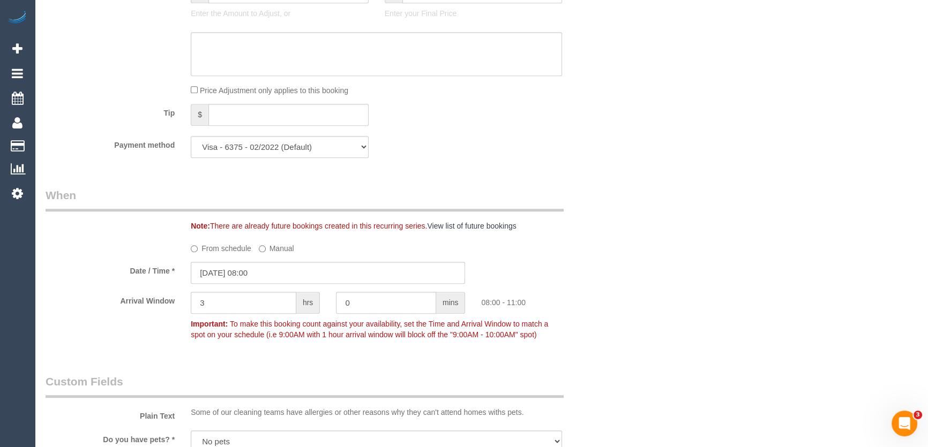
scroll to position [794, 0]
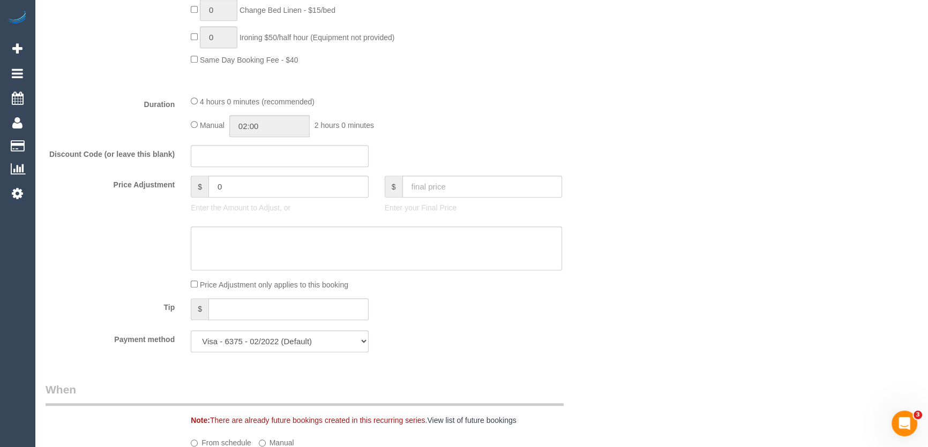
click at [193, 121] on div "Manual 02:00 2 hours 0 minutes" at bounding box center [376, 126] width 371 height 22
type input "04:00"
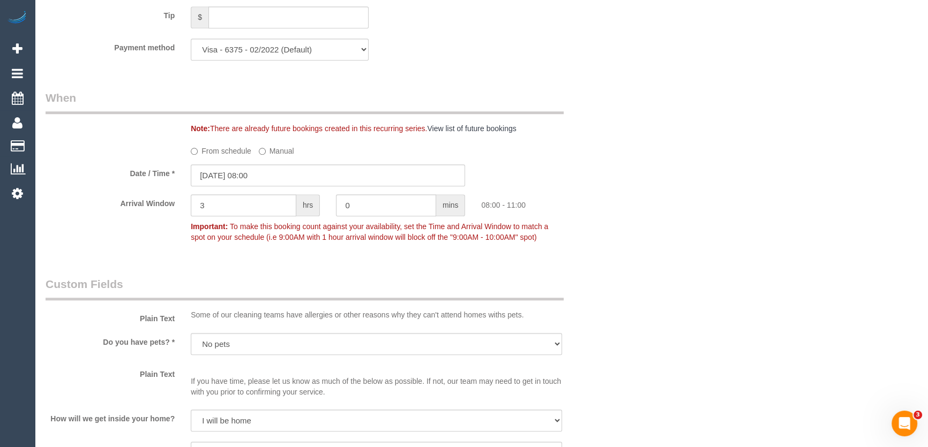
scroll to position [1086, 0]
click at [295, 177] on input "12/09/2025 08:00" at bounding box center [328, 175] width 274 height 22
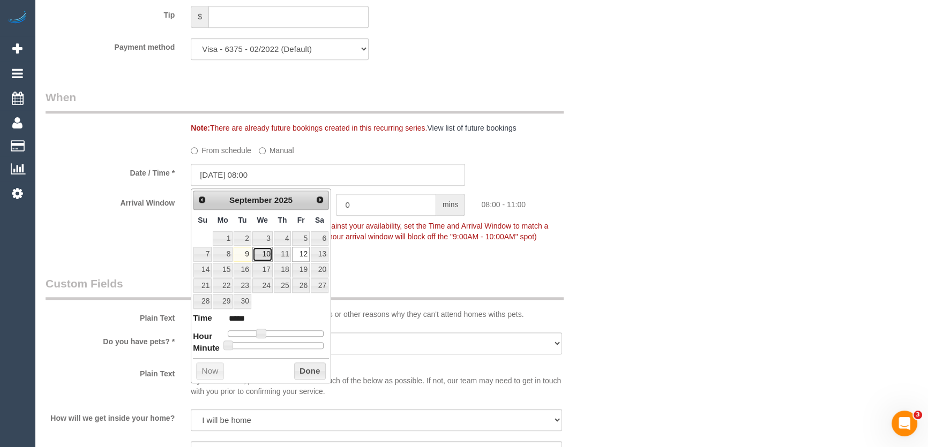
click at [267, 256] on link "10" at bounding box center [262, 254] width 20 height 14
click at [429, 261] on div "Who Email* musicjjt1@gmail.com Name * Jane Barnes Where Address* 8 Gardenvale R…" at bounding box center [328, 178] width 581 height 2450
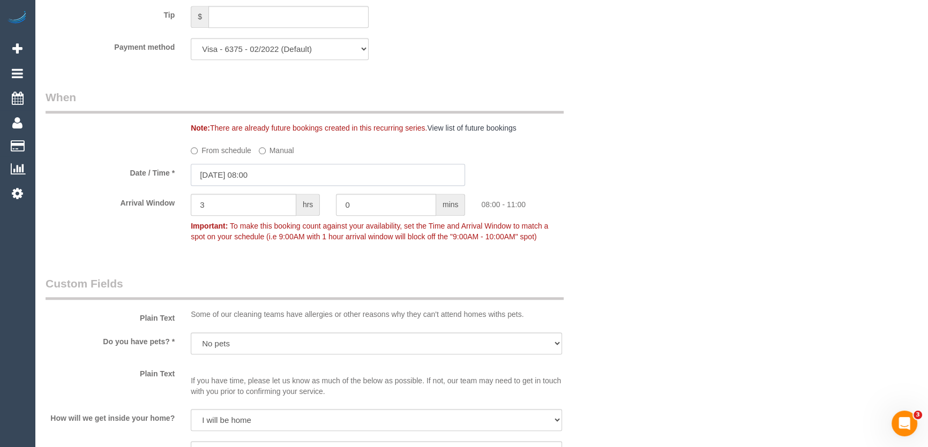
click at [288, 175] on input "10/09/2025 08:00" at bounding box center [328, 175] width 274 height 22
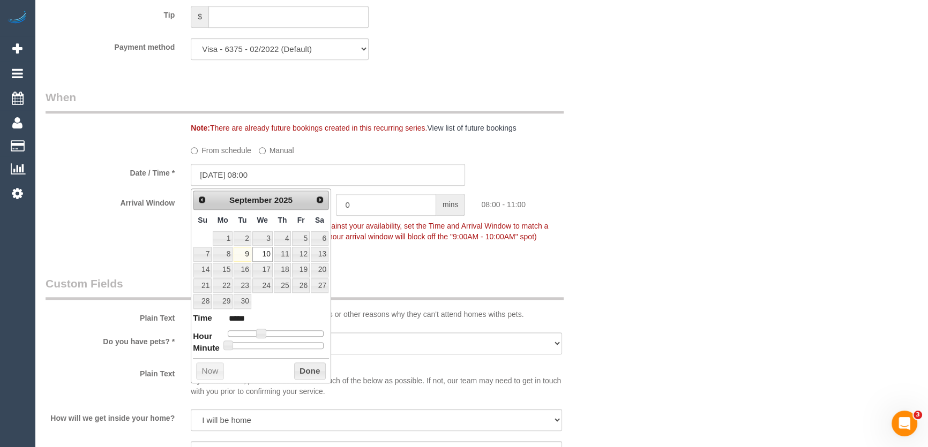
click at [266, 330] on span at bounding box center [261, 334] width 10 height 10
type input "10/09/2025 10:00"
type input "*****"
click at [395, 253] on fieldset "When Note: There are already future bookings created in this recurring series. …" at bounding box center [328, 172] width 565 height 166
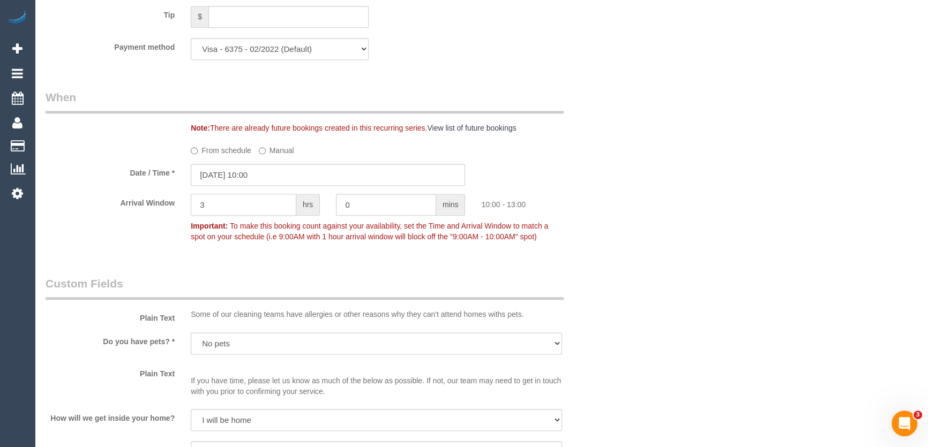
click at [234, 200] on input "3" at bounding box center [244, 205] width 106 height 22
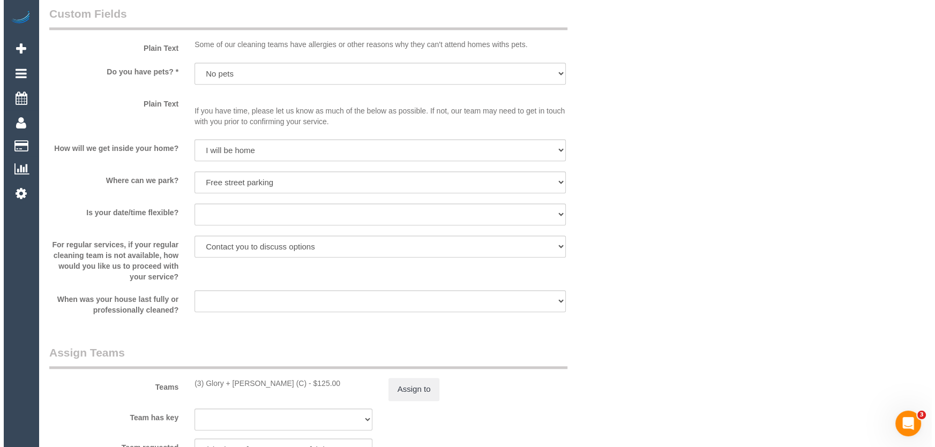
scroll to position [1476, 0]
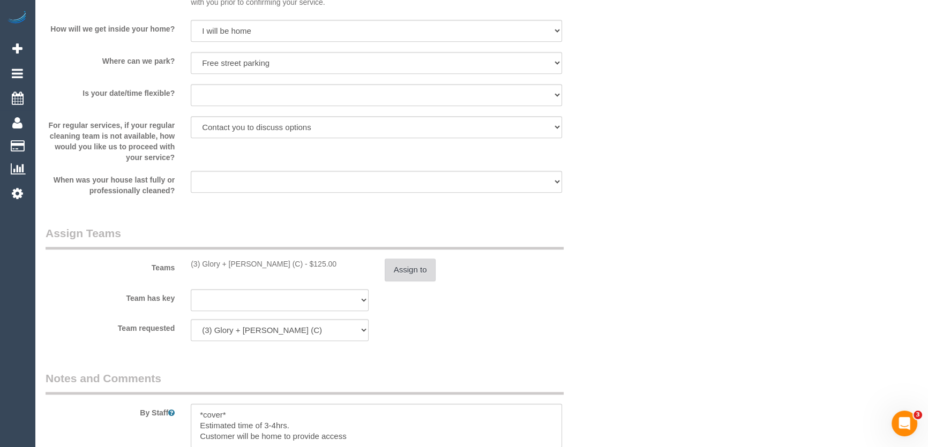
type input "1"
click at [409, 273] on button "Assign to" at bounding box center [410, 270] width 51 height 23
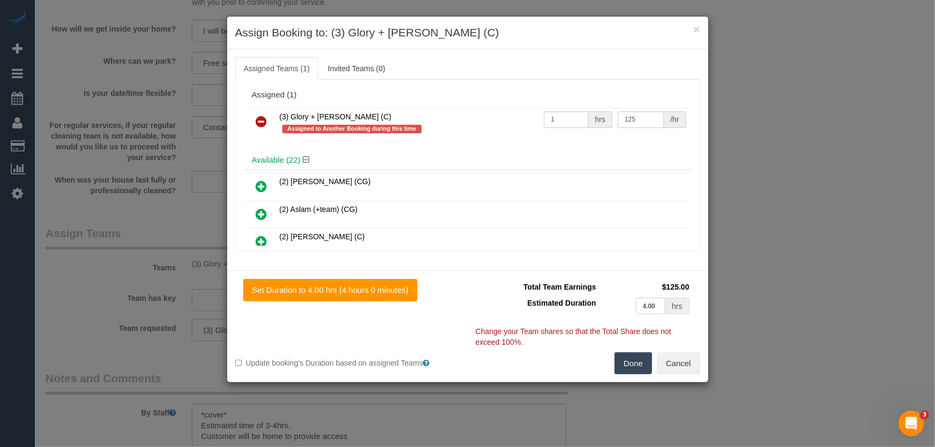
click at [261, 117] on icon at bounding box center [261, 121] width 11 height 13
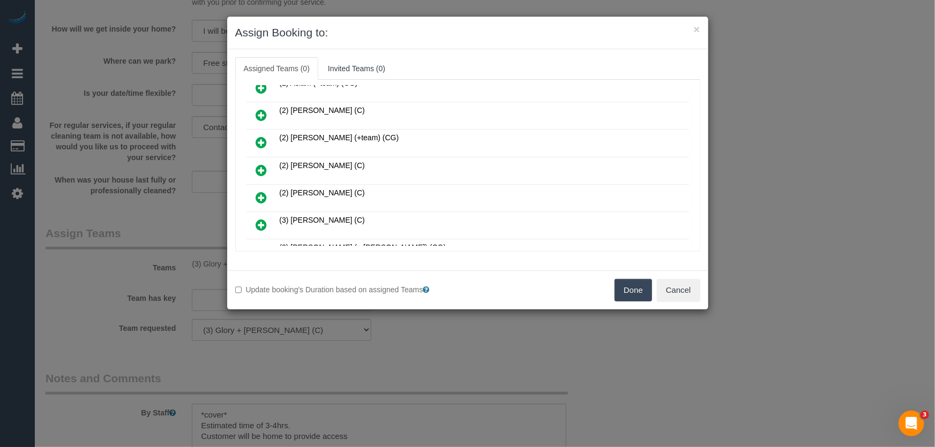
click at [263, 196] on icon at bounding box center [261, 197] width 11 height 13
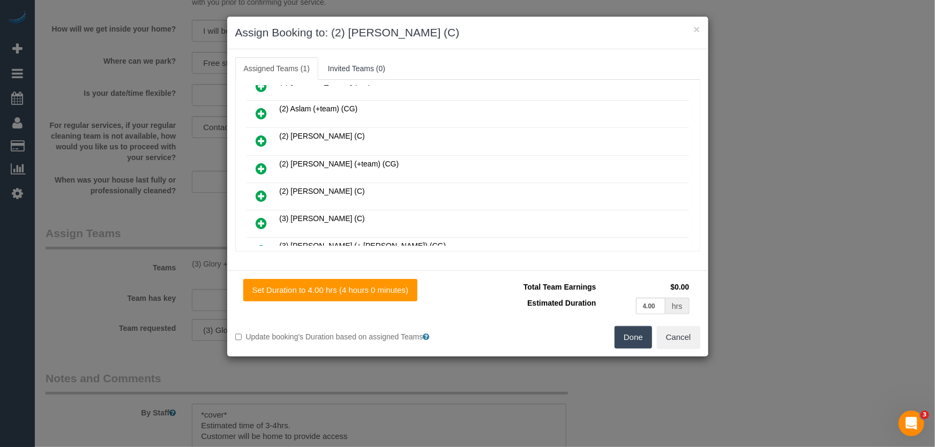
scroll to position [123, 0]
click at [632, 338] on button "Done" at bounding box center [634, 337] width 38 height 23
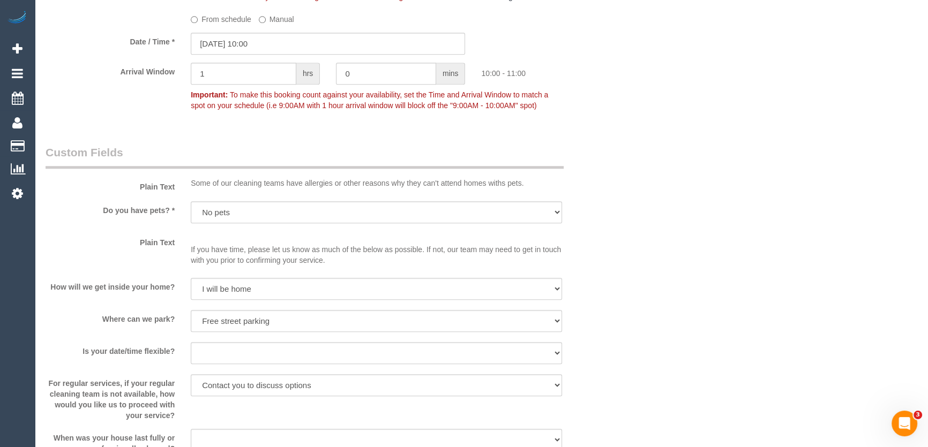
scroll to position [1315, 0]
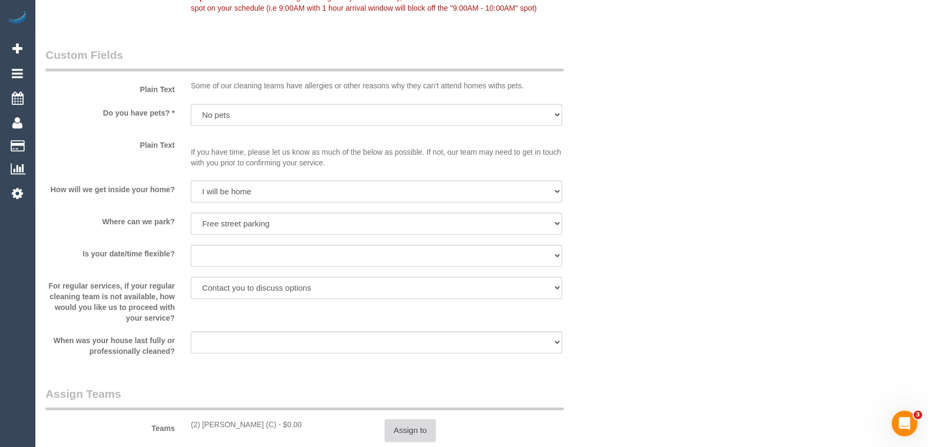
click at [407, 436] on button "Assign to" at bounding box center [410, 431] width 51 height 23
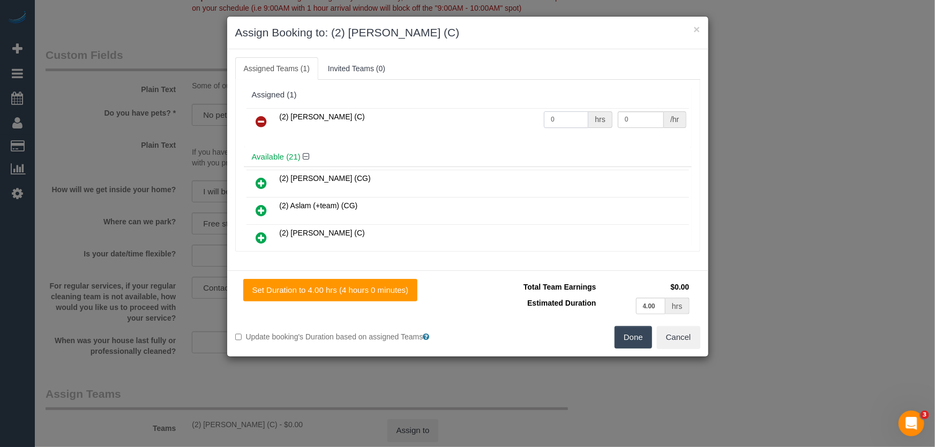
click at [557, 117] on input "0" at bounding box center [566, 119] width 44 height 17
type input "1"
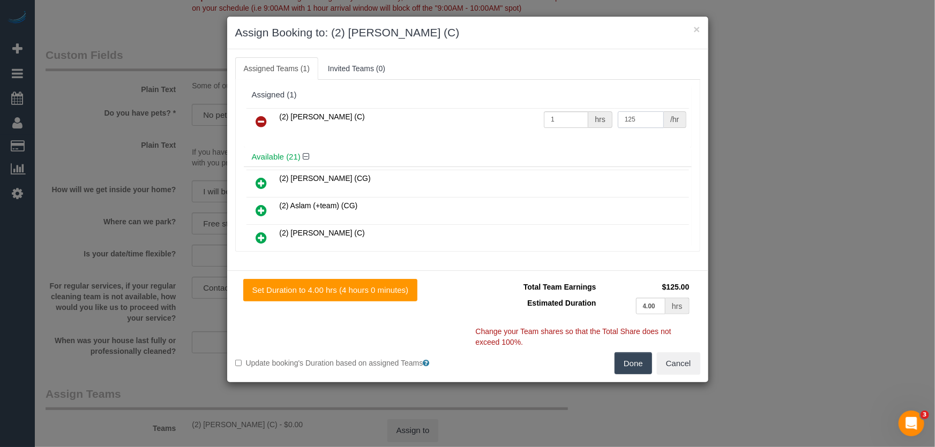
type input "125"
click at [629, 359] on button "Done" at bounding box center [634, 364] width 38 height 23
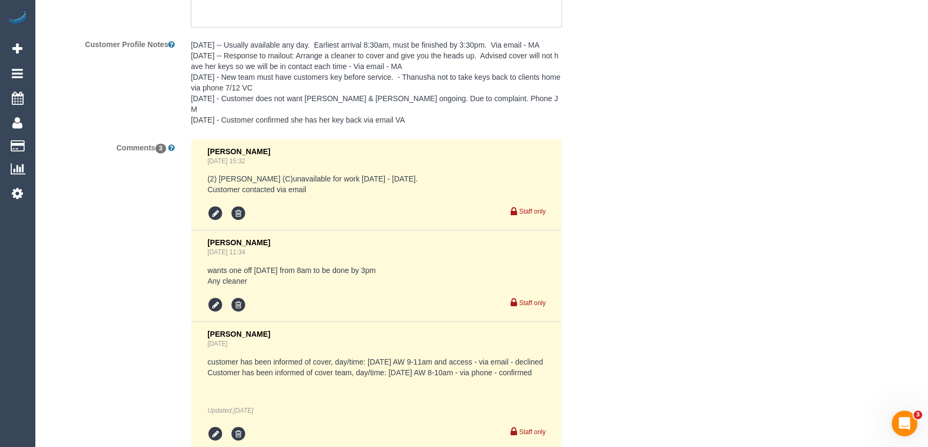
scroll to position [2090, 0]
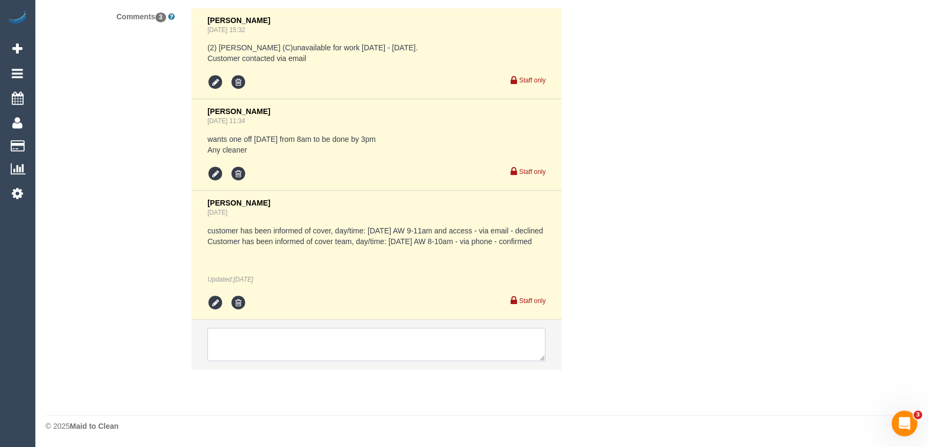
click at [283, 343] on textarea at bounding box center [376, 344] width 338 height 33
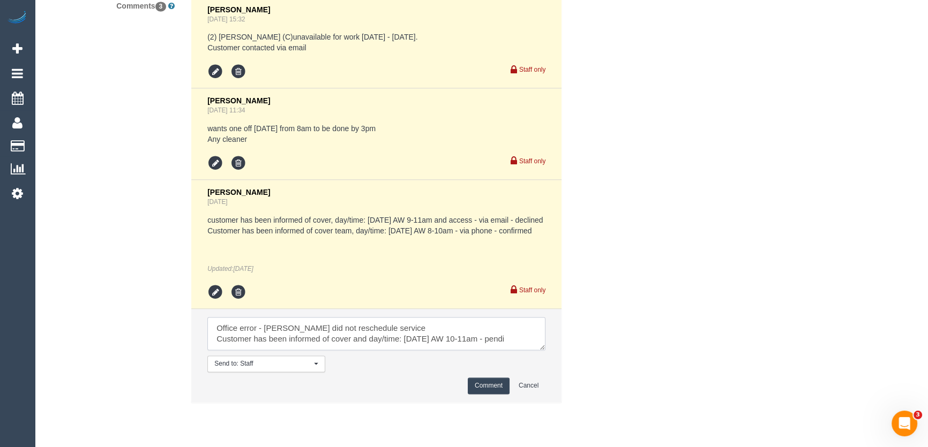
scroll to position [4, 0]
type textarea "Office error - Jessica did not reschedule service Customer has been informed of…"
click at [484, 394] on button "Comment" at bounding box center [489, 386] width 42 height 17
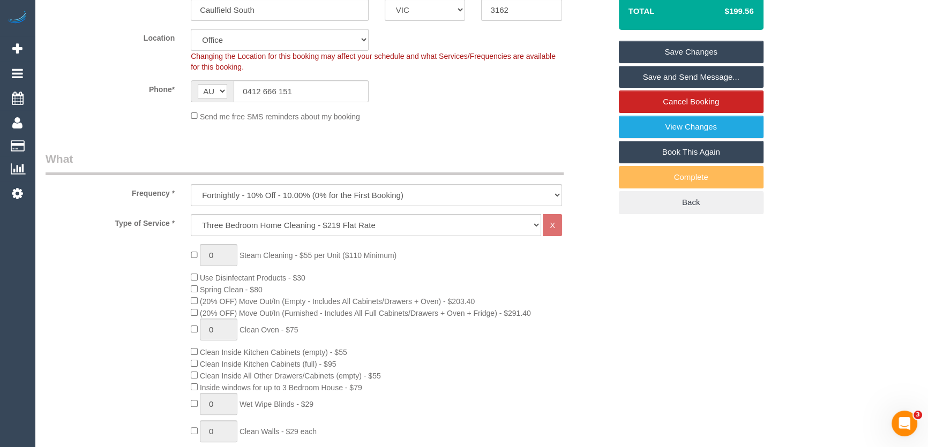
scroll to position [0, 0]
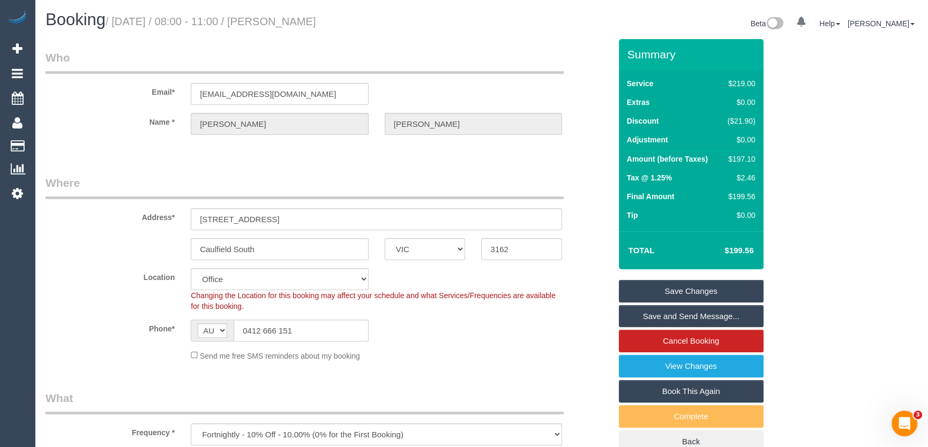
click at [302, 20] on small "/ September 12, 2025 / 08:00 - 11:00 / Jane Barnes" at bounding box center [211, 22] width 211 height 12
copy small "Jane Barnes"
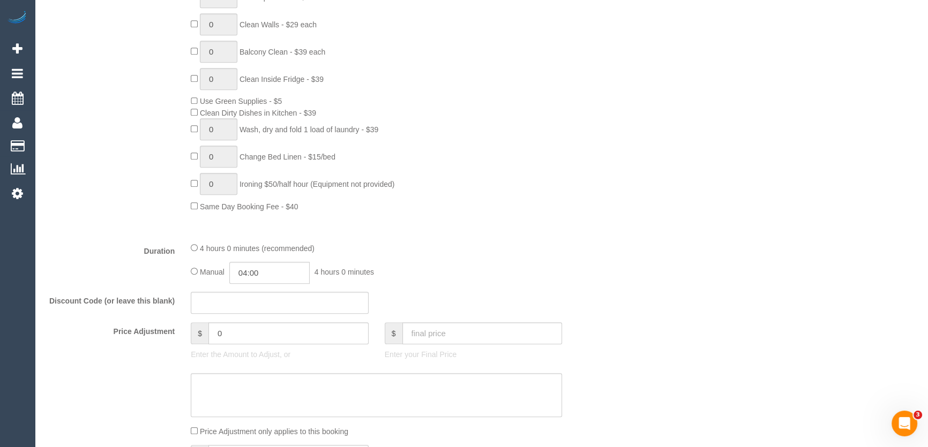
scroll to position [730, 0]
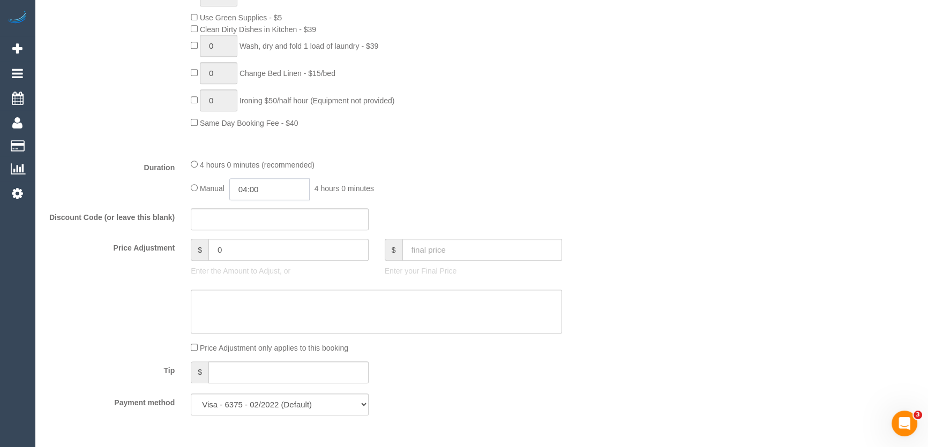
click at [276, 193] on input "04:00" at bounding box center [269, 189] width 80 height 22
type input "03:30"
click at [269, 208] on li "03:30" at bounding box center [258, 211] width 48 height 14
click at [468, 153] on fieldset "What Frequency * One Time Cleaning Weekly - 10% Off - 10.00% (0% for the First …" at bounding box center [328, 41] width 565 height 763
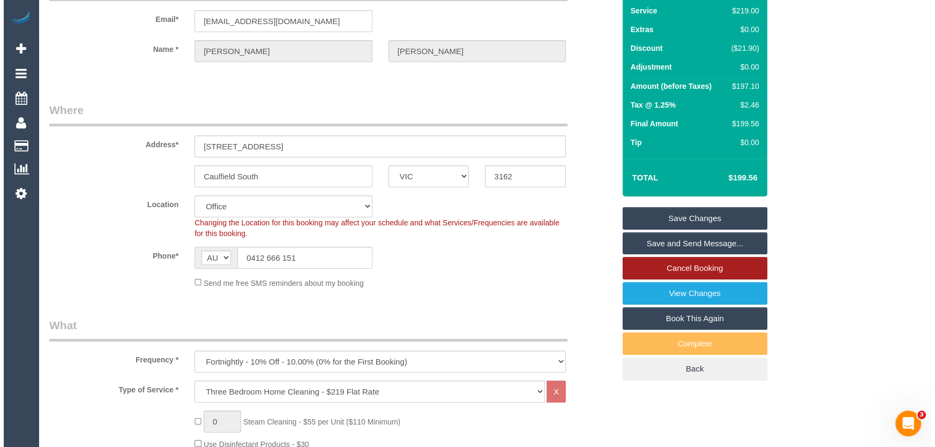
scroll to position [0, 0]
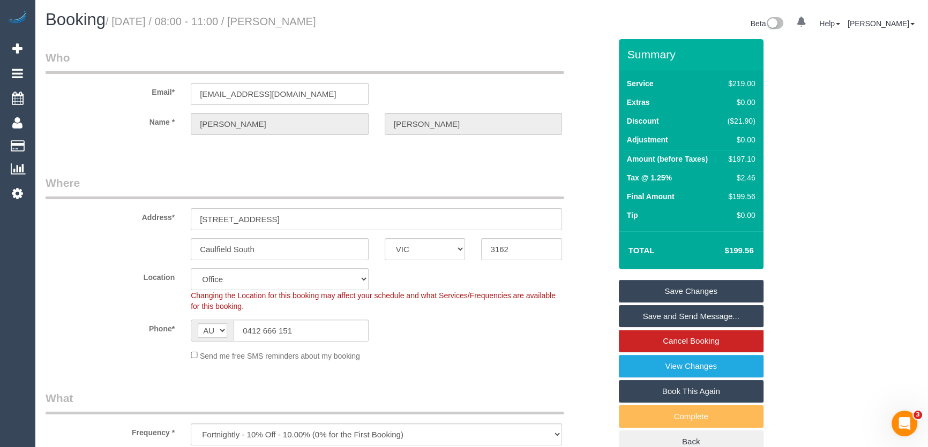
click at [676, 288] on link "Save Changes" at bounding box center [691, 291] width 145 height 23
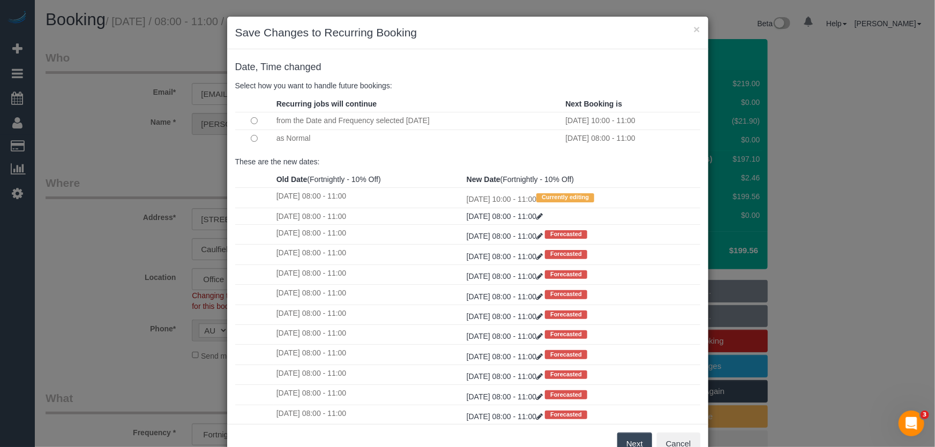
click at [630, 444] on button "Next" at bounding box center [634, 444] width 35 height 23
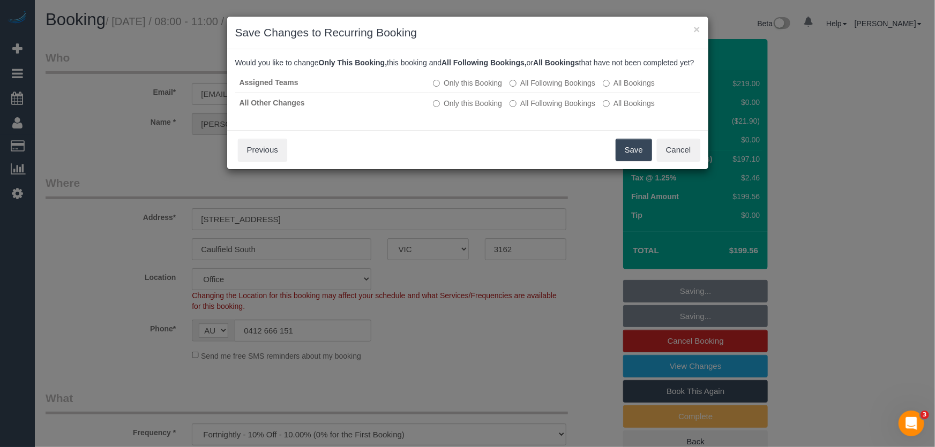
click at [627, 161] on button "Save" at bounding box center [634, 150] width 36 height 23
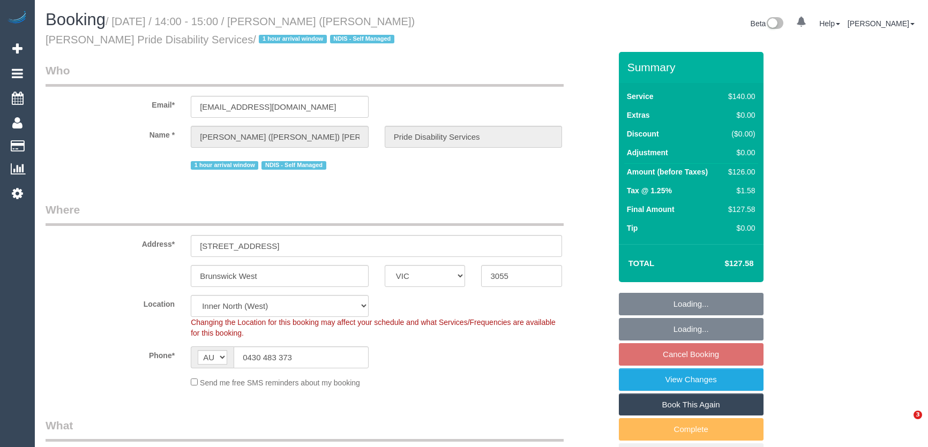
select select "VIC"
select select "string:stripe-pm_1QHHhz2GScqysDRVBAe2l5xQ"
select select "object:749"
select select "number:28"
select select "number:14"
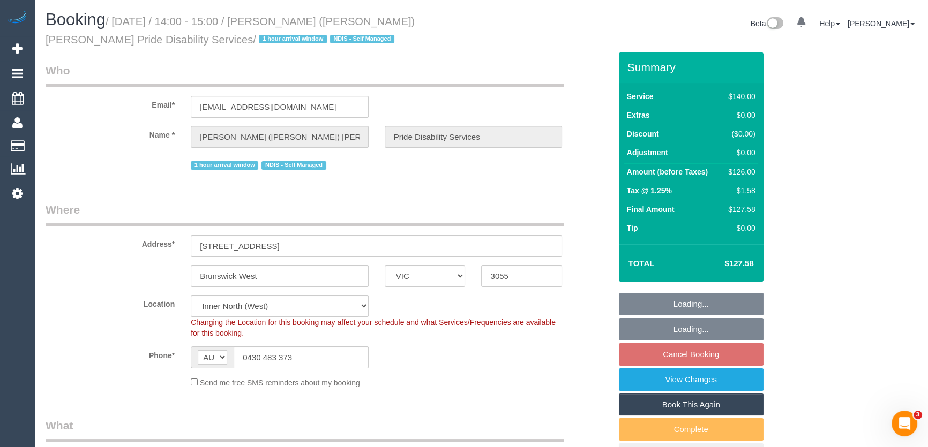
select select "number:19"
select select "number:36"
select select "number:34"
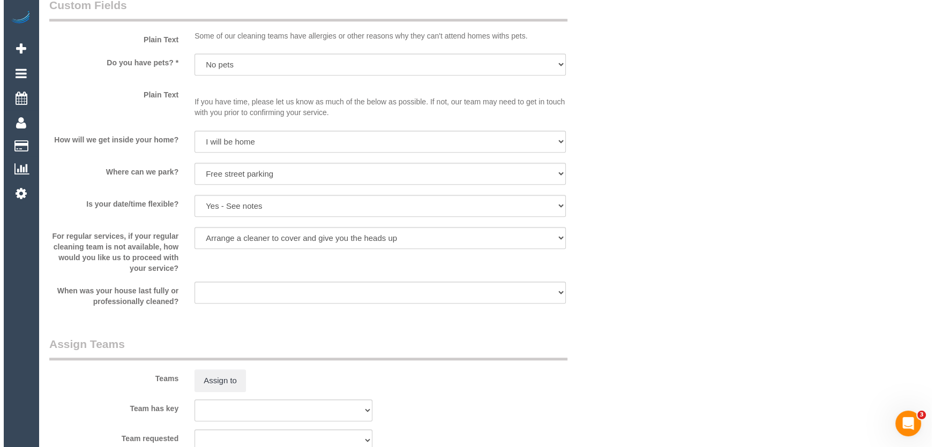
scroll to position [1461, 0]
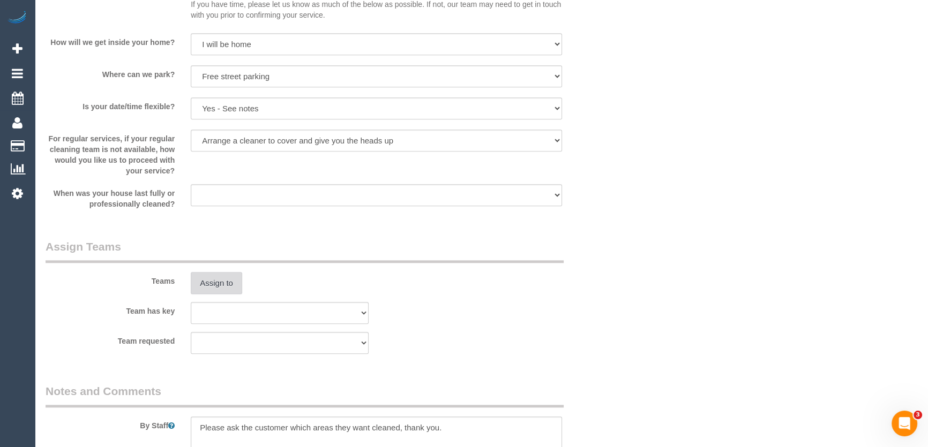
click at [222, 284] on button "Assign to" at bounding box center [216, 283] width 51 height 23
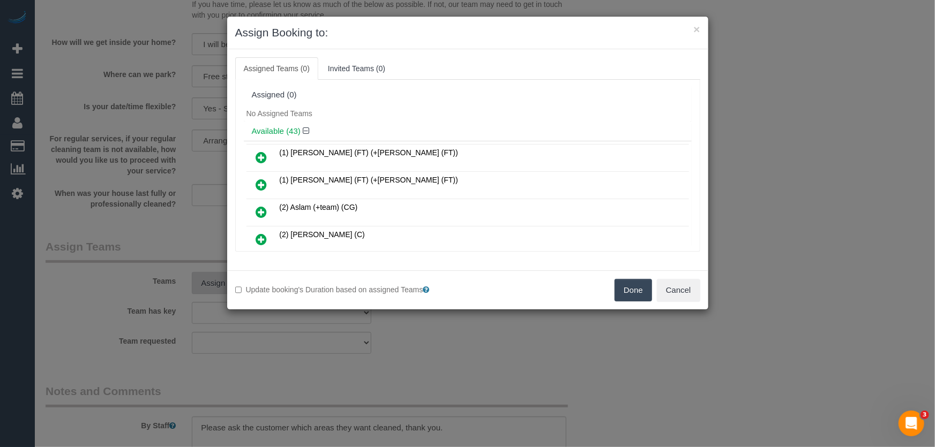
scroll to position [845, 0]
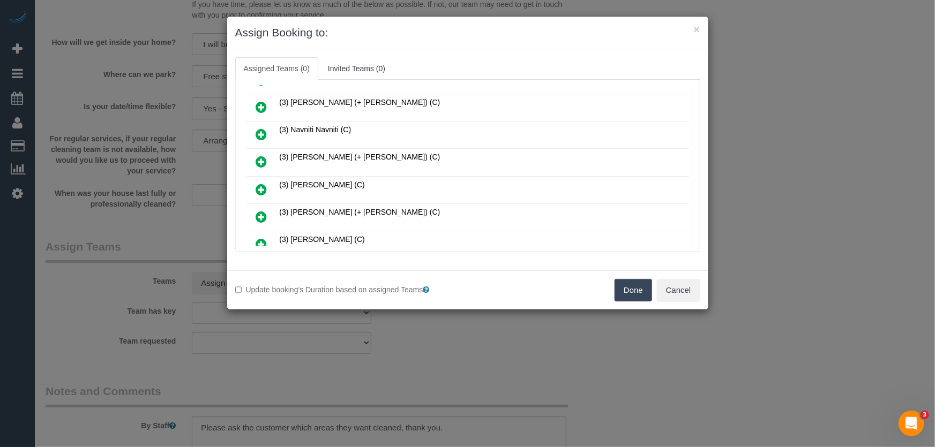
click at [260, 183] on icon at bounding box center [261, 189] width 11 height 13
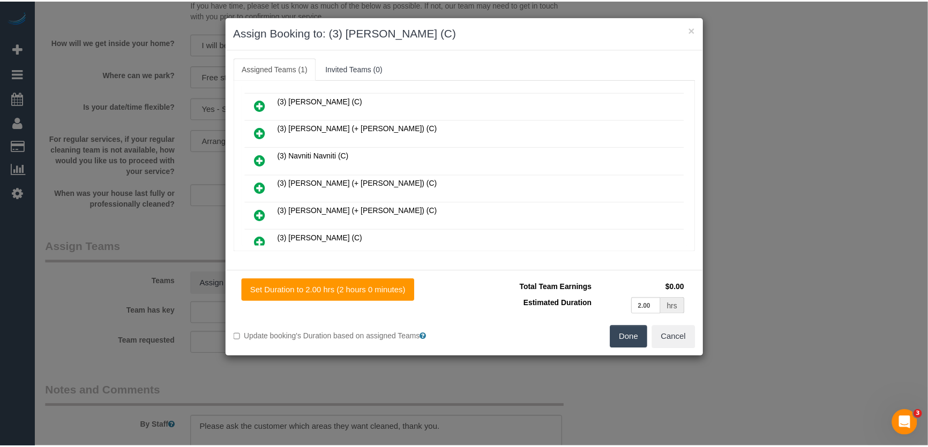
scroll to position [870, 0]
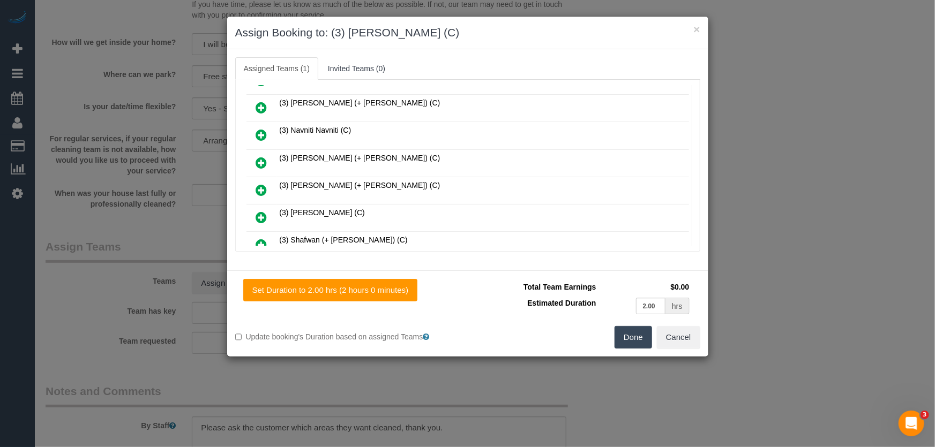
click at [635, 337] on button "Done" at bounding box center [634, 337] width 38 height 23
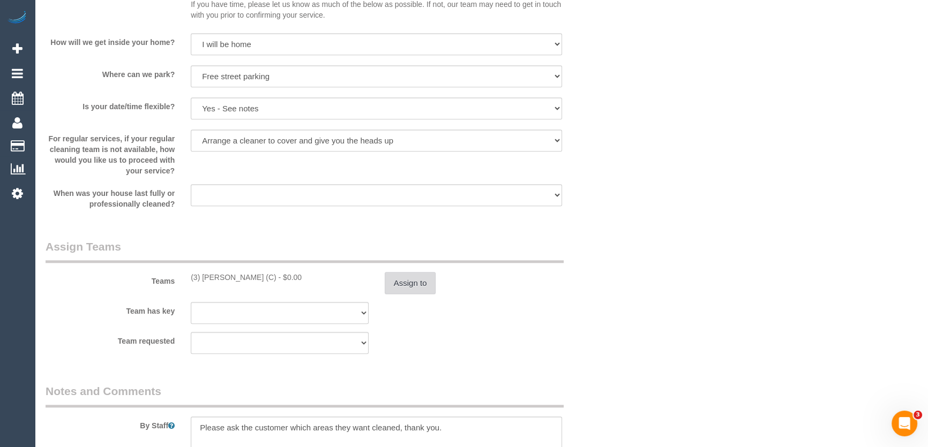
click at [417, 287] on button "Assign to" at bounding box center [410, 283] width 51 height 23
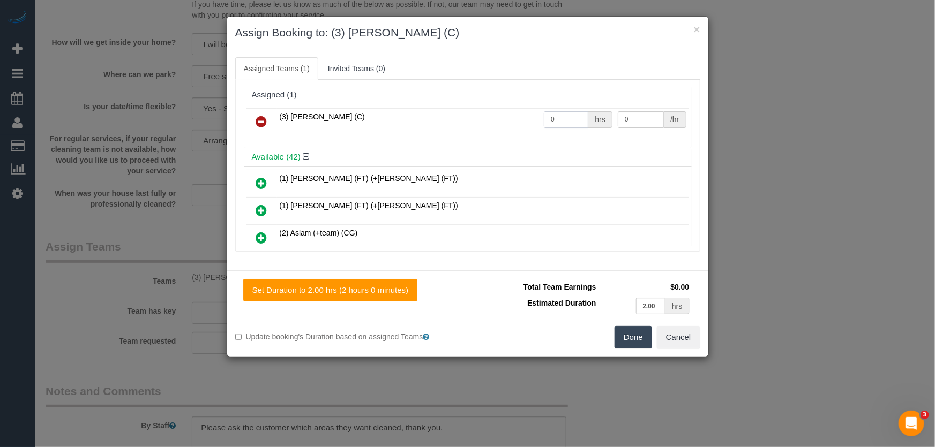
click at [573, 120] on input "0" at bounding box center [566, 119] width 44 height 17
type input "2"
type input "35"
click at [625, 338] on button "Done" at bounding box center [634, 337] width 38 height 23
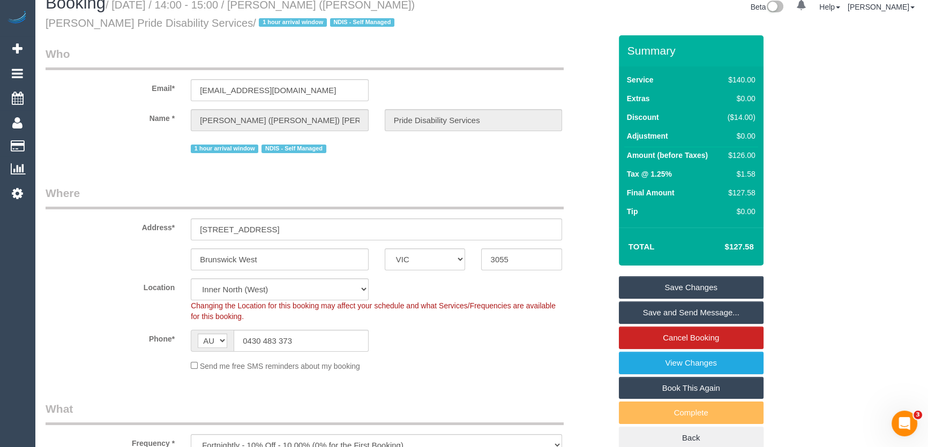
scroll to position [0, 0]
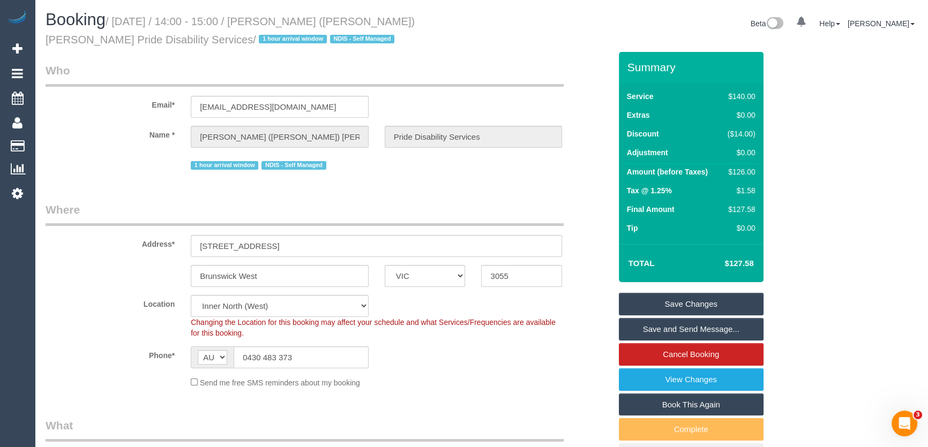
click at [311, 21] on small "/ September 12, 2025 / 14:00 - 15:00 / Margaret (Margo) Coulter Pride Disabilit…" at bounding box center [230, 31] width 369 height 30
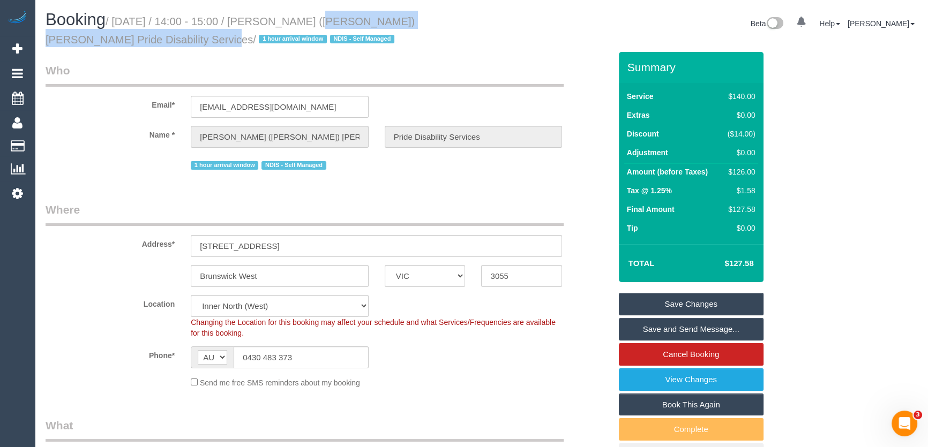
copy small "Margaret (Margo) Coulter Pride Disability Services"
click at [682, 328] on link "Save and Send Message..." at bounding box center [691, 329] width 145 height 23
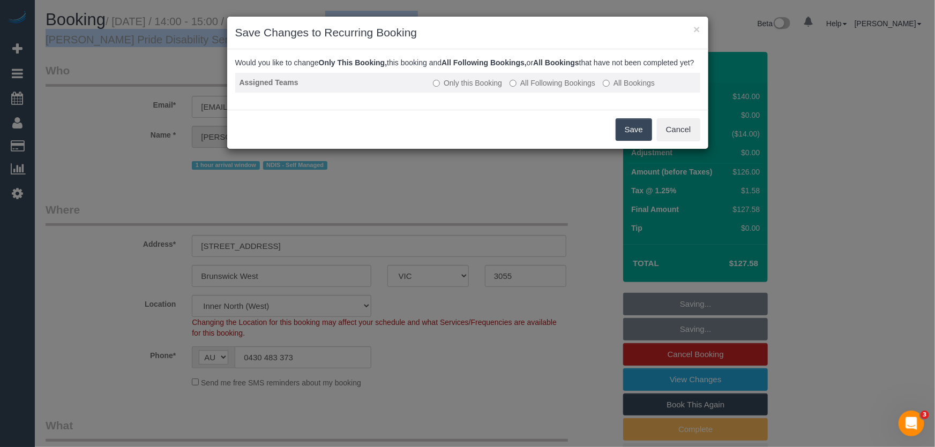
click at [542, 88] on label "All Following Bookings" at bounding box center [553, 83] width 86 height 11
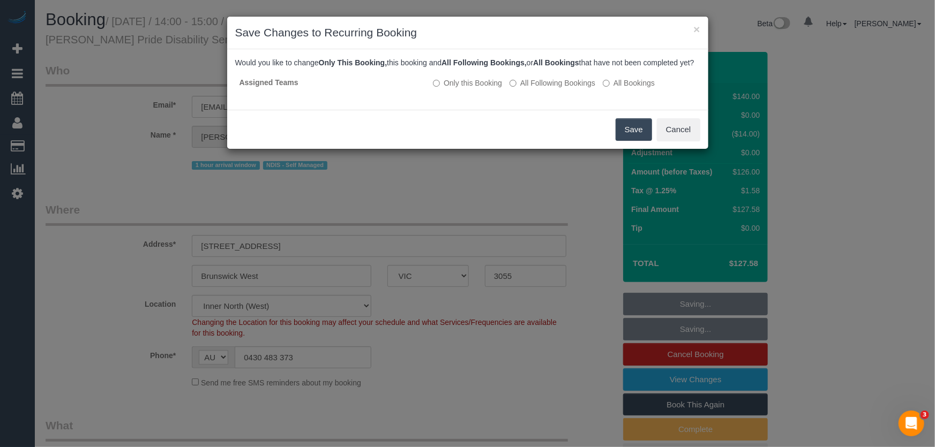
click at [621, 137] on button "Save" at bounding box center [634, 129] width 36 height 23
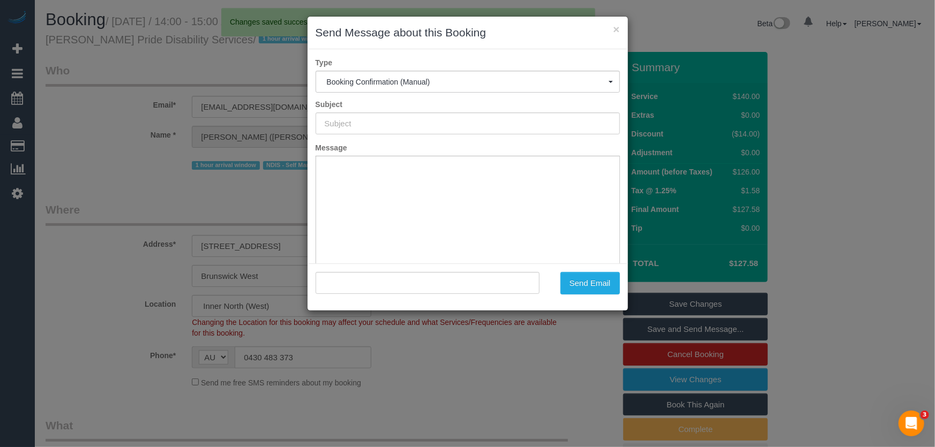
type input "Booking Confirmed"
type input ""Margaret (Margo) Coulter Pride Disability Services" <margoofoz@gmail.com>"
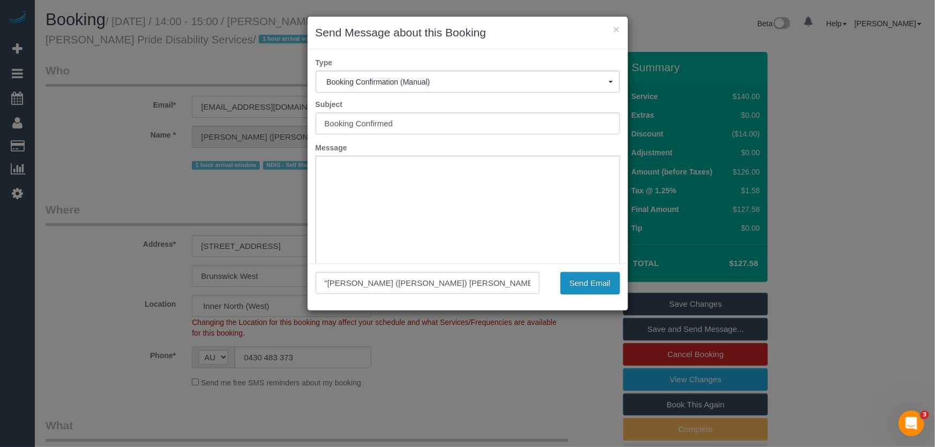
click at [581, 288] on button "Send Email" at bounding box center [589, 283] width 59 height 23
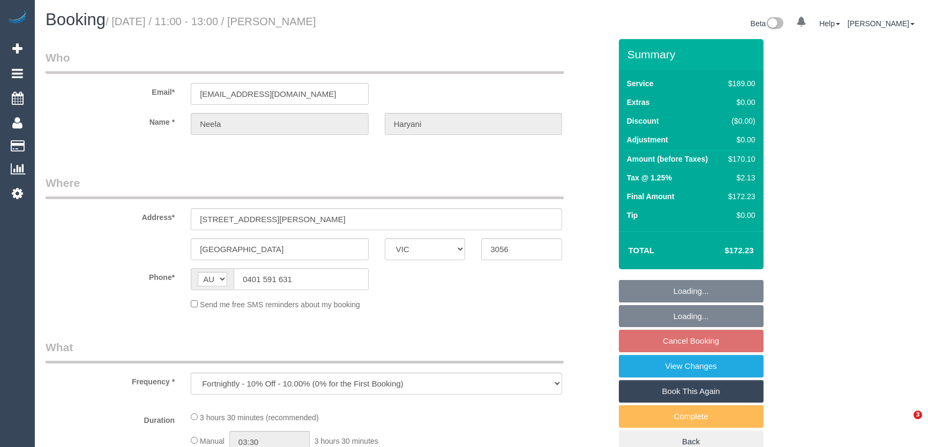
select select "VIC"
select select "string:stripe-pm_1RuUL92GScqysDRV3trjLcmo"
select select "number:28"
select select "number:14"
select select "number:19"
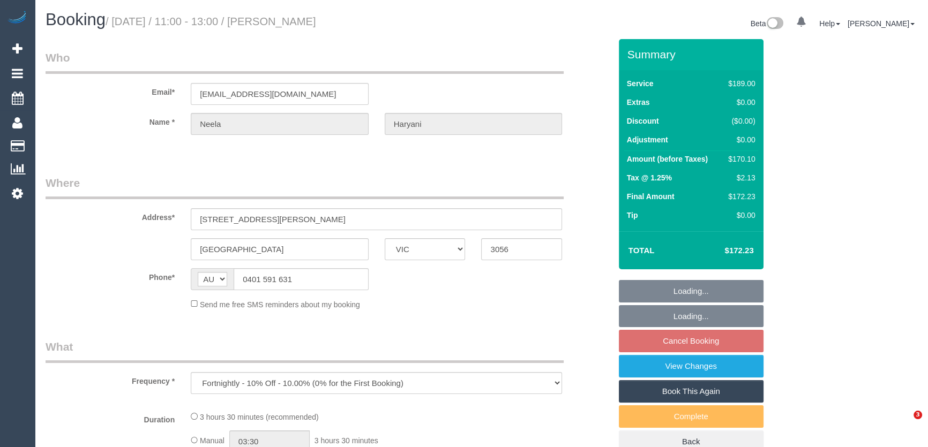
select select "number:22"
select select "number:34"
select select "number:11"
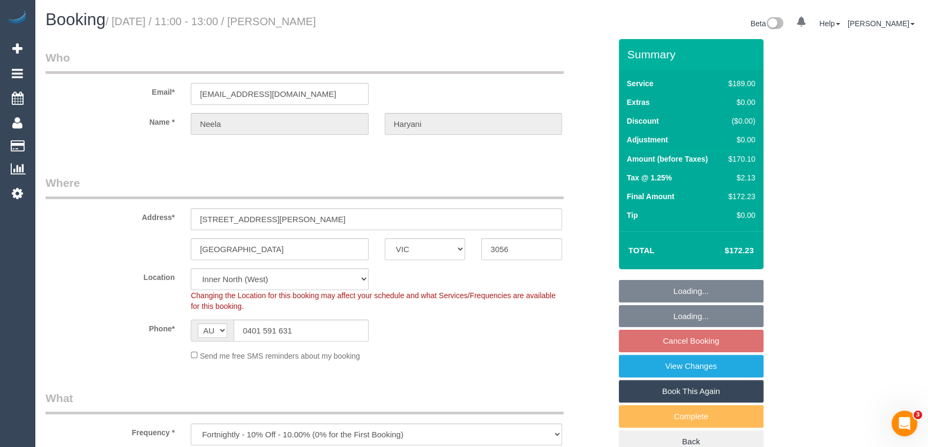
select select "object:814"
select select "spot1"
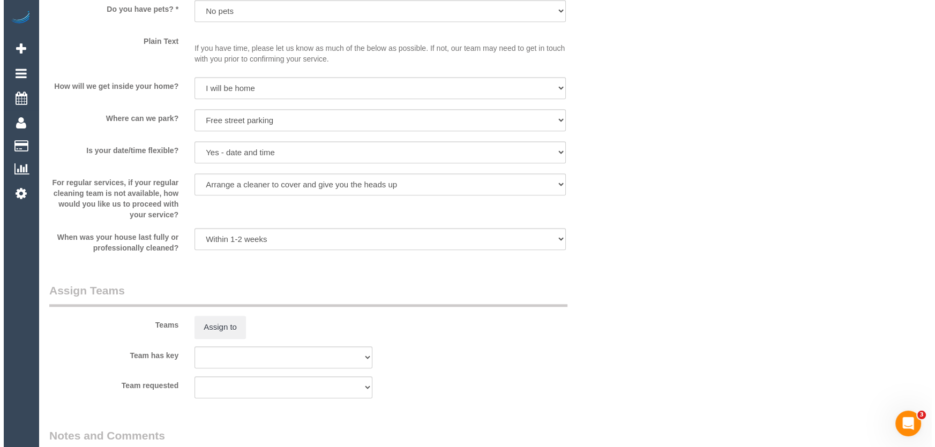
scroll to position [1364, 0]
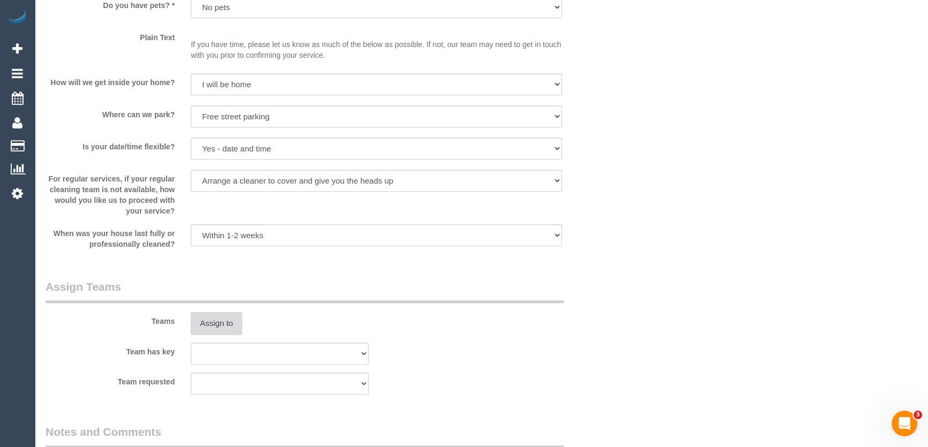
click at [207, 324] on button "Assign to" at bounding box center [216, 323] width 51 height 23
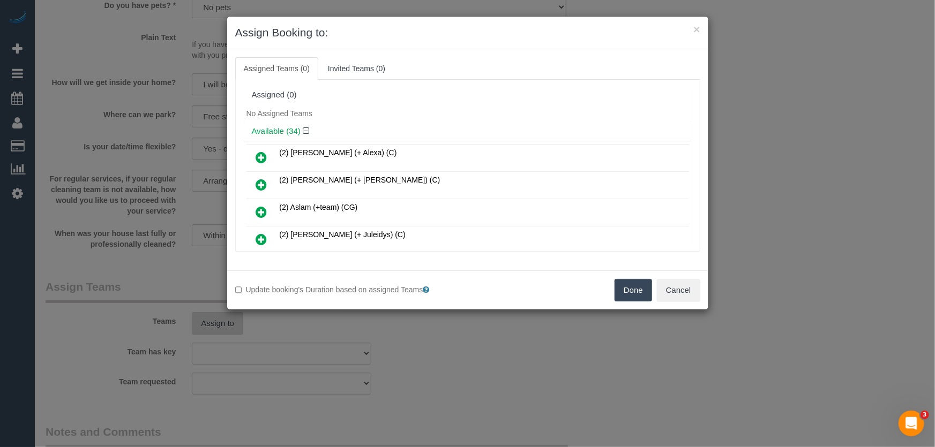
scroll to position [657, 0]
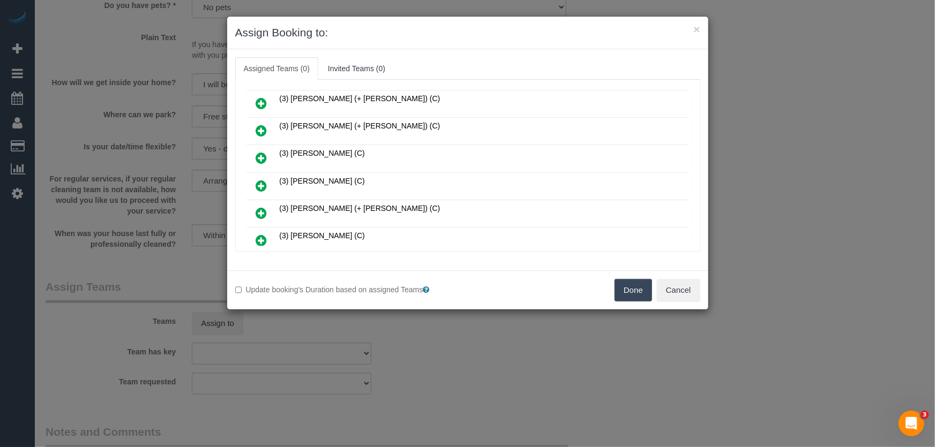
click at [262, 180] on icon at bounding box center [261, 186] width 11 height 13
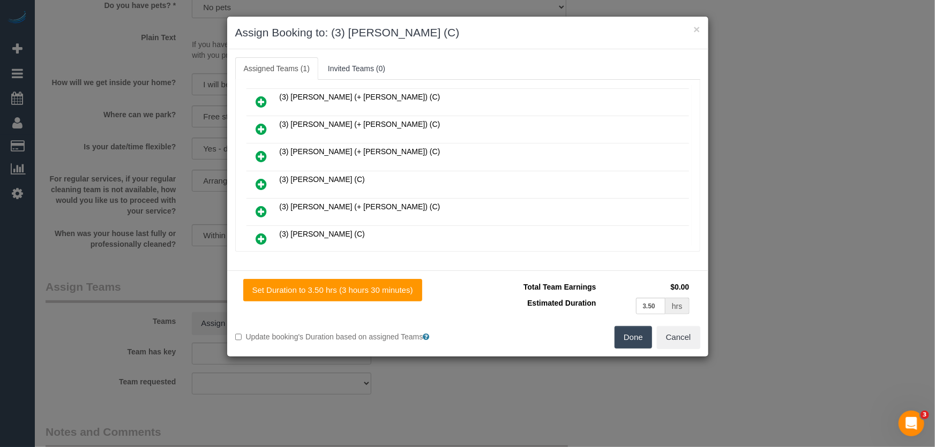
scroll to position [682, 0]
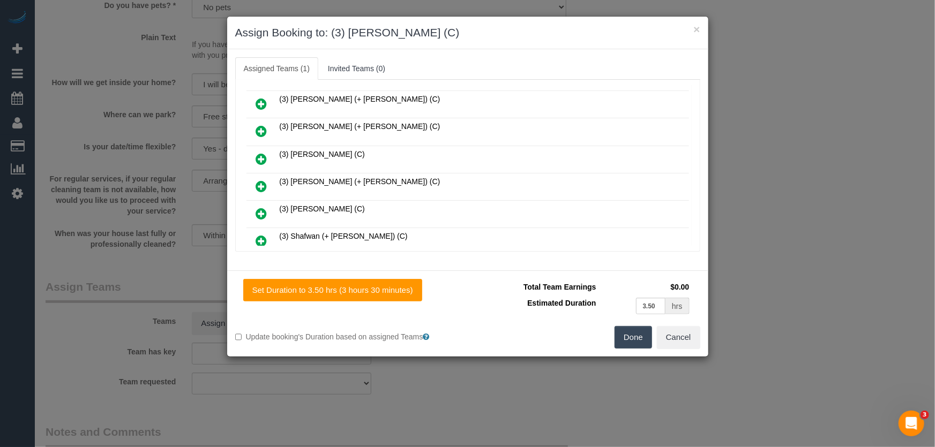
click at [630, 336] on button "Done" at bounding box center [634, 337] width 38 height 23
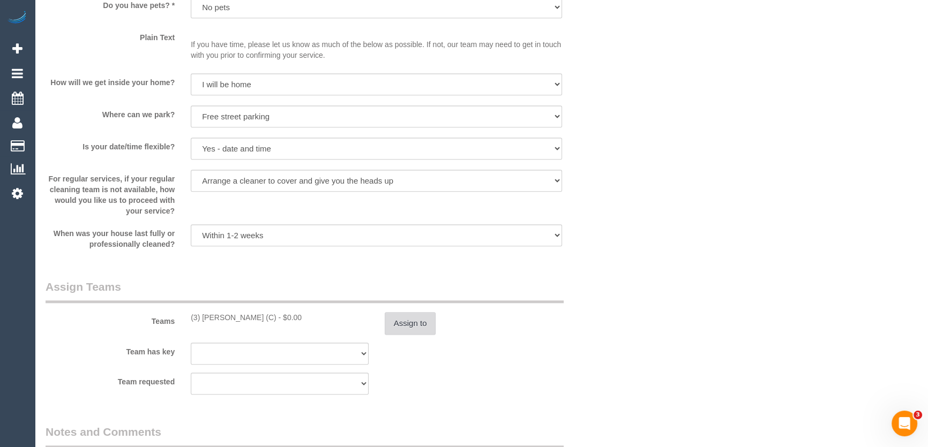
click at [420, 321] on button "Assign to" at bounding box center [410, 323] width 51 height 23
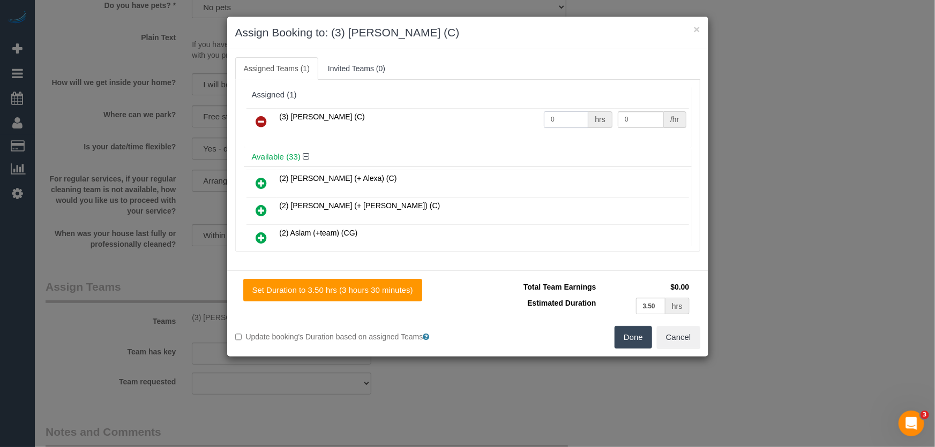
click at [574, 119] on input "0" at bounding box center [566, 119] width 44 height 17
type input "1"
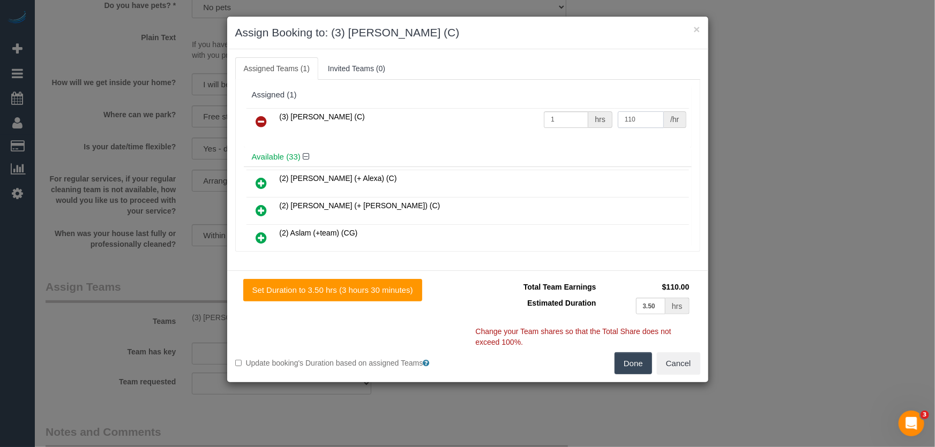
type input "110"
click at [632, 359] on button "Done" at bounding box center [634, 364] width 38 height 23
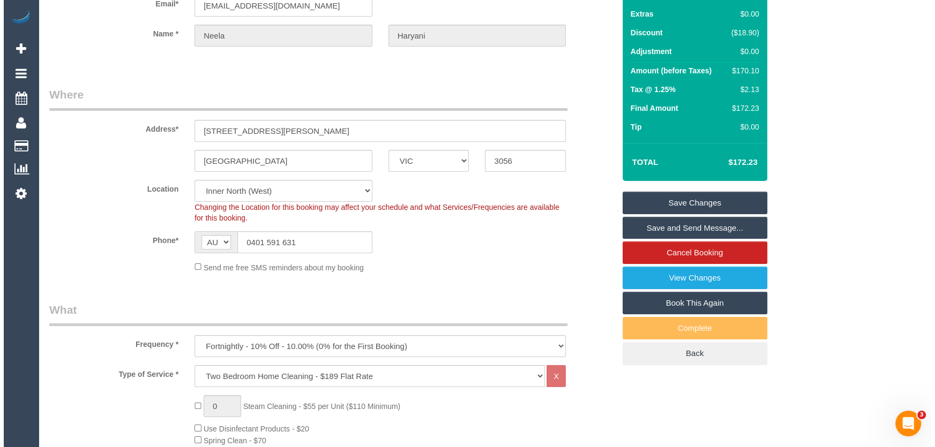
scroll to position [0, 0]
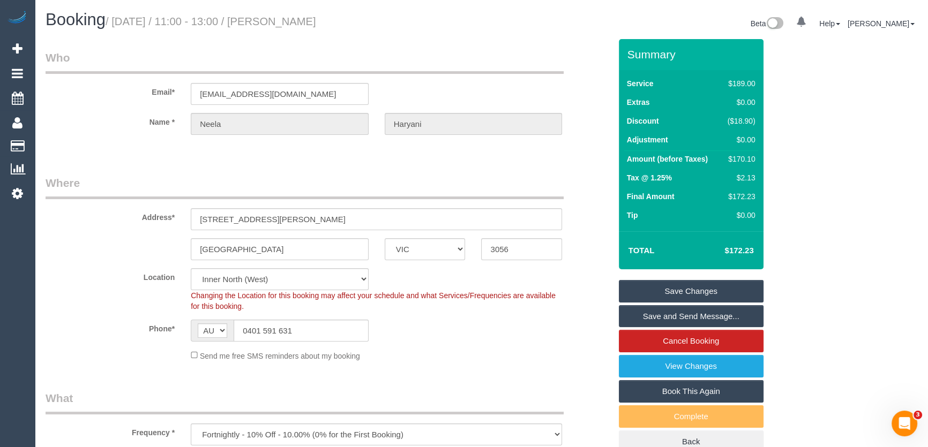
click at [305, 22] on small "/ [DATE] / 11:00 - 13:00 / [PERSON_NAME]" at bounding box center [211, 22] width 211 height 12
click at [305, 22] on small "/ September 12, 2025 / 11:00 - 13:00 / Neela Haryani" at bounding box center [211, 22] width 211 height 12
click at [694, 317] on link "Save and Send Message..." at bounding box center [691, 316] width 145 height 23
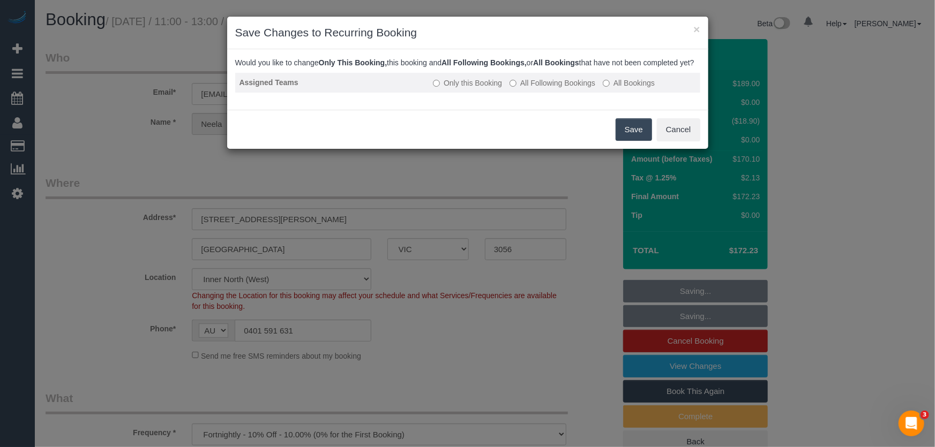
click at [539, 88] on label "All Following Bookings" at bounding box center [553, 83] width 86 height 11
click at [635, 141] on button "Save" at bounding box center [634, 129] width 36 height 23
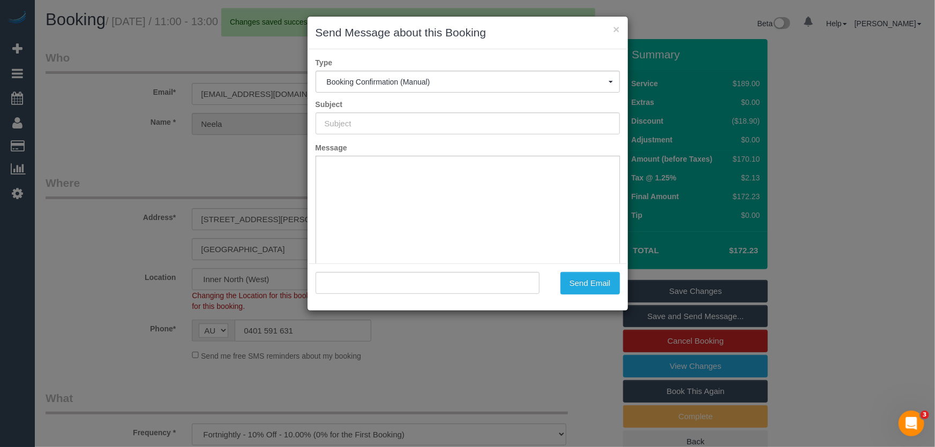
type input "Booking Confirmed"
type input ""Neela Haryani" <haryani.neela@gmail.com>"
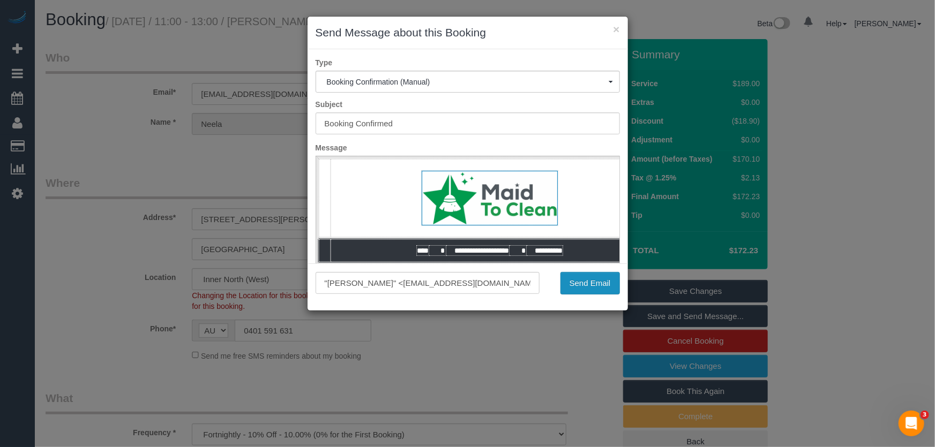
click at [589, 290] on button "Send Email" at bounding box center [589, 283] width 59 height 23
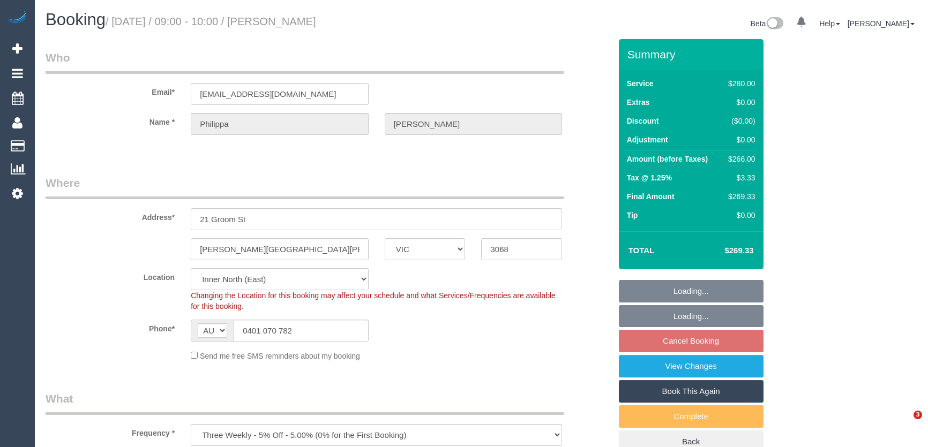
select select "VIC"
select select "2"
select select "number:29"
select select "number:14"
select select "number:19"
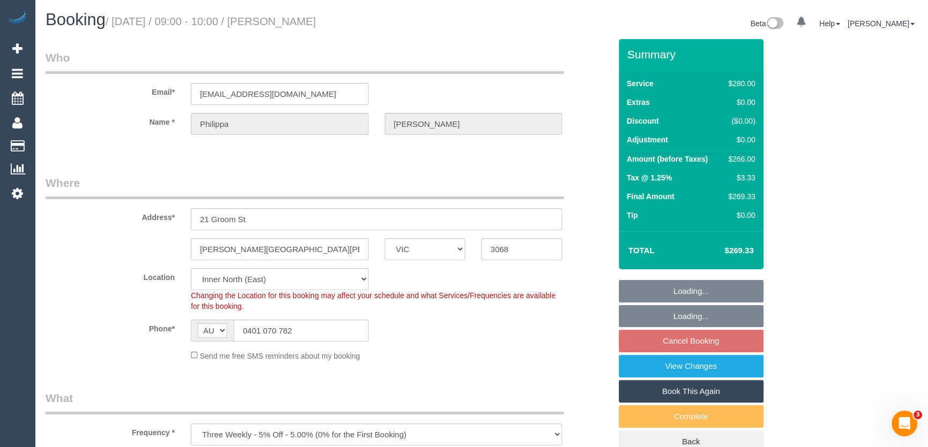
select select "number:22"
select select "number:33"
select select "number:12"
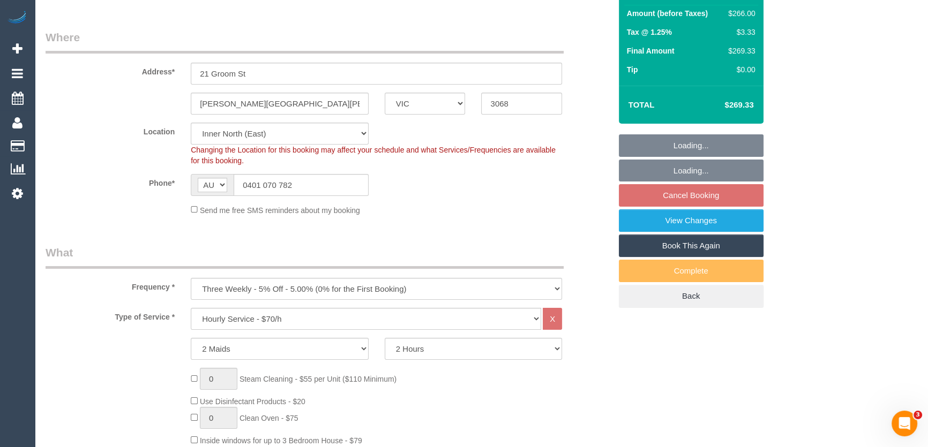
select select "object:853"
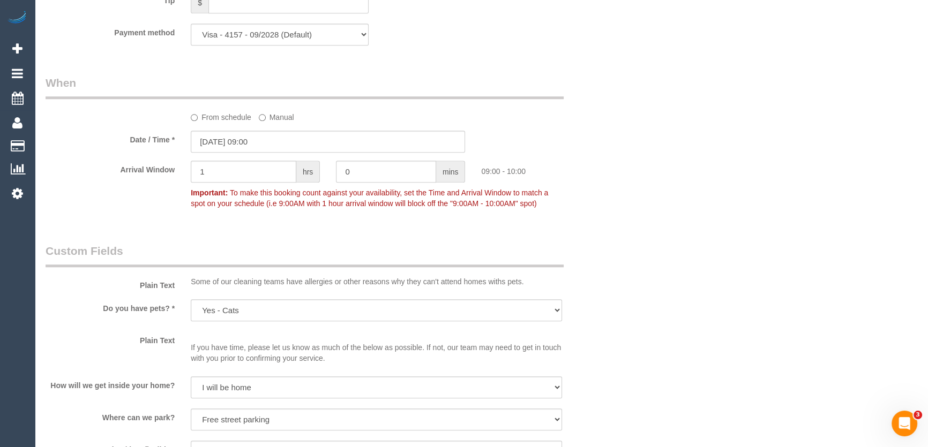
scroll to position [1217, 0]
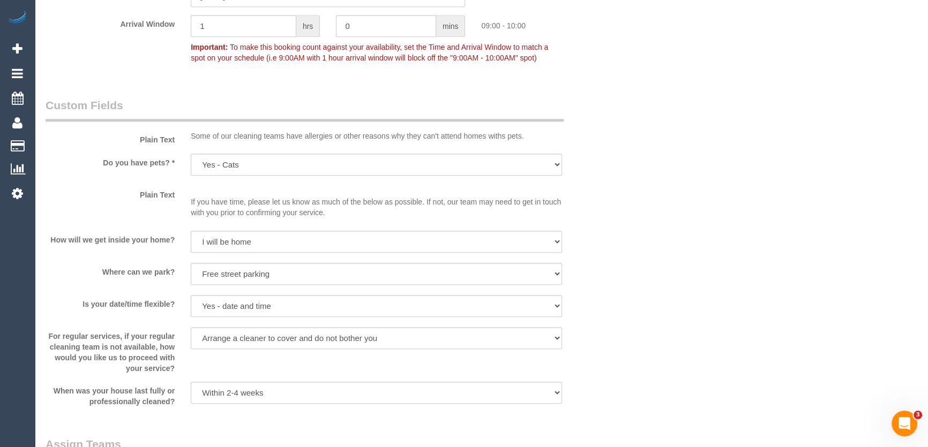
click at [285, 188] on p "If you have time, please let us know as much of the below as possible. If not, …" at bounding box center [376, 202] width 371 height 32
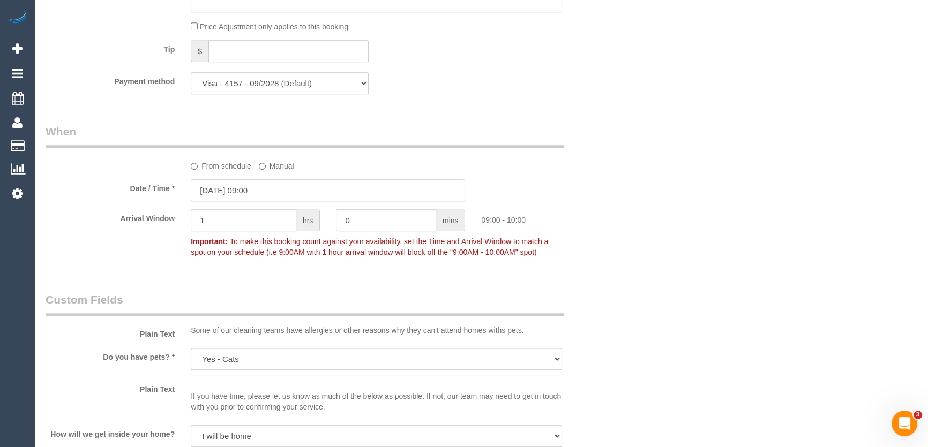
click at [283, 194] on input "[DATE] 09:00" at bounding box center [328, 191] width 274 height 22
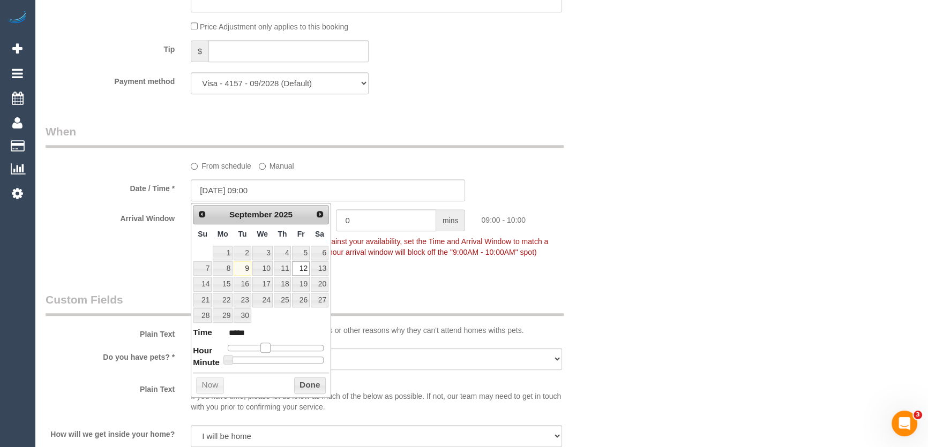
type input "[DATE] 10:00"
type input "*****"
type input "[DATE] 11:00"
type input "*****"
type input "[DATE] 12:00"
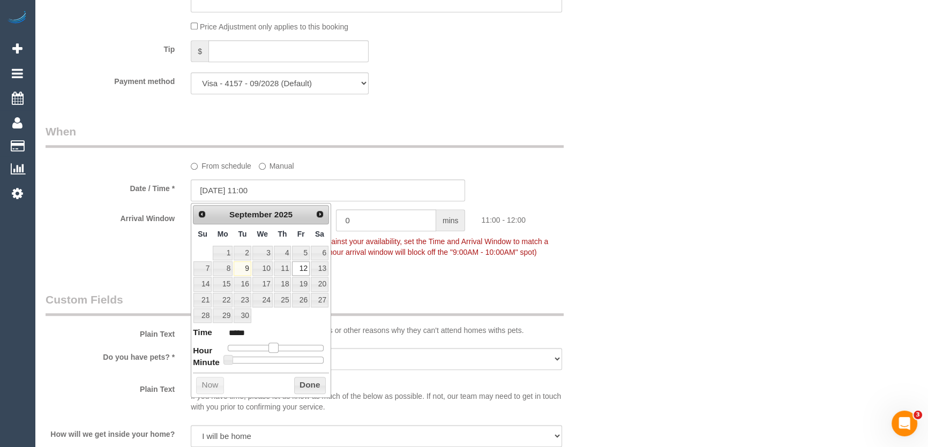
type input "*****"
drag, startPoint x: 263, startPoint y: 343, endPoint x: 276, endPoint y: 343, distance: 13.9
click at [276, 343] on span at bounding box center [278, 348] width 10 height 10
click at [407, 272] on div "Who Email* [EMAIL_ADDRESS][DOMAIN_NAME] Name * [PERSON_NAME] Where Address* [ST…" at bounding box center [328, 35] width 581 height 2038
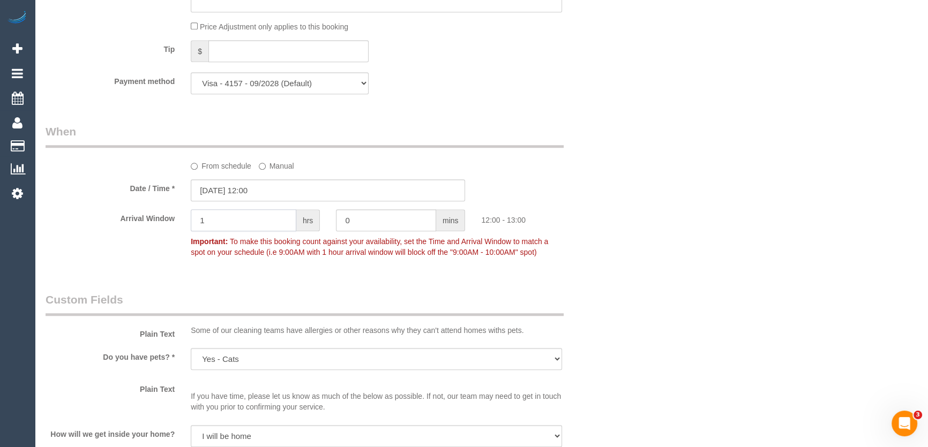
click at [265, 219] on input "1" at bounding box center [244, 221] width 106 height 22
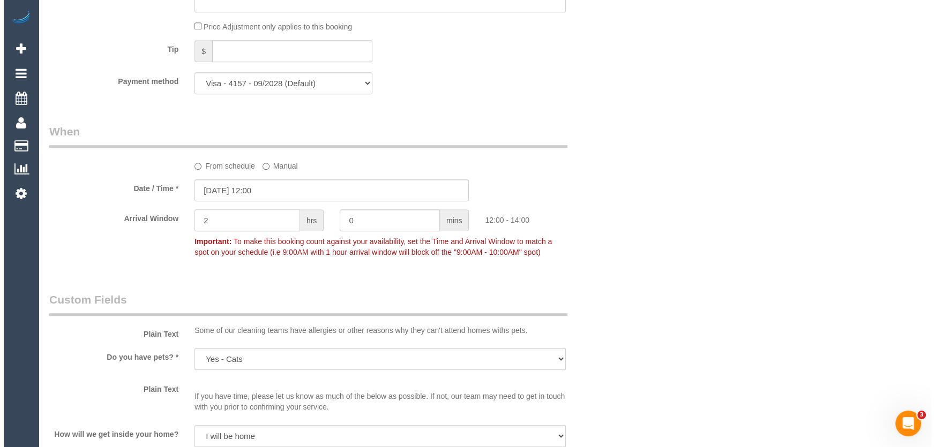
scroll to position [1461, 0]
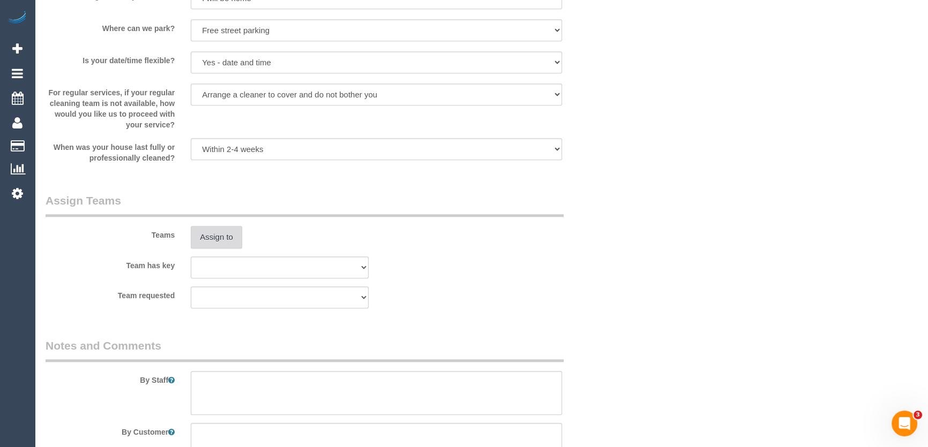
type input "2"
click at [211, 236] on button "Assign to" at bounding box center [216, 237] width 51 height 23
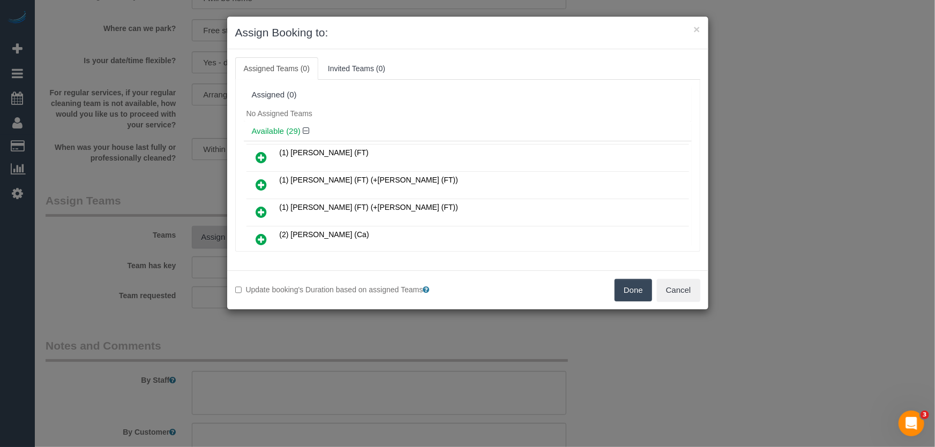
scroll to position [496, 0]
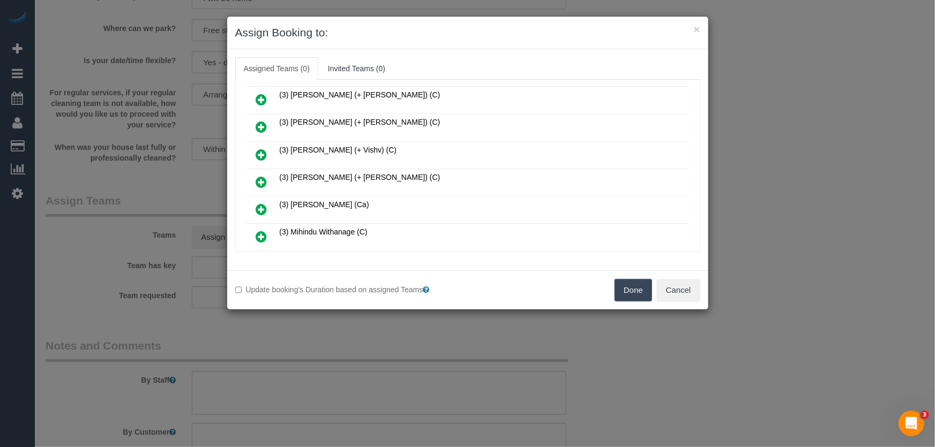
click at [263, 176] on icon at bounding box center [261, 182] width 11 height 13
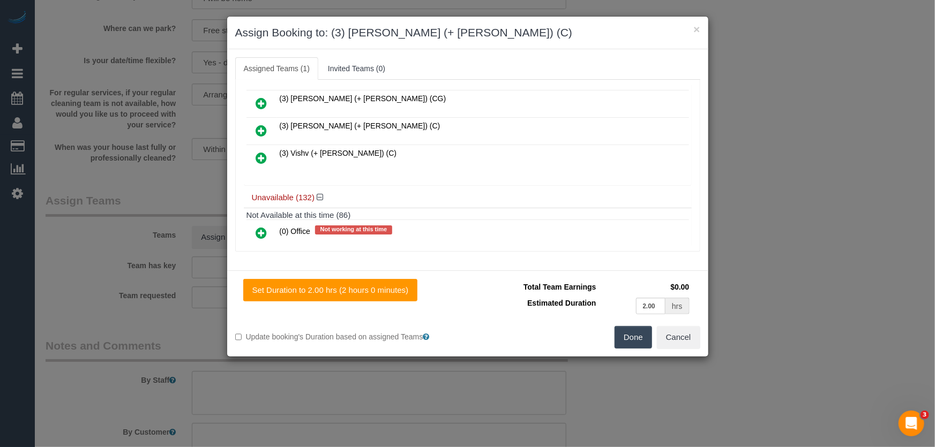
click at [259, 124] on icon at bounding box center [261, 130] width 11 height 13
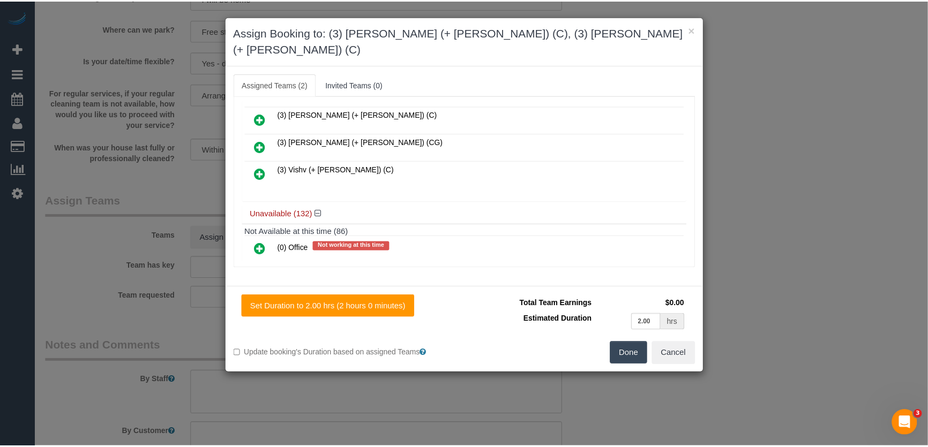
scroll to position [792, 0]
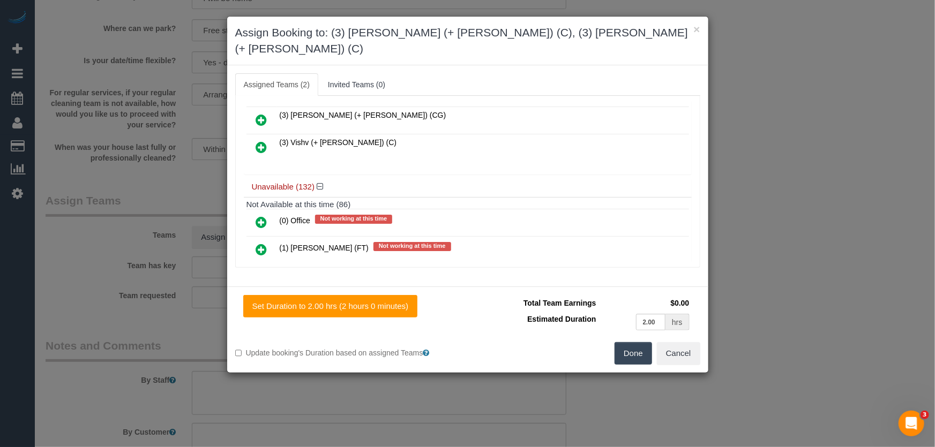
click at [643, 342] on button "Done" at bounding box center [634, 353] width 38 height 23
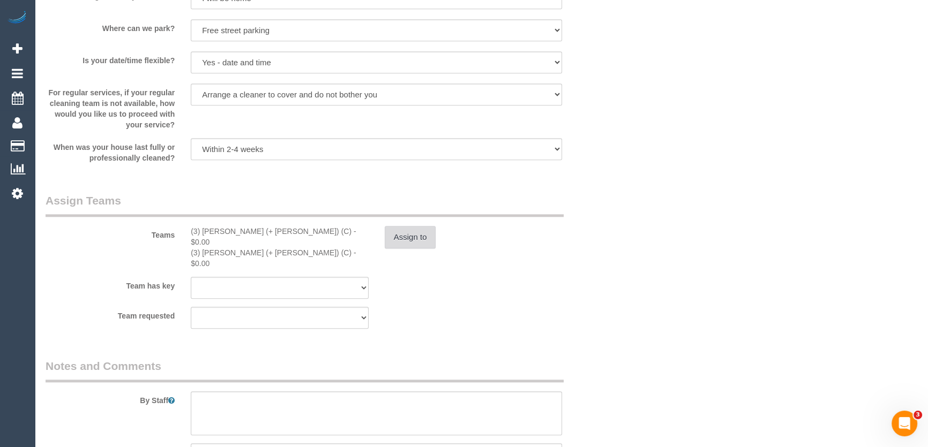
click at [410, 235] on button "Assign to" at bounding box center [410, 237] width 51 height 23
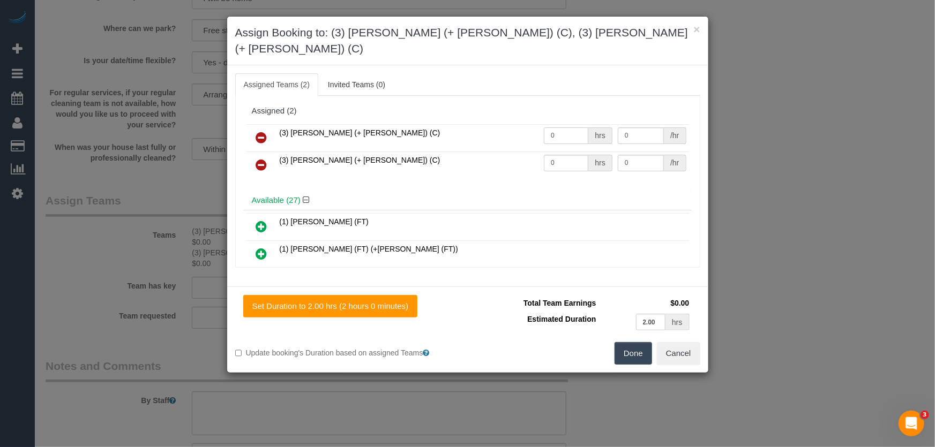
click at [563, 128] on input "0" at bounding box center [566, 136] width 44 height 17
type input "2"
type input "35"
click at [572, 155] on input "0" at bounding box center [566, 163] width 44 height 17
type input "2"
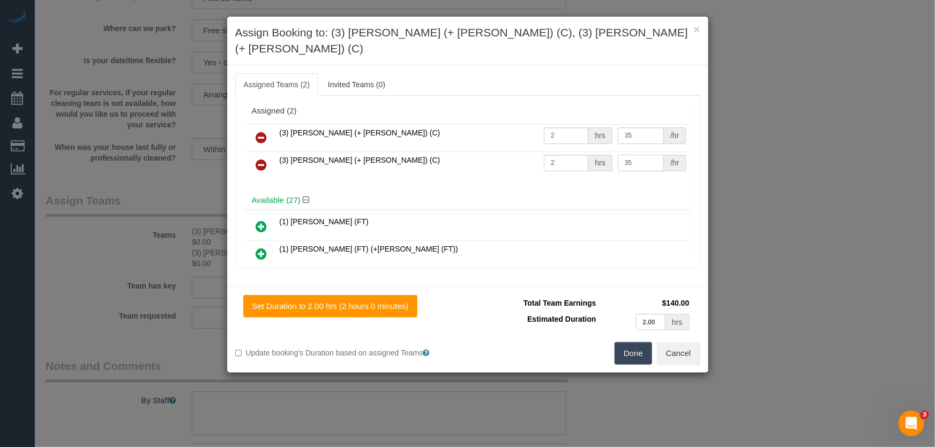
type input "35"
click at [631, 342] on button "Done" at bounding box center [634, 353] width 38 height 23
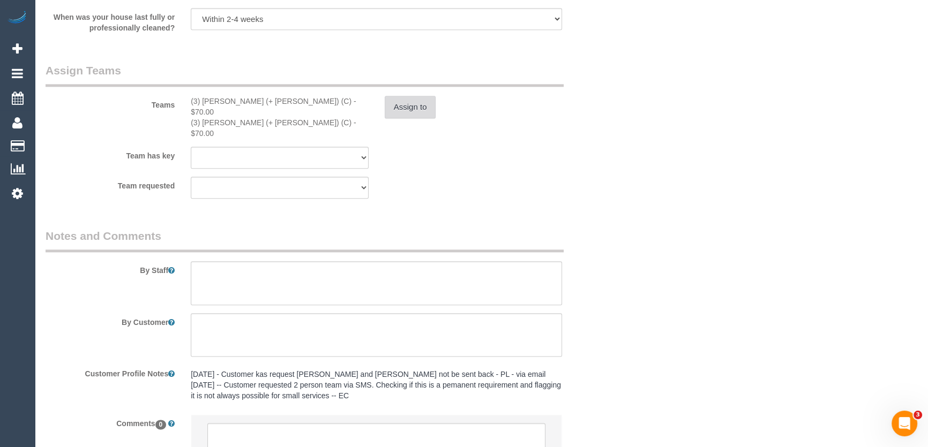
scroll to position [1666, 0]
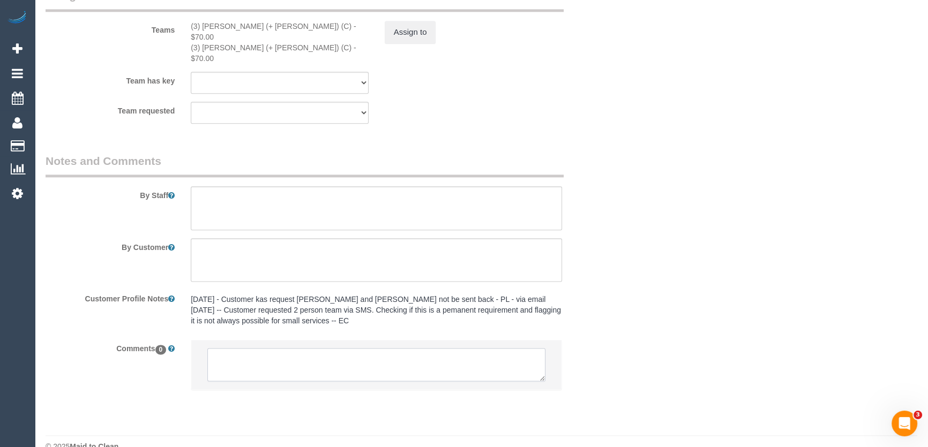
click at [329, 348] on textarea at bounding box center [376, 364] width 338 height 33
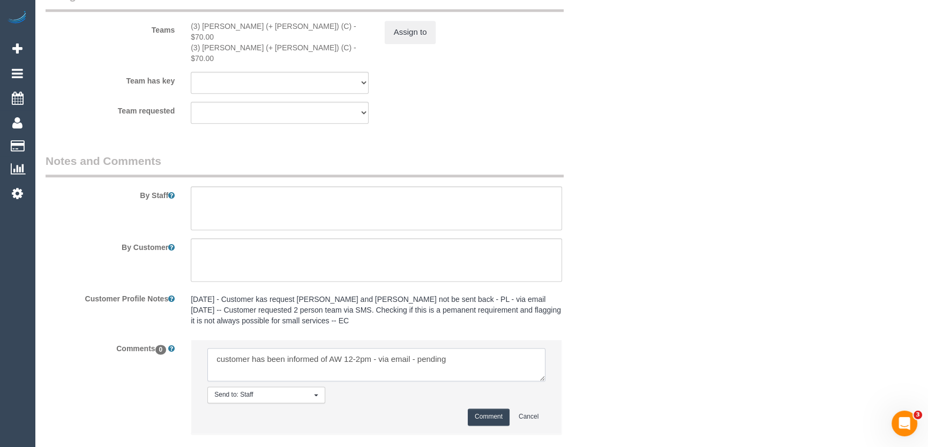
type textarea "customer has been informed of AW 12-2pm - via email - pending"
click at [494, 409] on button "Comment" at bounding box center [489, 417] width 42 height 17
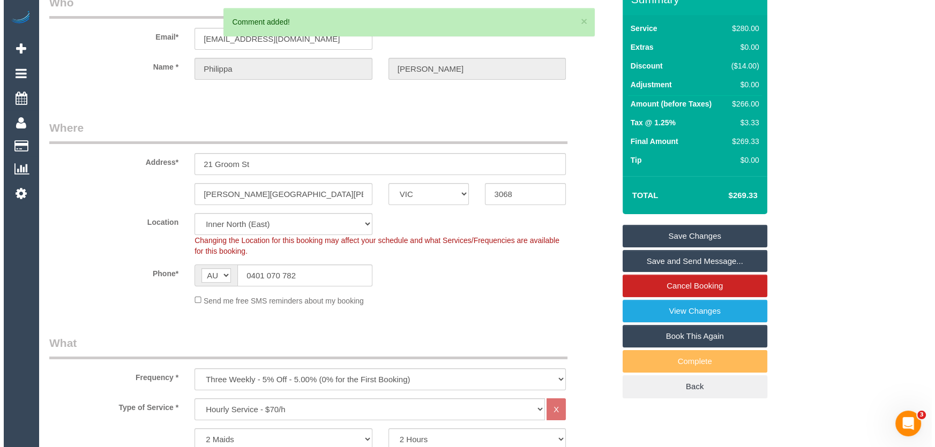
scroll to position [0, 0]
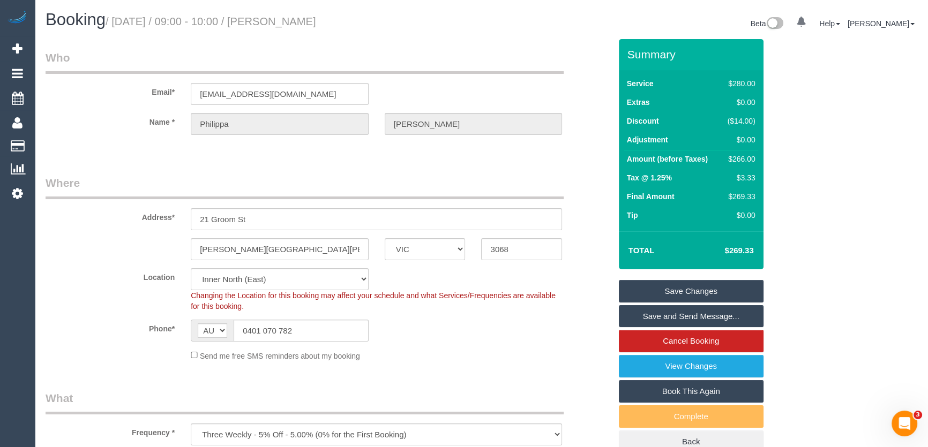
click at [315, 21] on small "/ September 12, 2025 / 09:00 - 10:00 / Philippa Nicholson" at bounding box center [211, 22] width 211 height 12
click at [308, 20] on small "/ September 12, 2025 / 09:00 - 10:00 / Philippa Nicholson" at bounding box center [211, 22] width 211 height 12
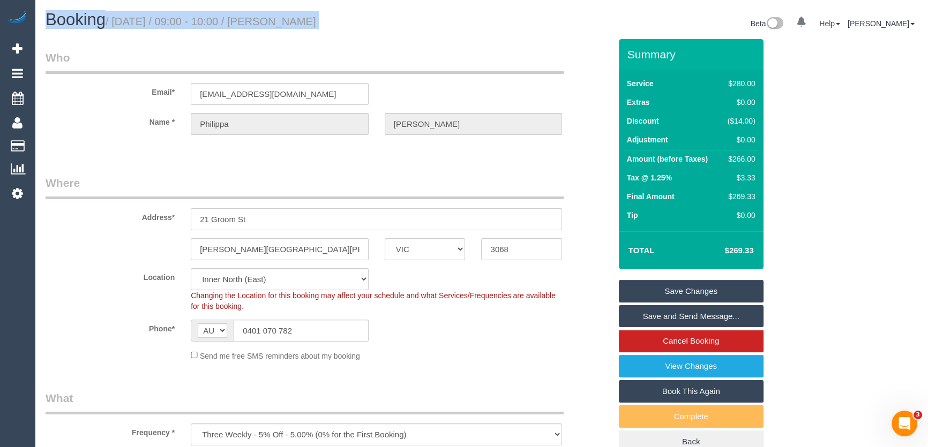
click at [308, 20] on small "/ September 12, 2025 / 09:00 - 10:00 / Philippa Nicholson" at bounding box center [211, 22] width 211 height 12
click at [279, 100] on input "pipnic@hotmail.com" at bounding box center [280, 94] width 178 height 22
click at [679, 286] on link "Save Changes" at bounding box center [691, 291] width 145 height 23
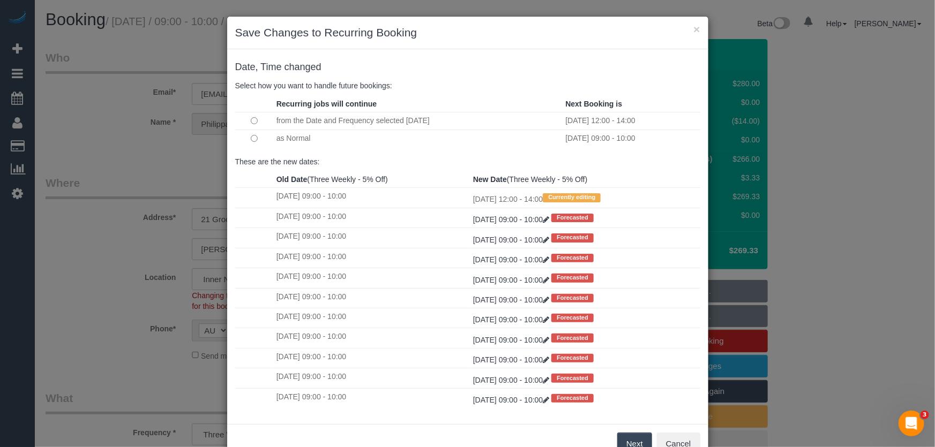
click at [628, 441] on button "Next" at bounding box center [634, 444] width 35 height 23
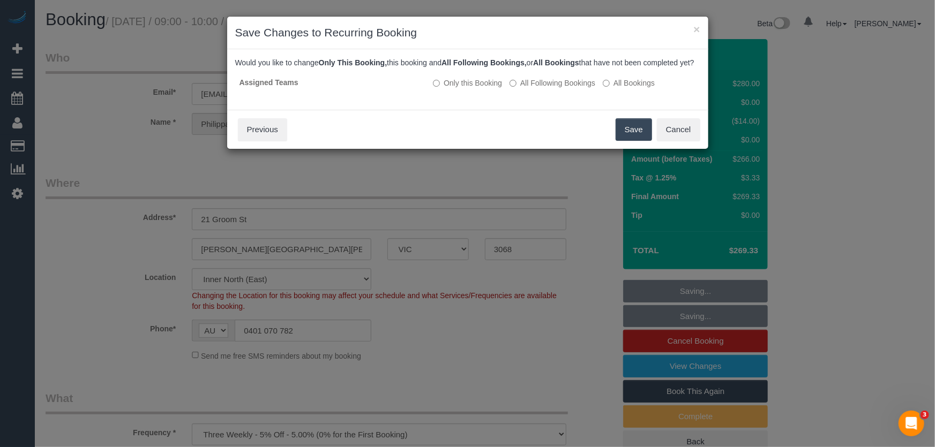
click at [631, 139] on button "Save" at bounding box center [634, 129] width 36 height 23
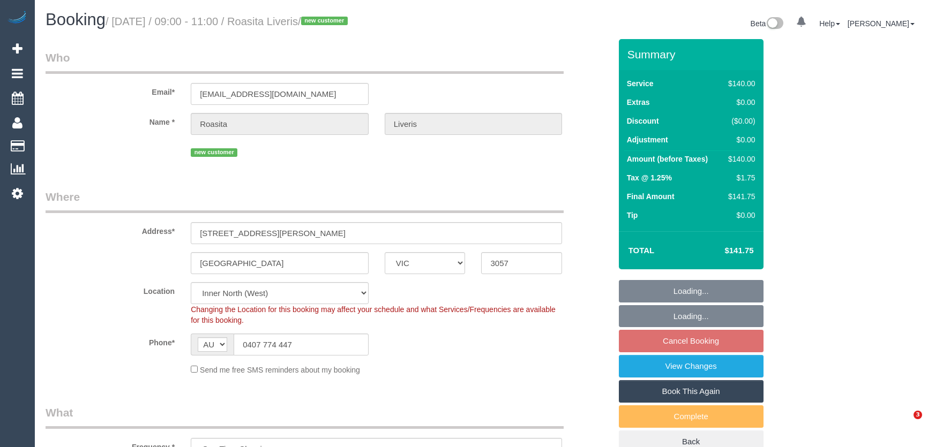
select select "VIC"
select select "number:27"
select select "number:14"
select select "number:19"
select select "number:25"
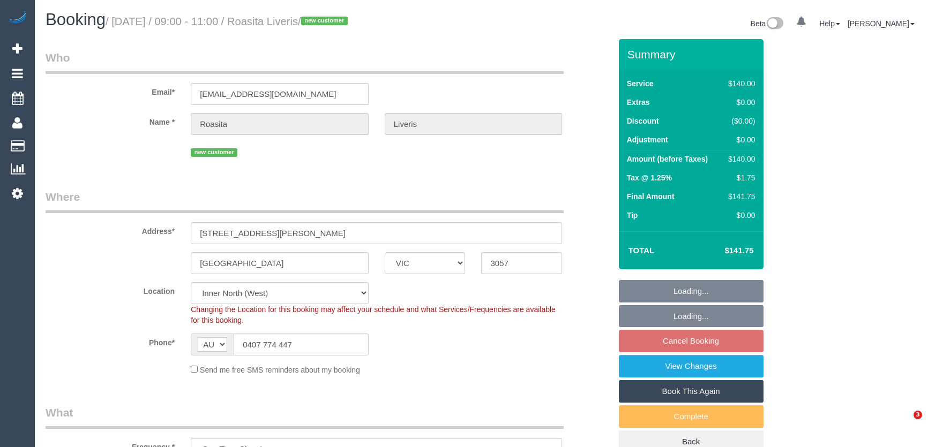
select select "spot1"
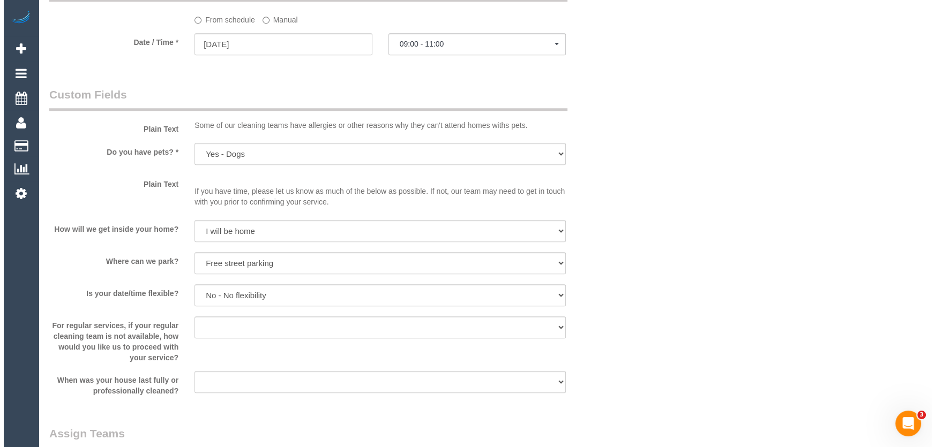
scroll to position [1364, 0]
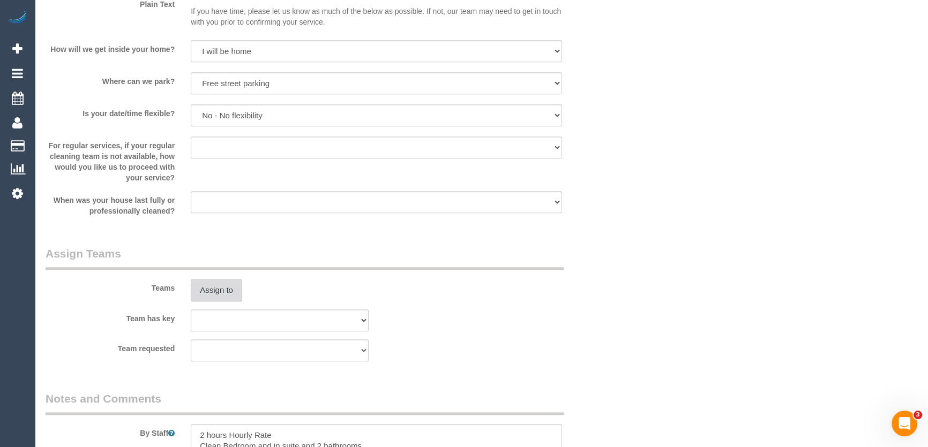
click at [210, 292] on button "Assign to" at bounding box center [216, 290] width 51 height 23
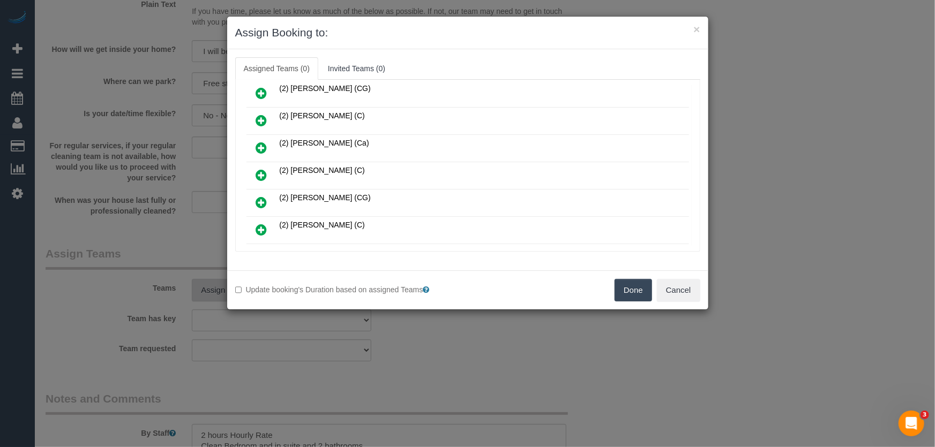
scroll to position [179, 0]
click at [258, 197] on icon at bounding box center [261, 203] width 11 height 13
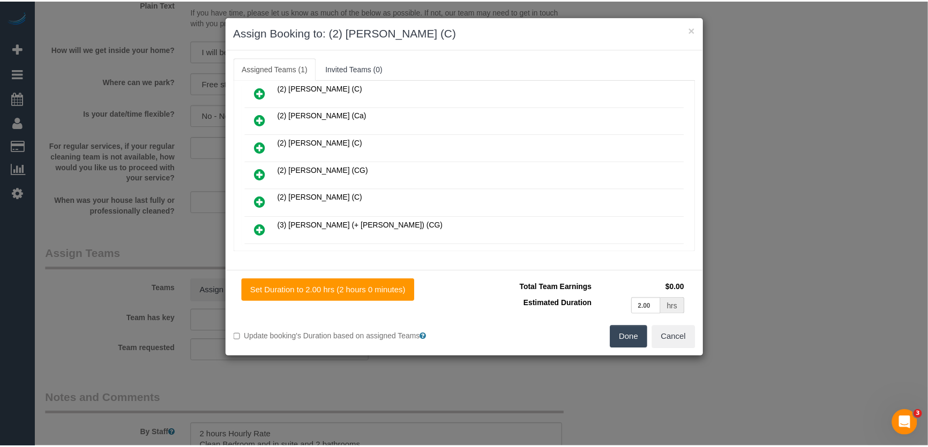
scroll to position [252, 0]
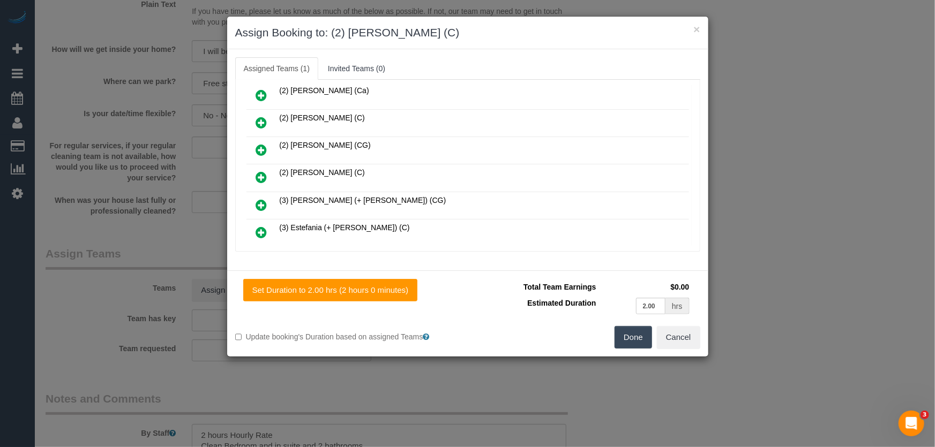
click at [627, 336] on button "Done" at bounding box center [634, 337] width 38 height 23
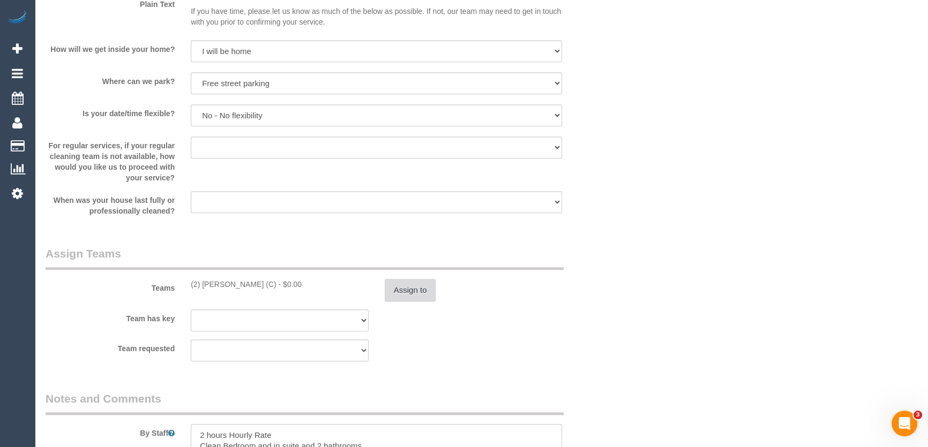
click at [413, 292] on button "Assign to" at bounding box center [410, 290] width 51 height 23
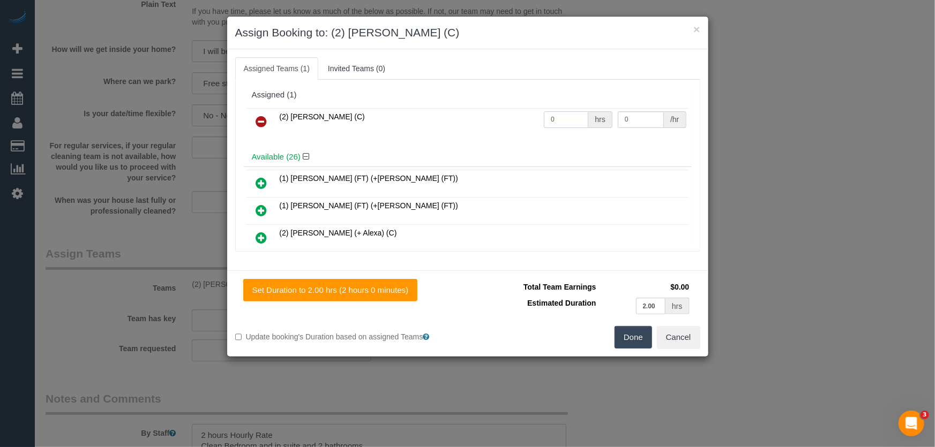
click at [554, 111] on input "0" at bounding box center [566, 119] width 44 height 17
type input "2"
type input "37.5"
click at [626, 338] on button "Done" at bounding box center [634, 337] width 38 height 23
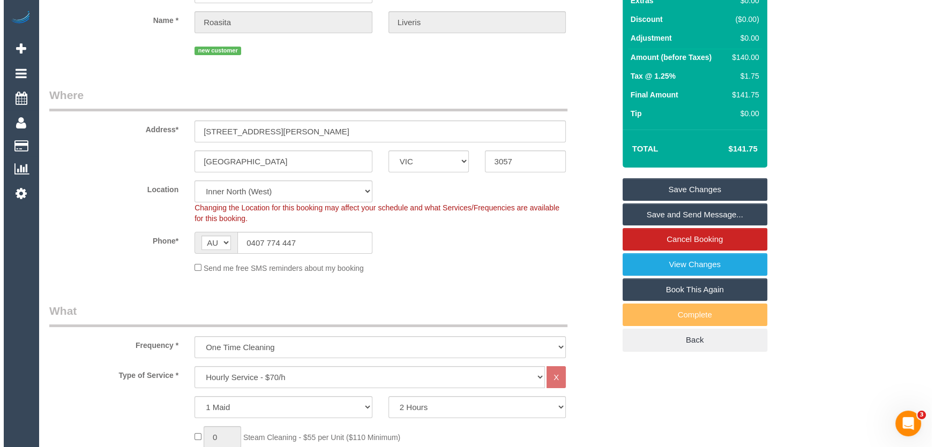
scroll to position [0, 0]
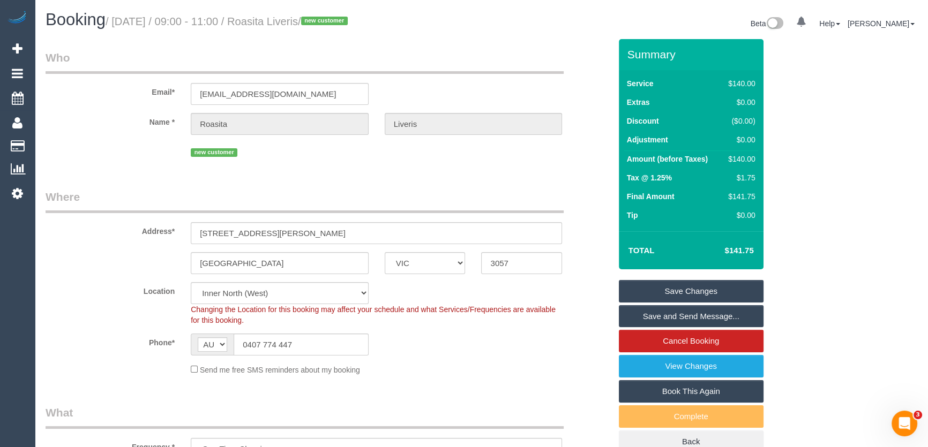
click at [315, 22] on small "/ September 12, 2025 / 09:00 - 11:00 / Roasita Liveris / new customer" at bounding box center [228, 22] width 245 height 12
copy small "Roasita Liveris"
click at [690, 319] on link "Save and Send Message..." at bounding box center [691, 316] width 145 height 23
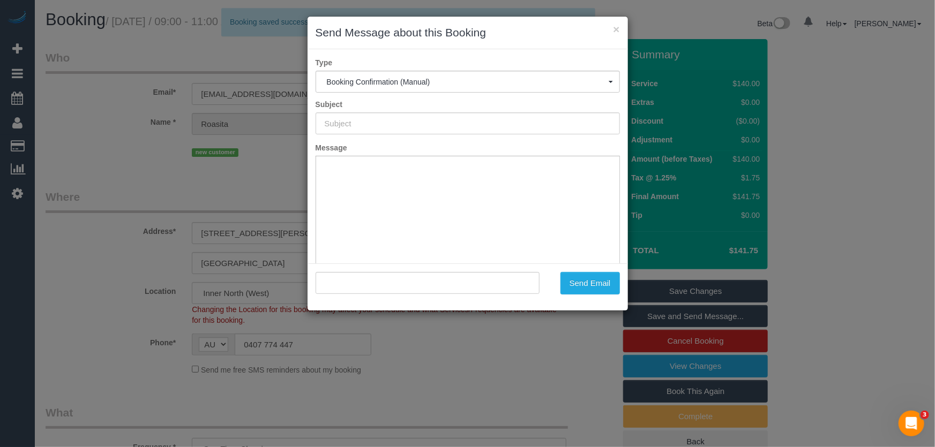
type input "Booking Confirmed"
type input ""Roasita Liveris" <rositarandazzo@gmail.com>"
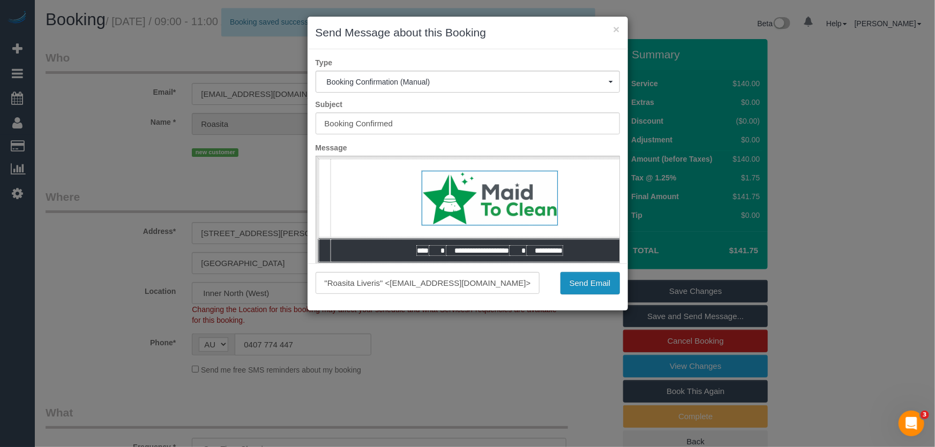
click at [578, 290] on button "Send Email" at bounding box center [589, 283] width 59 height 23
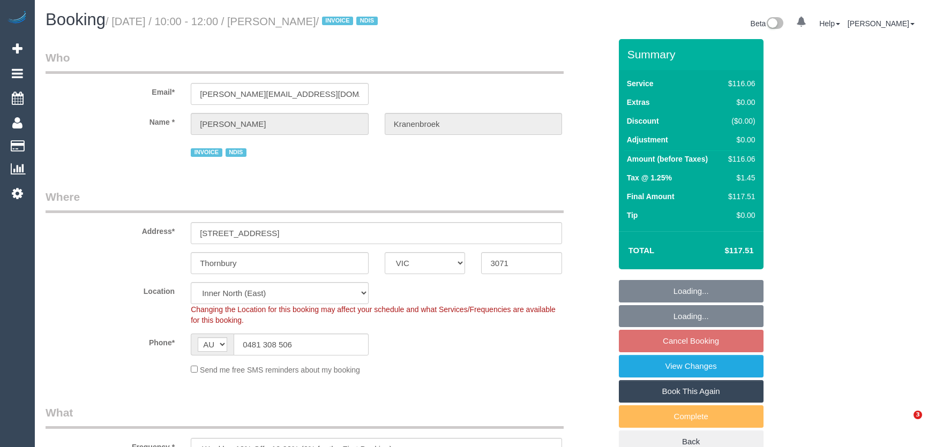
select select "VIC"
select select "string:check"
select select "number:29"
select select "number:14"
select select "number:19"
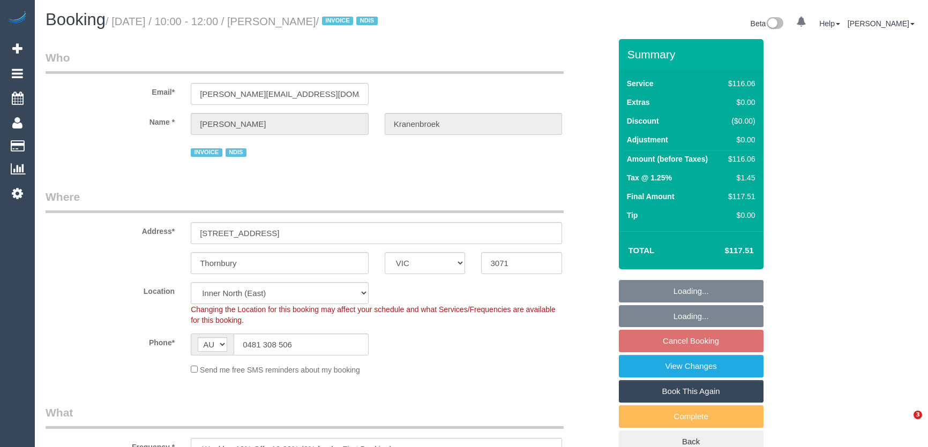
select select "number:23"
select select "number:34"
select select "spot1"
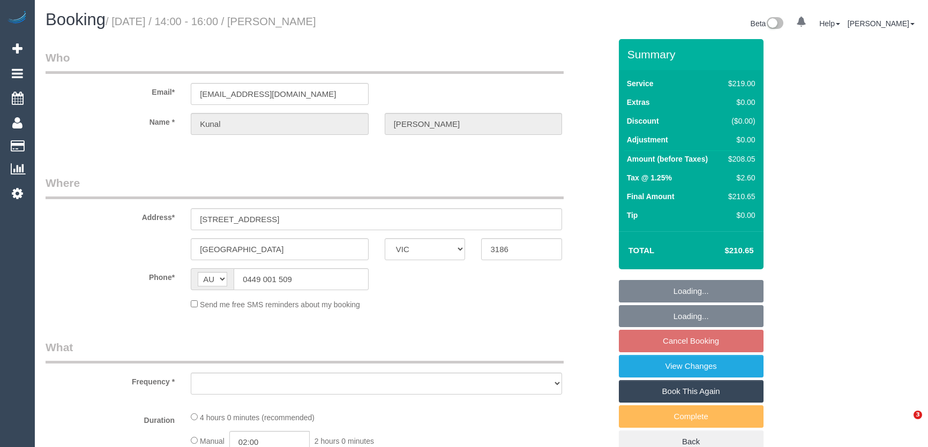
select select "VIC"
select select "string:stripe-pm_1ROrAB2GScqysDRVvDkp2DAJ"
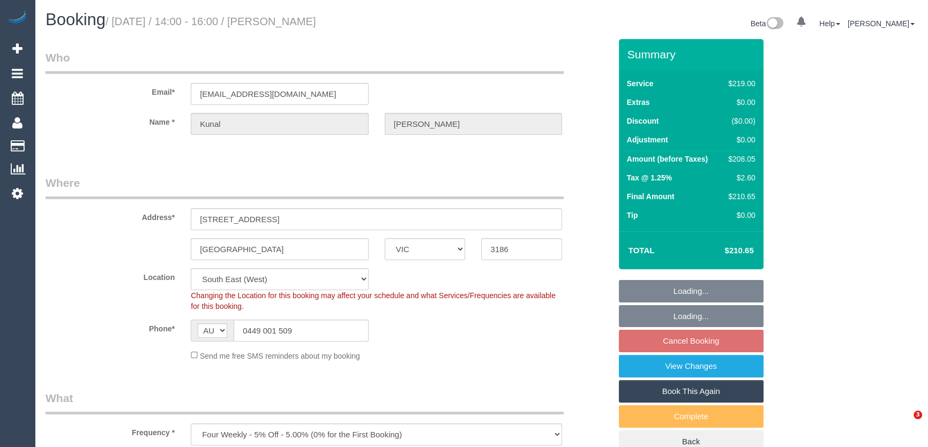
select select "object:672"
select select "number:27"
select select "number:14"
select select "number:19"
select select "number:24"
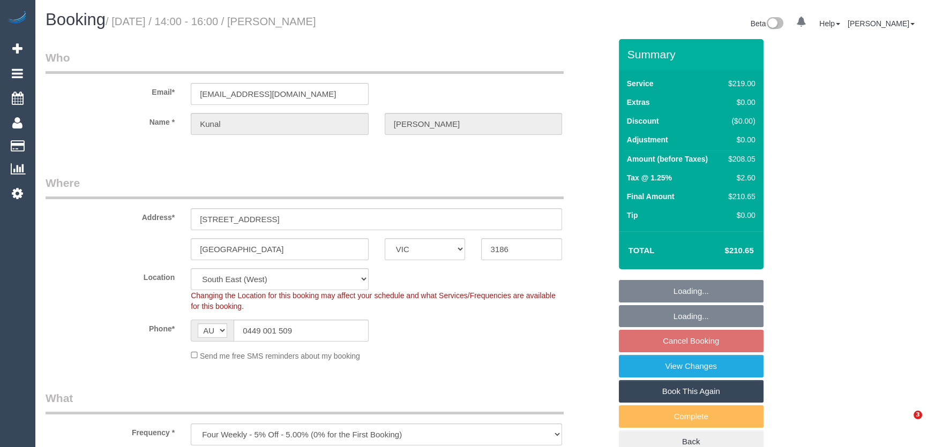
select select "number:34"
select select "number:12"
select select "object:823"
select select "spot5"
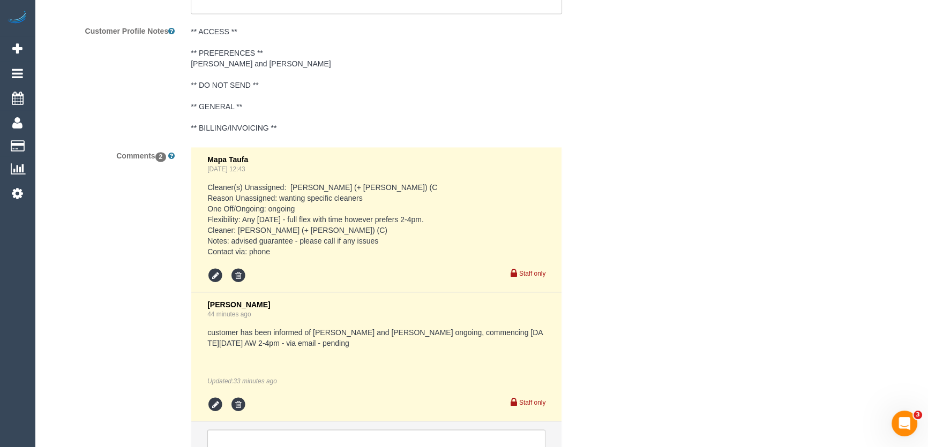
scroll to position [1791, 0]
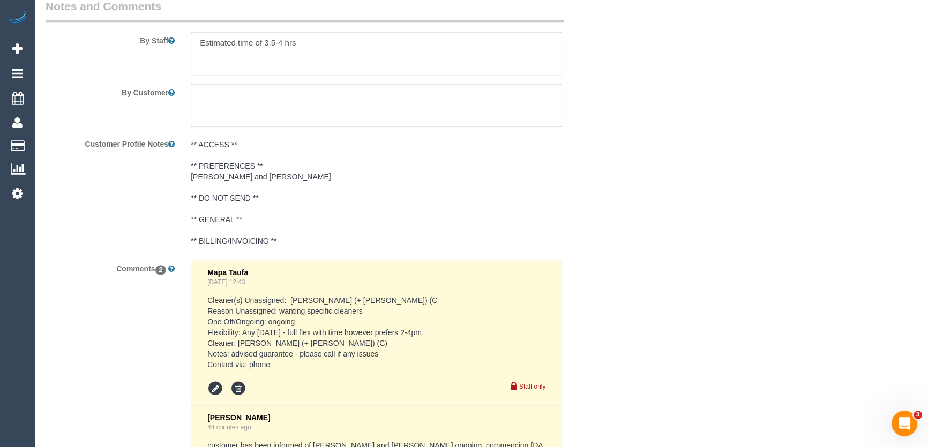
click at [191, 159] on pre "** ACCESS ** ** PREFERENCES ** [PERSON_NAME] and [PERSON_NAME] ** DO NOT SEND *…" at bounding box center [376, 192] width 371 height 107
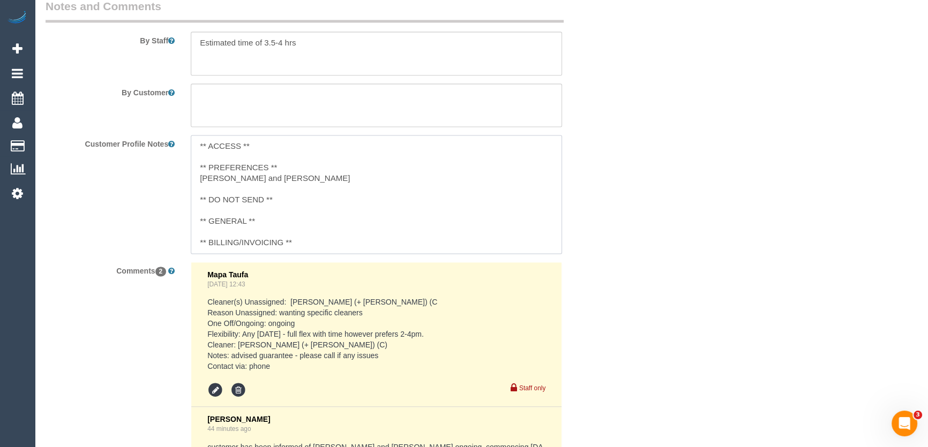
click at [194, 158] on textarea "** ACCESS ** ** PREFERENCES ** [PERSON_NAME] and [PERSON_NAME] ** DO NOT SEND *…" at bounding box center [376, 194] width 371 height 118
click at [287, 169] on textarea "** ACCESS ** ** PREFERENCES ** *DO NOT UNASSIGN ONGOING* [PERSON_NAME] and [PER…" at bounding box center [376, 194] width 371 height 118
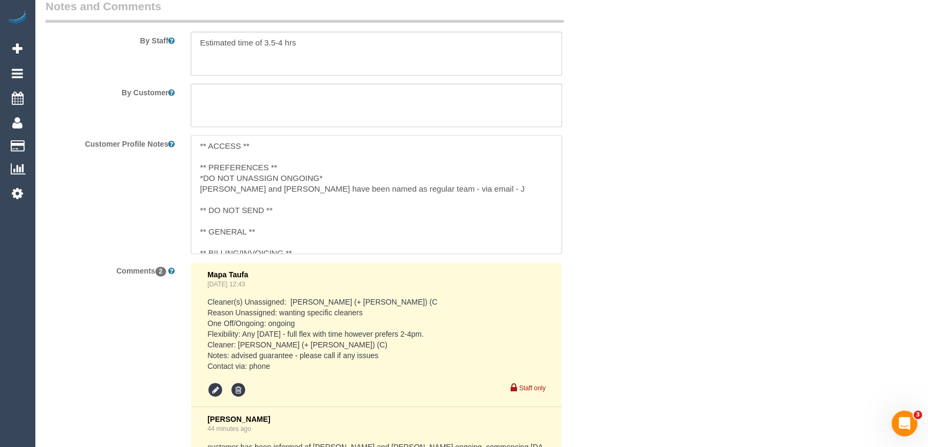
type textarea "** ACCESS ** ** PREFERENCES ** *DO NOT UNASSIGN ONGOING* [PERSON_NAME] and [PER…"
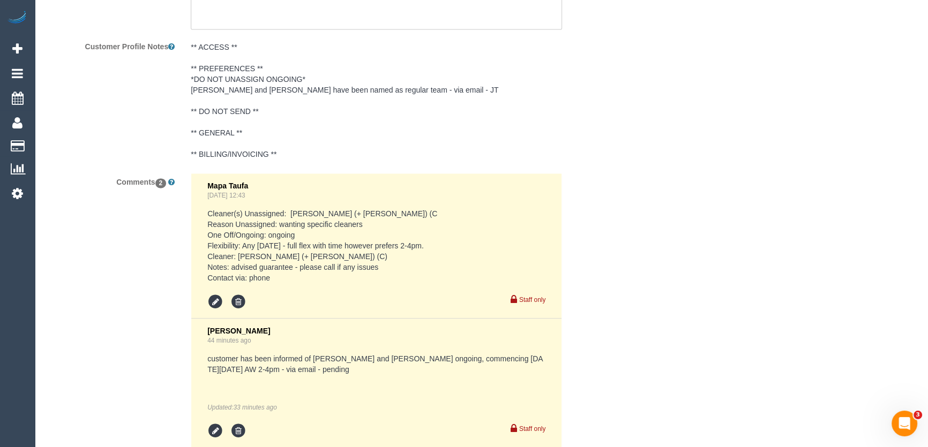
scroll to position [1986, 0]
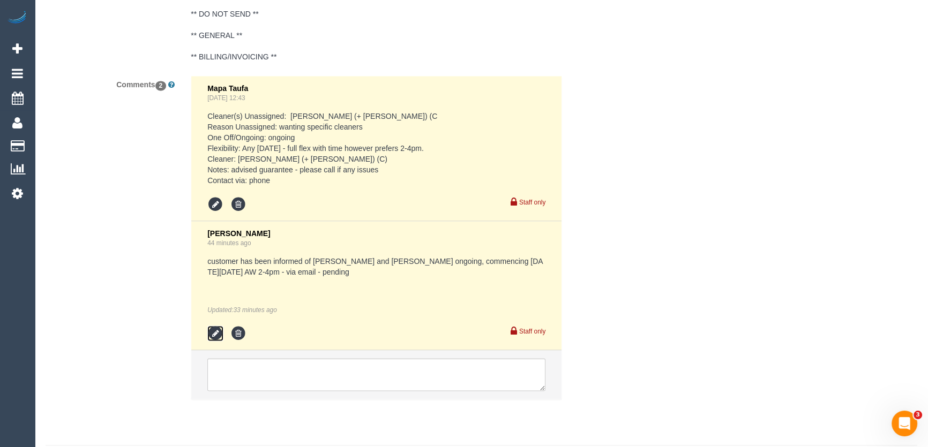
click at [209, 326] on icon at bounding box center [215, 334] width 16 height 16
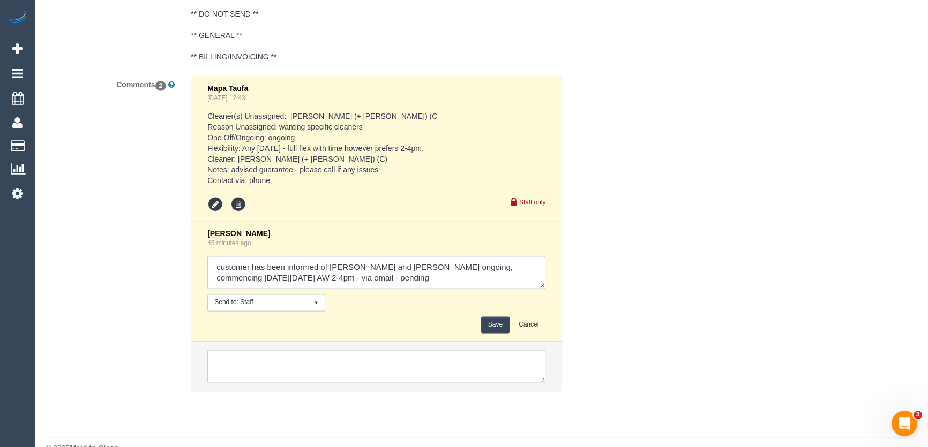
click at [337, 261] on textarea at bounding box center [376, 272] width 338 height 33
type textarea "customer has been informed of [PERSON_NAME] and [PERSON_NAME] ongoing, commenci…"
click at [490, 317] on button "Save" at bounding box center [495, 325] width 28 height 17
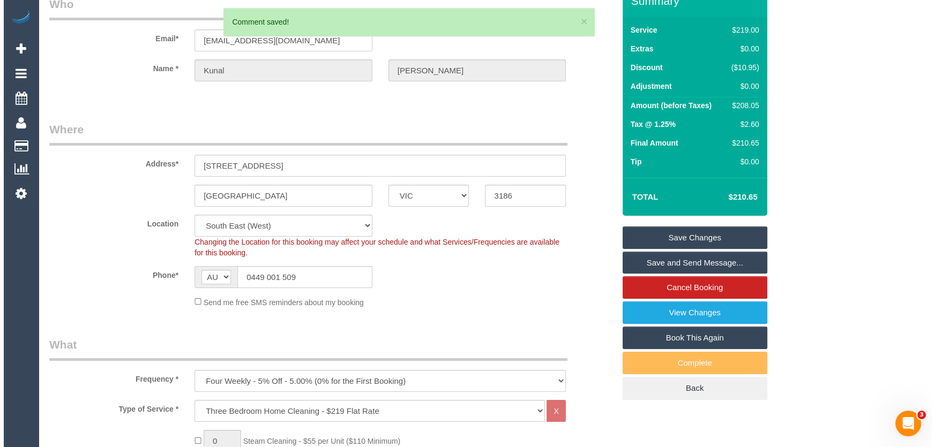
scroll to position [0, 0]
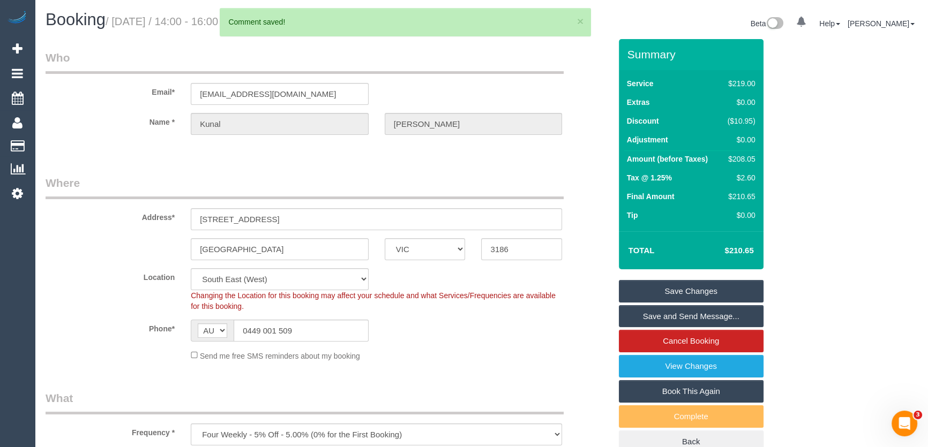
click at [654, 316] on link "Save and Send Message..." at bounding box center [691, 316] width 145 height 23
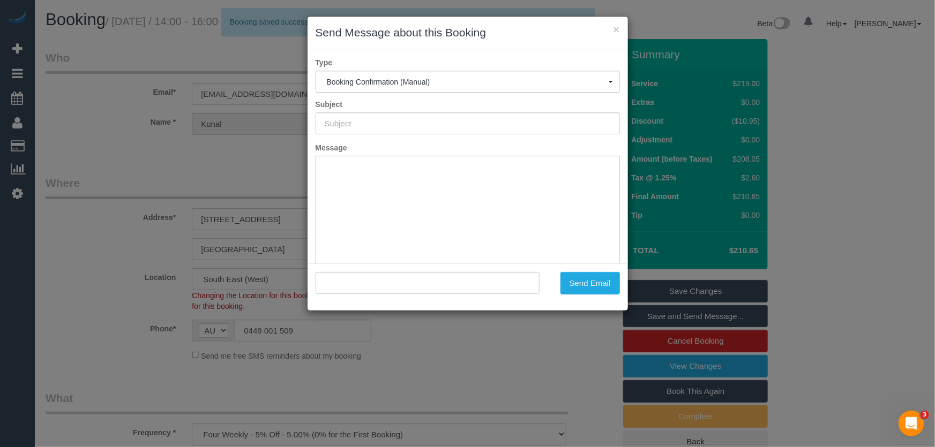
type input "Booking Confirmed"
type input ""[PERSON_NAME]" <[EMAIL_ADDRESS][DOMAIN_NAME]>"
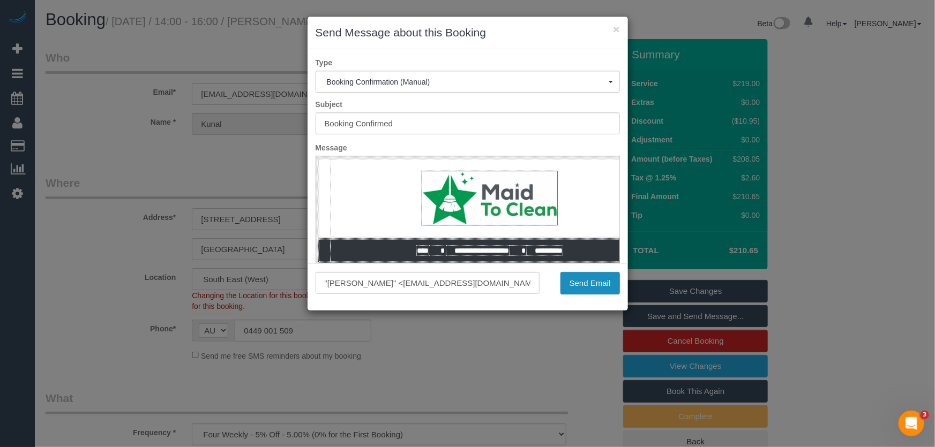
click at [585, 287] on button "Send Email" at bounding box center [589, 283] width 59 height 23
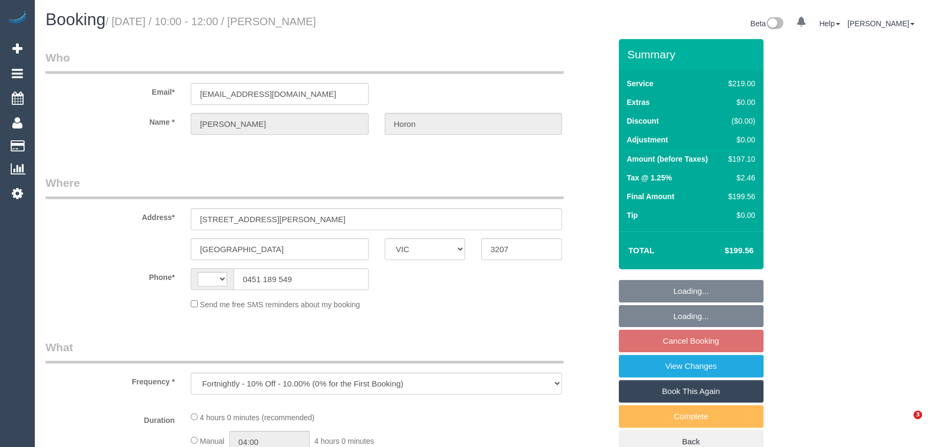
select select "VIC"
select select "string:AU"
select select "string:stripe-pm_1Re6qH2GScqysDRVzvQWCQTr"
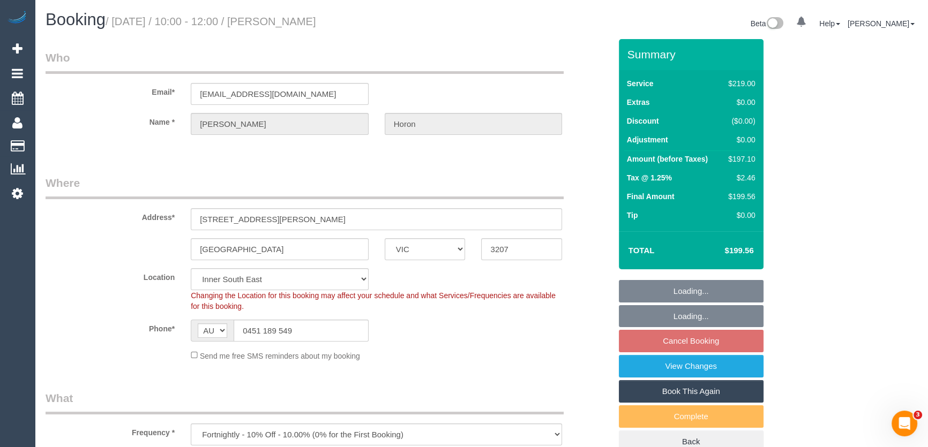
select select "number:28"
select select "number:14"
select select "number:19"
select select "number:24"
select select "number:34"
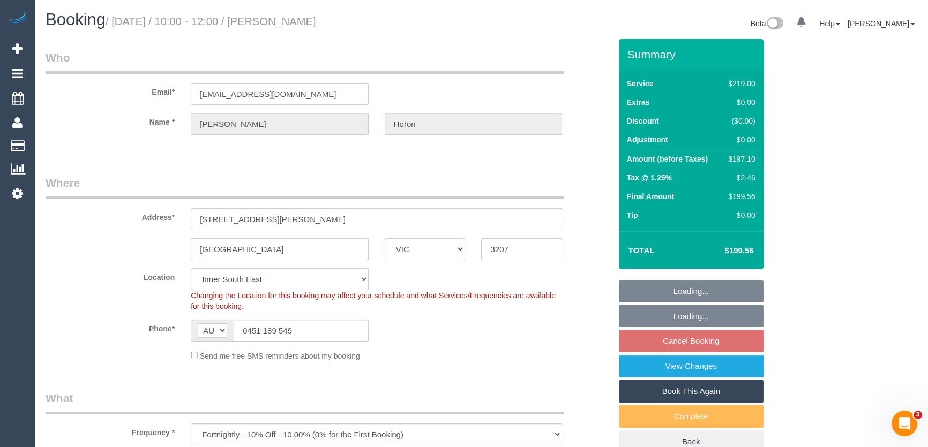
select select "number:11"
select select "object:1397"
select select "spot1"
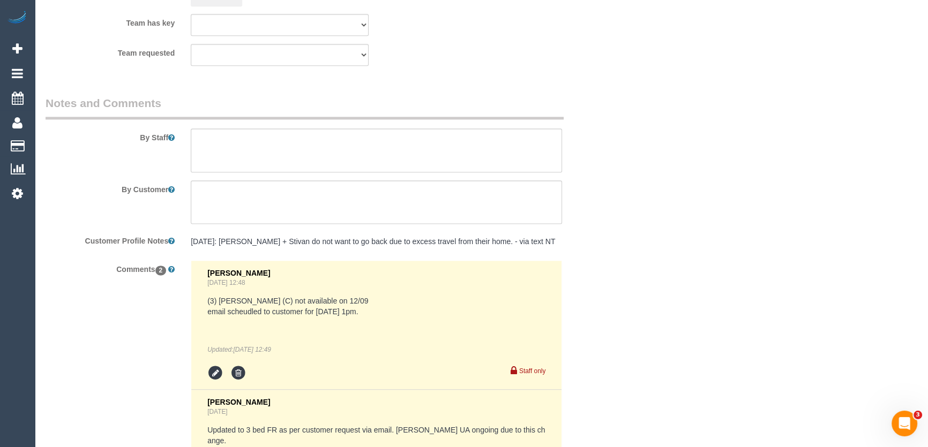
scroll to position [1753, 0]
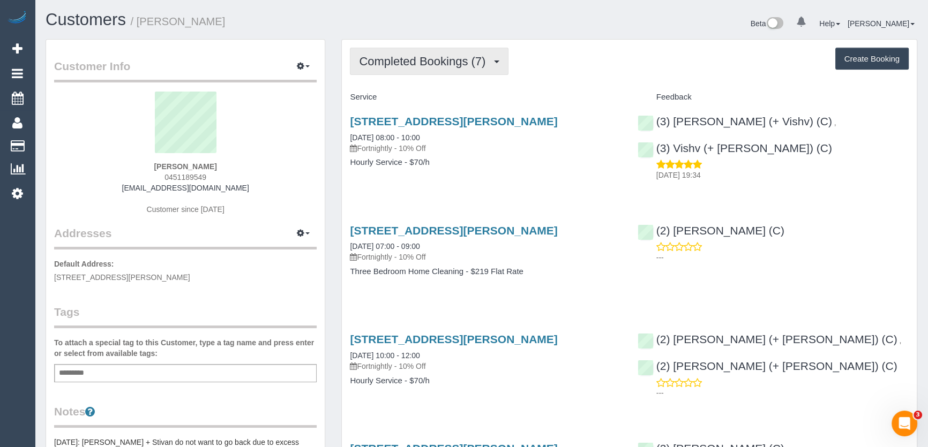
click at [486, 64] on span "Completed Bookings (7)" at bounding box center [425, 61] width 132 height 13
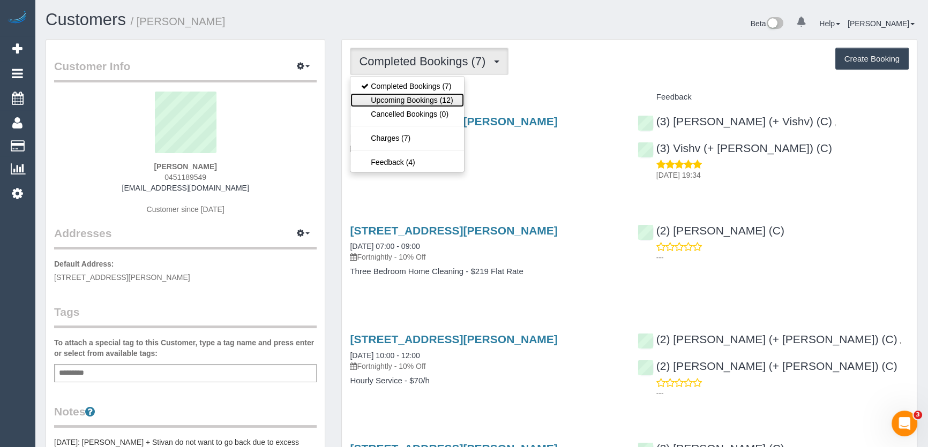
click at [447, 96] on link "Upcoming Bookings (12)" at bounding box center [406, 100] width 113 height 14
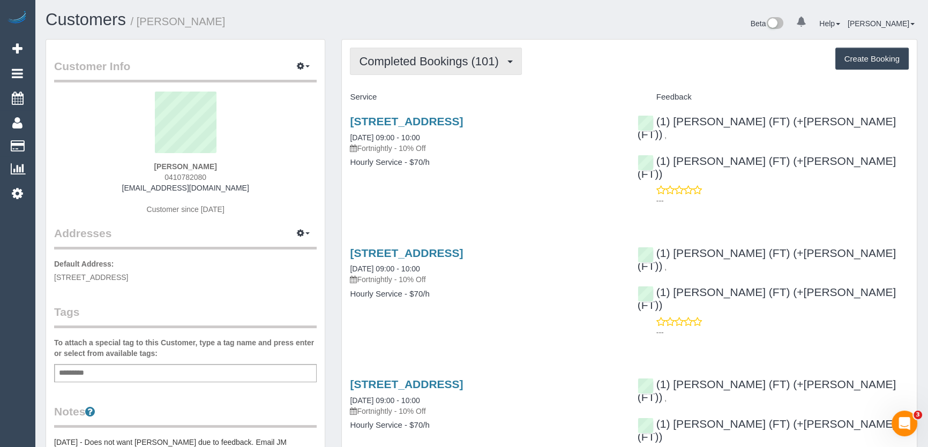
click at [444, 64] on span "Completed Bookings (101)" at bounding box center [431, 61] width 145 height 13
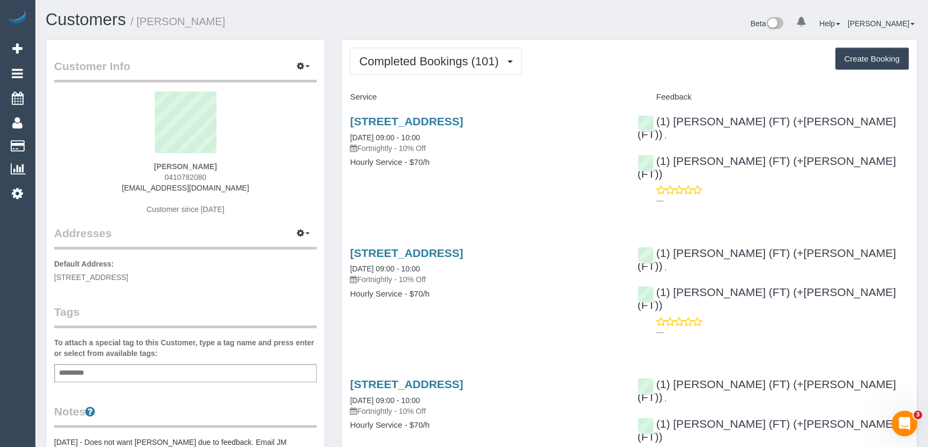
click at [220, 173] on div "Amber Moore 0410782080 amber21@fastmail.fm Customer since 2020" at bounding box center [185, 159] width 263 height 134
copy div "0410782080"
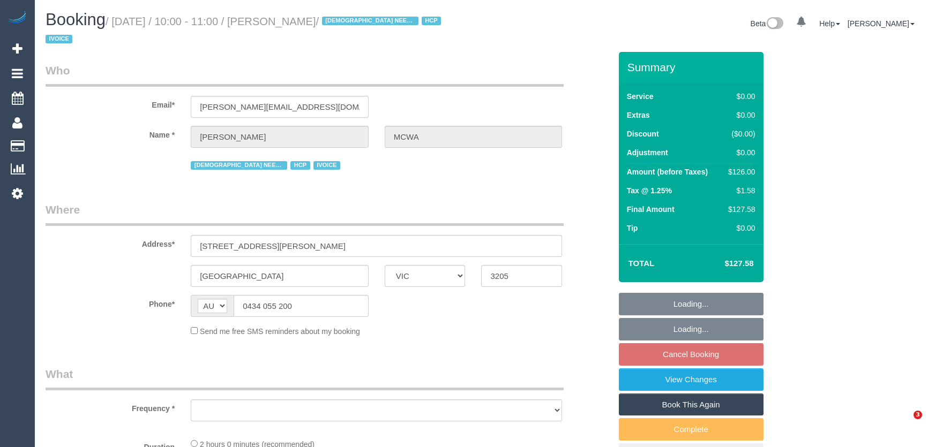
select select "VIC"
select select "120"
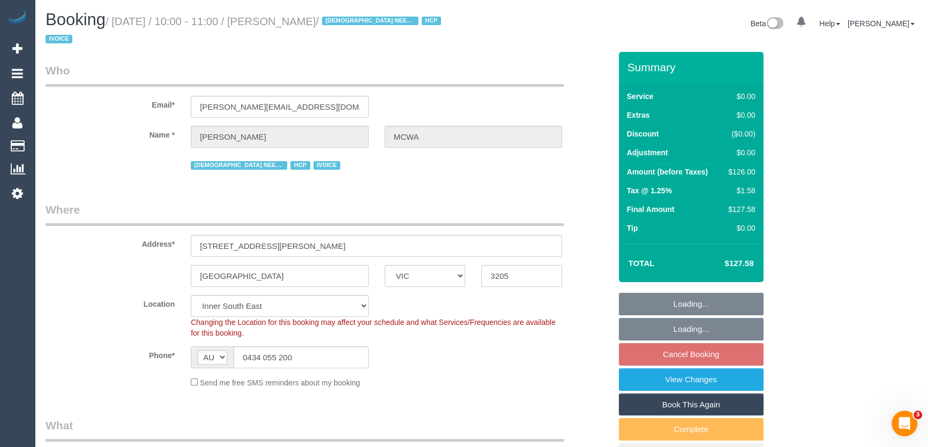
select select "object:683"
select select "number:28"
select select "number:16"
select select "number:19"
select select "number:25"
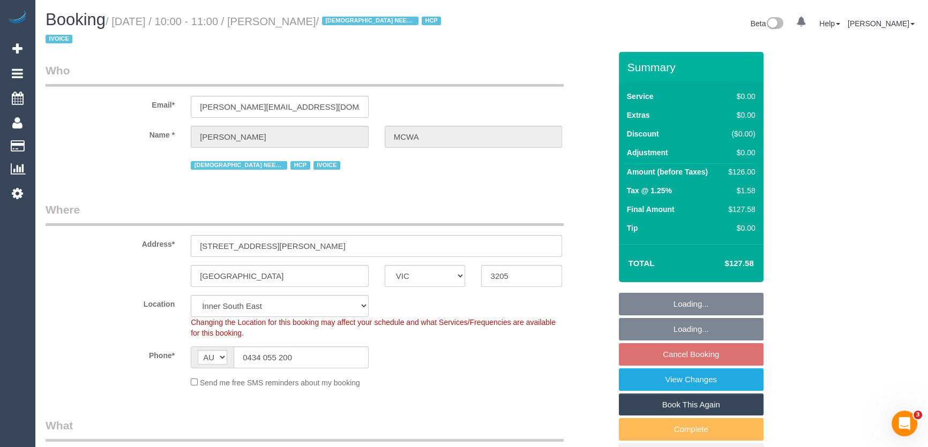
select select "number:35"
select select "object:838"
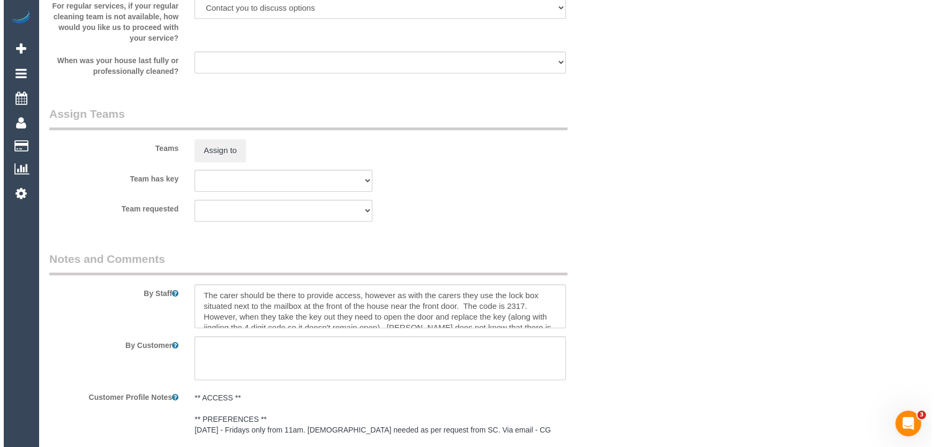
scroll to position [1230, 0]
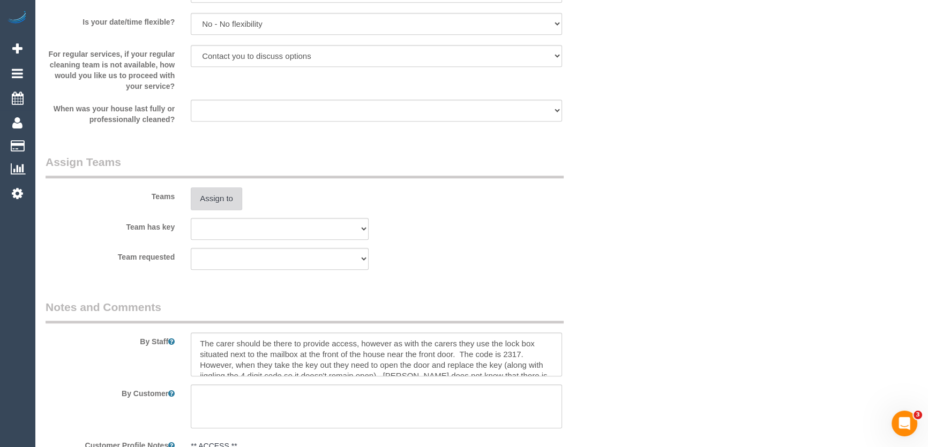
click at [214, 198] on button "Assign to" at bounding box center [216, 199] width 51 height 23
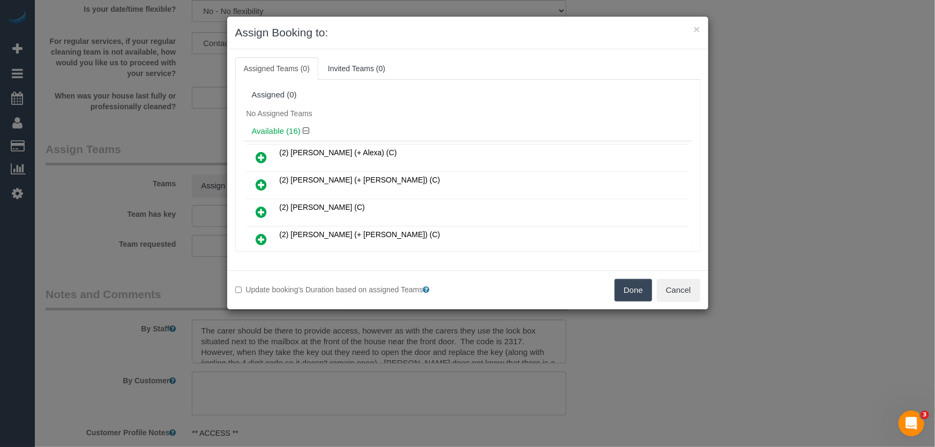
click at [791, 297] on div "× Assign Booking to: Assigned Teams (0) Invited Teams (0) Assigned (0) No Assig…" at bounding box center [467, 223] width 935 height 447
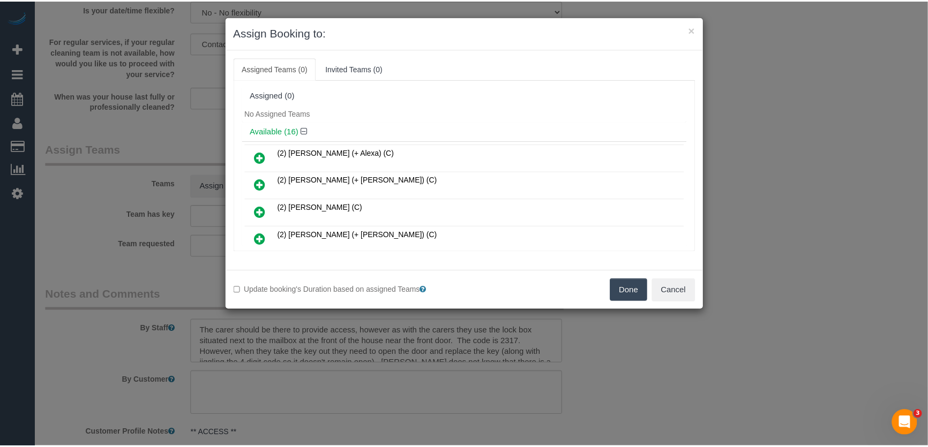
scroll to position [2416, 0]
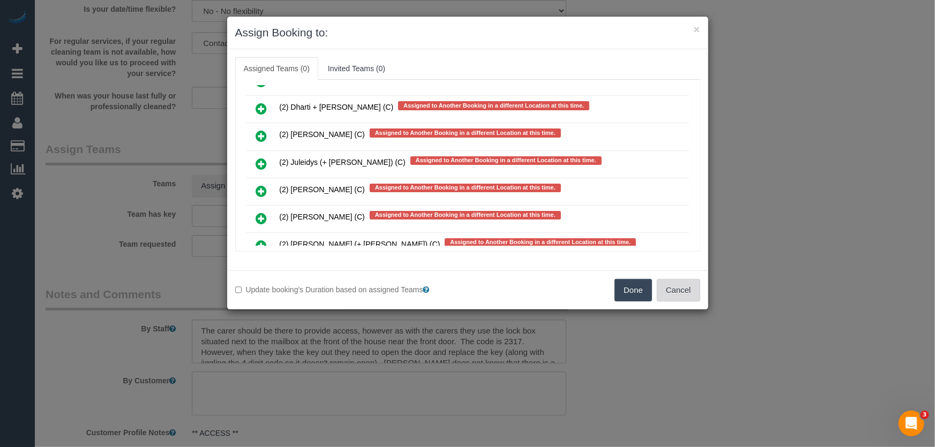
click at [682, 293] on button "Cancel" at bounding box center [678, 290] width 43 height 23
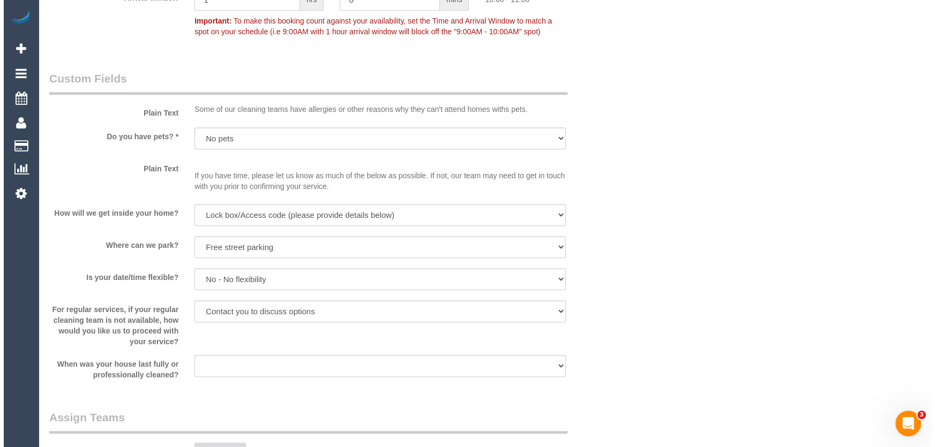
scroll to position [1169, 0]
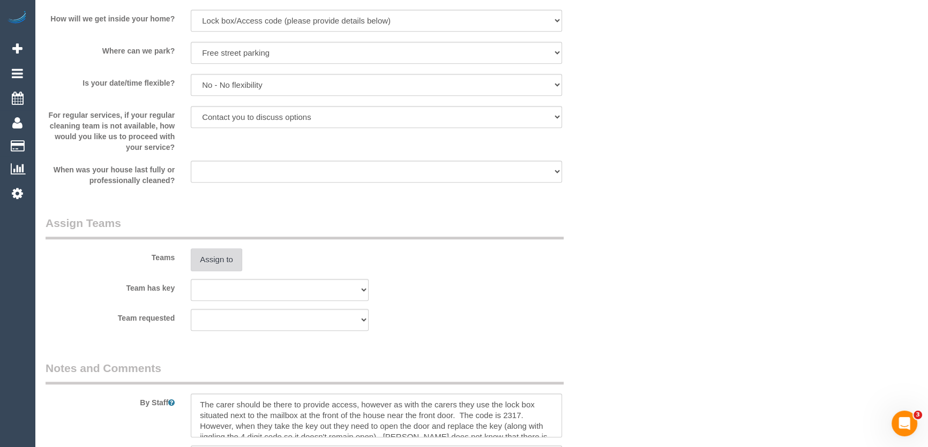
click at [225, 258] on button "Assign to" at bounding box center [216, 260] width 51 height 23
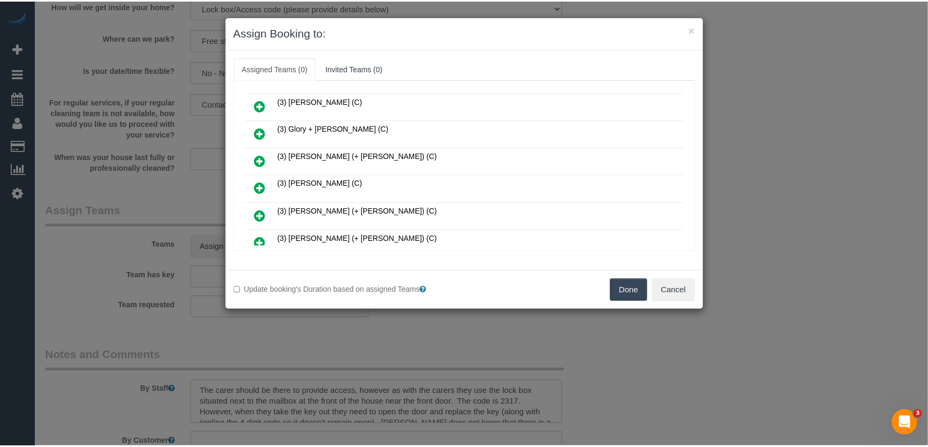
scroll to position [195, 0]
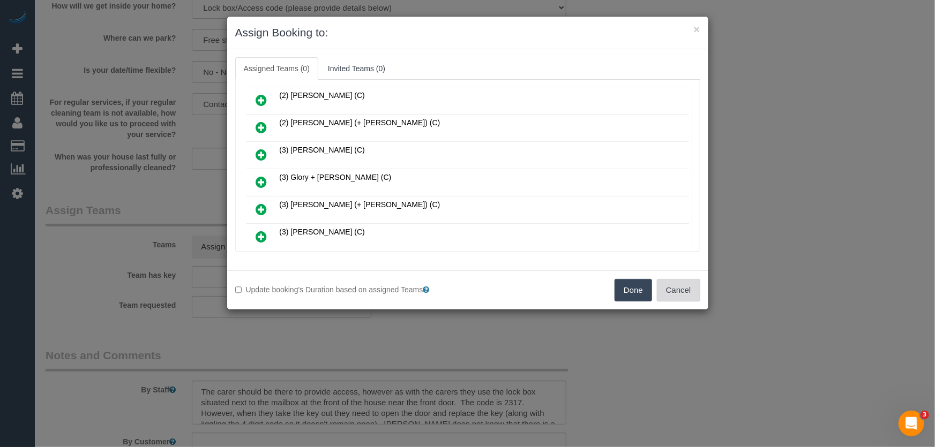
click at [679, 293] on button "Cancel" at bounding box center [678, 290] width 43 height 23
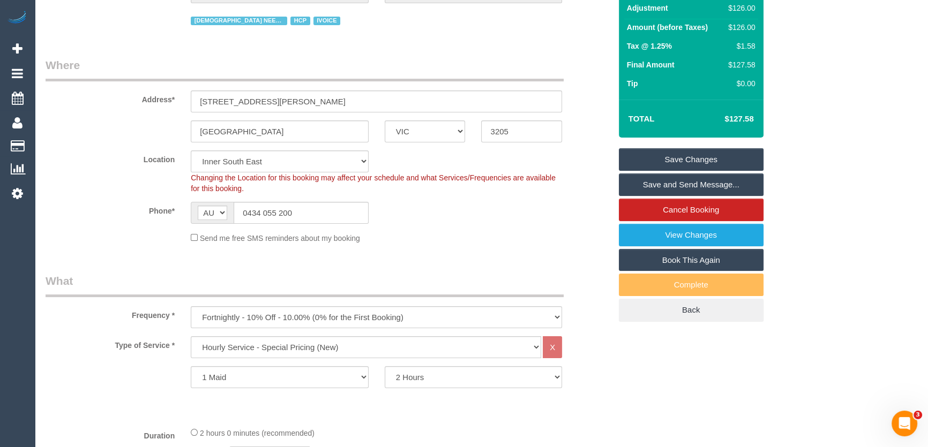
scroll to position [0, 0]
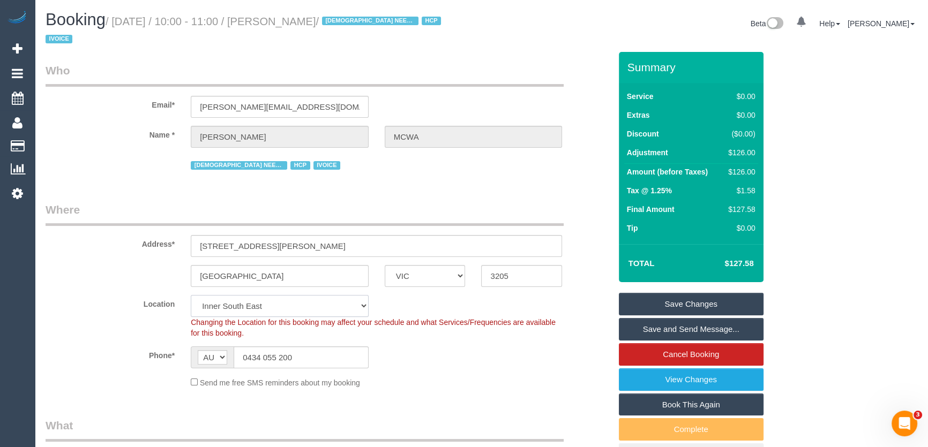
click at [220, 310] on select "Office City East (North) East (South) Inner East Inner North (East) Inner North…" at bounding box center [280, 306] width 178 height 22
select select "50"
click at [191, 295] on select "Office City East (North) East (South) Inner East Inner North (East) Inner North…" at bounding box center [280, 306] width 178 height 22
select select "object:6100"
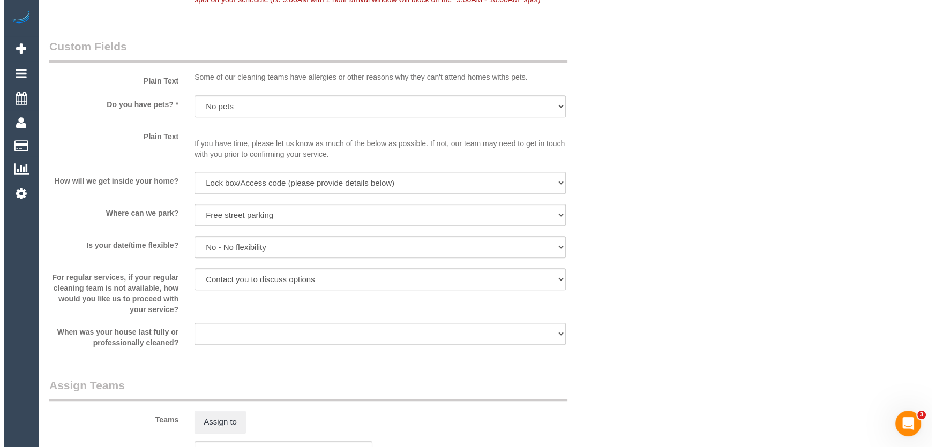
scroll to position [1120, 0]
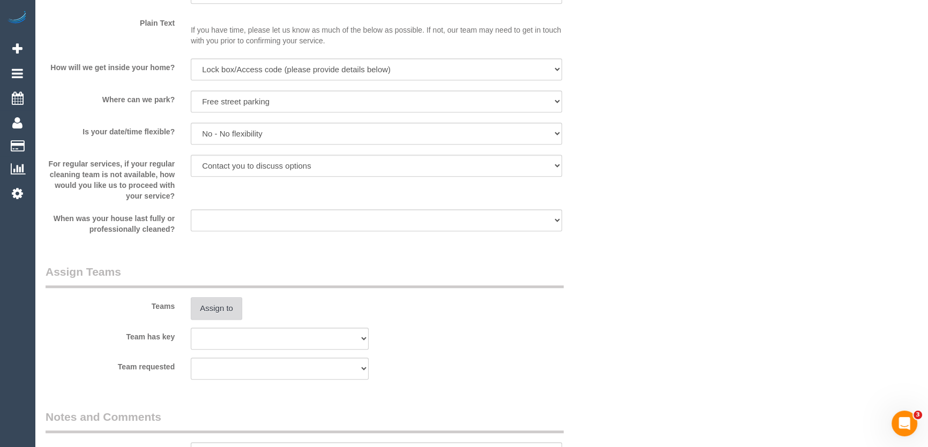
click at [216, 304] on button "Assign to" at bounding box center [216, 308] width 51 height 23
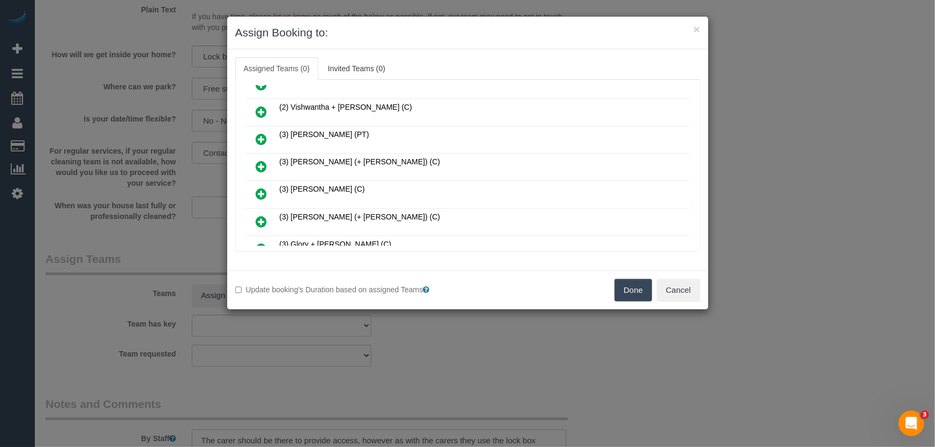
scroll to position [438, 0]
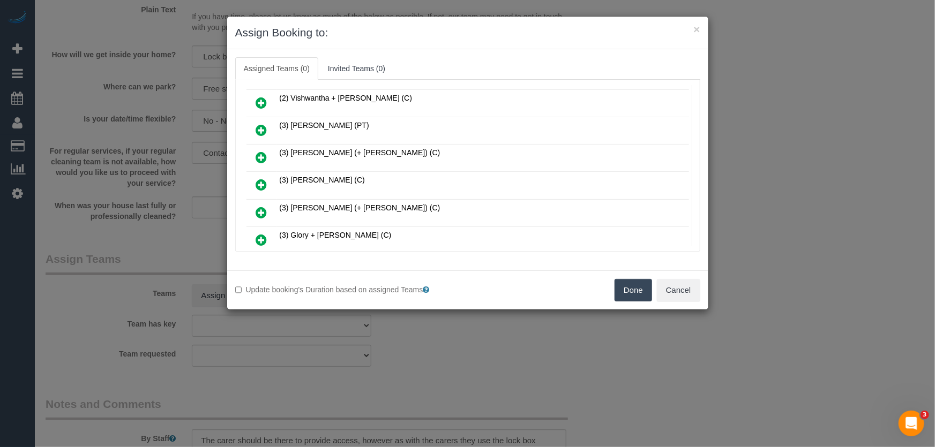
click at [260, 124] on icon at bounding box center [261, 130] width 11 height 13
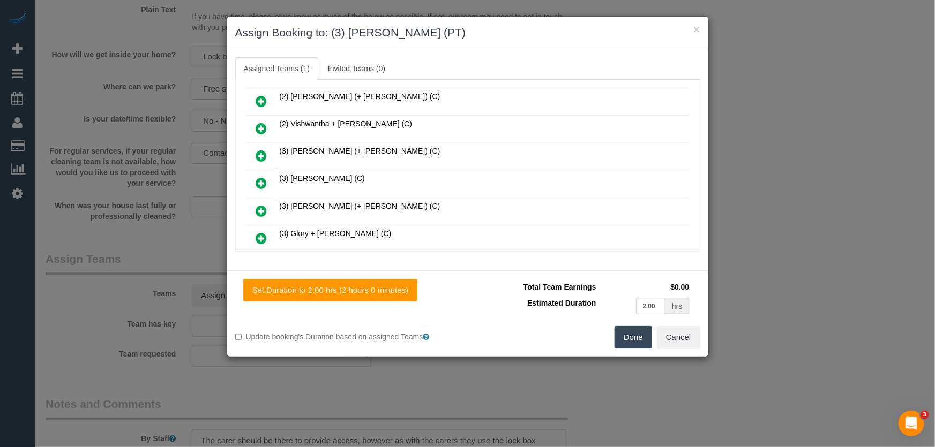
scroll to position [463, 0]
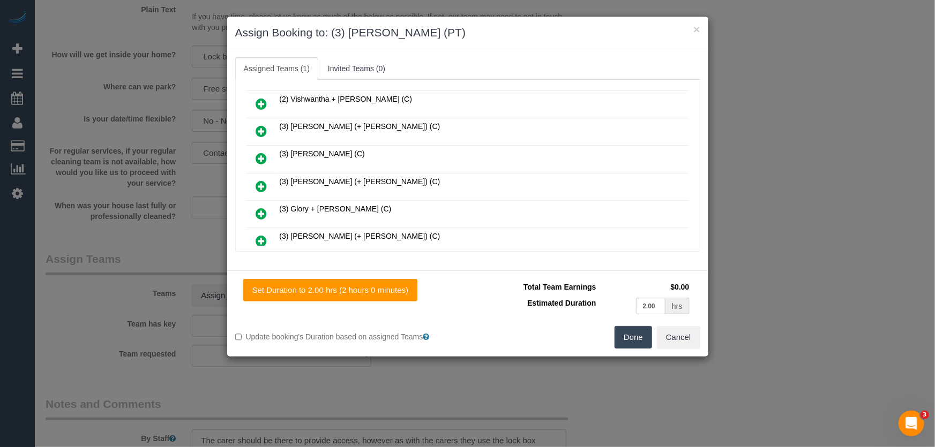
click at [633, 343] on button "Done" at bounding box center [634, 337] width 38 height 23
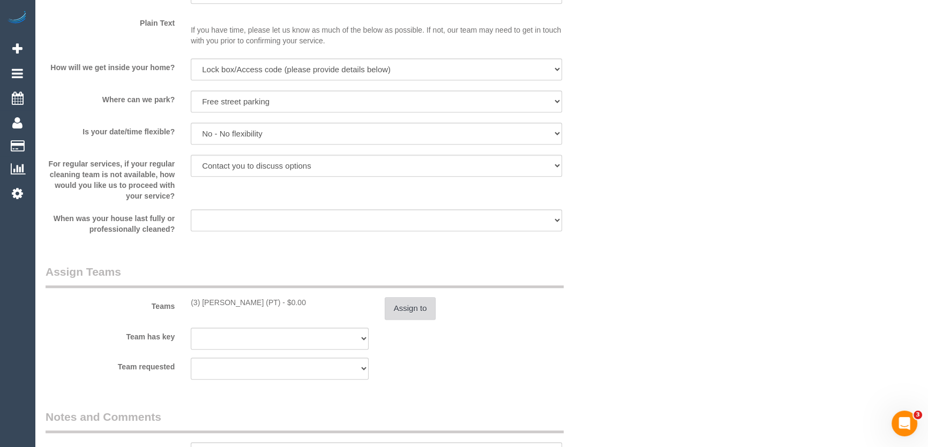
click at [408, 302] on button "Assign to" at bounding box center [410, 308] width 51 height 23
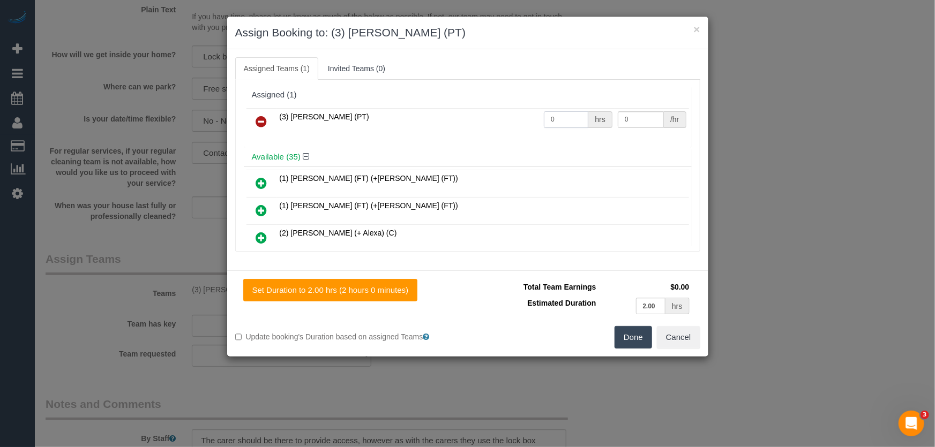
click at [565, 118] on input "0" at bounding box center [566, 119] width 44 height 17
type input "2"
type input "35"
click at [639, 339] on button "Done" at bounding box center [634, 337] width 38 height 23
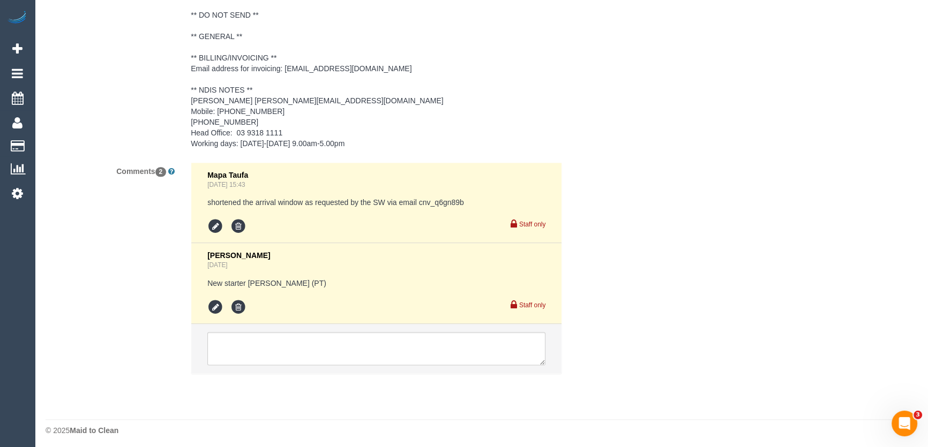
scroll to position [1717, 0]
click at [285, 345] on textarea at bounding box center [376, 346] width 338 height 33
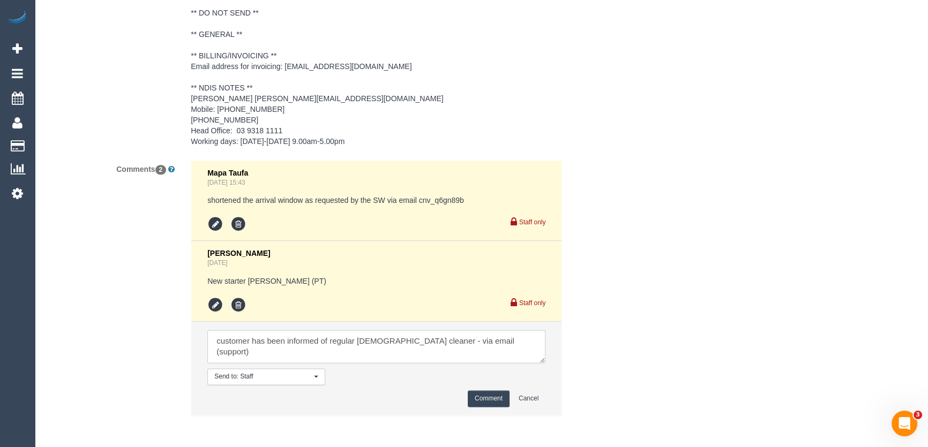
type textarea "customer has been informed of regular female cleaner - via email (support)"
click at [420, 200] on pre "shortened the arrival window as requested by the SW via email cnv_q6gn89b" at bounding box center [376, 200] width 338 height 11
copy pre "cnv_q6gn89b"
click at [501, 397] on button "Comment" at bounding box center [489, 399] width 42 height 17
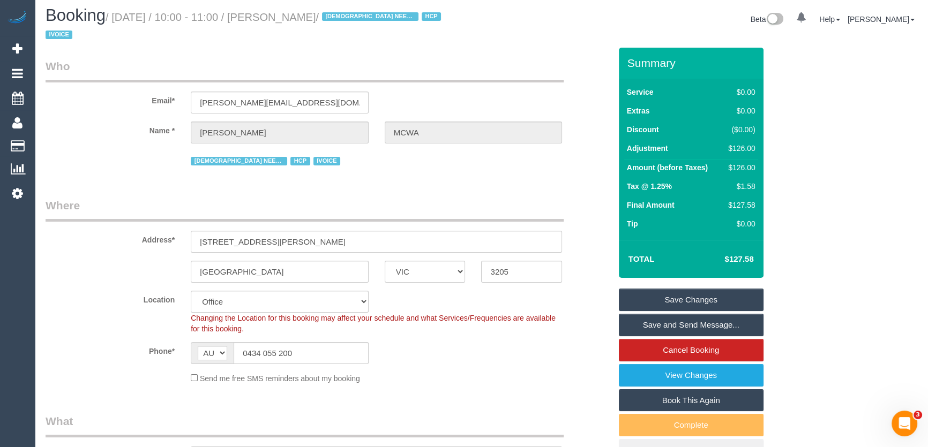
scroll to position [0, 0]
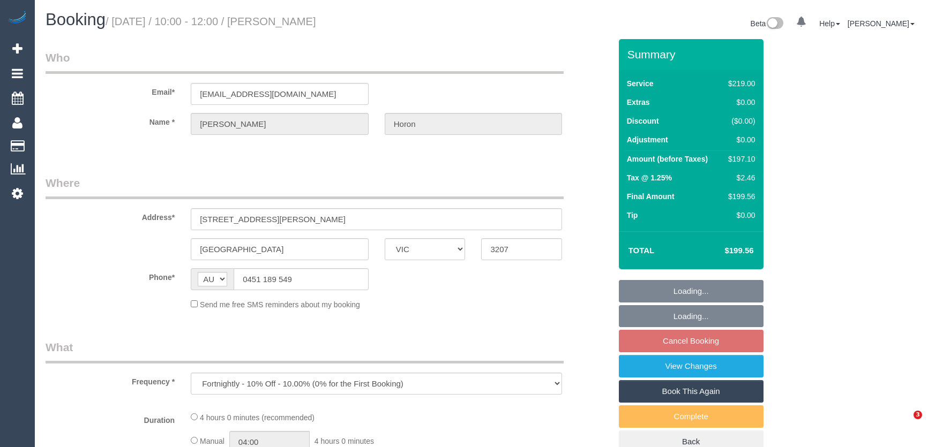
select select "VIC"
select select "string:stripe-pm_1Re6qH2GScqysDRVzvQWCQTr"
select select "spot1"
select select "number:28"
select select "number:14"
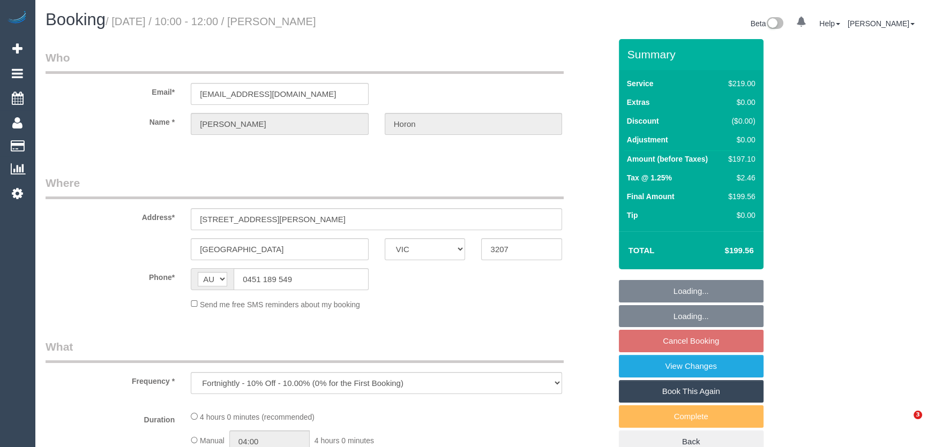
select select "number:19"
select select "number:24"
select select "number:34"
select select "number:11"
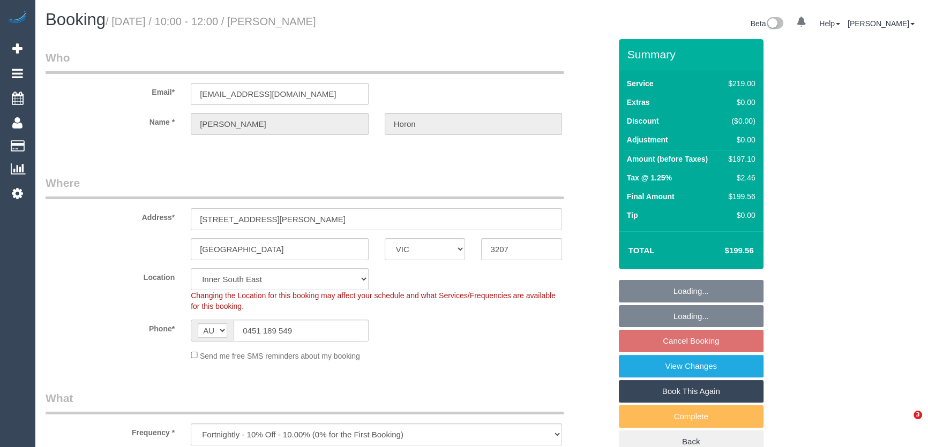
select select "object:1397"
select select "spot19"
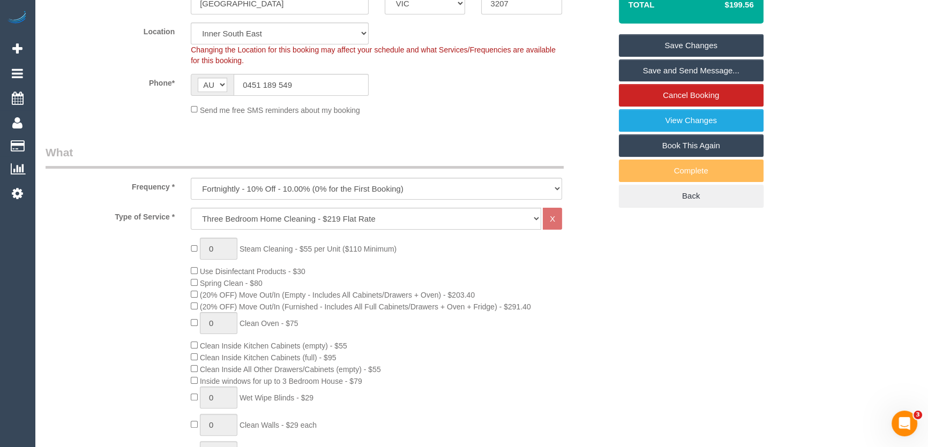
scroll to position [195, 0]
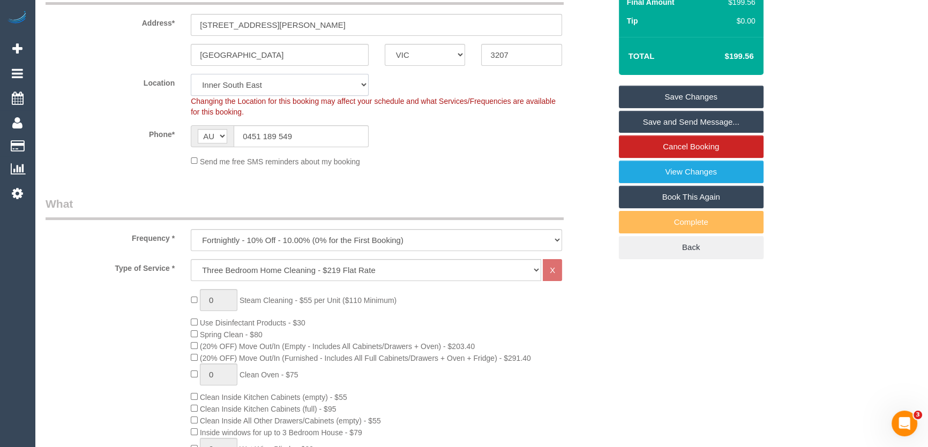
click at [216, 85] on select "Office [GEOGRAPHIC_DATA] (North) East (South) [GEOGRAPHIC_DATA] (East) [GEOGRAP…" at bounding box center [280, 85] width 178 height 22
select select "50"
click at [191, 74] on select "Office [GEOGRAPHIC_DATA] (North) East (South) [GEOGRAPHIC_DATA] (East) [GEOGRAP…" at bounding box center [280, 85] width 178 height 22
click at [130, 141] on div "Phone* AF AL DZ AD AO AI AQ AG AR AM AW AU AT AZ BS BH BD BB BY BE BZ BJ BM BT …" at bounding box center [328, 136] width 581 height 22
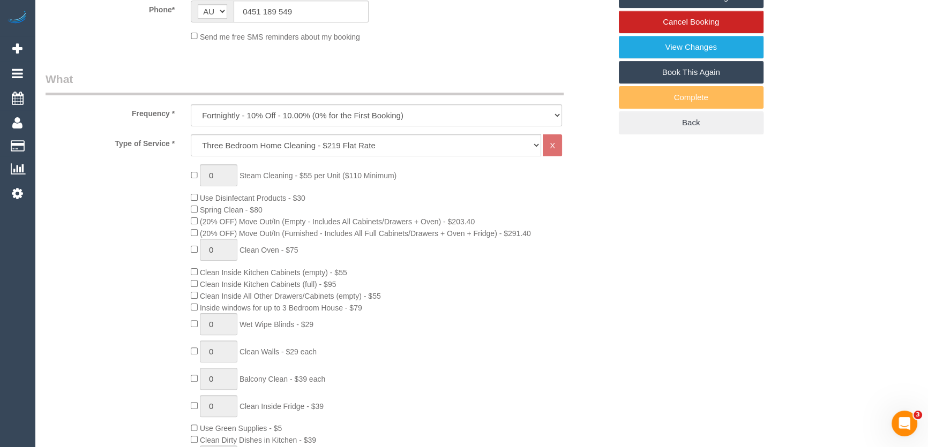
select select "object:1976"
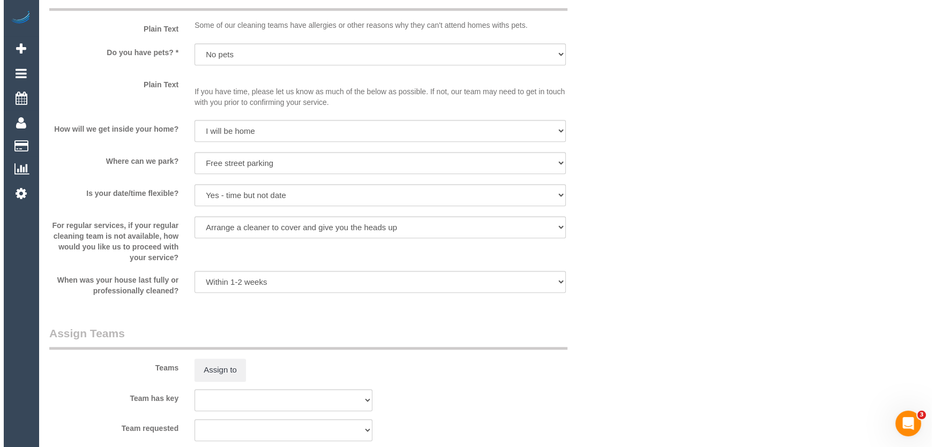
scroll to position [1461, 0]
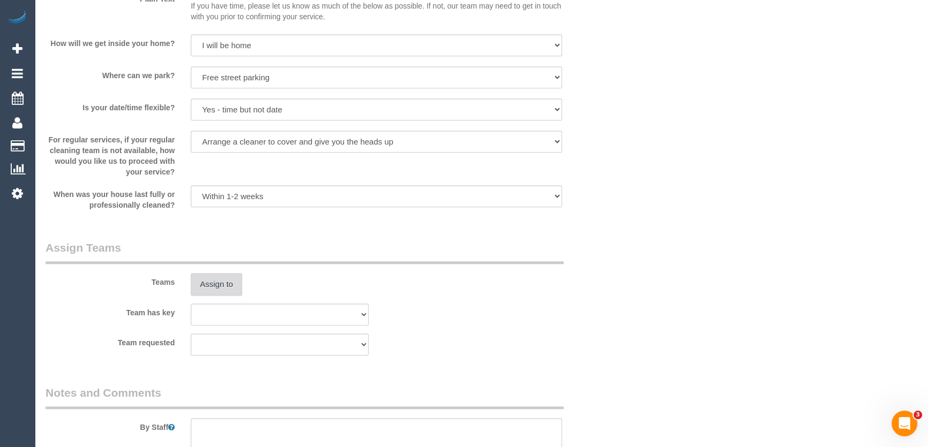
click at [219, 290] on button "Assign to" at bounding box center [216, 284] width 51 height 23
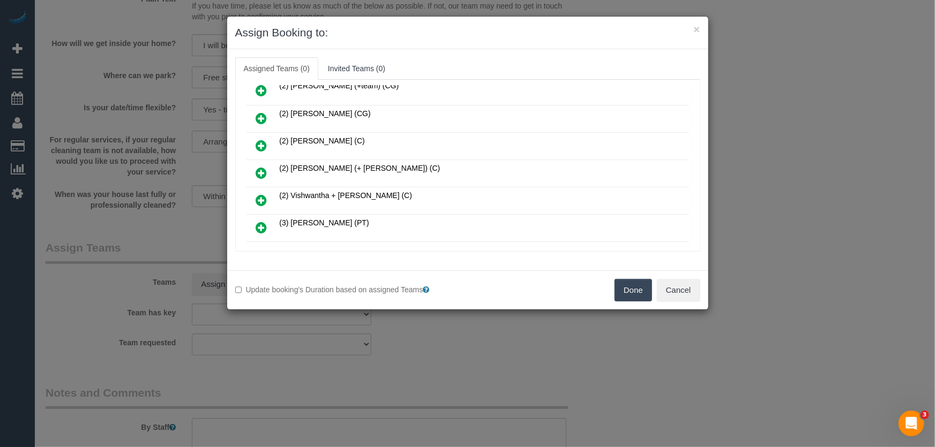
scroll to position [390, 0]
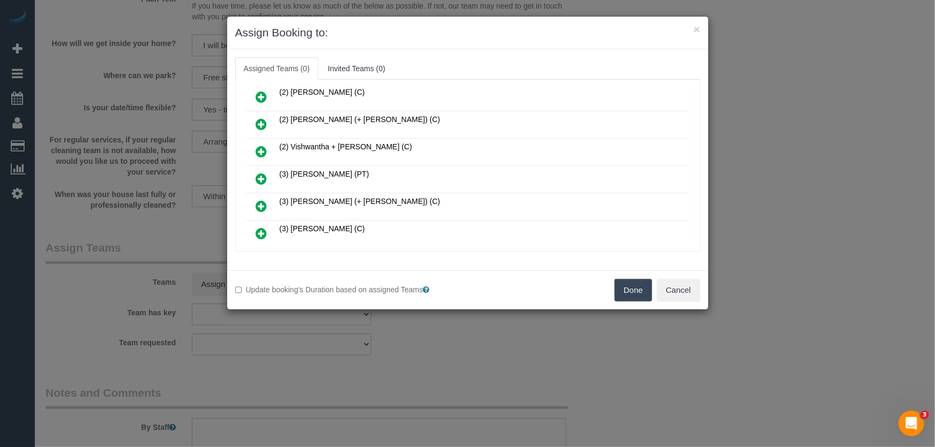
click at [259, 173] on icon at bounding box center [261, 179] width 11 height 13
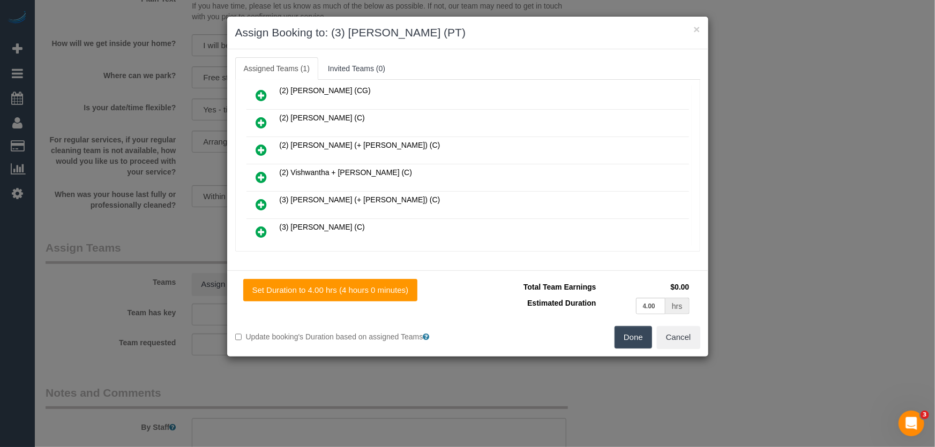
scroll to position [415, 0]
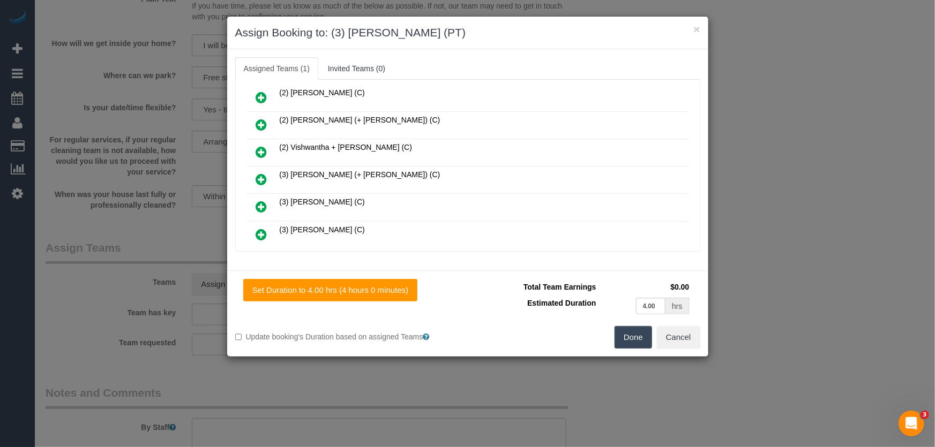
click at [650, 338] on button "Done" at bounding box center [634, 337] width 38 height 23
click at [650, 338] on div "Done Cancel" at bounding box center [588, 337] width 241 height 23
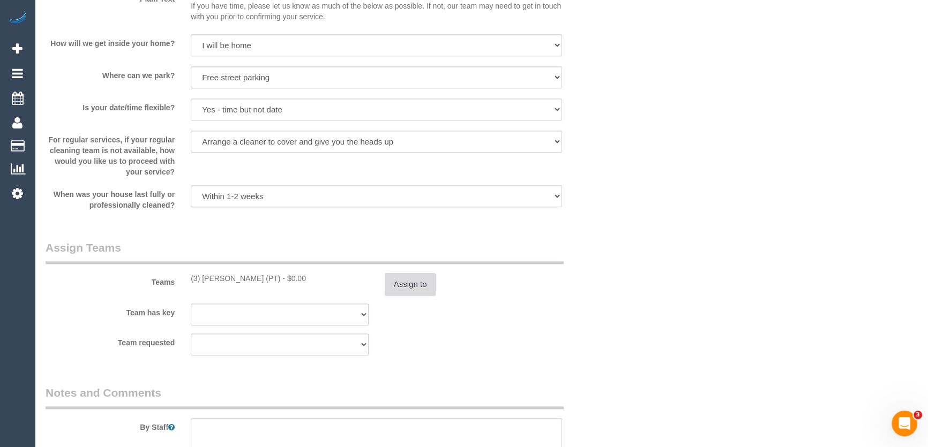
click at [409, 285] on button "Assign to" at bounding box center [410, 284] width 51 height 23
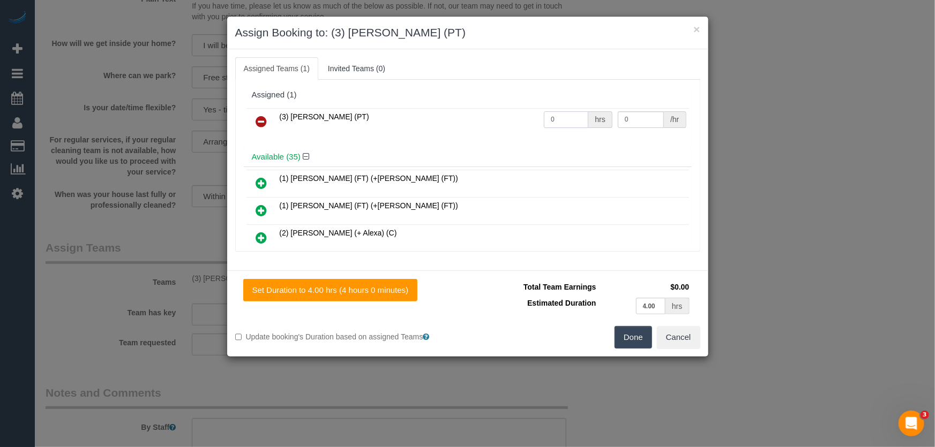
click at [569, 113] on input "0" at bounding box center [566, 119] width 44 height 17
type input "1"
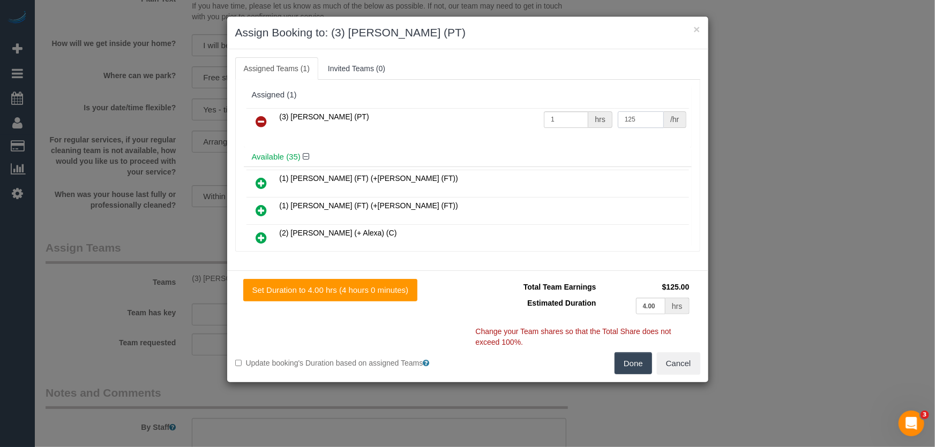
type input "125"
click at [624, 363] on button "Done" at bounding box center [634, 364] width 38 height 23
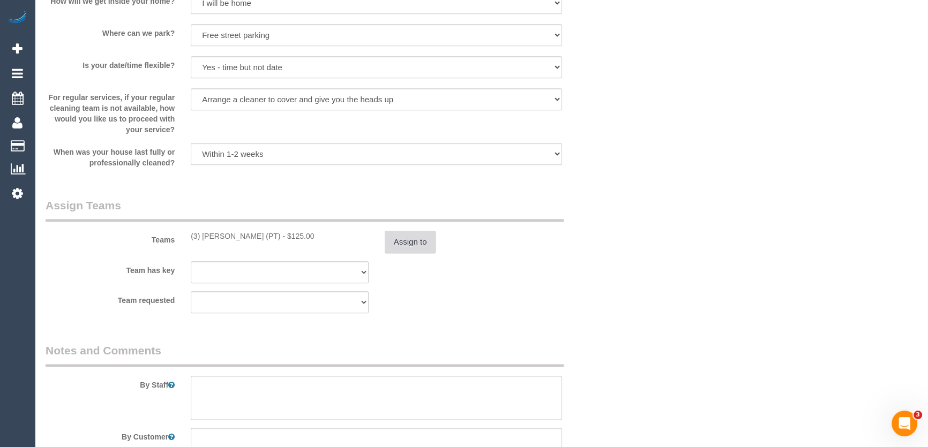
scroll to position [1559, 0]
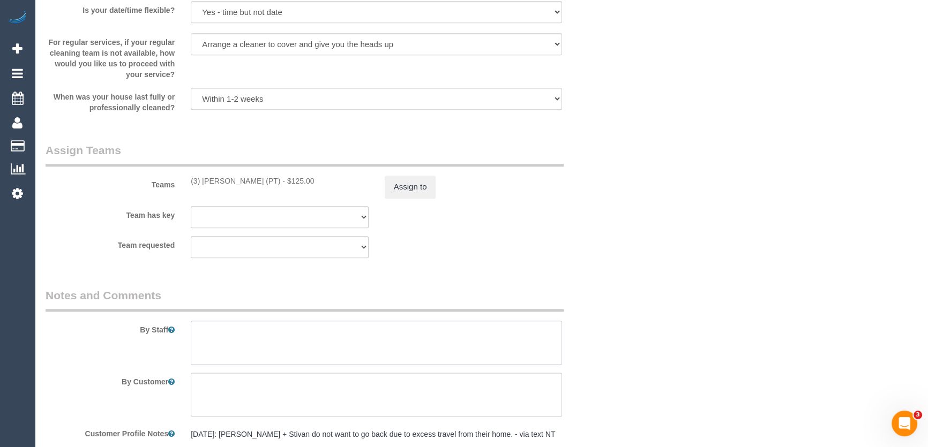
click at [270, 338] on textarea at bounding box center [376, 343] width 371 height 44
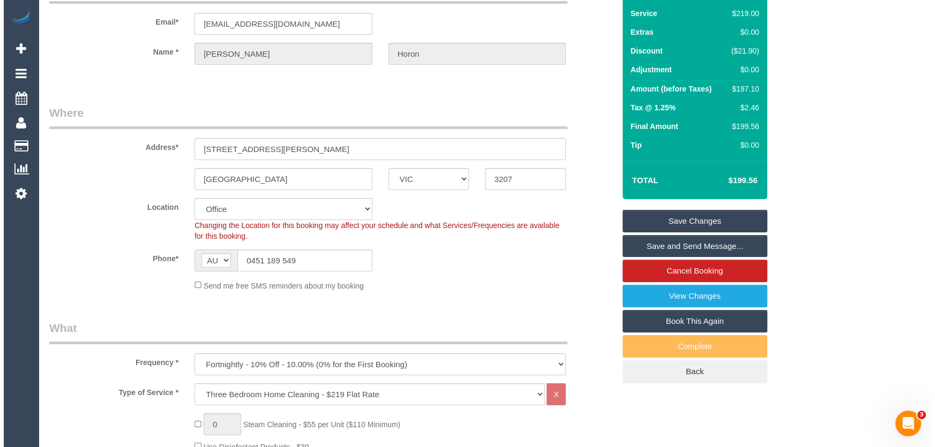
scroll to position [0, 0]
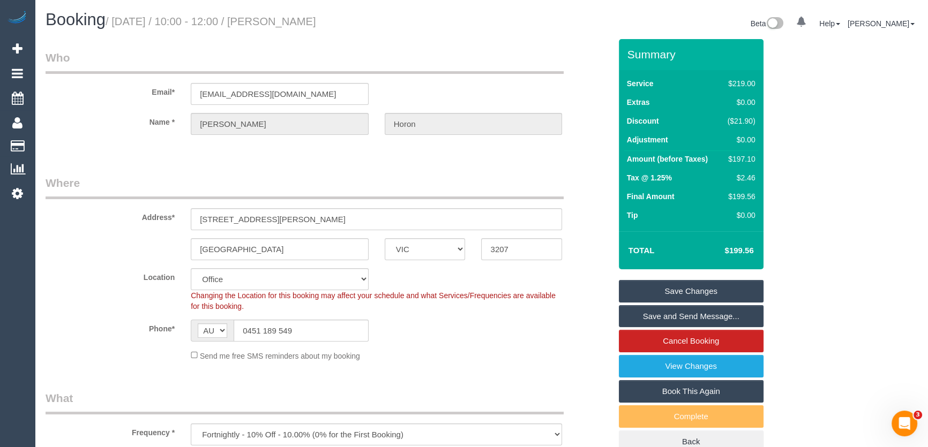
type textarea "Estimated time: 3-4 hours"
click at [304, 19] on small "/ [DATE] / 10:00 - 12:00 / [PERSON_NAME]" at bounding box center [211, 22] width 211 height 12
copy small "[PERSON_NAME]"
click at [691, 319] on link "Save and Send Message..." at bounding box center [691, 316] width 145 height 23
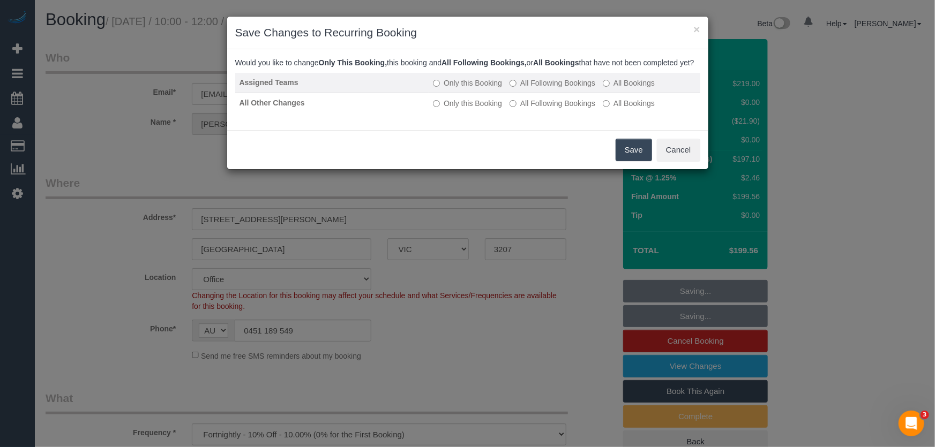
click at [530, 88] on label "All Following Bookings" at bounding box center [553, 83] width 86 height 11
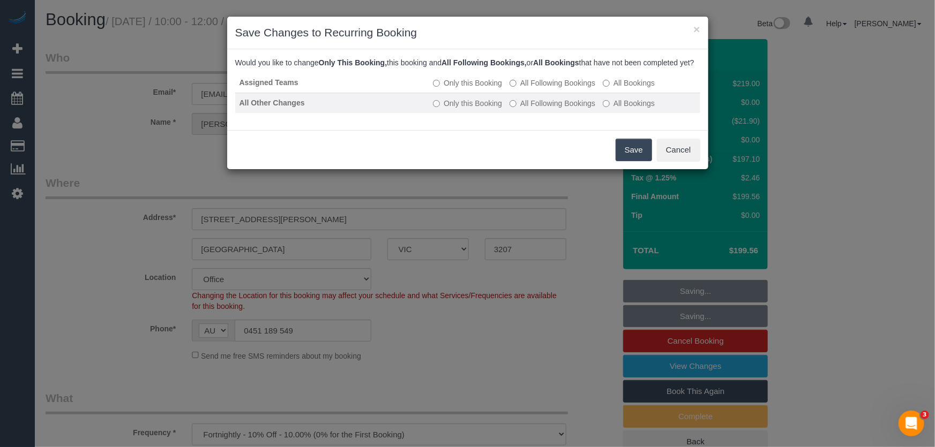
click at [535, 109] on label "All Following Bookings" at bounding box center [553, 103] width 86 height 11
click at [633, 160] on button "Save" at bounding box center [634, 150] width 36 height 23
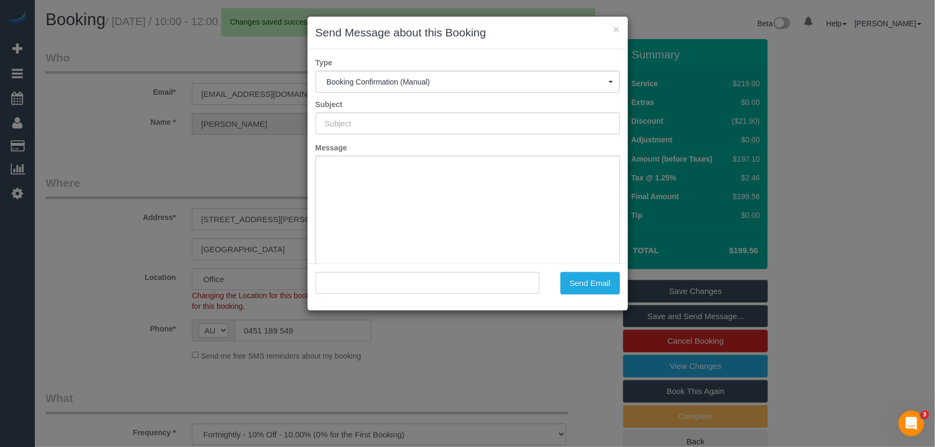
type input "Booking Confirmed"
type input ""Sebastian Horon" <seb95au@gmail.com>"
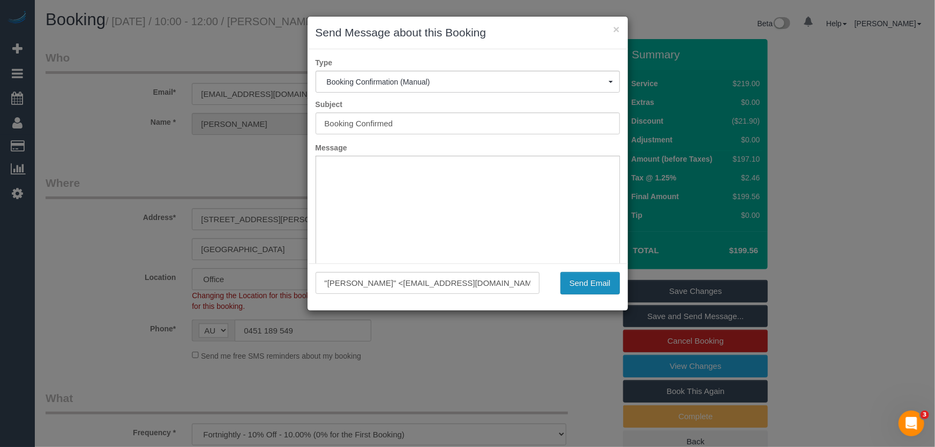
click at [587, 287] on button "Send Email" at bounding box center [589, 283] width 59 height 23
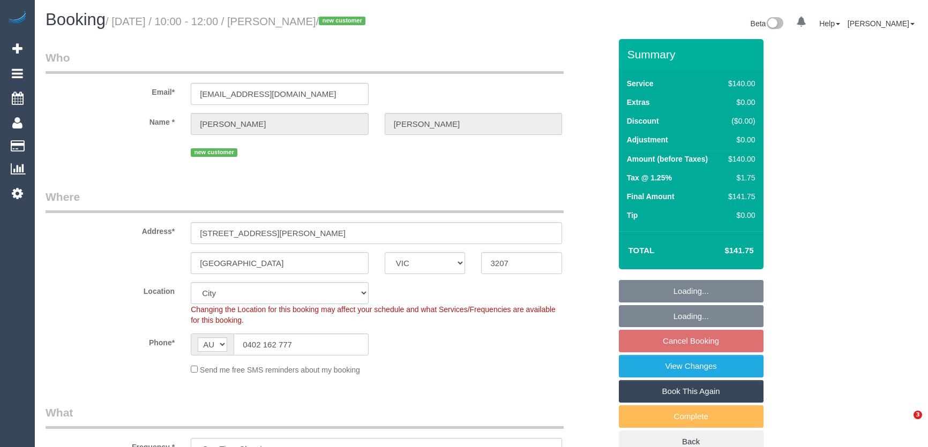
select select "VIC"
select select "spot1"
select select "number:28"
select select "number:16"
select select "number:18"
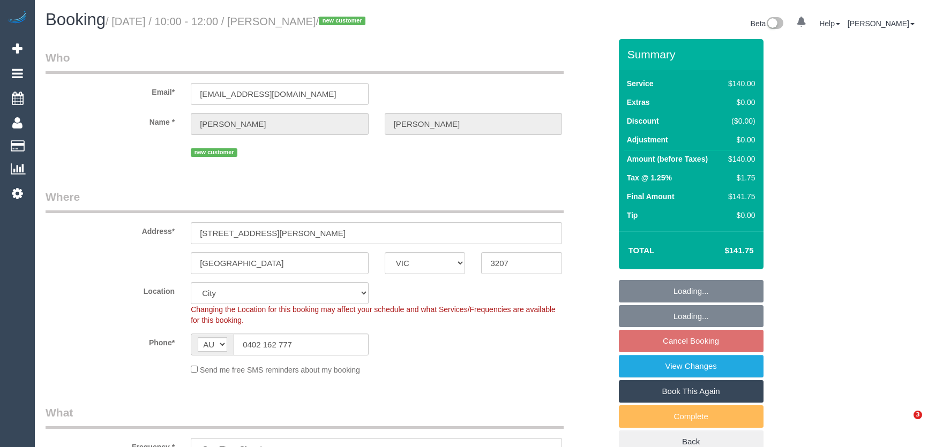
select select "number:25"
select select "number:35"
select select "number:26"
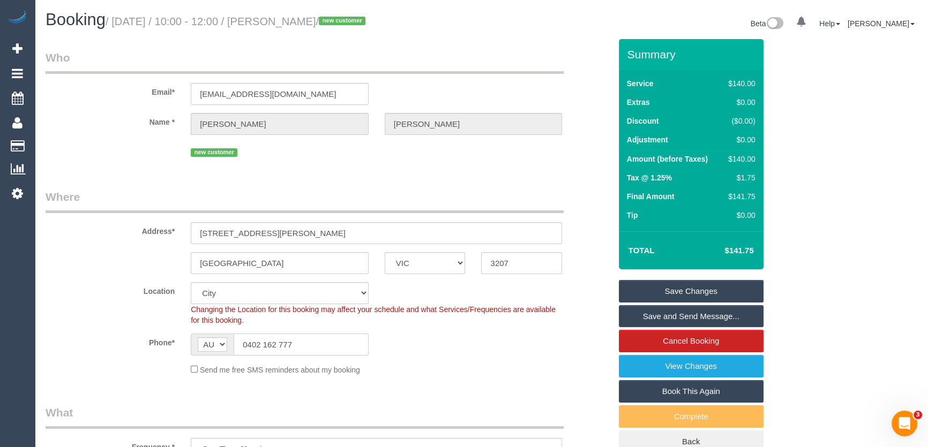
click at [323, 349] on input "0402 162 777" at bounding box center [301, 345] width 135 height 22
click at [324, 349] on input "0402 162 777" at bounding box center [301, 345] width 135 height 22
click at [326, 349] on input "0402 162 777" at bounding box center [301, 345] width 135 height 22
click at [327, 349] on input "0402 162 777" at bounding box center [301, 345] width 135 height 22
click at [312, 345] on input "0402 162 777" at bounding box center [301, 345] width 135 height 22
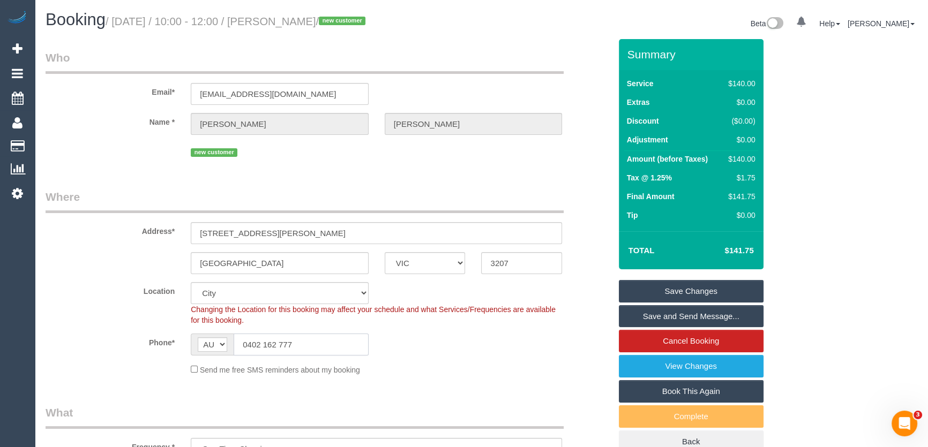
click at [312, 345] on input "0402 162 777" at bounding box center [301, 345] width 135 height 22
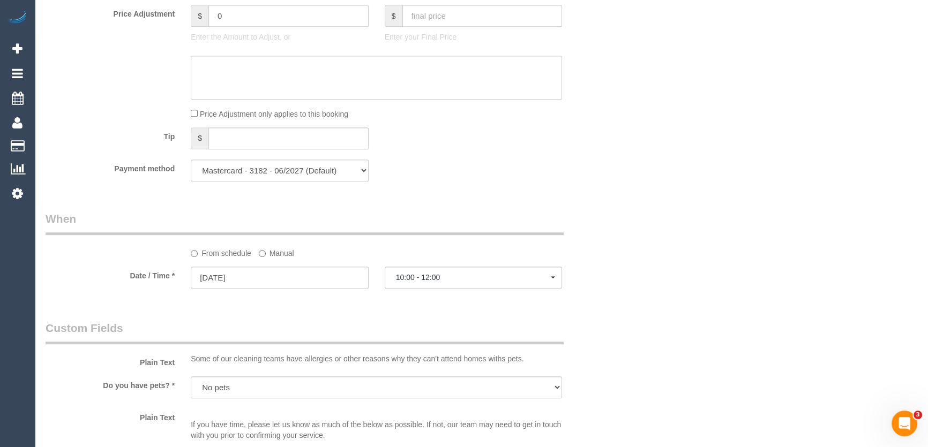
scroll to position [1023, 0]
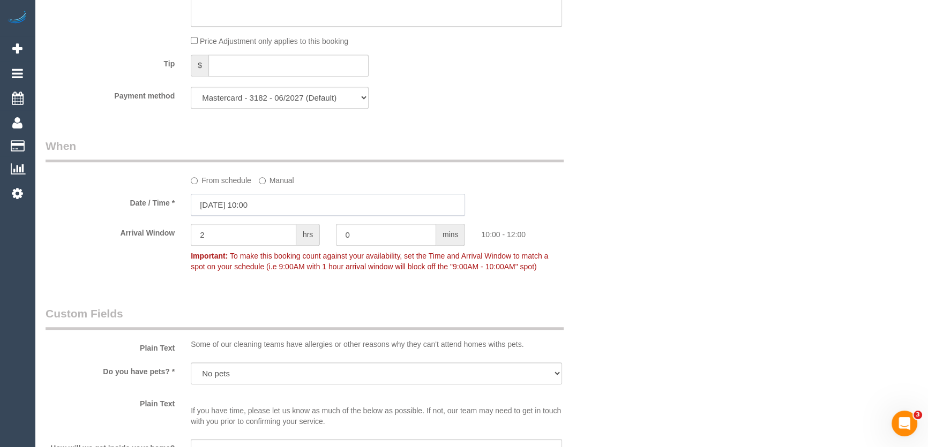
click at [271, 206] on input "[DATE] 10:00" at bounding box center [328, 205] width 274 height 22
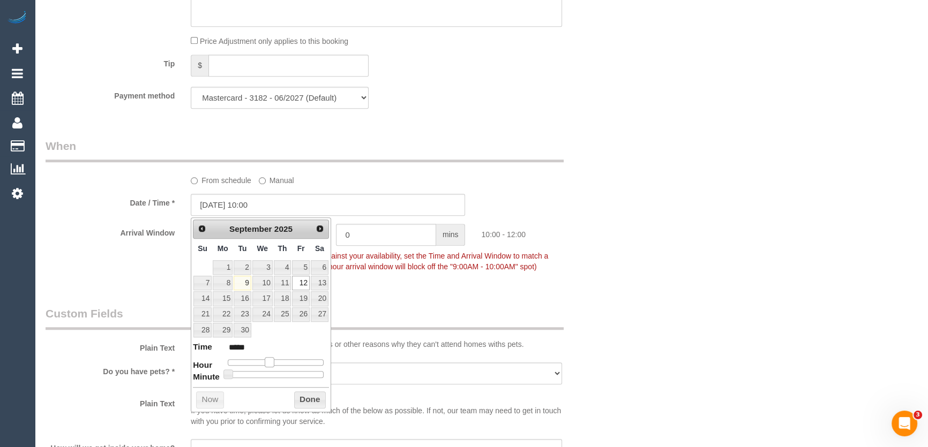
type input "[DATE] 11:00"
type input "*****"
type input "[DATE] 12:00"
type input "*****"
drag, startPoint x: 271, startPoint y: 363, endPoint x: 285, endPoint y: 360, distance: 14.2
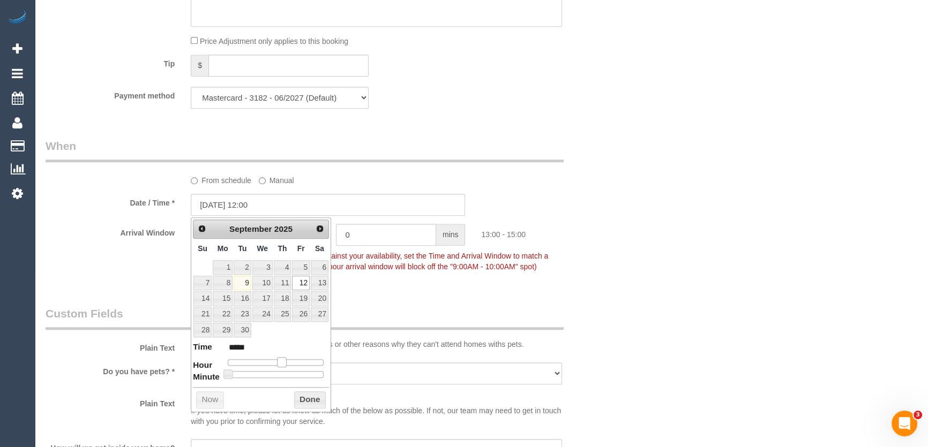
click at [285, 360] on span at bounding box center [282, 362] width 10 height 10
type input "[DATE] 13:00"
type input "*****"
type input "[DATE] 14:00"
type input "*****"
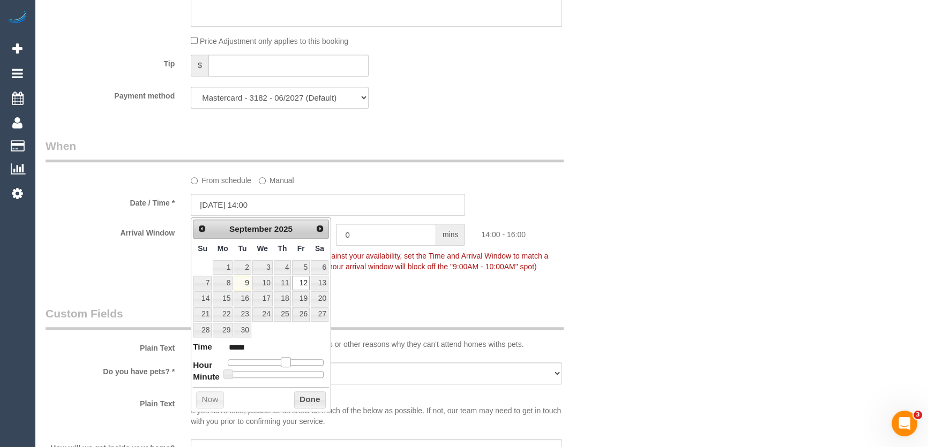
click at [288, 359] on span at bounding box center [286, 362] width 10 height 10
click at [391, 293] on div "Who Email* ishankanwar24@gmail.com Name * Ishan Kanwar new customer Where Addre…" at bounding box center [328, 28] width 581 height 2025
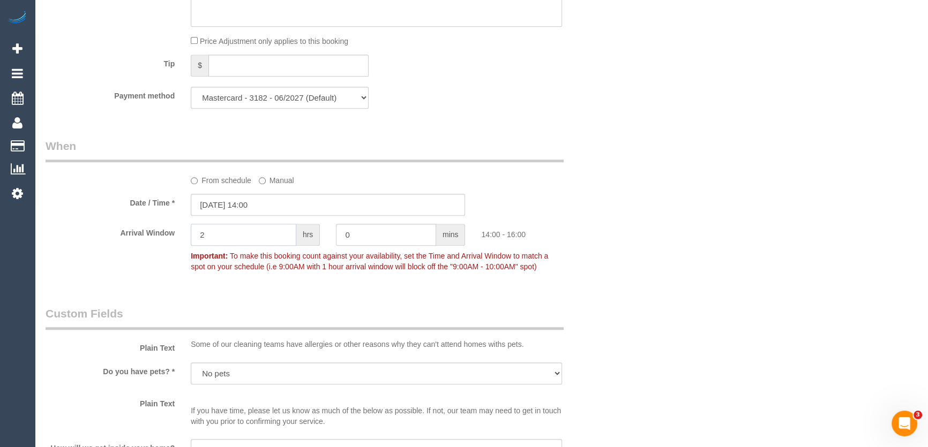
click at [259, 242] on input "2" at bounding box center [244, 235] width 106 height 22
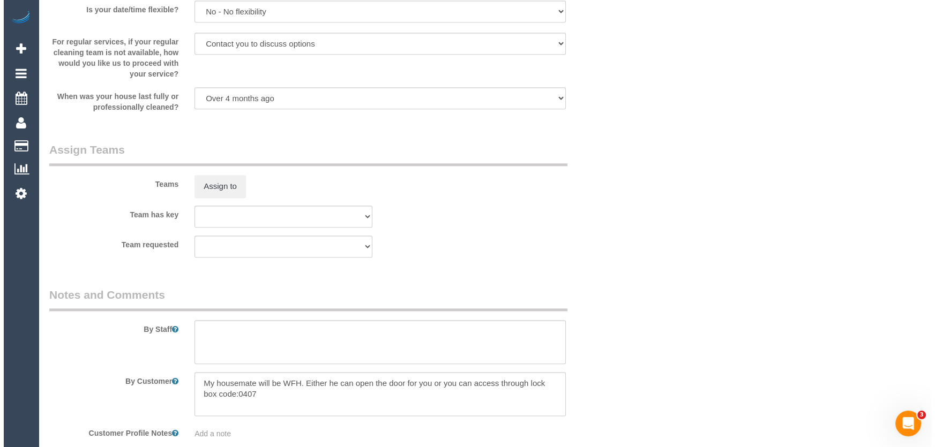
scroll to position [1510, 0]
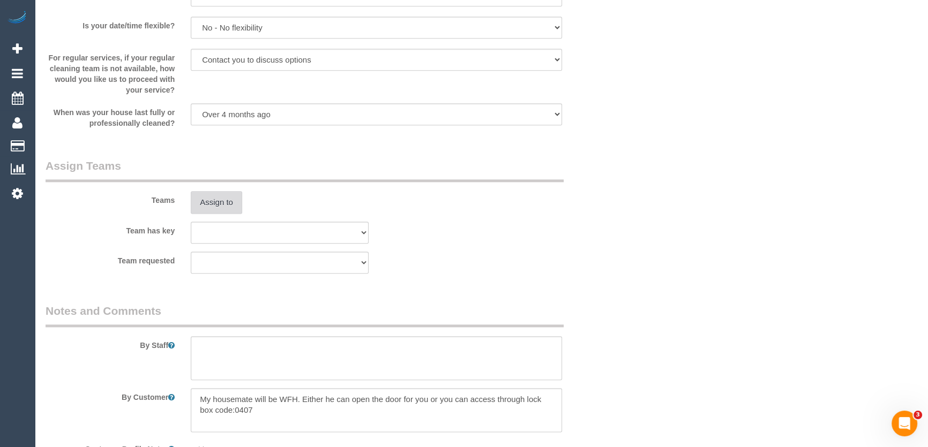
type input "1"
click at [223, 206] on button "Assign to" at bounding box center [216, 202] width 51 height 23
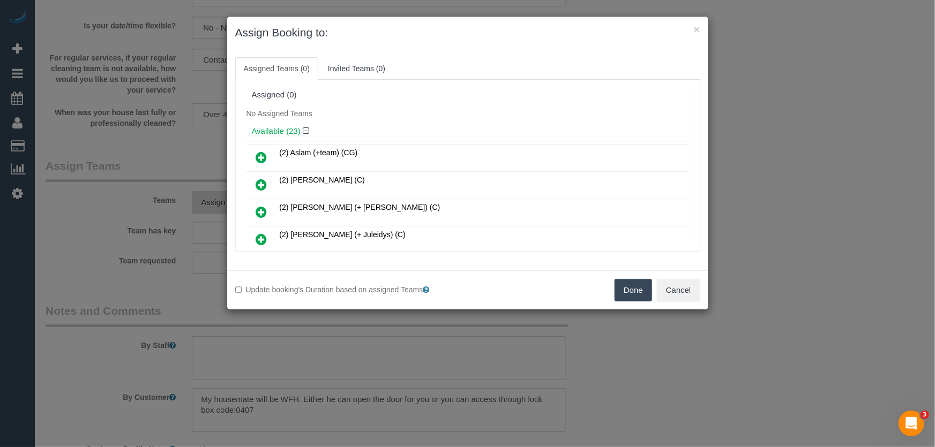
scroll to position [228, 0]
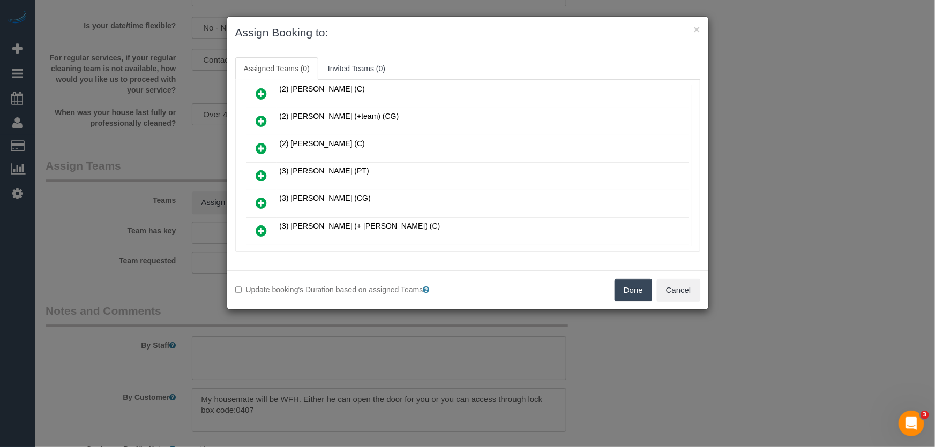
click at [260, 171] on icon at bounding box center [261, 175] width 11 height 13
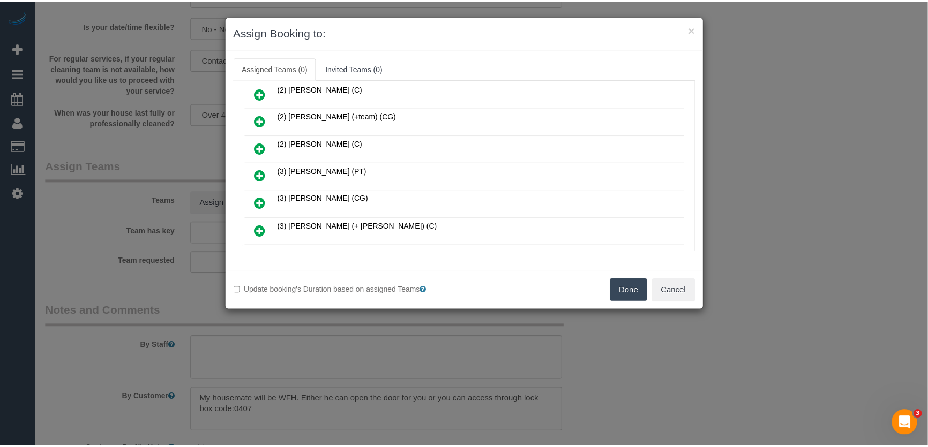
scroll to position [253, 0]
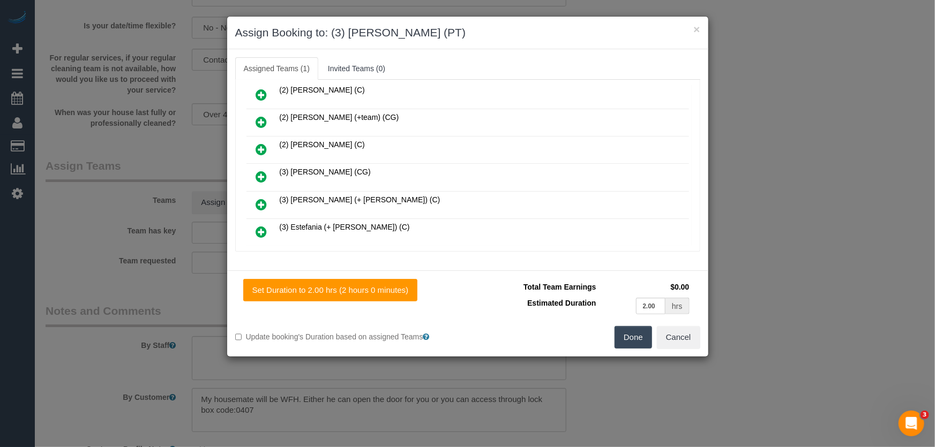
click at [638, 343] on button "Done" at bounding box center [634, 337] width 38 height 23
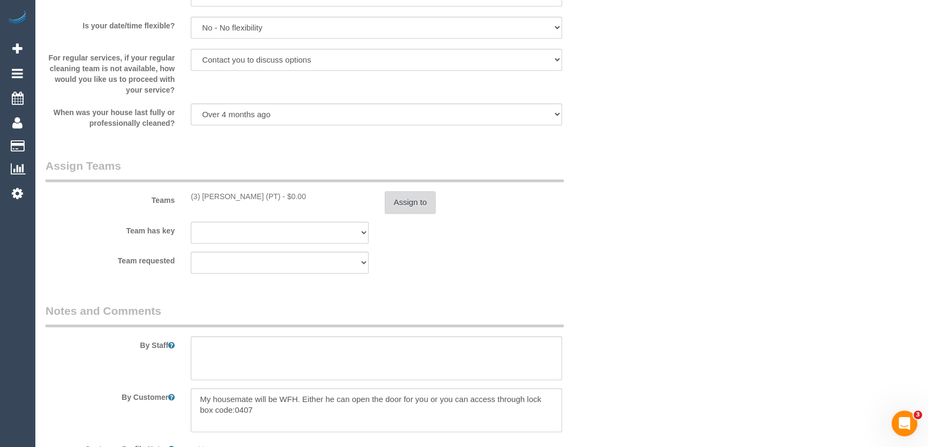
click at [406, 198] on button "Assign to" at bounding box center [410, 202] width 51 height 23
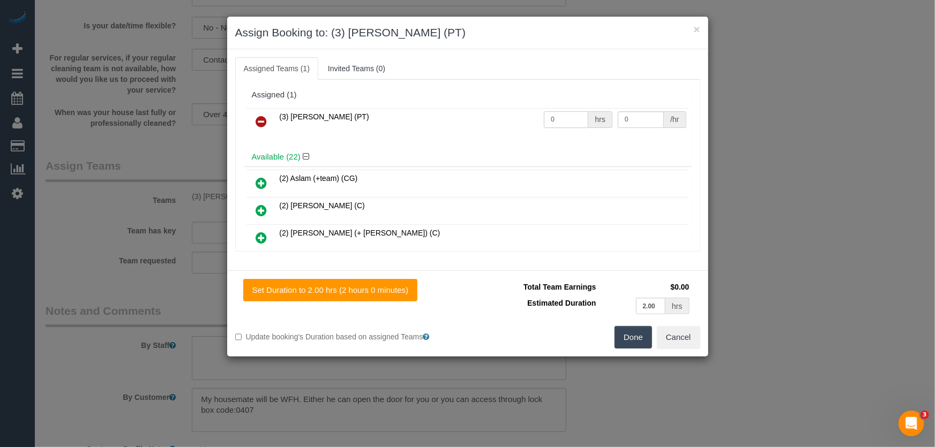
click at [573, 114] on input "0" at bounding box center [566, 119] width 44 height 17
type input "2"
type input "35"
click at [629, 335] on button "Done" at bounding box center [634, 337] width 38 height 23
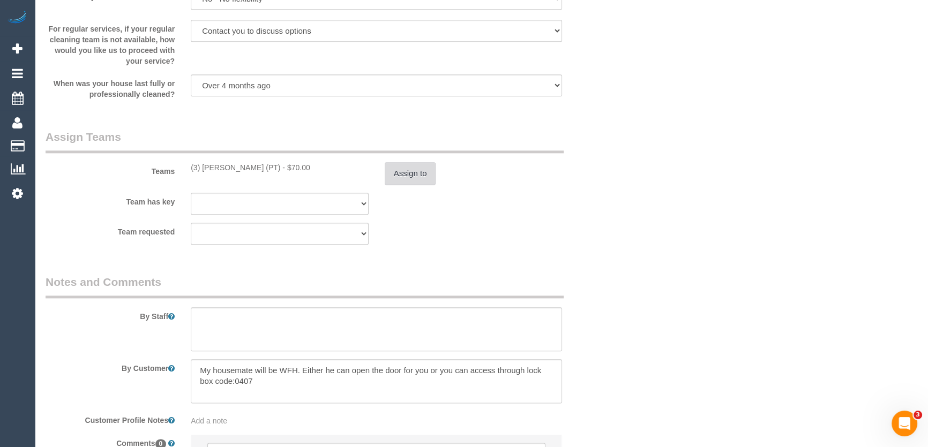
scroll to position [1654, 0]
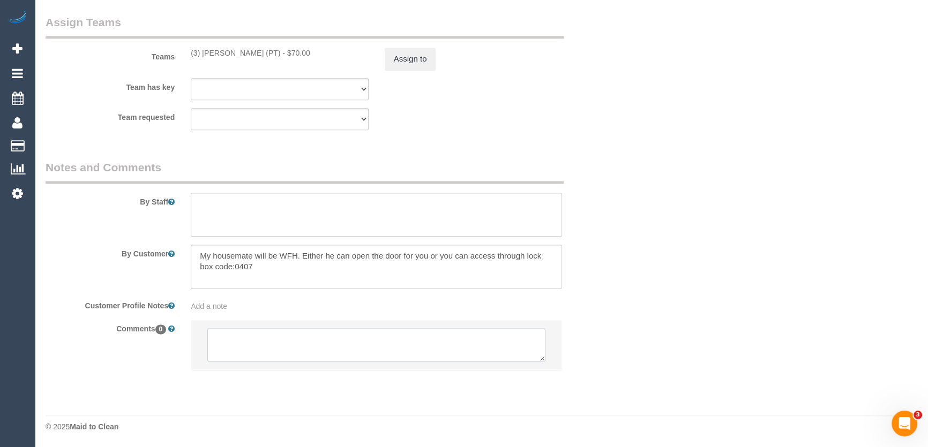
click at [339, 345] on textarea at bounding box center [376, 344] width 338 height 33
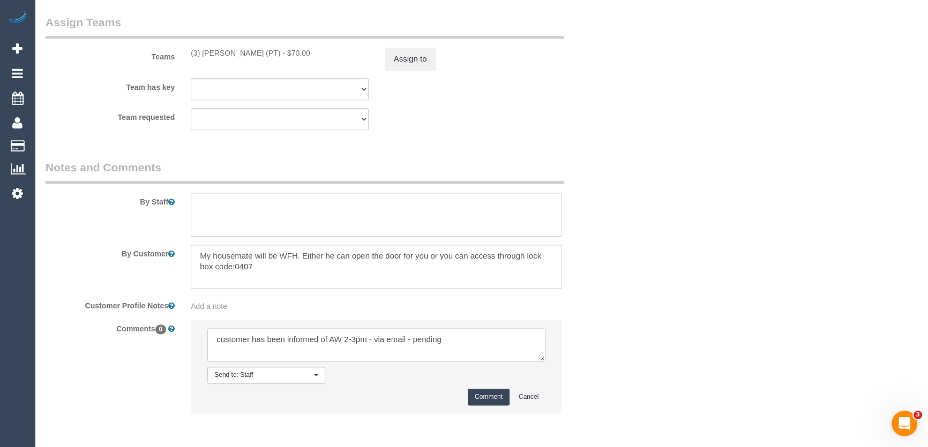
type textarea "customer has been informed of AW 2-3pm - via email - pending"
click at [489, 399] on button "Comment" at bounding box center [489, 397] width 42 height 17
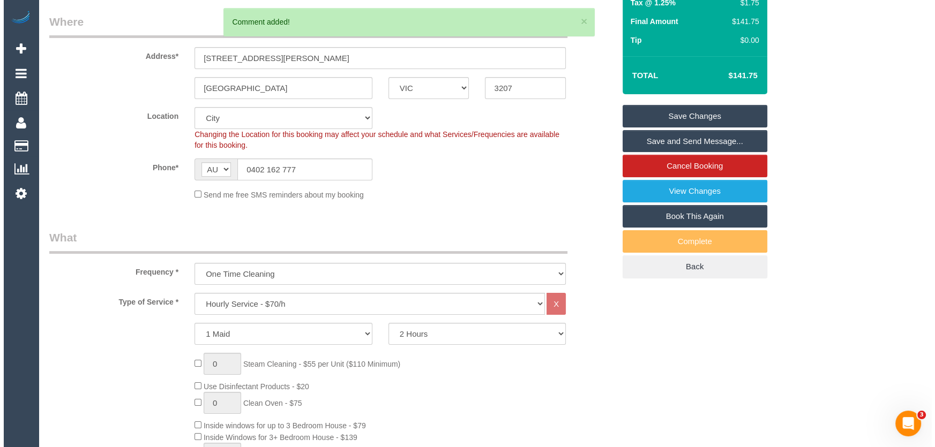
scroll to position [0, 0]
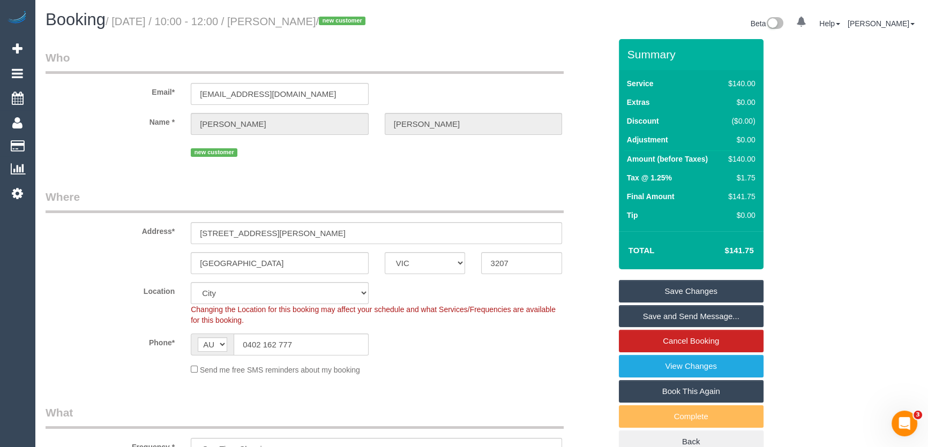
click at [303, 24] on small "/ September 12, 2025 / 10:00 - 12:00 / Ishan Kanwar / new customer" at bounding box center [237, 22] width 263 height 12
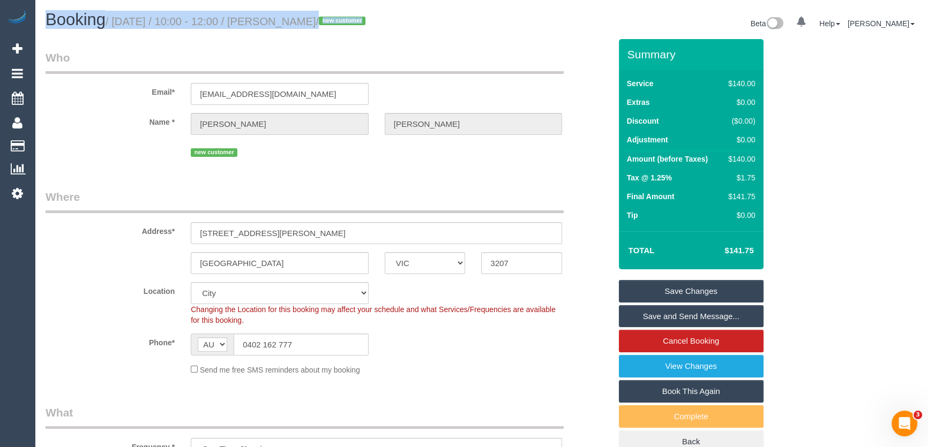
click at [303, 24] on small "/ September 12, 2025 / 10:00 - 12:00 / Ishan Kanwar / new customer" at bounding box center [237, 22] width 263 height 12
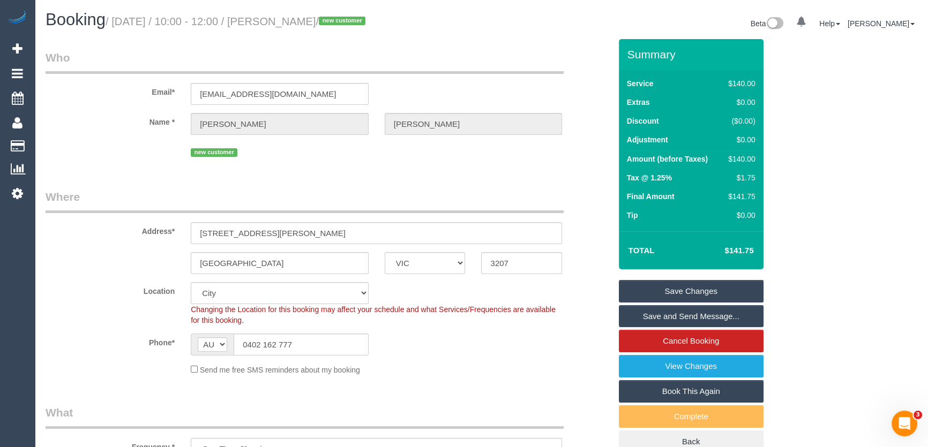
click at [306, 19] on small "/ September 12, 2025 / 10:00 - 12:00 / Ishan Kanwar / new customer" at bounding box center [237, 22] width 263 height 12
copy small "Ishan Kanwar"
click at [316, 98] on input "ishankanwar24@gmail.com" at bounding box center [280, 94] width 178 height 22
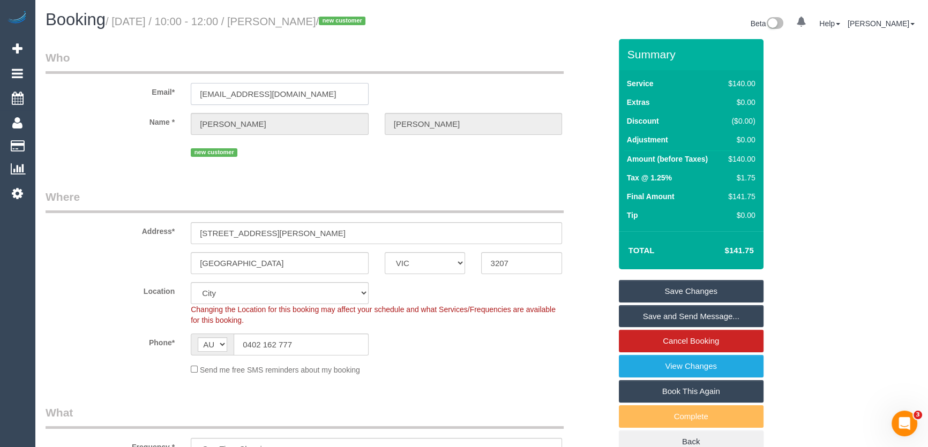
click at [316, 98] on input "ishankanwar24@gmail.com" at bounding box center [280, 94] width 178 height 22
click at [675, 294] on link "Save Changes" at bounding box center [691, 291] width 145 height 23
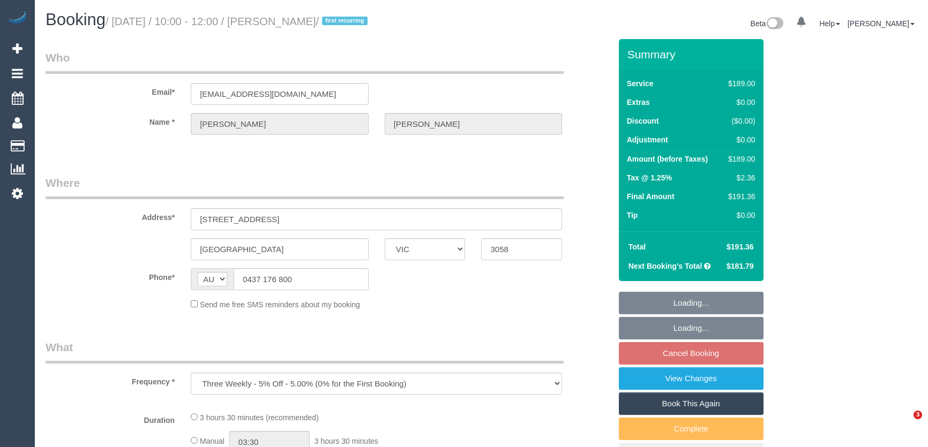
select select "VIC"
select select "string:stripe-pm_1RsKgl2GScqysDRV8U8eq2Sh"
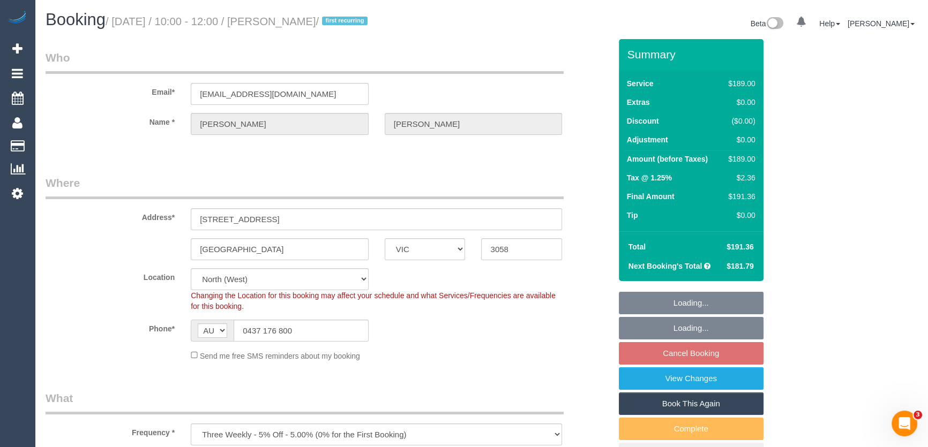
select select "number:27"
select select "number:15"
select select "number:19"
select select "number:25"
select select "number:34"
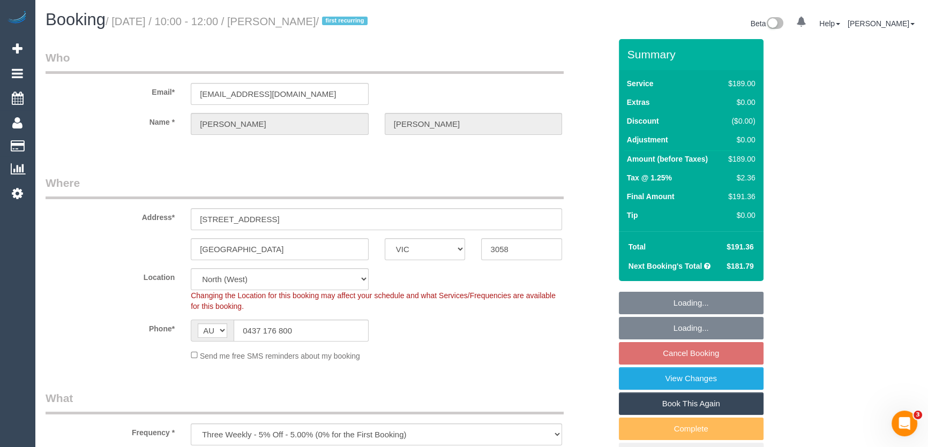
select select "number:13"
select select "object:1499"
select select "spot1"
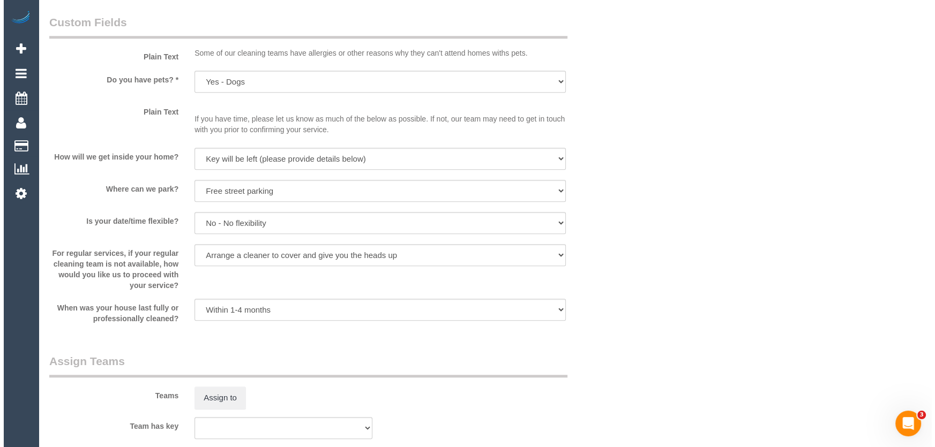
scroll to position [1364, 0]
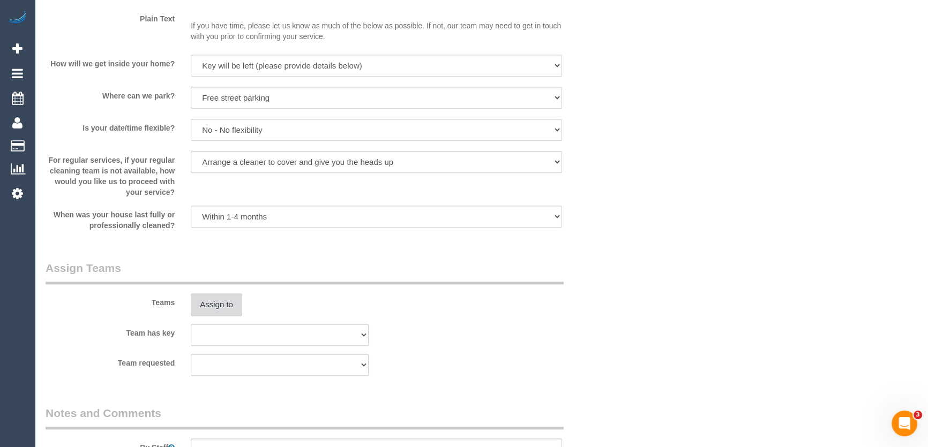
click at [225, 305] on button "Assign to" at bounding box center [216, 305] width 51 height 23
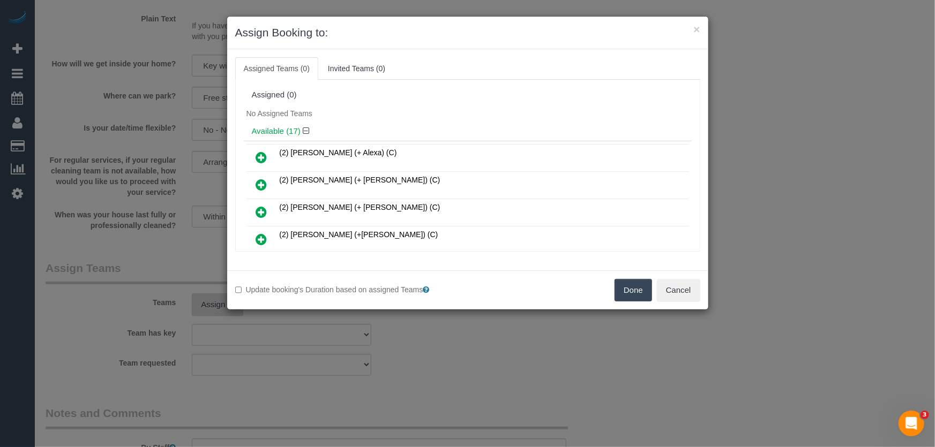
scroll to position [362, 0]
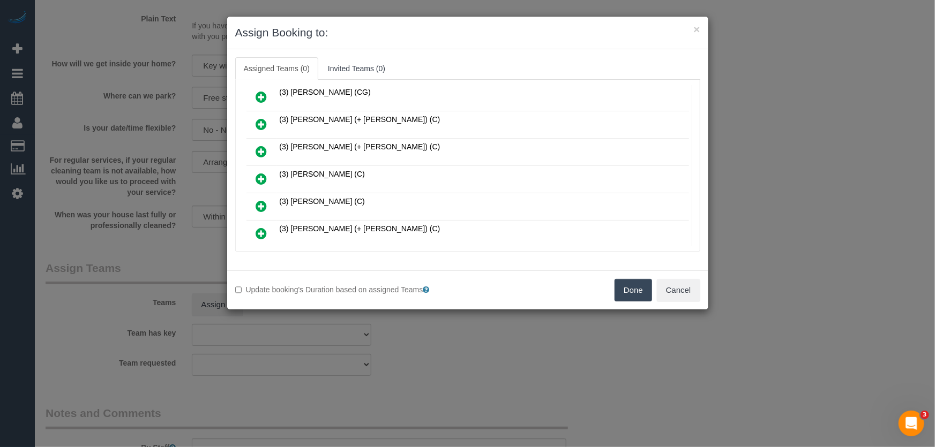
click at [258, 173] on icon at bounding box center [261, 179] width 11 height 13
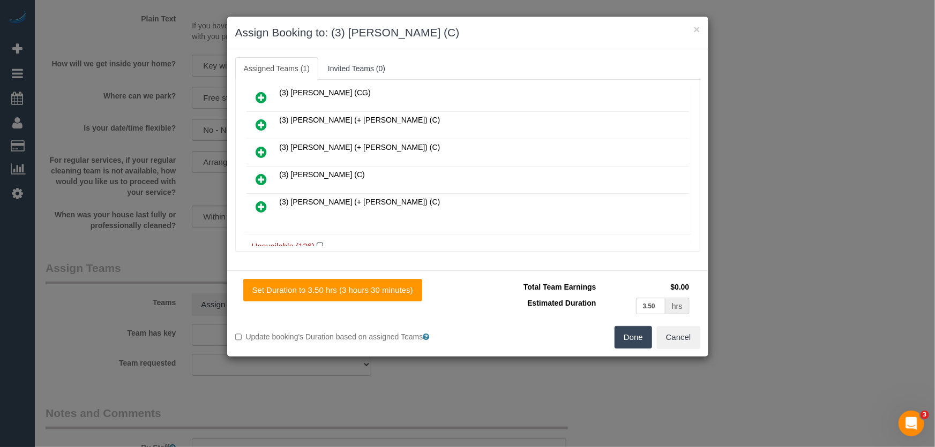
click at [627, 341] on button "Done" at bounding box center [634, 337] width 38 height 23
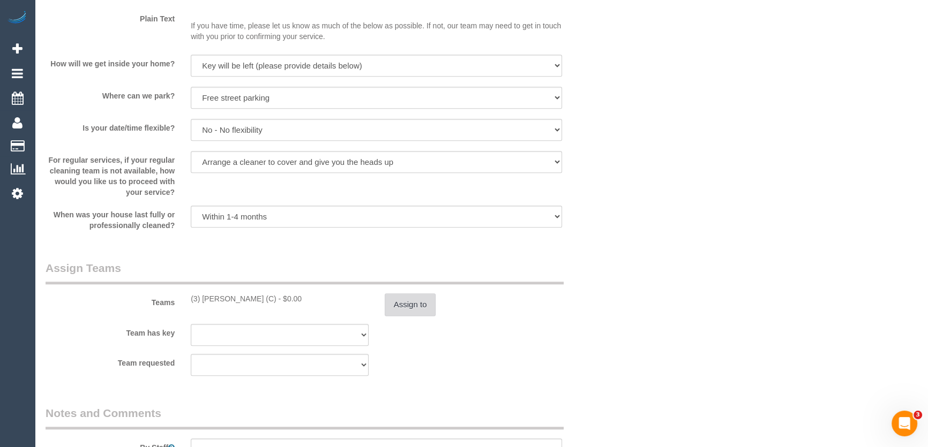
click at [413, 310] on button "Assign to" at bounding box center [410, 305] width 51 height 23
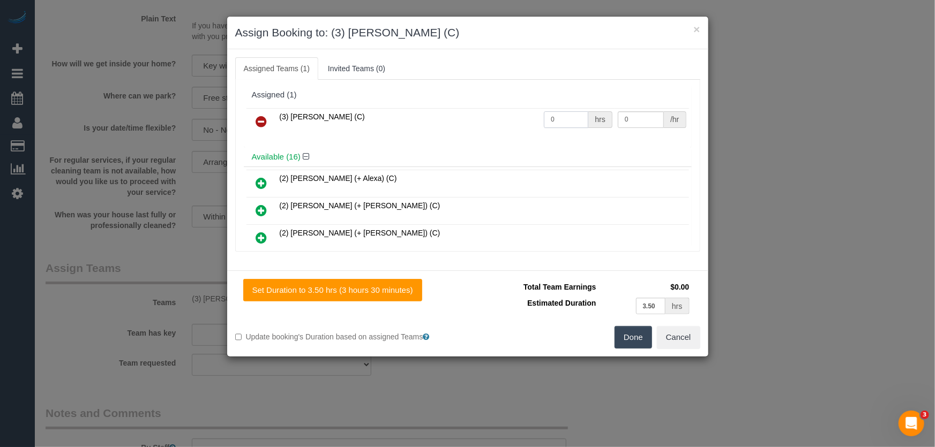
click at [564, 114] on input "0" at bounding box center [566, 119] width 44 height 17
type input "1"
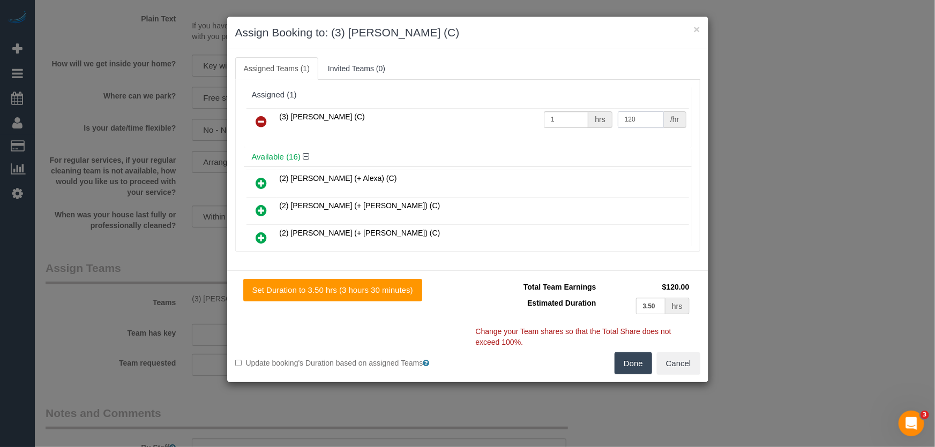
type input "120"
click at [631, 360] on button "Done" at bounding box center [634, 364] width 38 height 23
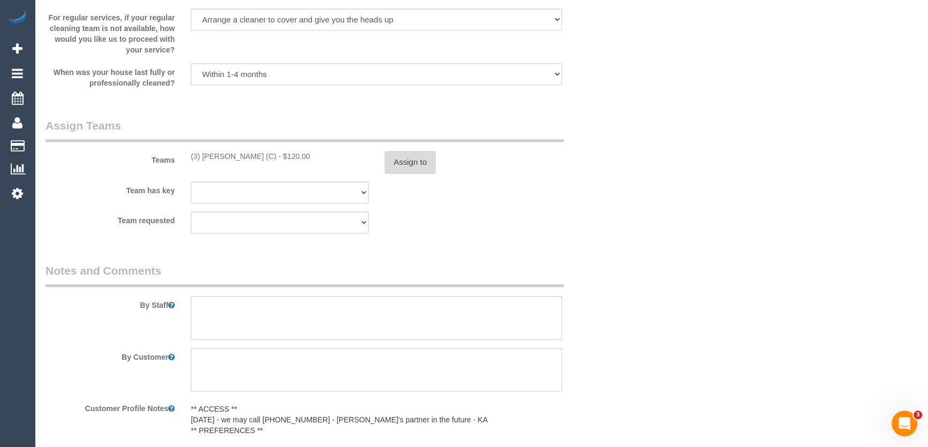
scroll to position [1510, 0]
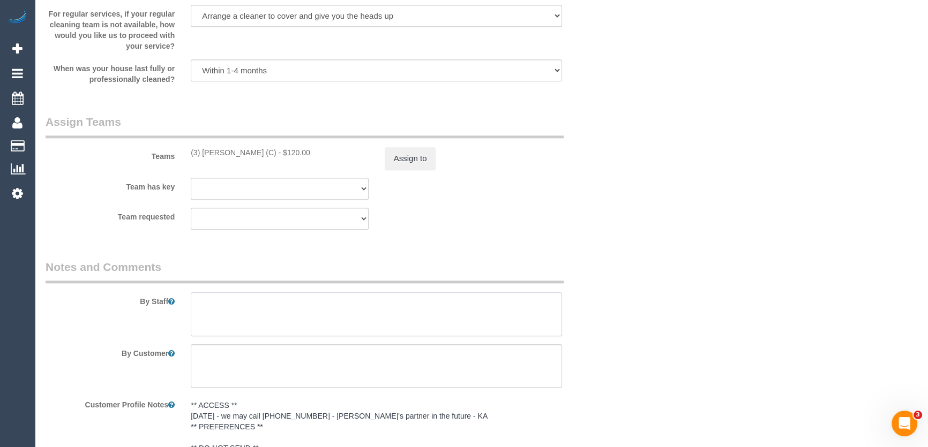
click at [245, 304] on textarea at bounding box center [376, 315] width 371 height 44
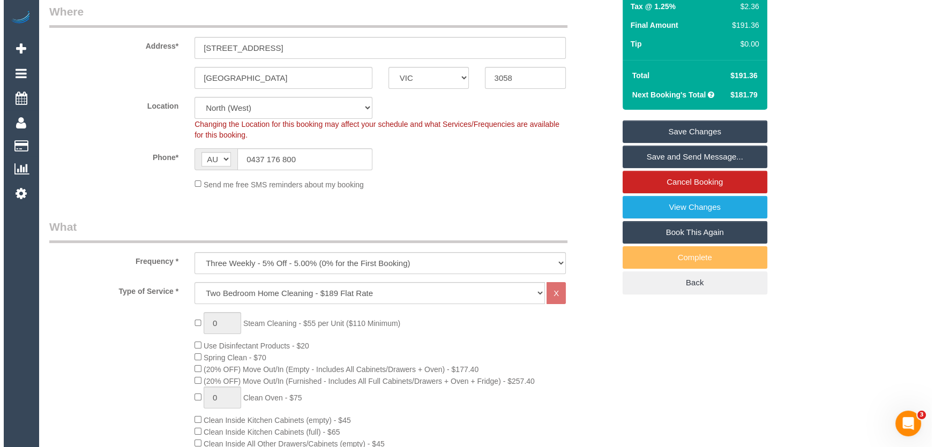
scroll to position [0, 0]
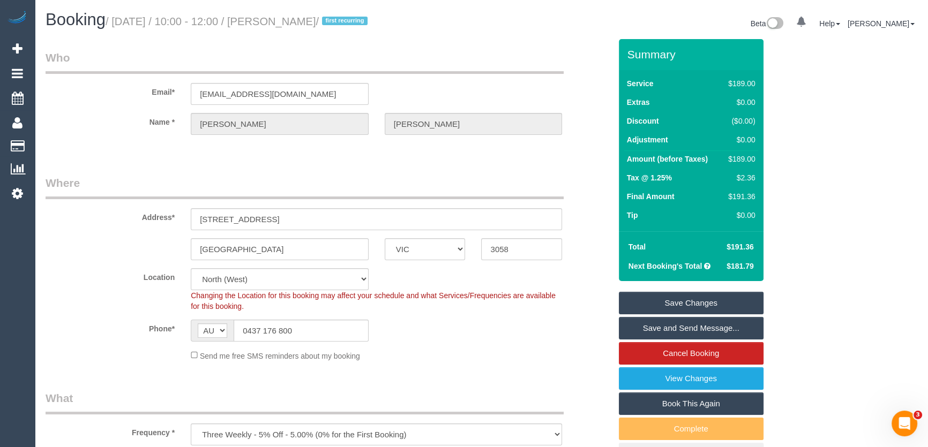
type textarea "Estimated time: 3-3.5 hours"
click at [306, 19] on small "/ September 12, 2025 / 10:00 - 12:00 / Georgie Buckley / first recurring" at bounding box center [238, 22] width 265 height 12
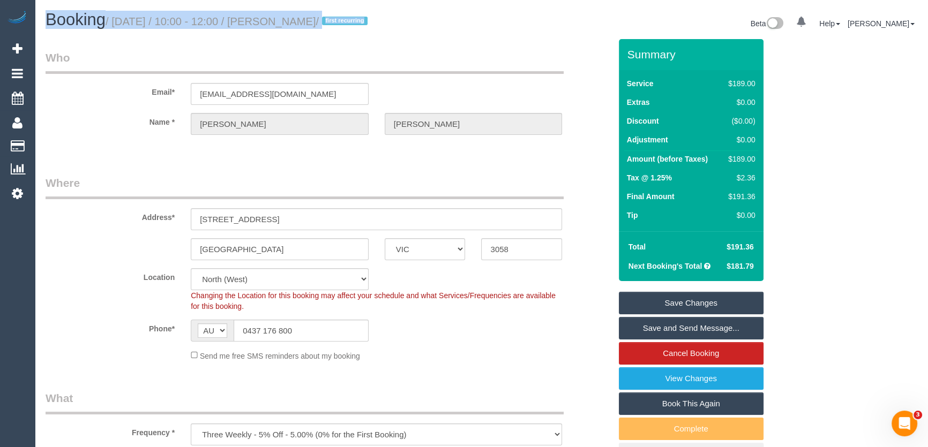
click at [306, 19] on small "/ September 12, 2025 / 10:00 - 12:00 / Georgie Buckley / first recurring" at bounding box center [238, 22] width 265 height 12
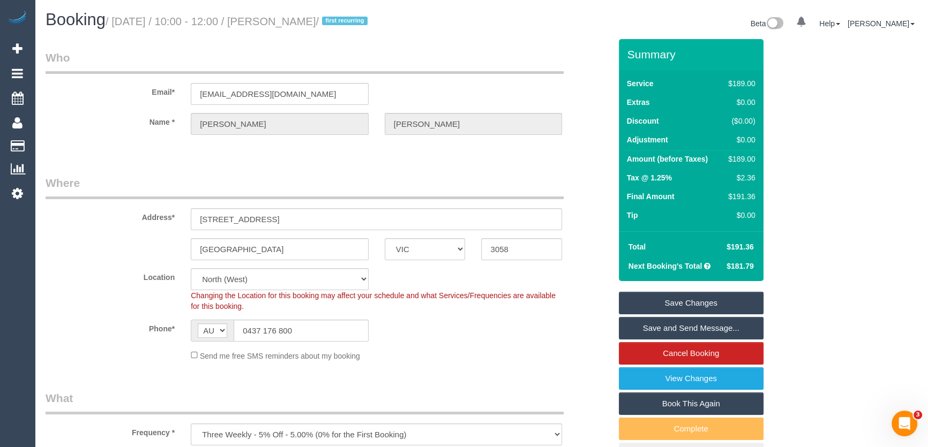
click at [310, 51] on legend "Who" at bounding box center [305, 62] width 518 height 24
click at [307, 22] on small "/ September 12, 2025 / 10:00 - 12:00 / Georgie Buckley / first recurring" at bounding box center [238, 22] width 265 height 12
copy small "Georgie Buckley"
click at [703, 325] on link "Save and Send Message..." at bounding box center [691, 328] width 145 height 23
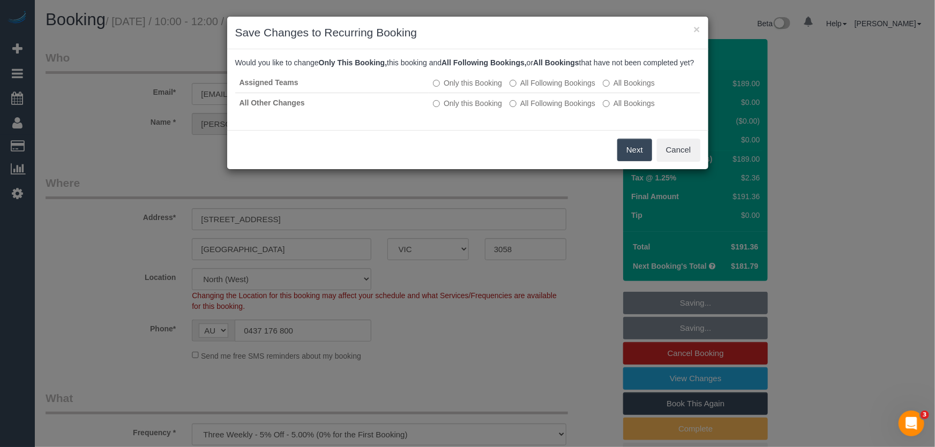
click at [633, 160] on button "Next" at bounding box center [634, 150] width 35 height 23
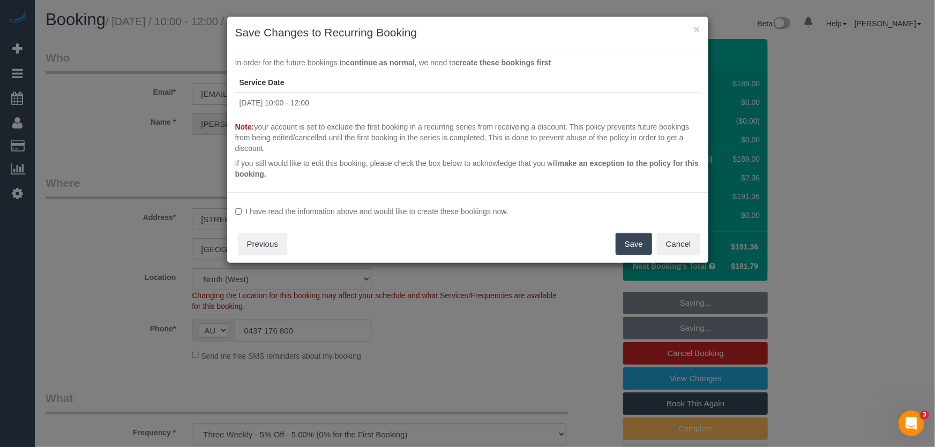
click at [438, 208] on label "I have read the information above and would like to create these bookings now." at bounding box center [467, 211] width 465 height 11
click at [627, 242] on button "Save" at bounding box center [634, 244] width 36 height 23
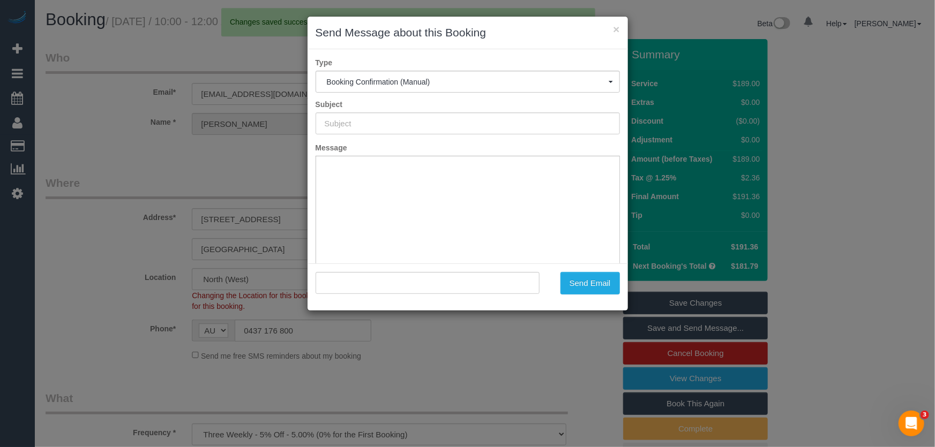
type input "Booking Confirmed"
type input ""Georgie Buckley" <buckleygeorg@gmail.com>"
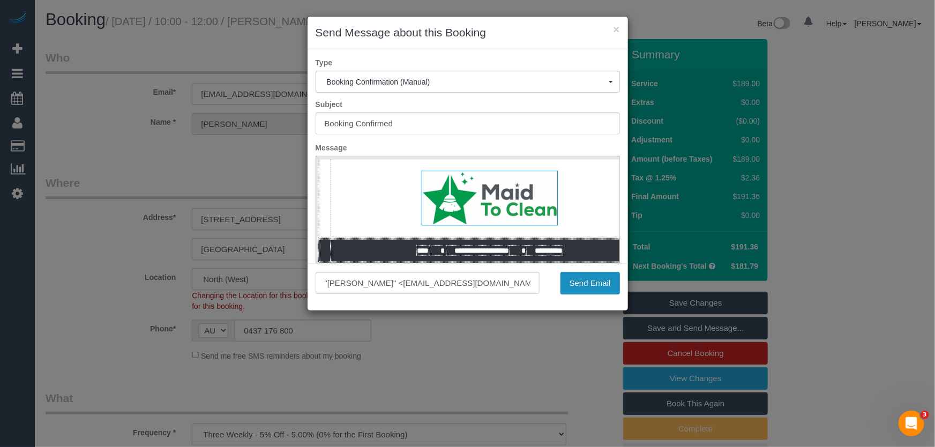
click at [589, 284] on button "Send Email" at bounding box center [589, 283] width 59 height 23
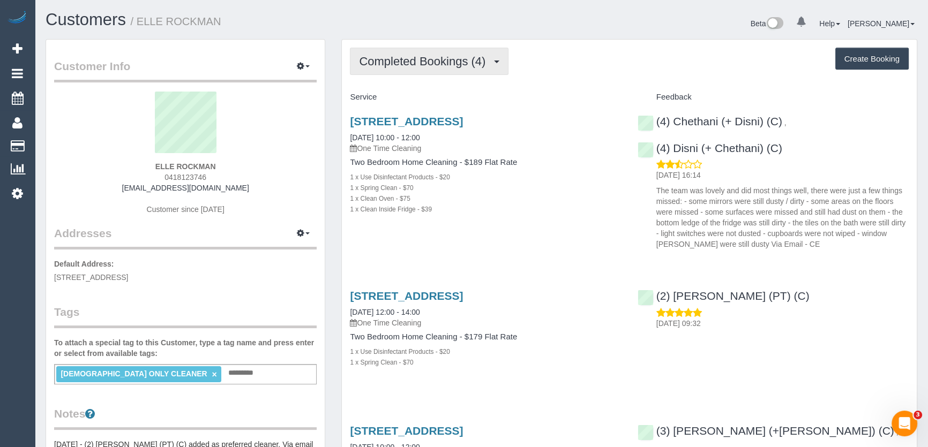
click at [455, 68] on button "Completed Bookings (4)" at bounding box center [429, 61] width 159 height 27
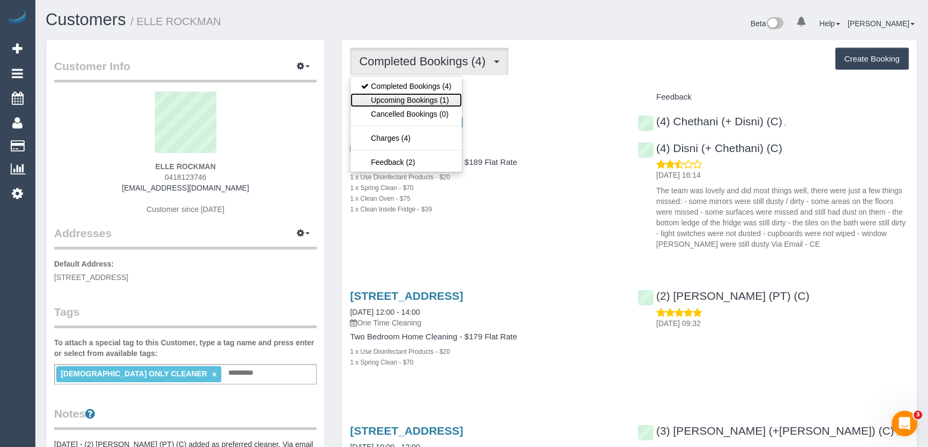
click at [441, 101] on link "Upcoming Bookings (1)" at bounding box center [405, 100] width 111 height 14
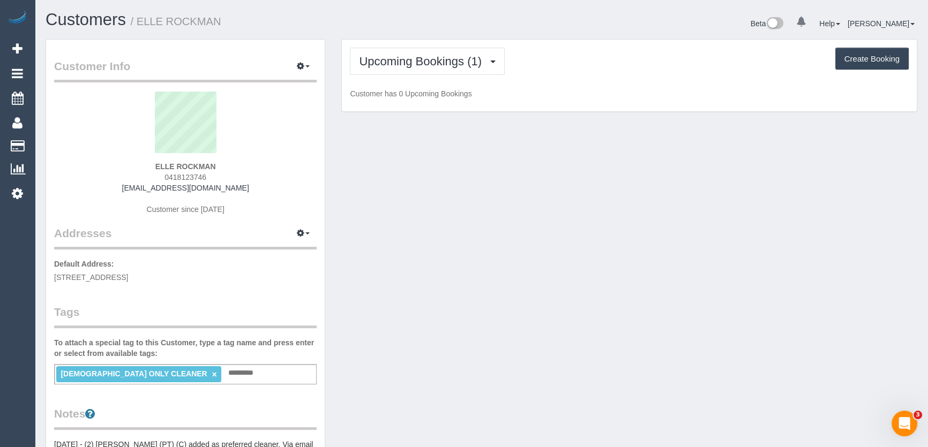
click at [441, 101] on div "Upcoming Bookings (1) Completed Bookings (4) Upcoming Bookings (1) Cancelled Bo…" at bounding box center [629, 76] width 575 height 72
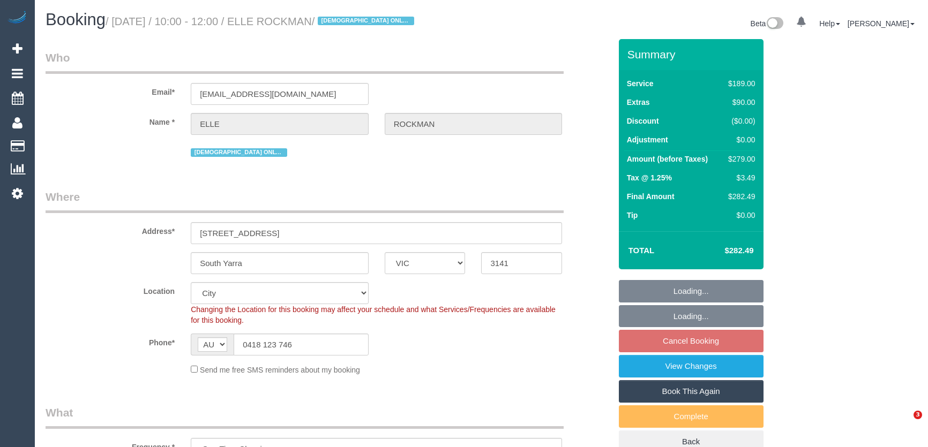
select select "VIC"
select select "string:stripe-pm_1S5G7v2GScqysDRV7QwUl5Ow"
select select "number:28"
select select "number:14"
select select "number:19"
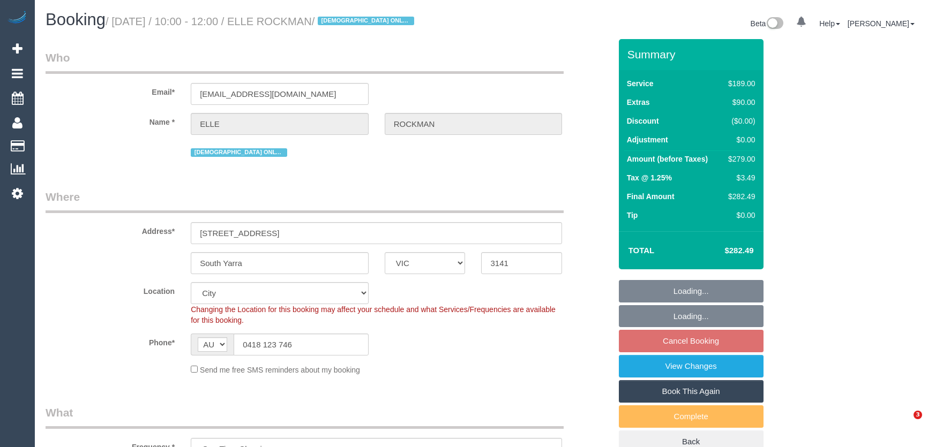
select select "number:24"
select select "number:26"
select select "object:1201"
select select "spot1"
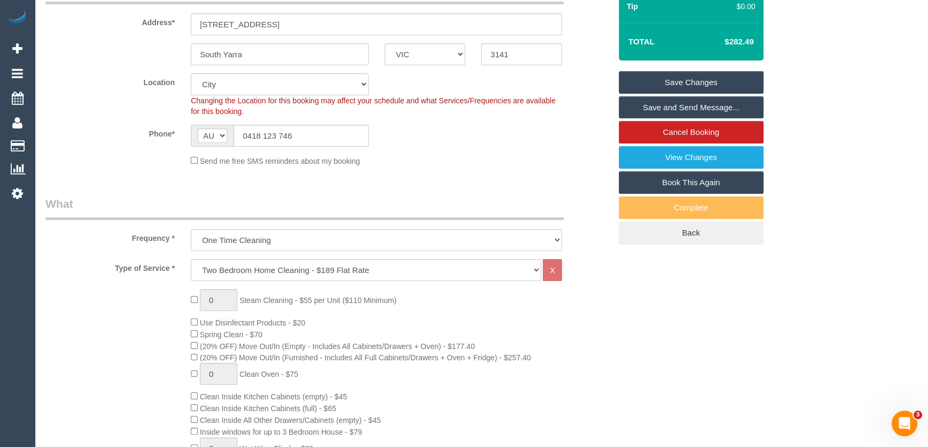
scroll to position [292, 0]
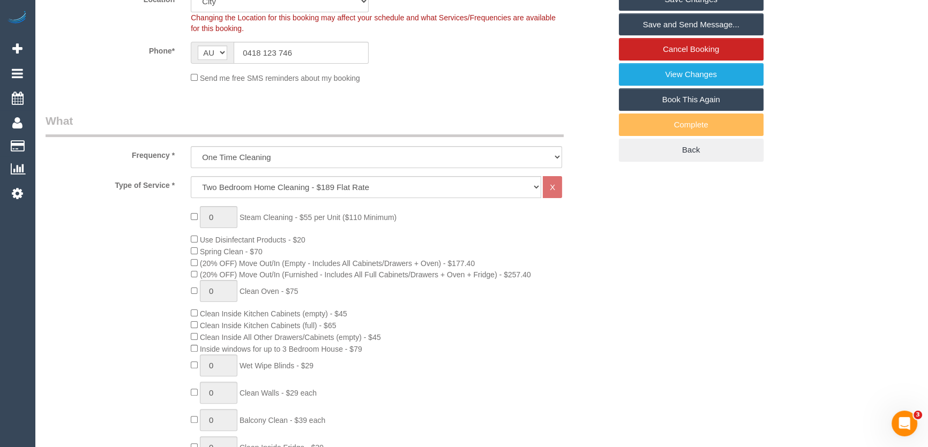
click at [611, 343] on div "0 Steam Cleaning - $55 per Unit ($110 Minimum) Use Disinfectant Products - $20 …" at bounding box center [401, 393] width 436 height 375
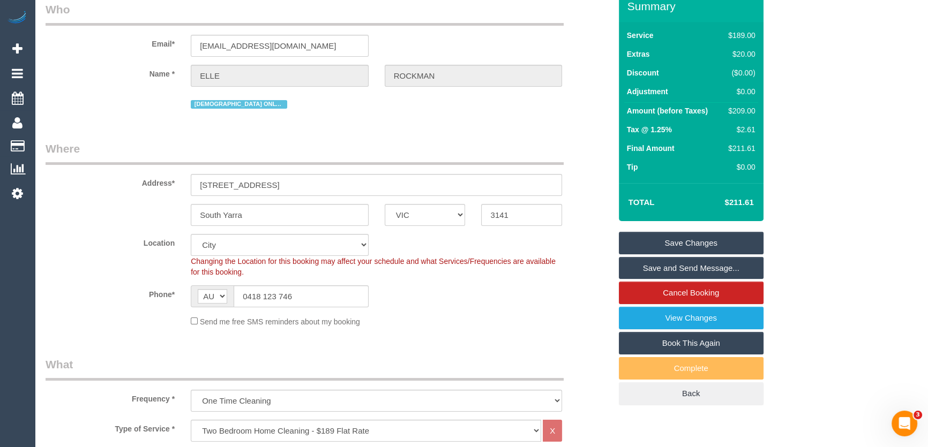
scroll to position [0, 0]
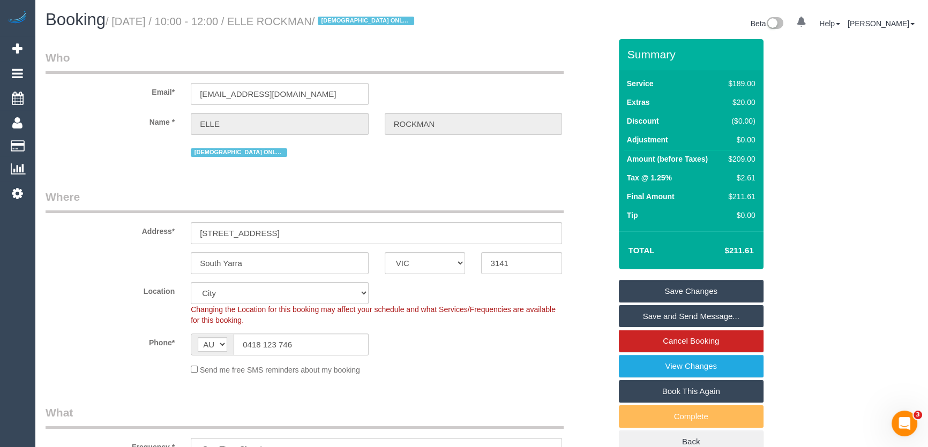
select select "spot19"
click at [316, 344] on input "0418 123 746" at bounding box center [301, 345] width 135 height 22
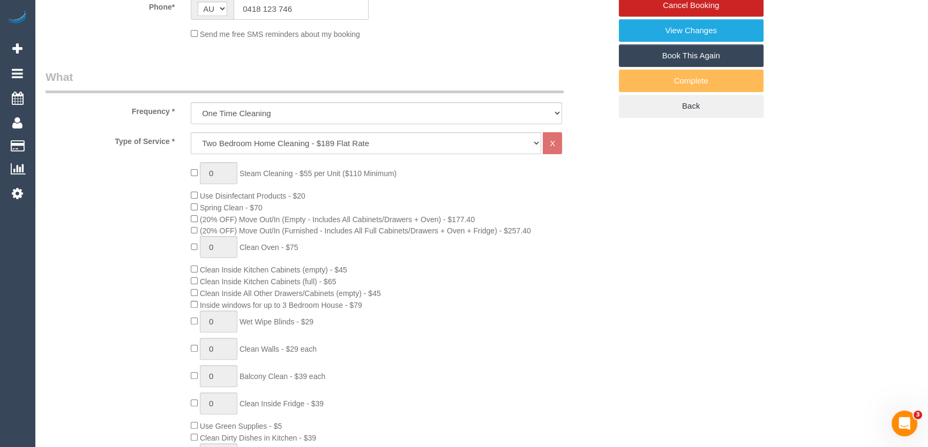
scroll to position [341, 0]
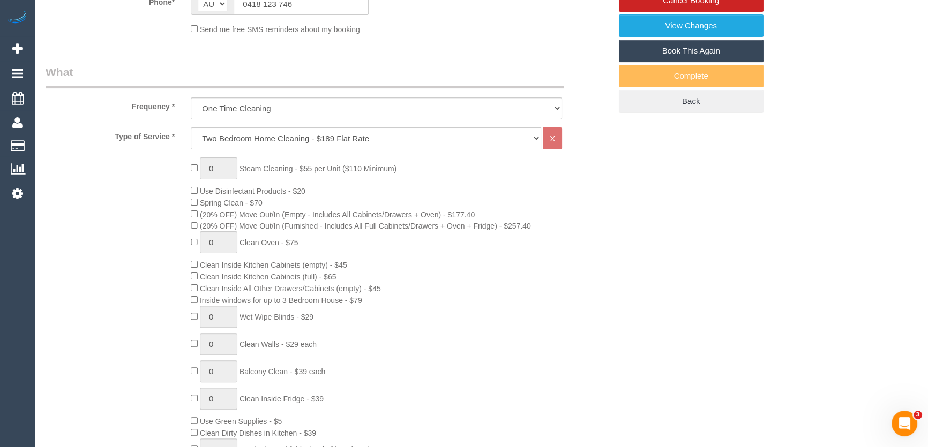
click at [151, 230] on div "0 Steam Cleaning - $55 per Unit ($110 Minimum) Use Disinfectant Products - $20 …" at bounding box center [328, 345] width 581 height 375
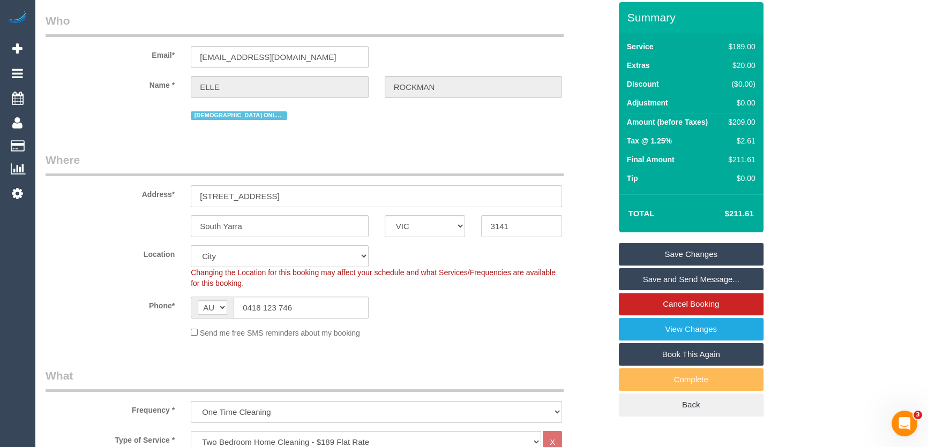
scroll to position [0, 0]
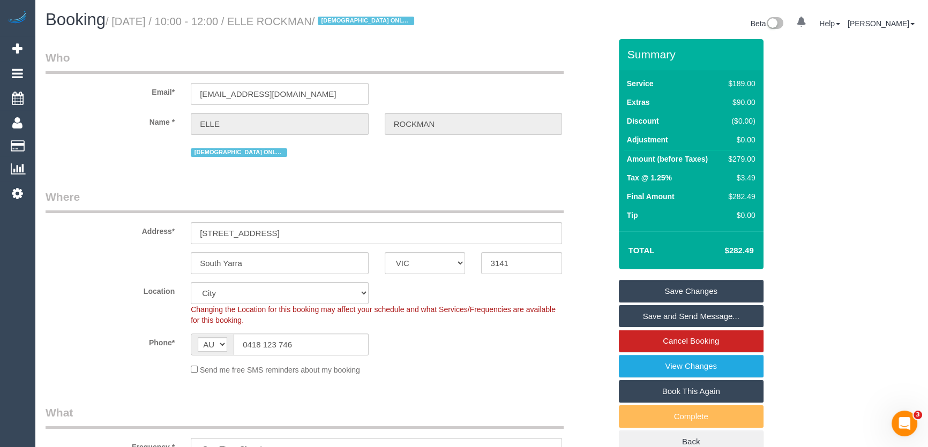
select select "spot37"
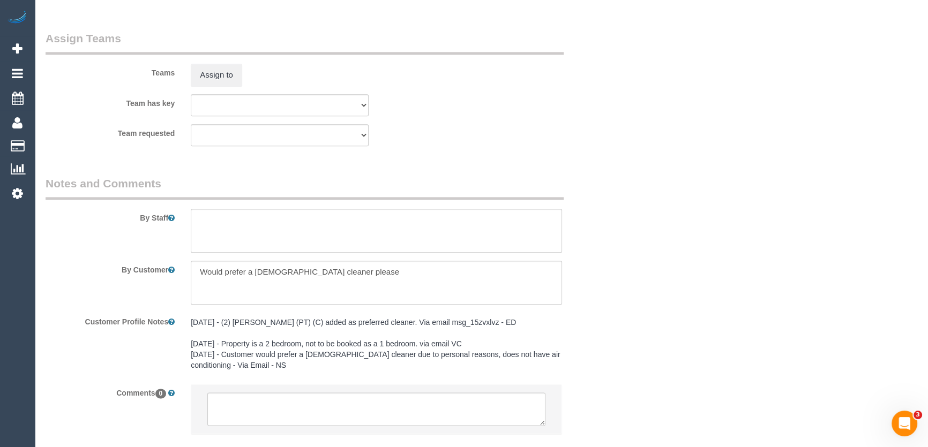
scroll to position [1673, 0]
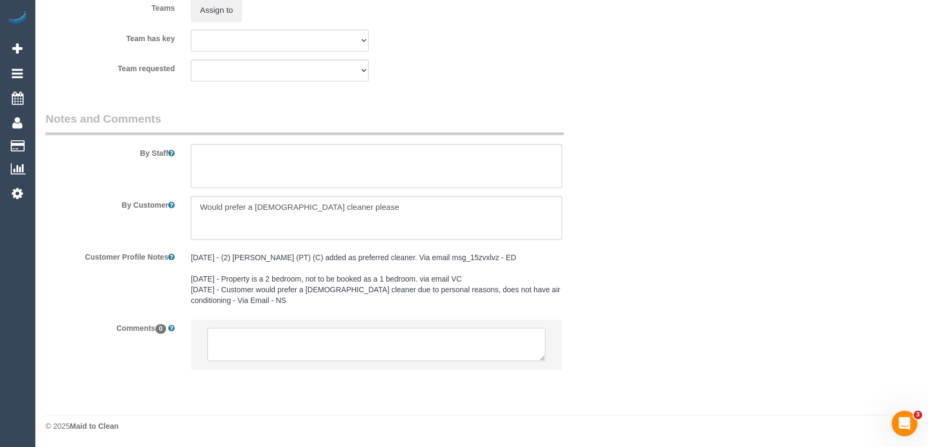
click at [247, 346] on textarea at bounding box center [376, 344] width 338 height 33
select select "spot55"
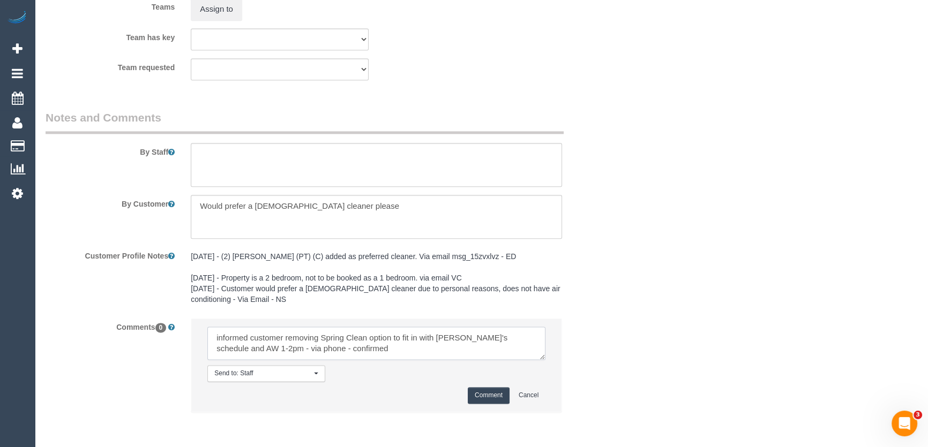
type textarea "informed customer removing Spring Clean option to fit in with Megan's schedule …"
click at [488, 397] on button "Comment" at bounding box center [489, 395] width 42 height 17
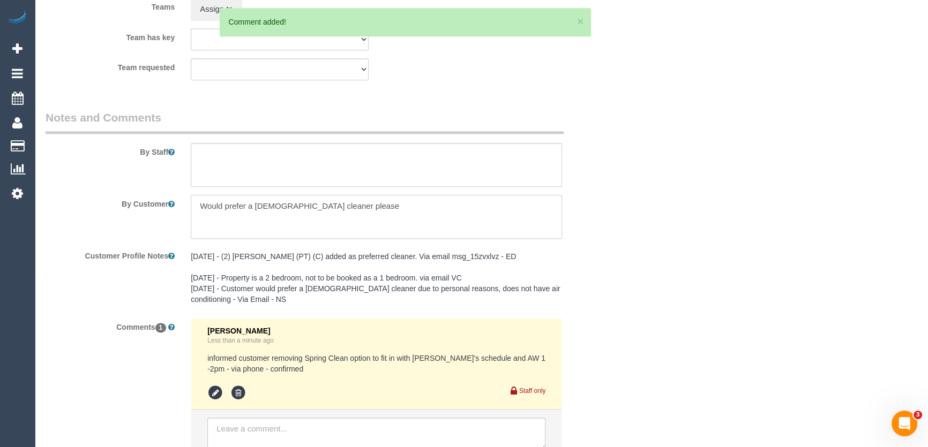
click at [346, 209] on textarea at bounding box center [376, 217] width 371 height 44
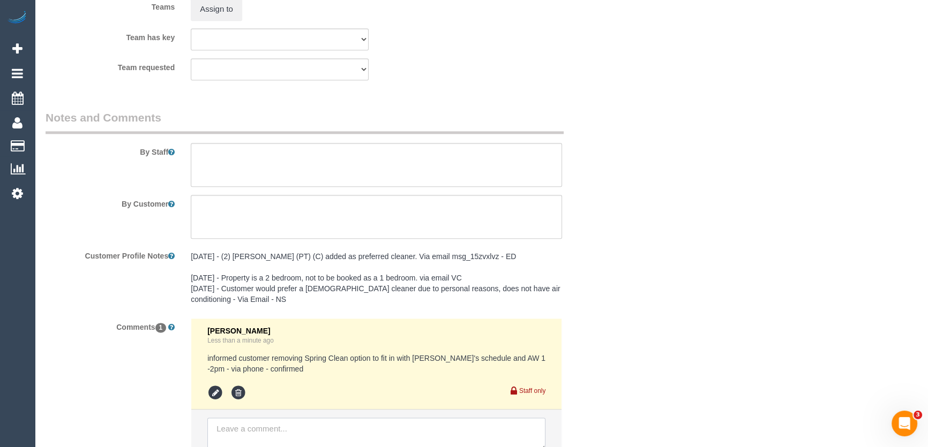
click at [272, 427] on textarea at bounding box center [376, 434] width 338 height 33
paste textarea "Would prefer a female cleaner please"
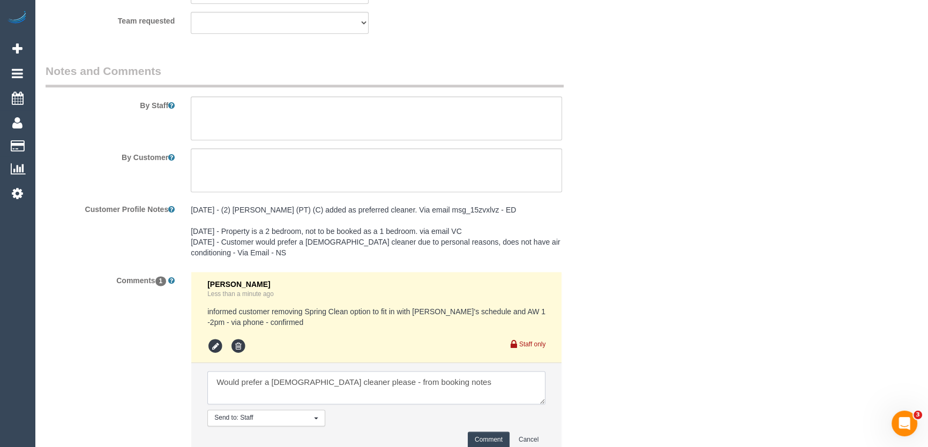
scroll to position [1771, 0]
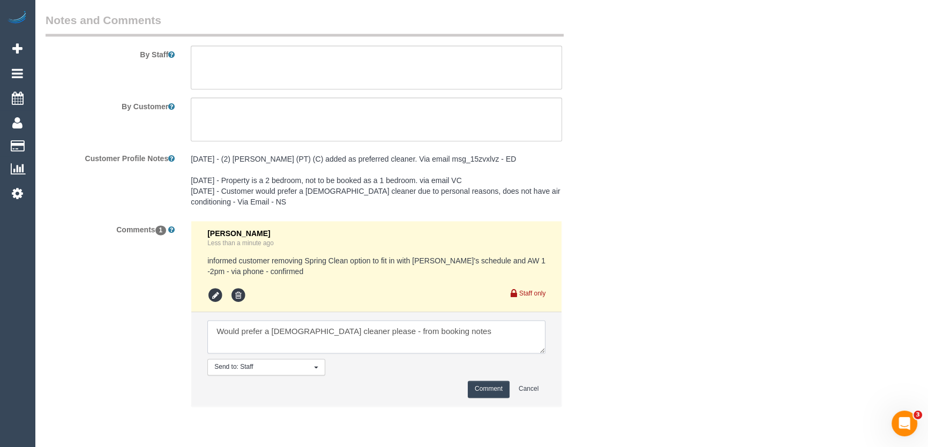
type textarea "Would prefer a female cleaner please - from booking notes"
click at [475, 395] on button "Comment" at bounding box center [489, 389] width 42 height 17
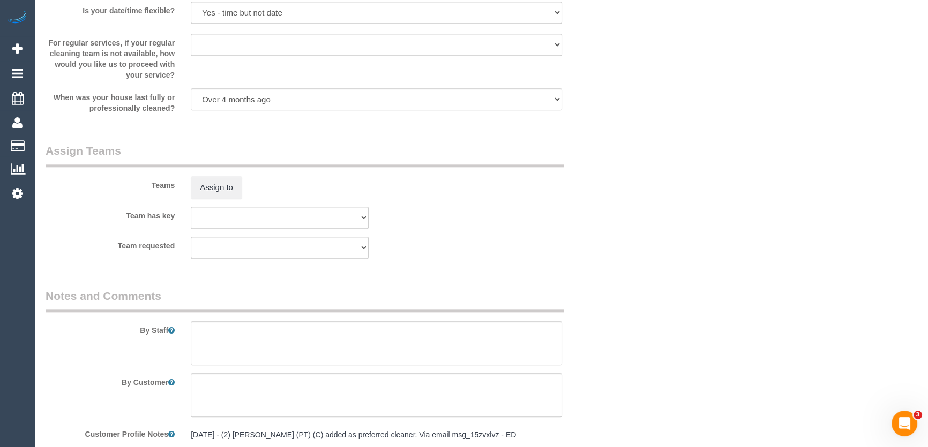
scroll to position [1479, 0]
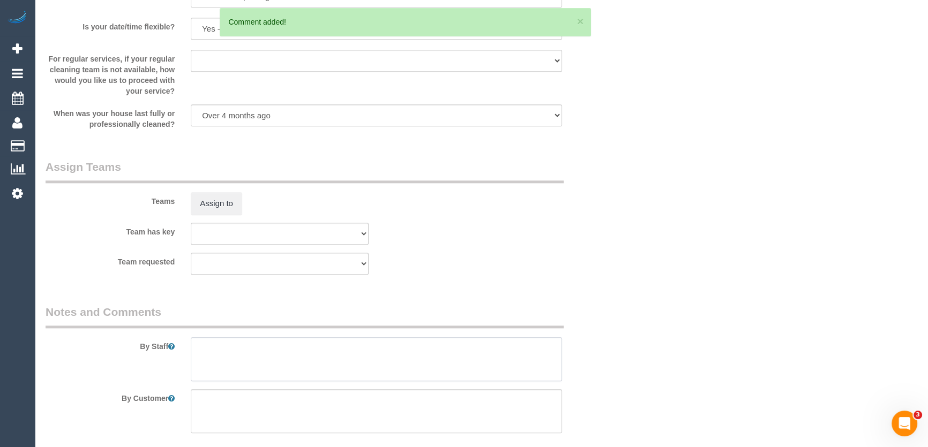
click at [333, 354] on textarea at bounding box center [376, 360] width 371 height 44
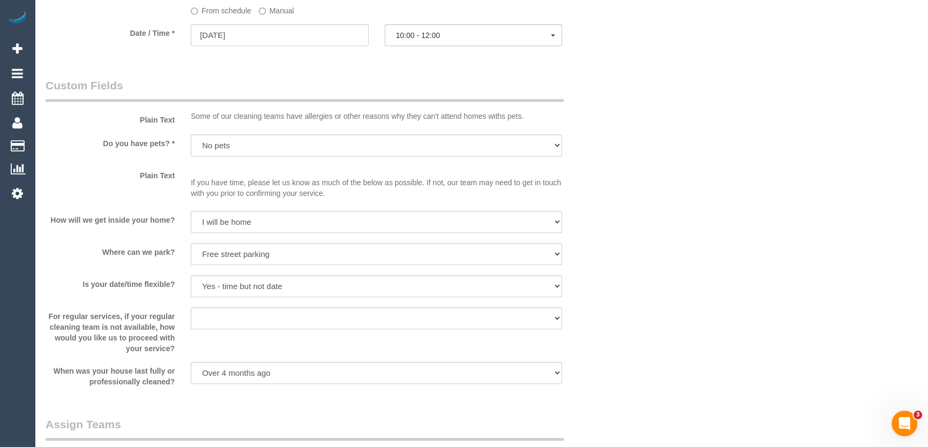
scroll to position [1186, 0]
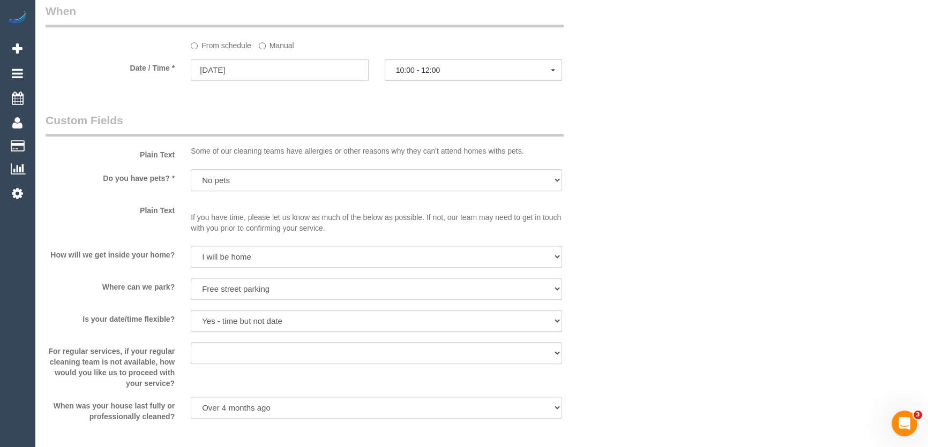
type textarea "Estimated time: 3-3.5 hours"
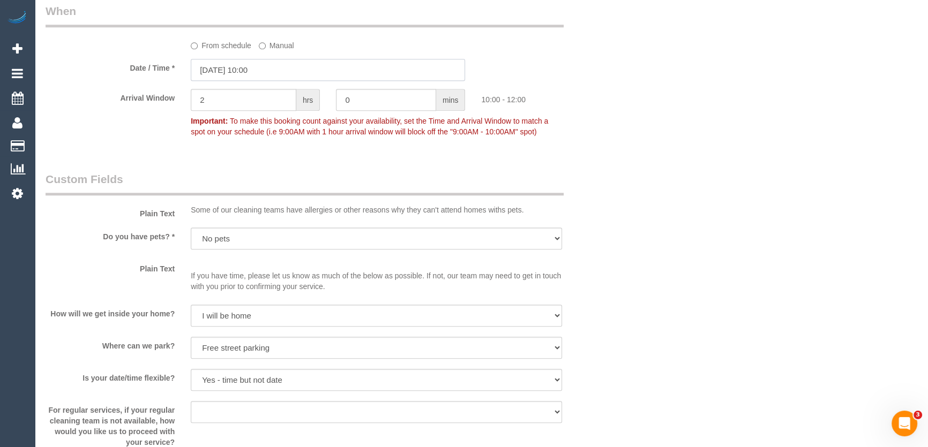
click at [270, 76] on input "12/09/2025 10:00" at bounding box center [328, 70] width 274 height 22
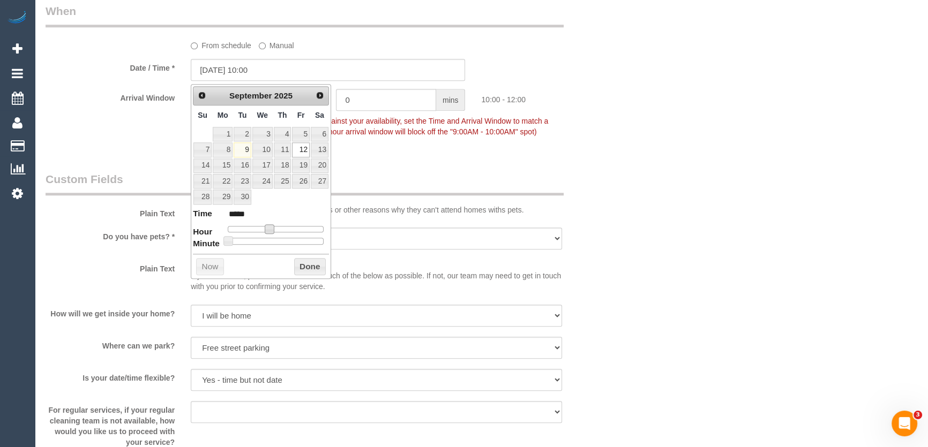
type input "12/09/2025 11:00"
type input "*****"
type input "12/09/2025 12:00"
type input "*****"
type input "12/09/2025 13:00"
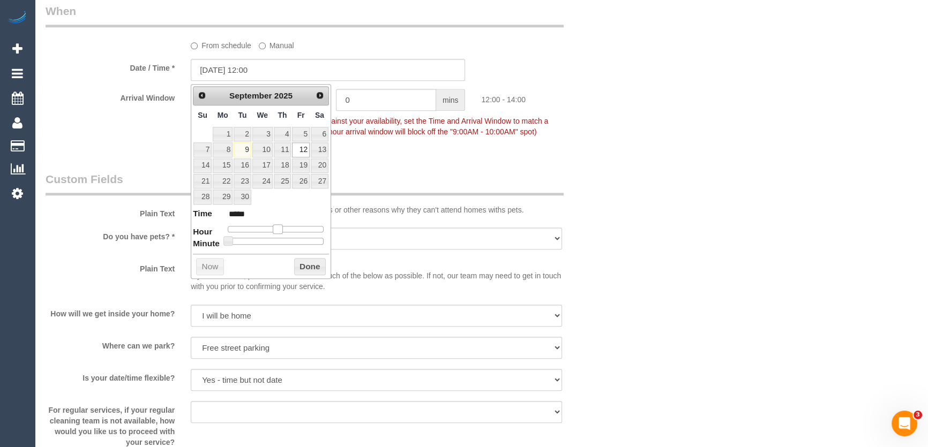
type input "*****"
drag, startPoint x: 269, startPoint y: 230, endPoint x: 281, endPoint y: 229, distance: 12.3
click at [281, 229] on span at bounding box center [282, 230] width 10 height 10
click at [431, 149] on fieldset "When From schedule Manual Date / Time * 12/09/2025 13:00 Arrival Window 2 hrs 0…" at bounding box center [328, 76] width 565 height 147
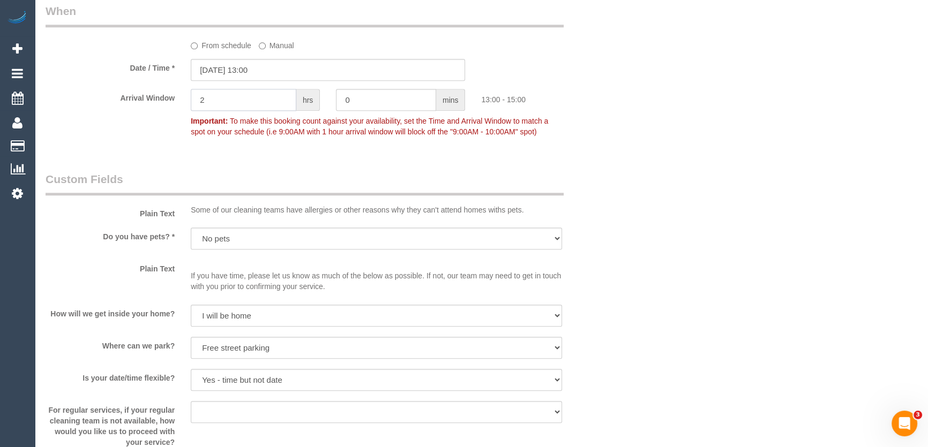
click at [248, 98] on input "2" at bounding box center [244, 100] width 106 height 22
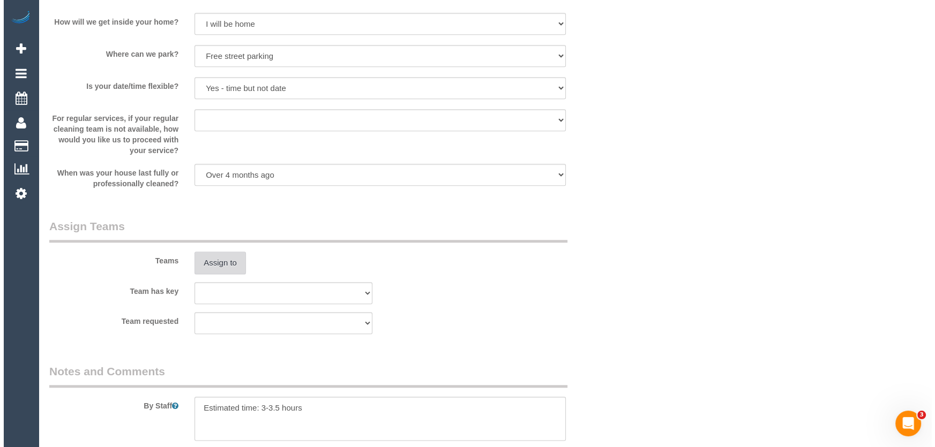
scroll to position [1479, 0]
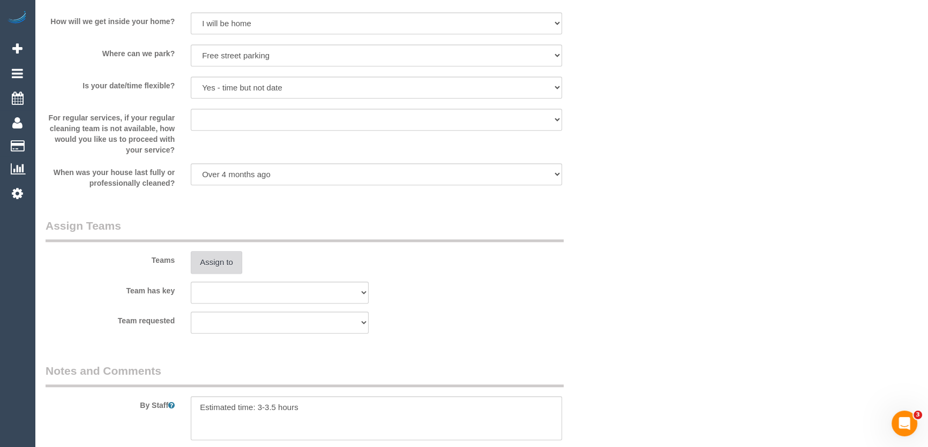
type input "1"
click at [212, 265] on button "Assign to" at bounding box center [216, 262] width 51 height 23
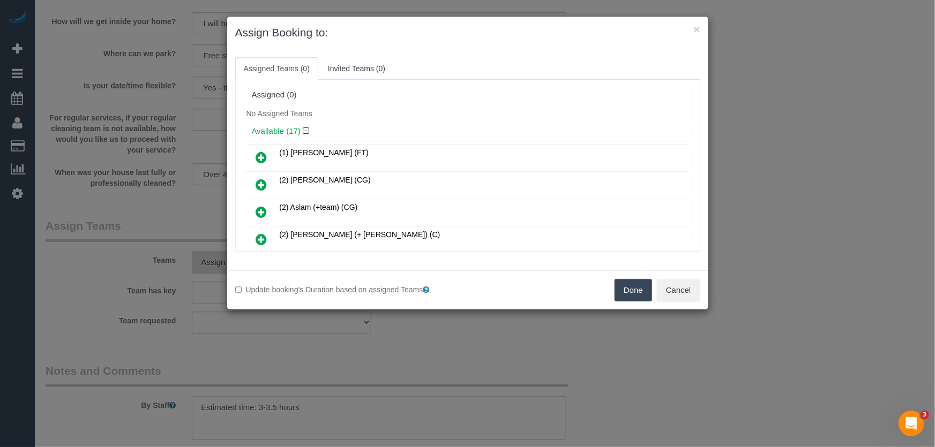
scroll to position [201, 0]
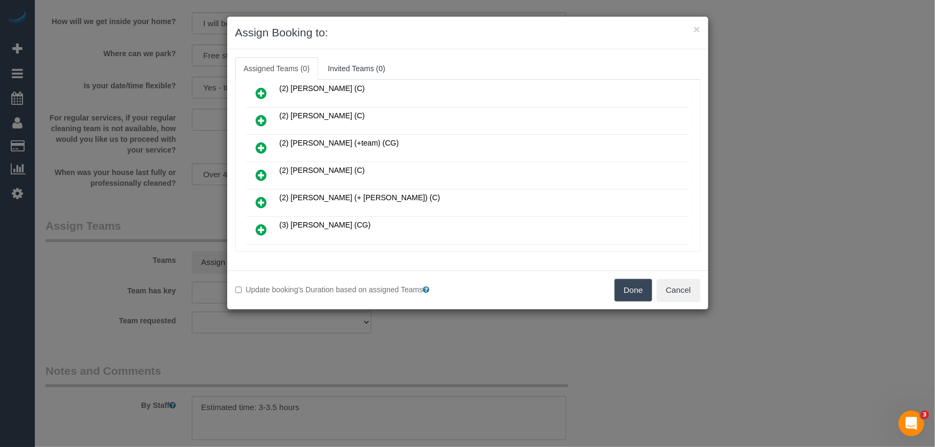
click at [263, 171] on icon at bounding box center [261, 175] width 11 height 13
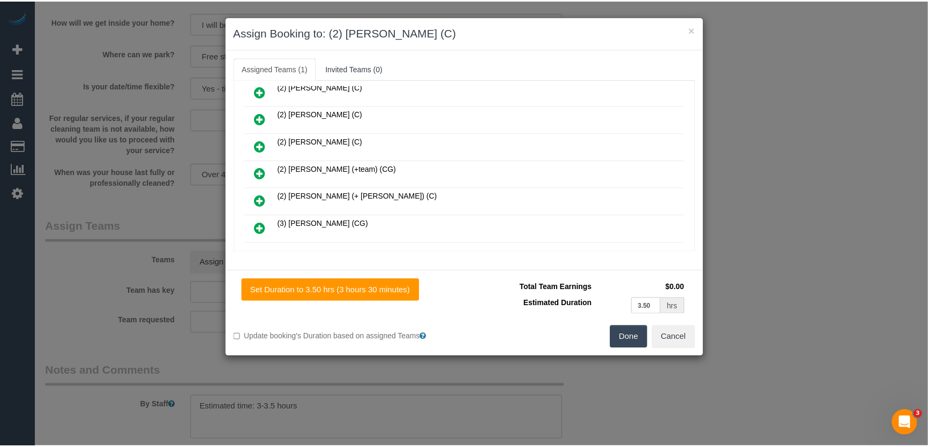
scroll to position [226, 0]
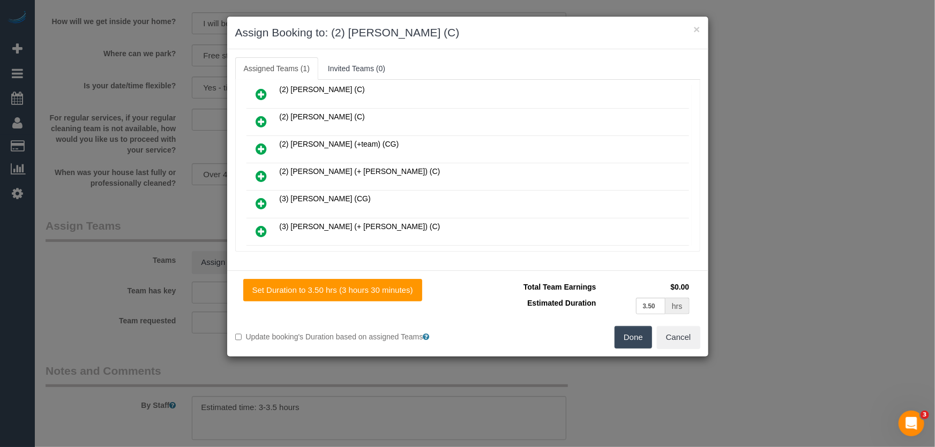
click at [630, 340] on button "Done" at bounding box center [634, 337] width 38 height 23
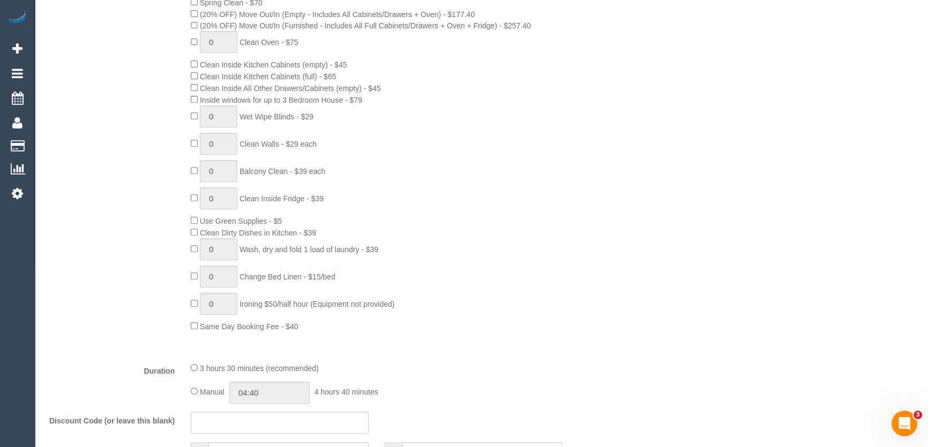
scroll to position [633, 0]
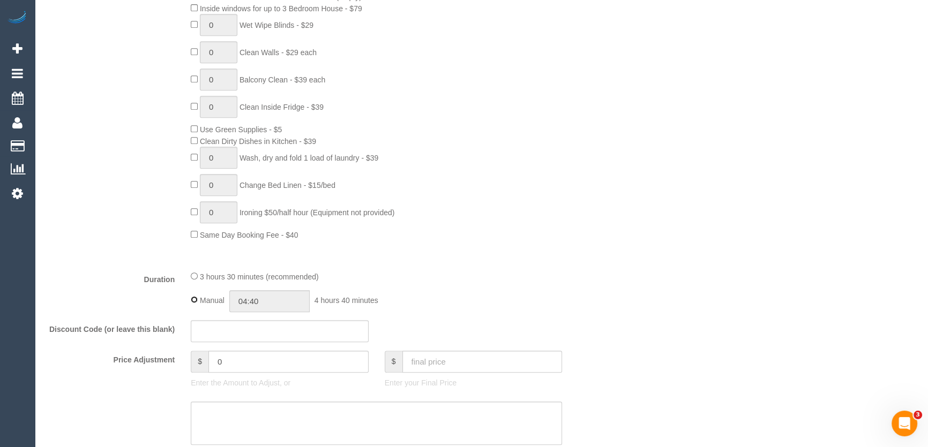
type input "03:30"
click at [579, 267] on fieldset "What Frequency * One Time Cleaning Weekly - 10% Off - 10.00% (0% for the First …" at bounding box center [328, 153] width 565 height 763
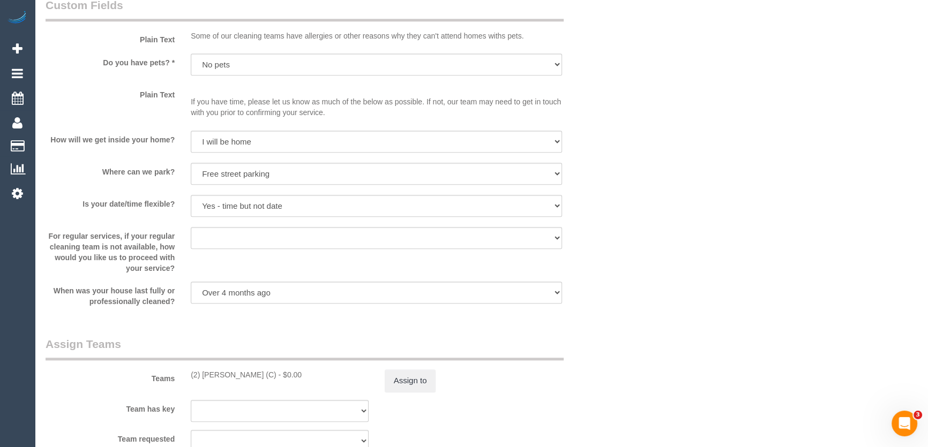
scroll to position [1412, 0]
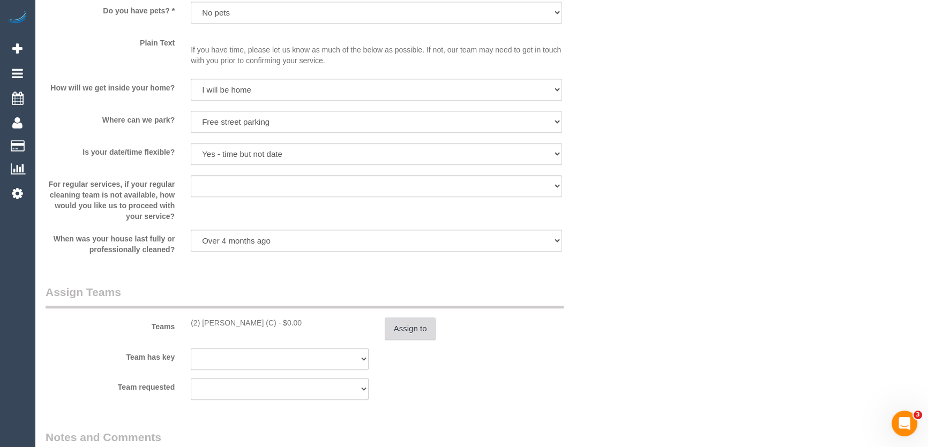
click at [405, 331] on button "Assign to" at bounding box center [410, 329] width 51 height 23
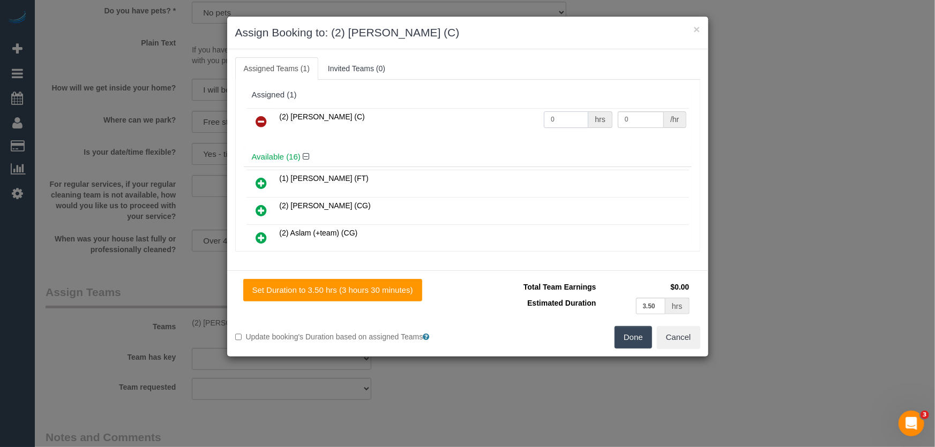
click at [582, 121] on input "0" at bounding box center [566, 119] width 44 height 17
type input "1"
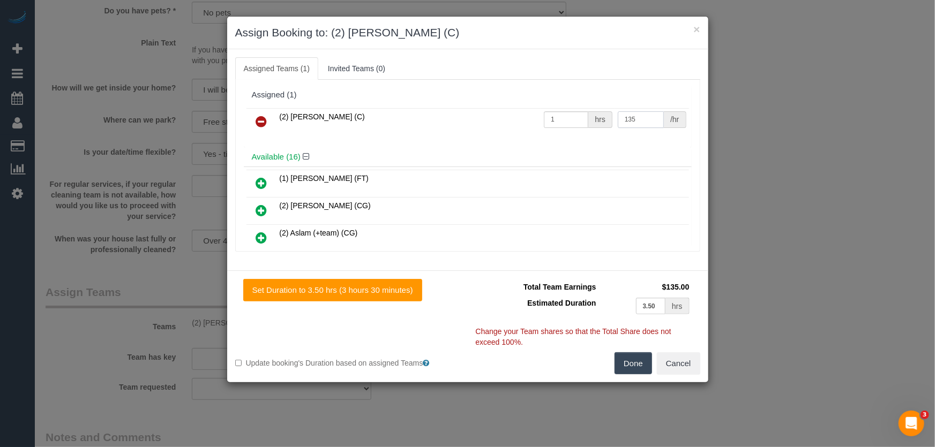
type input "135"
click at [638, 364] on button "Done" at bounding box center [634, 364] width 38 height 23
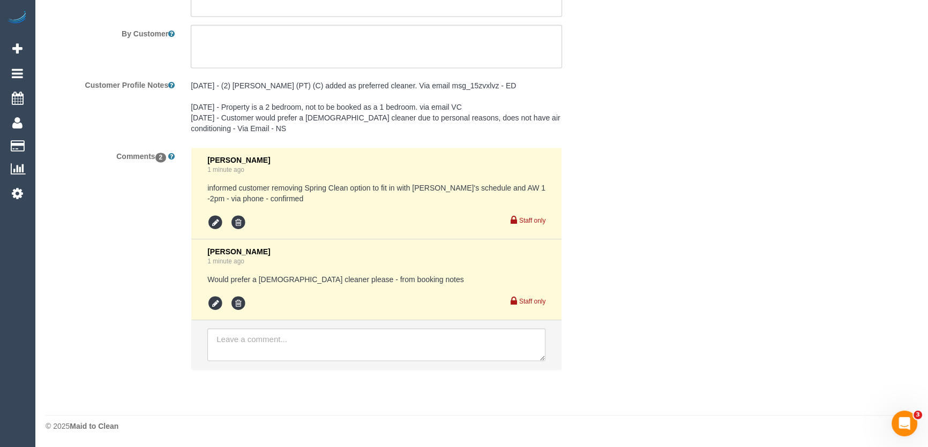
scroll to position [1904, 0]
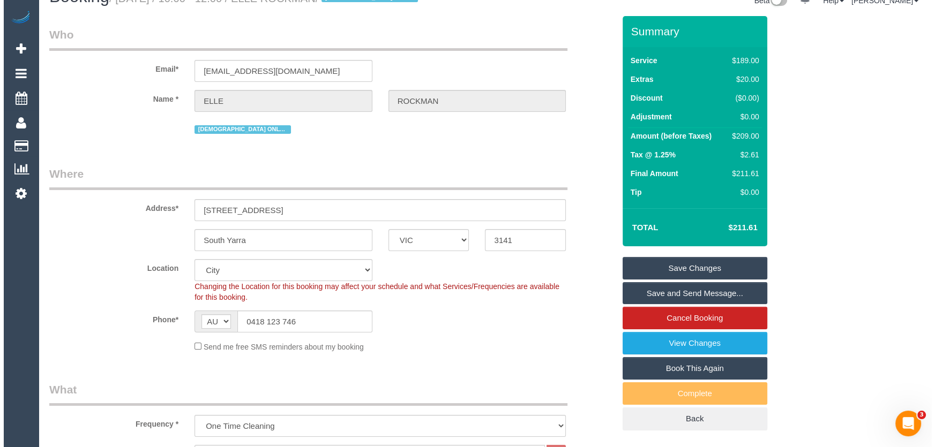
scroll to position [0, 0]
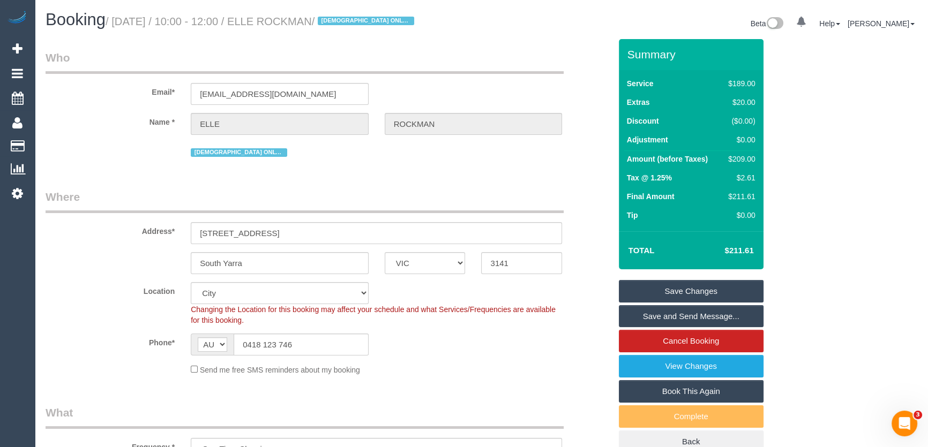
click at [298, 25] on small "/ September 12, 2025 / 10:00 - 12:00 / ELLE ROCKMAN / FEMALE ONLY CLEANER" at bounding box center [262, 22] width 312 height 12
click at [300, 26] on small "/ September 12, 2025 / 10:00 - 12:00 / ELLE ROCKMAN / FEMALE ONLY CLEANER" at bounding box center [262, 22] width 312 height 12
copy small "ELLE ROCKMAN"
click at [675, 316] on link "Save and Send Message..." at bounding box center [691, 316] width 145 height 23
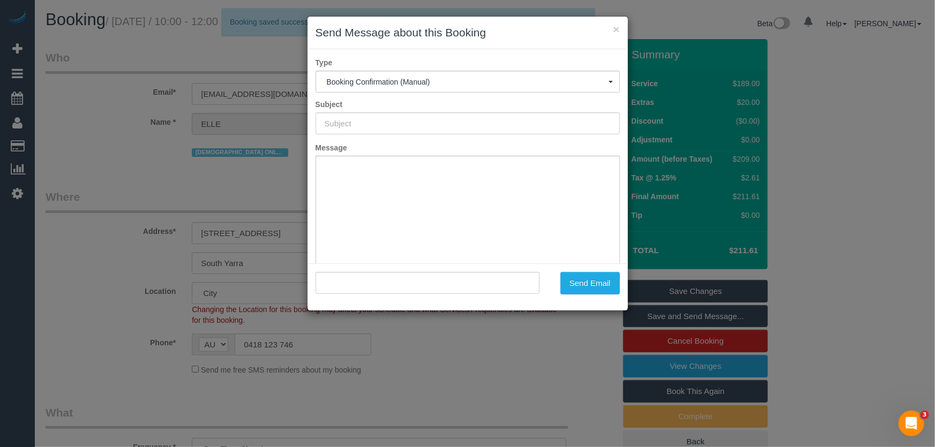
type input "Booking Confirmed"
type input ""ELLE ROCKMAN" <elle.rockman@outlook.com>"
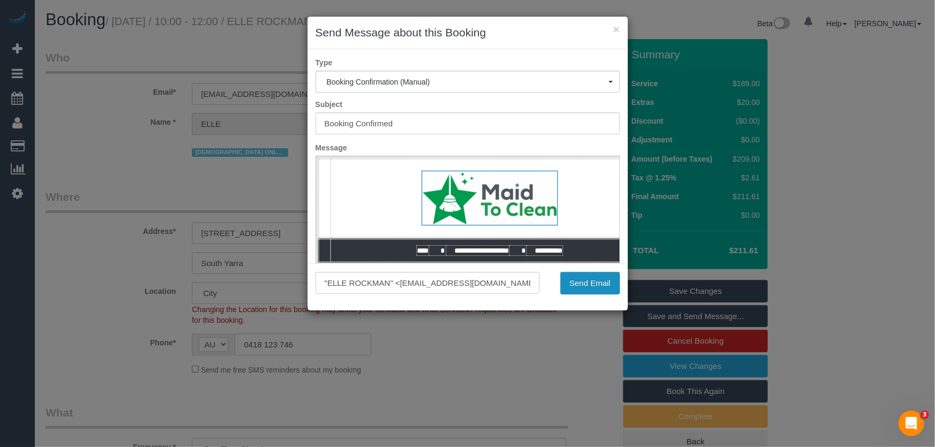
click at [579, 287] on button "Send Email" at bounding box center [589, 283] width 59 height 23
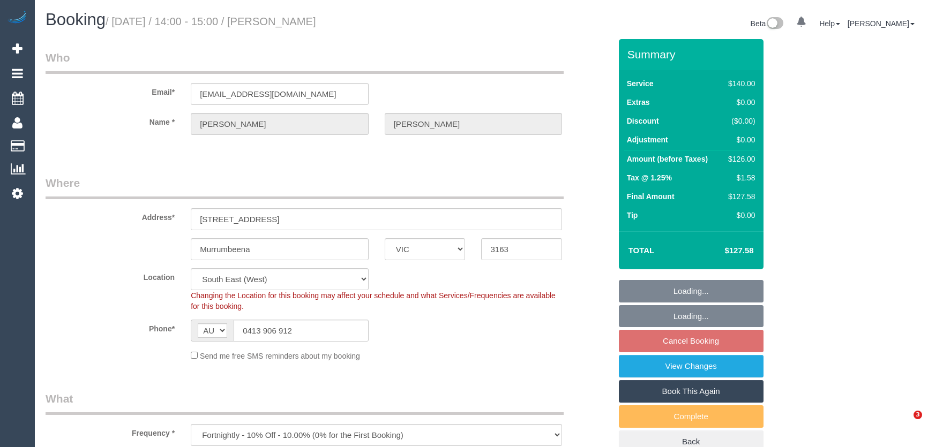
select select "VIC"
select select "number:28"
select select "number:14"
select select "number:19"
select select "number:24"
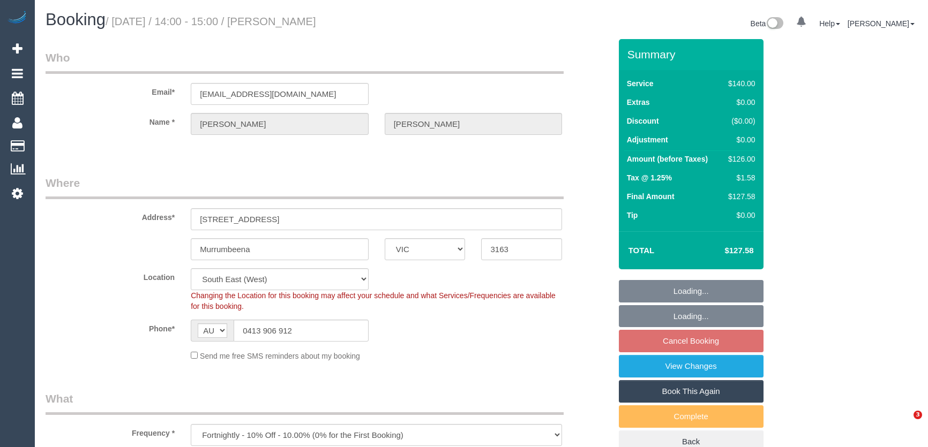
select select "number:11"
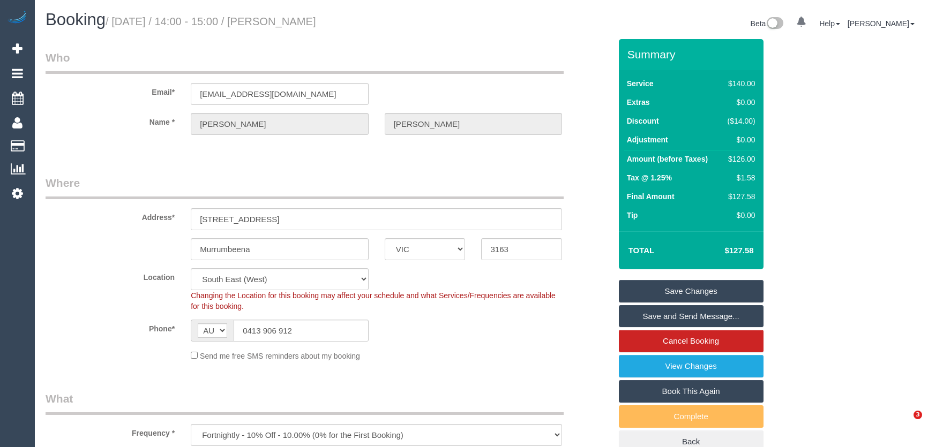
select select "38790"
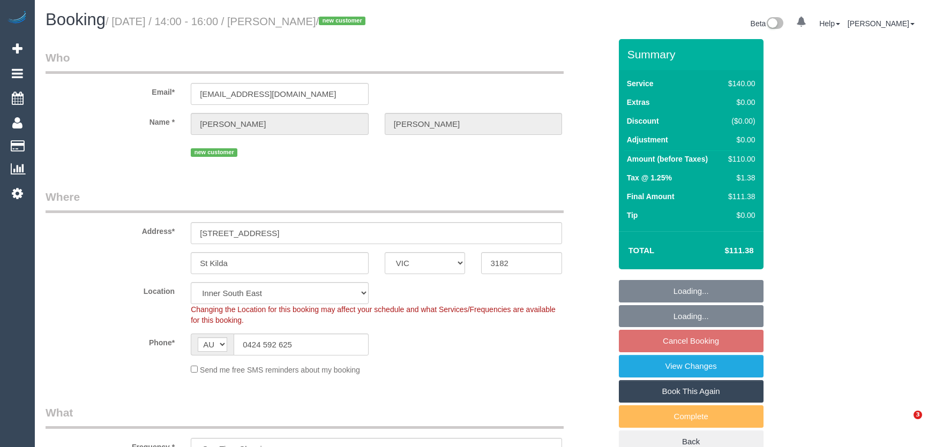
select select "VIC"
select select "number:28"
select select "number:14"
select select "number:19"
select select "number:24"
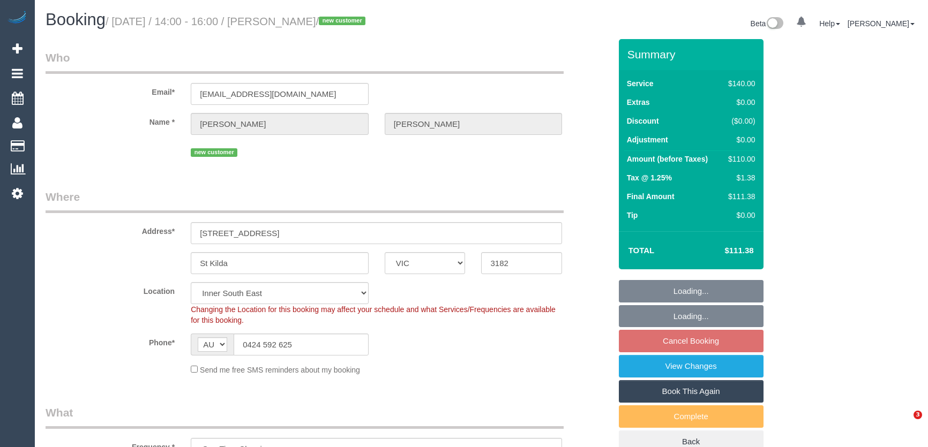
select select "number:33"
select select "number:26"
select select "object:848"
select select "spot2"
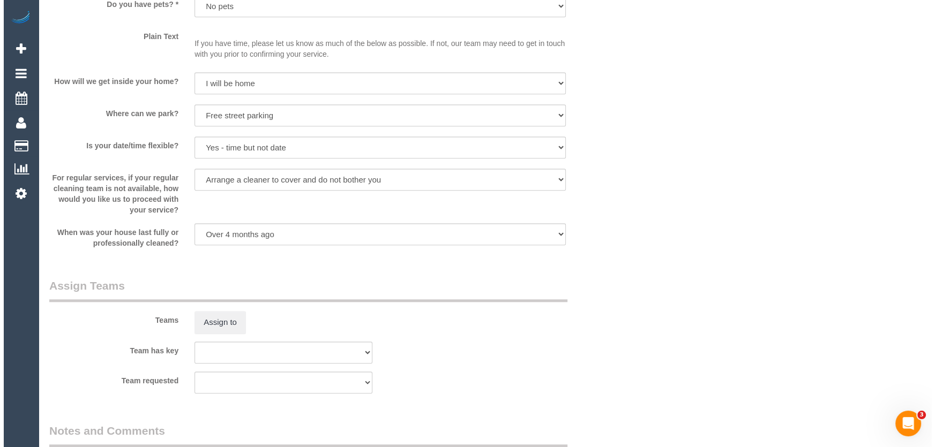
scroll to position [1412, 0]
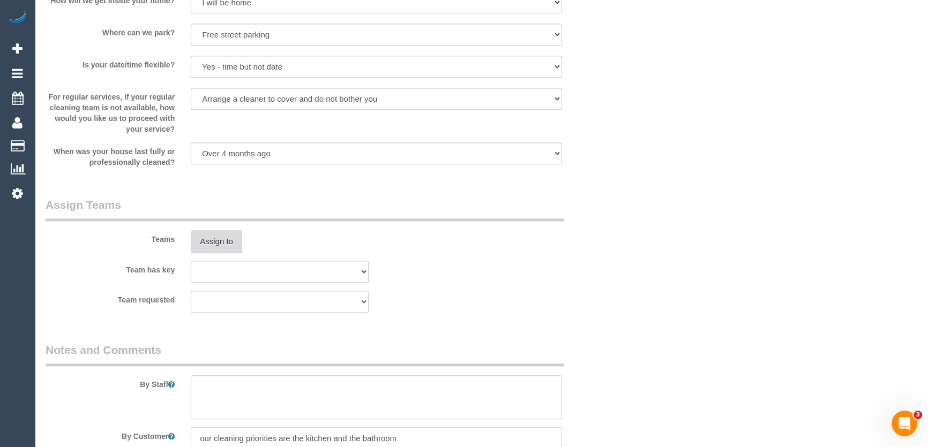
click at [215, 241] on button "Assign to" at bounding box center [216, 241] width 51 height 23
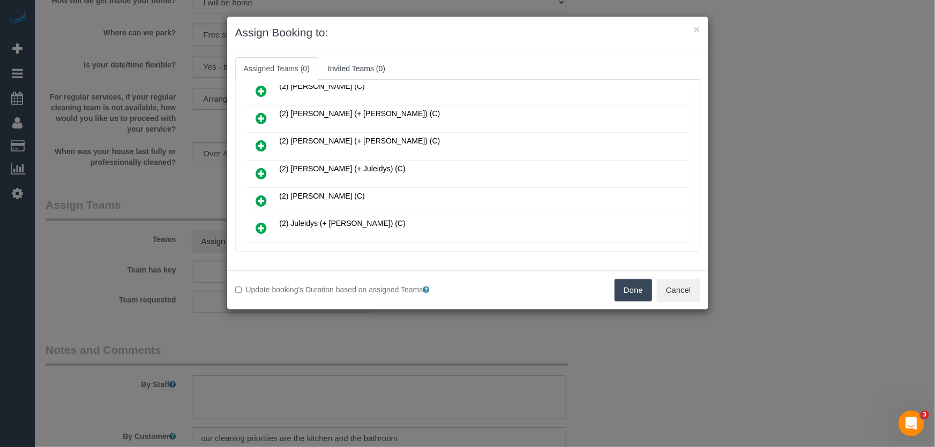
scroll to position [416, 0]
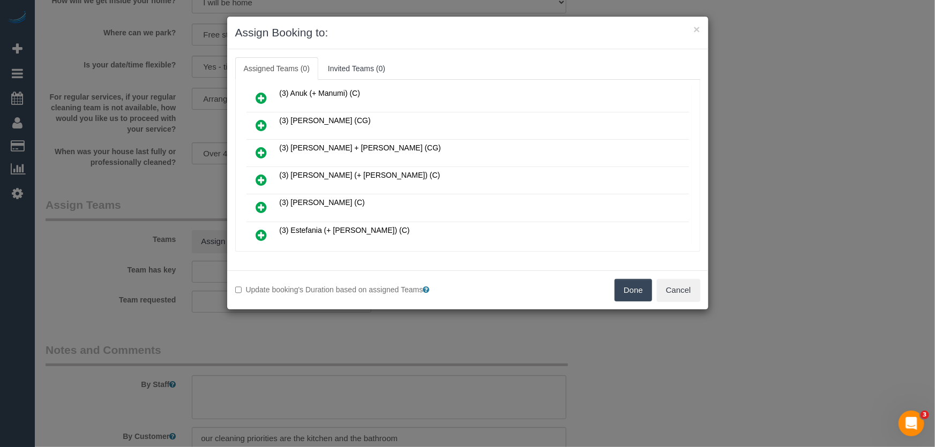
click at [259, 174] on icon at bounding box center [261, 180] width 11 height 13
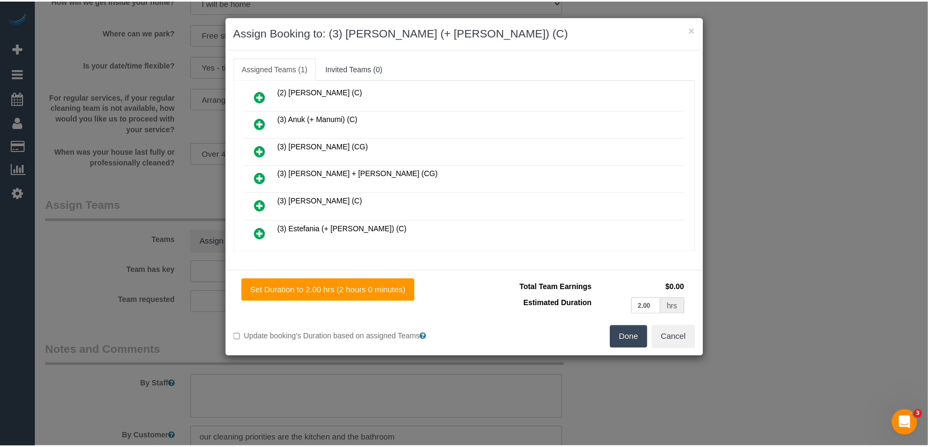
scroll to position [441, 0]
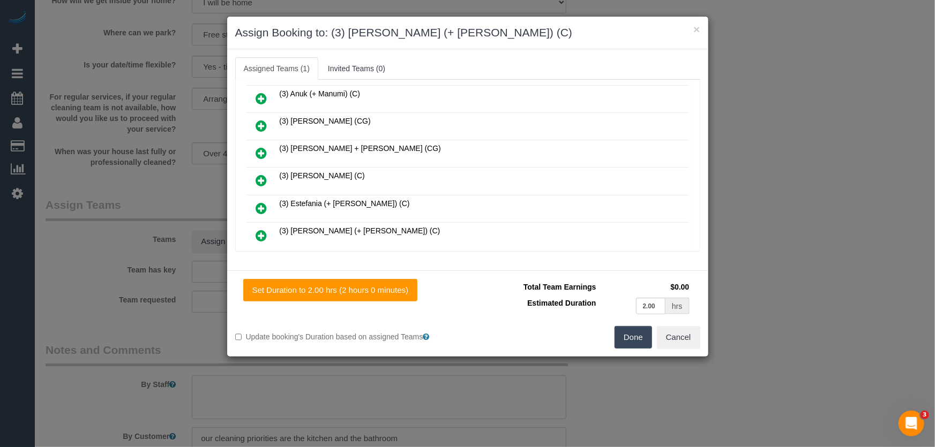
click at [629, 336] on button "Done" at bounding box center [634, 337] width 38 height 23
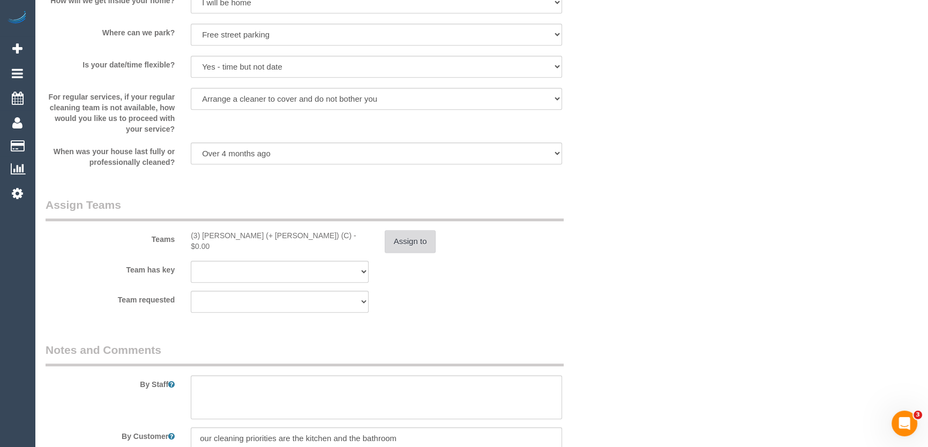
click at [417, 236] on button "Assign to" at bounding box center [410, 241] width 51 height 23
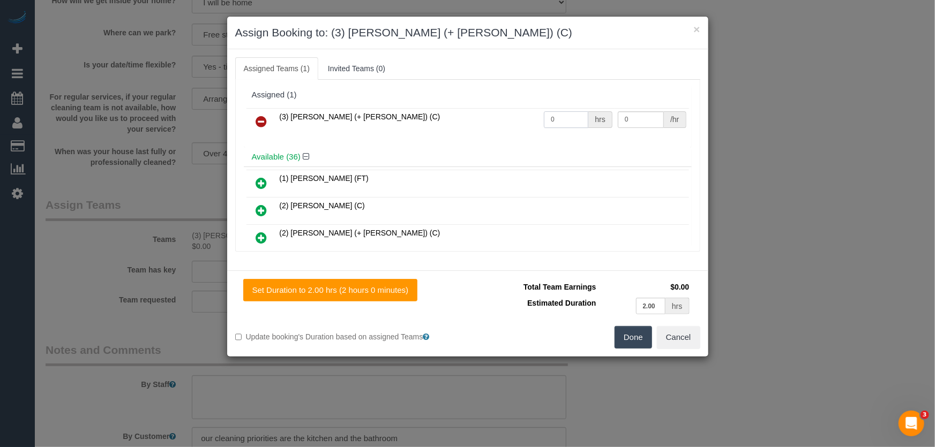
click at [570, 126] on input "0" at bounding box center [566, 119] width 44 height 17
type input "2"
type input "35"
click at [633, 337] on button "Done" at bounding box center [634, 337] width 38 height 23
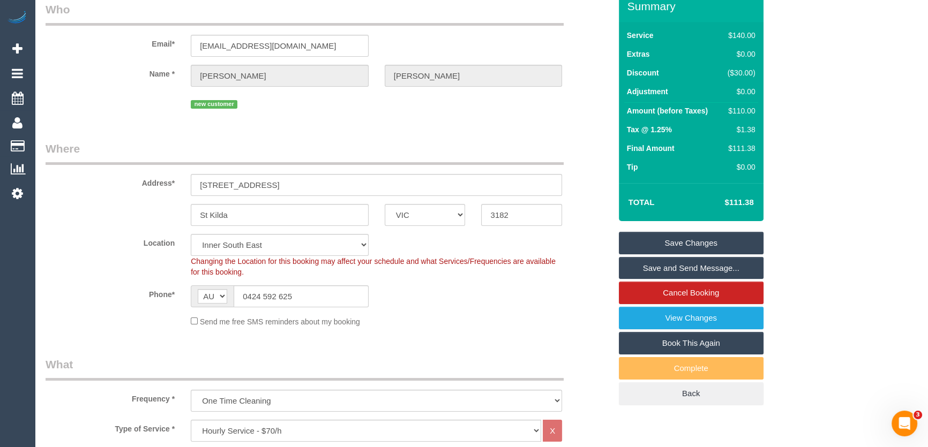
scroll to position [0, 0]
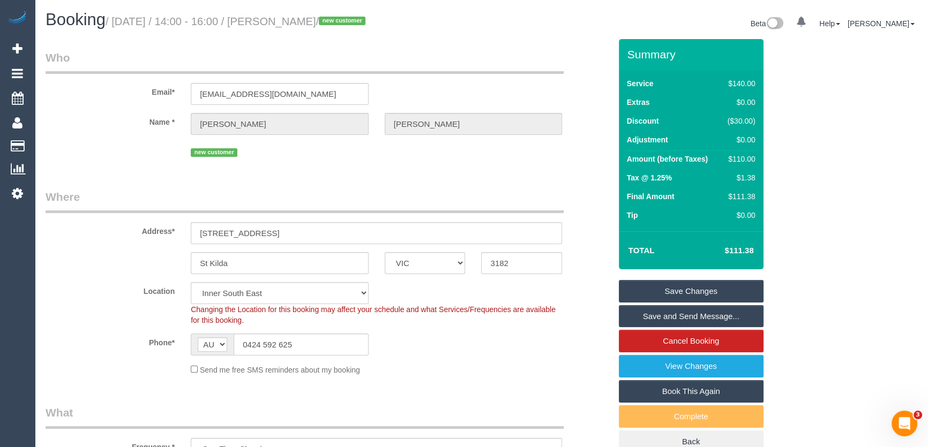
click at [305, 20] on small "/ [DATE] / 14:00 - 16:00 / [PERSON_NAME] / new customer" at bounding box center [237, 22] width 263 height 12
copy small "[PERSON_NAME]"
drag, startPoint x: 676, startPoint y: 319, endPoint x: 675, endPoint y: 314, distance: 5.5
click at [677, 319] on link "Save and Send Message..." at bounding box center [691, 316] width 145 height 23
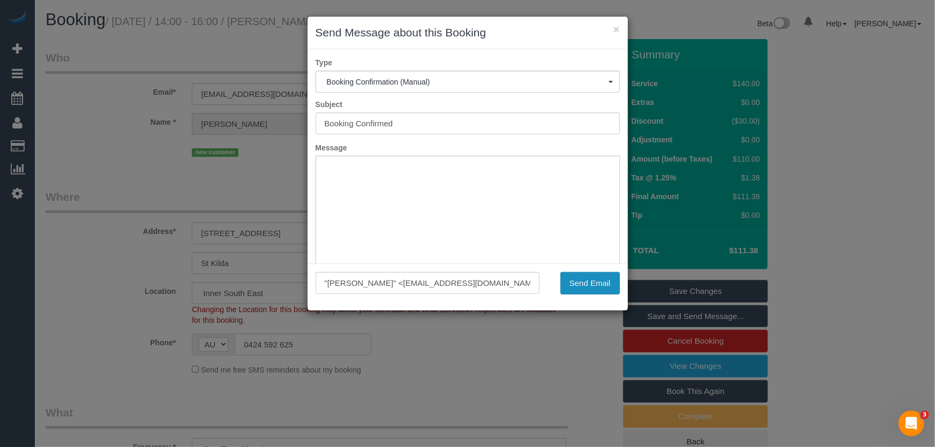
click at [585, 275] on button "Send Email" at bounding box center [589, 283] width 59 height 23
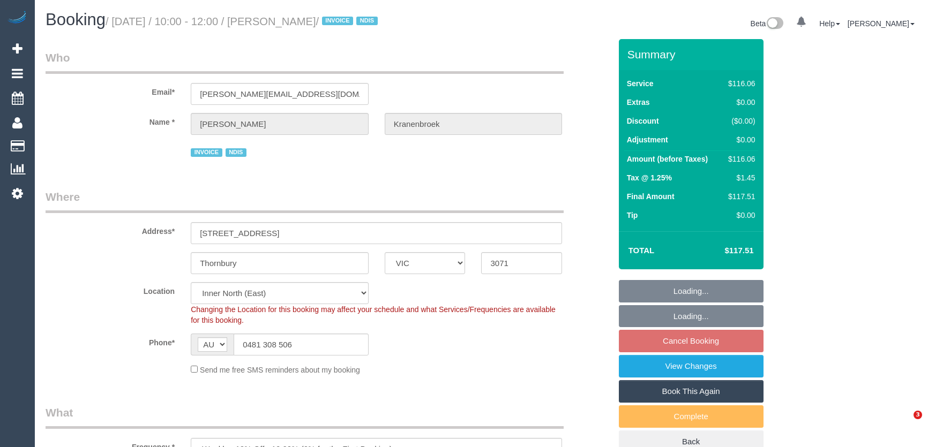
select select "VIC"
select select "string:check"
select select "number:29"
select select "number:14"
select select "number:19"
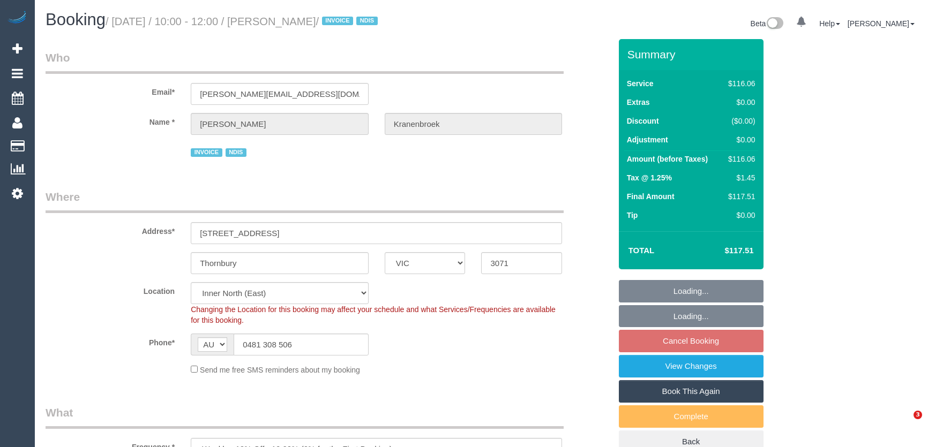
select select "number:23"
select select "number:34"
select select "object:1572"
select select "spot1"
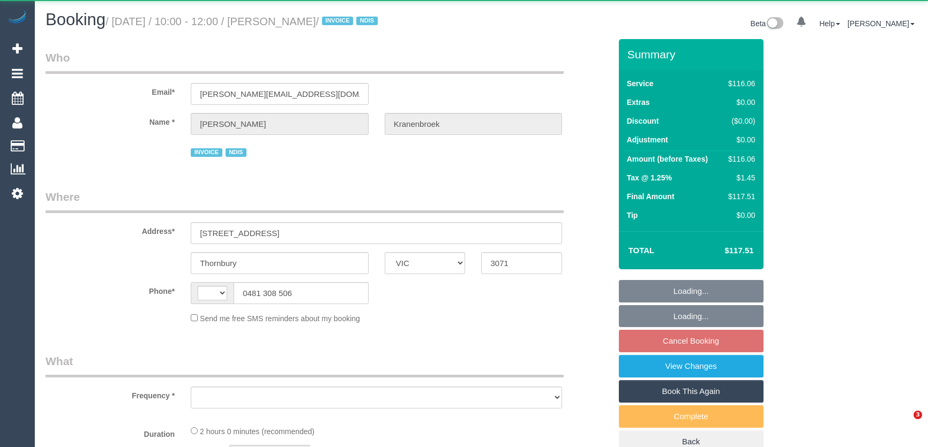
select select "VIC"
select select "string:AU"
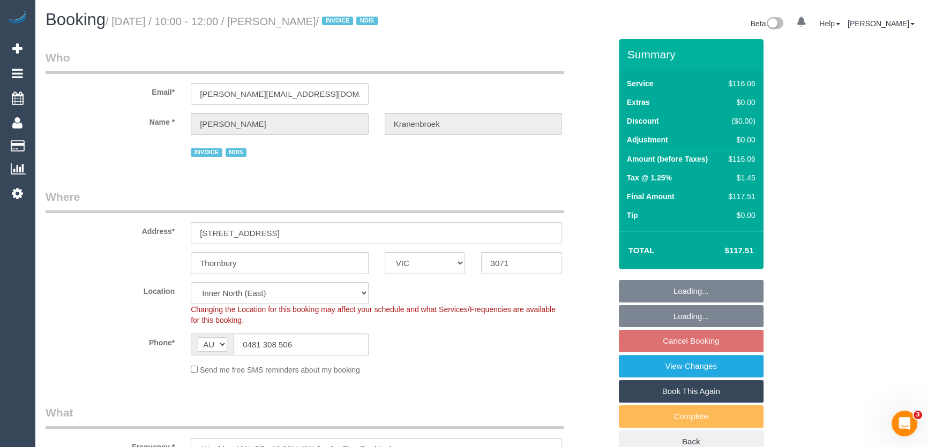
select select "object:606"
select select "number:29"
select select "number:14"
select select "number:19"
select select "number:23"
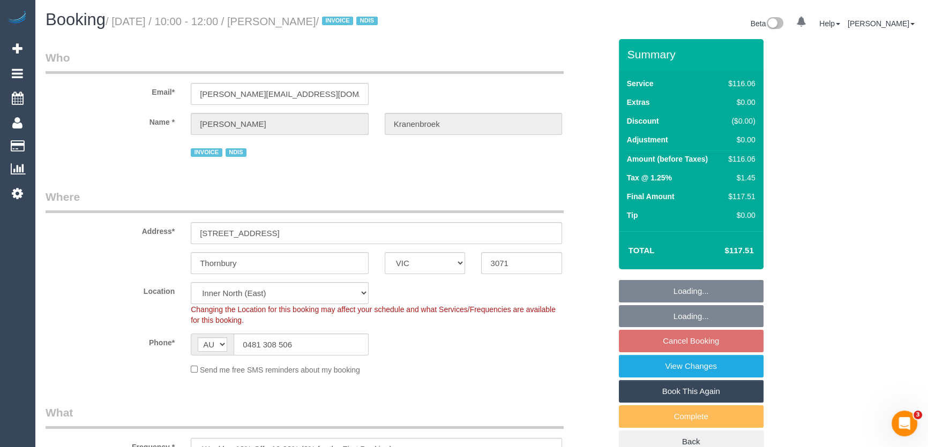
select select "number:34"
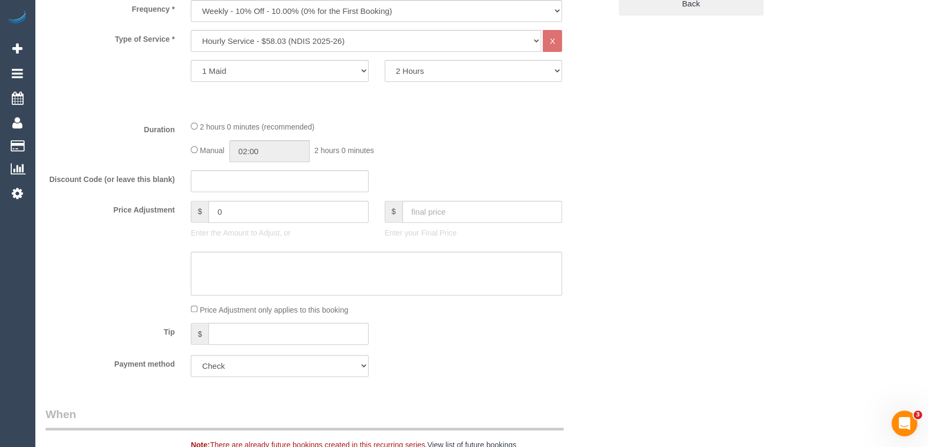
select select "spot1"
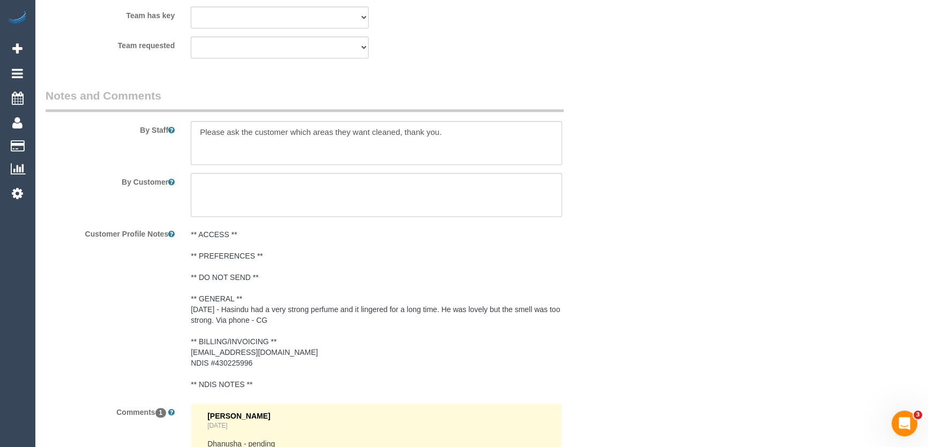
scroll to position [1364, 0]
